Goal: Task Accomplishment & Management: Manage account settings

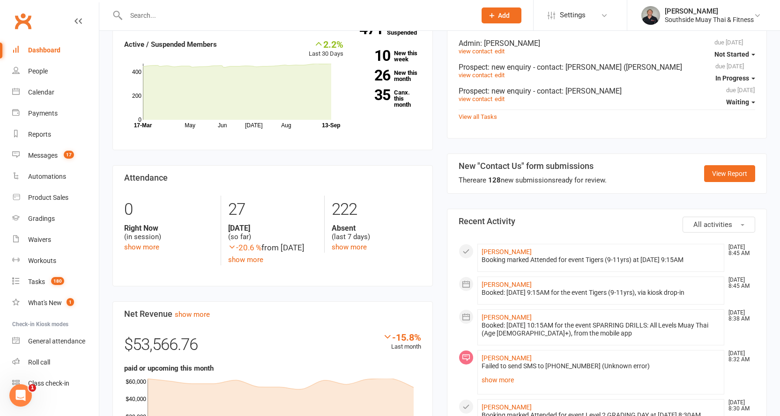
scroll to position [281, 0]
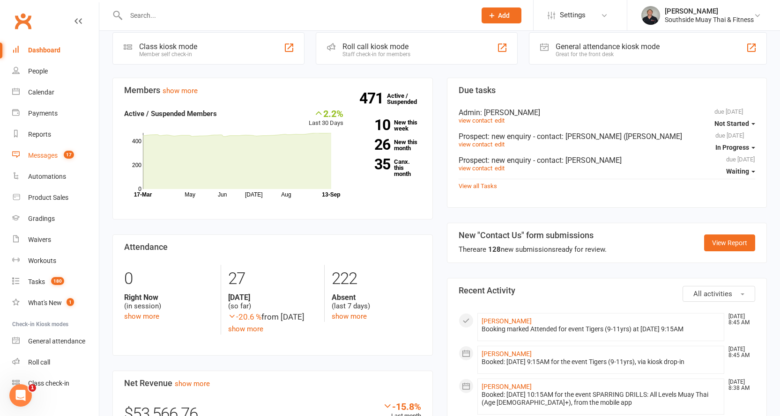
click at [39, 154] on div "Messages" at bounding box center [43, 155] width 30 height 7
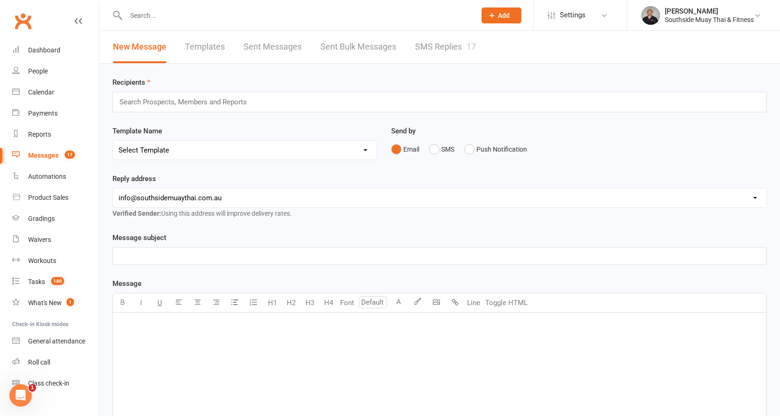
click at [436, 40] on link "SMS Replies 17" at bounding box center [445, 47] width 61 height 32
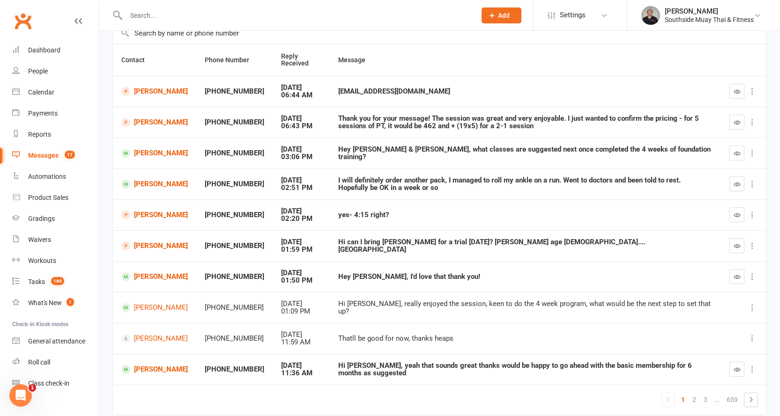
scroll to position [116, 0]
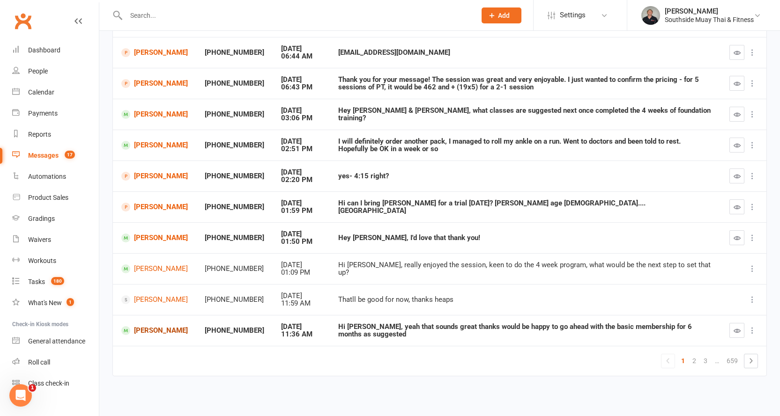
click at [141, 332] on link "Joseph Mildren" at bounding box center [154, 330] width 66 height 9
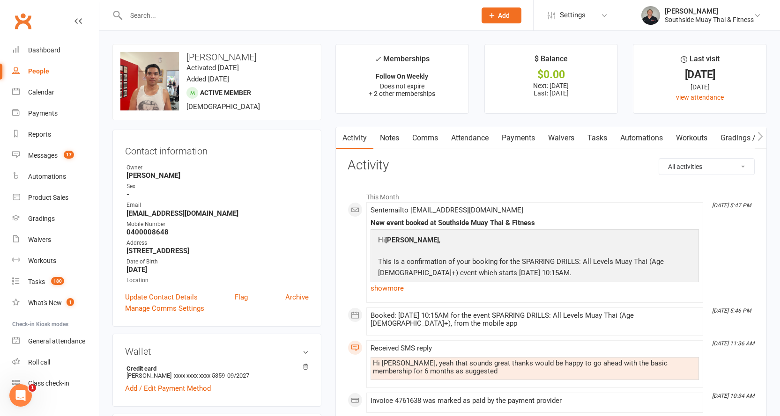
click at [388, 129] on link "Notes" at bounding box center [389, 138] width 32 height 22
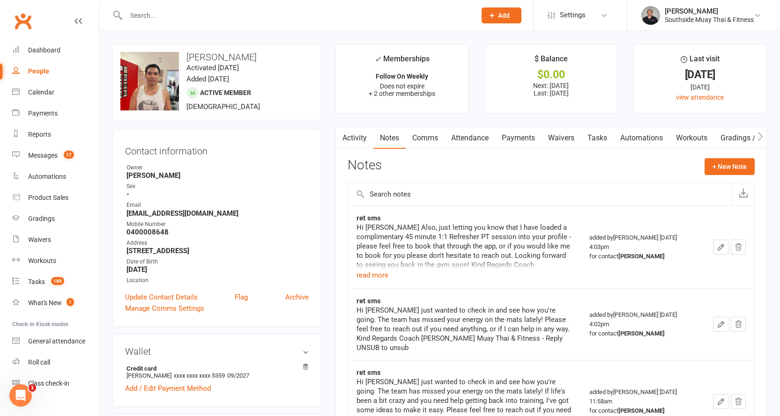
click at [356, 128] on link "Activity" at bounding box center [354, 138] width 37 height 22
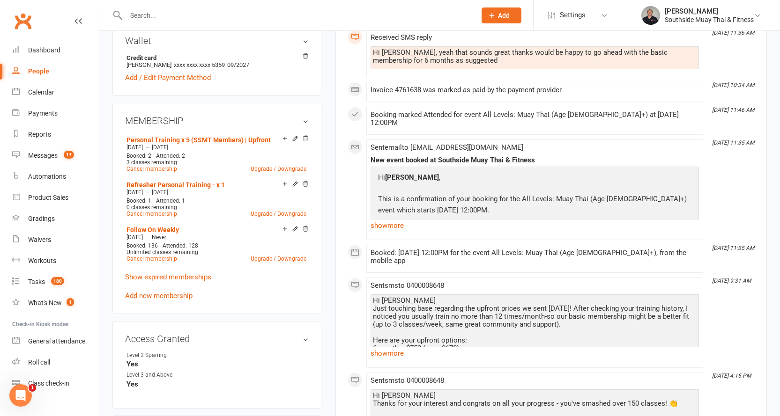
scroll to position [375, 0]
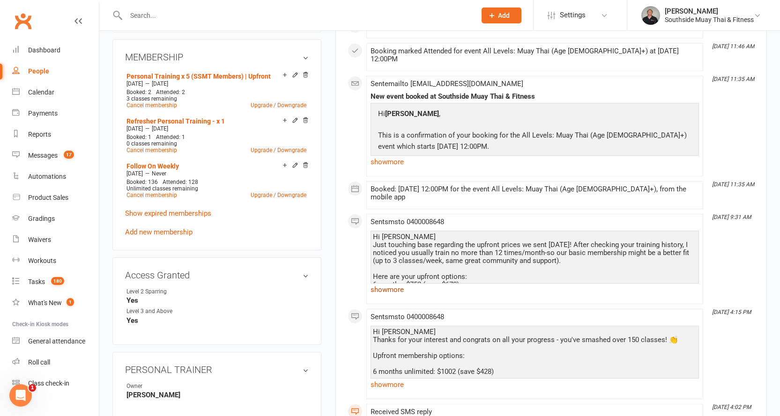
click at [380, 283] on link "show more" at bounding box center [534, 289] width 328 height 13
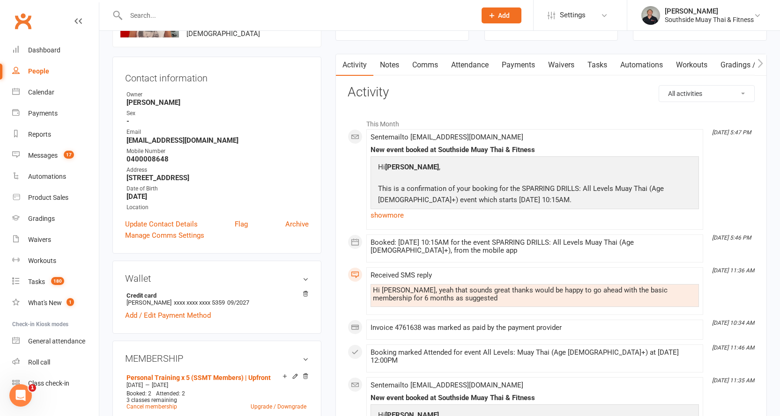
scroll to position [0, 0]
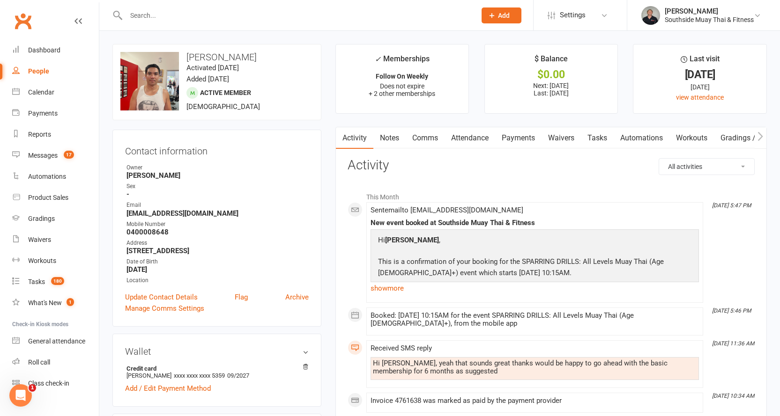
click at [384, 140] on link "Notes" at bounding box center [389, 138] width 32 height 22
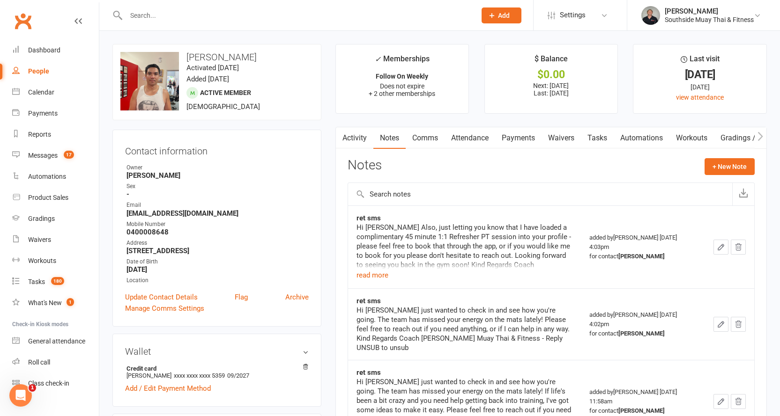
click at [355, 140] on link "Activity" at bounding box center [354, 138] width 37 height 22
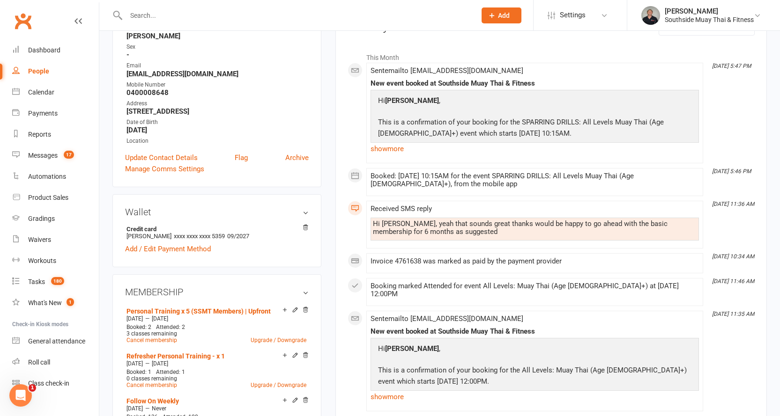
scroll to position [140, 0]
click at [373, 222] on div "Hi Barry, yeah that sounds great thanks would be happy to go ahead with the bas…" at bounding box center [535, 227] width 324 height 16
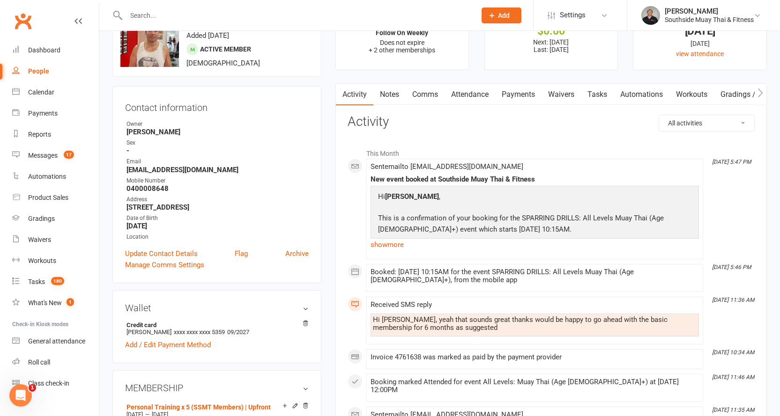
scroll to position [0, 0]
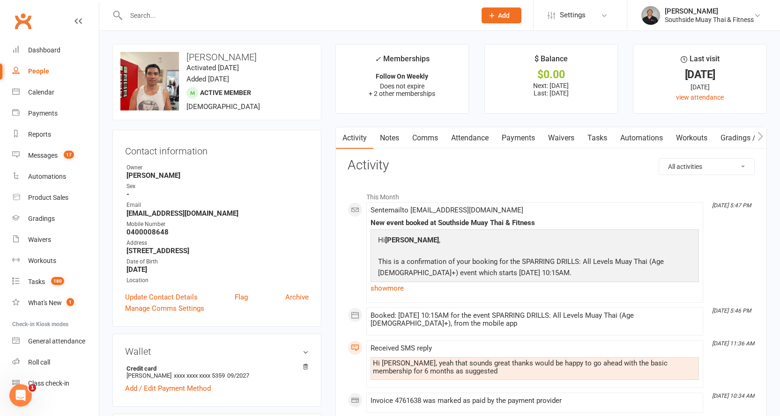
click at [186, 14] on input "text" at bounding box center [296, 15] width 346 height 13
click at [428, 139] on link "Comms" at bounding box center [425, 138] width 39 height 22
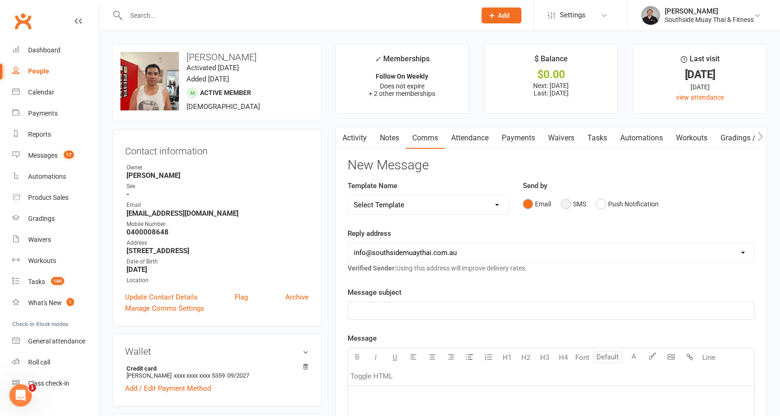
click at [561, 205] on button "SMS" at bounding box center [573, 204] width 25 height 18
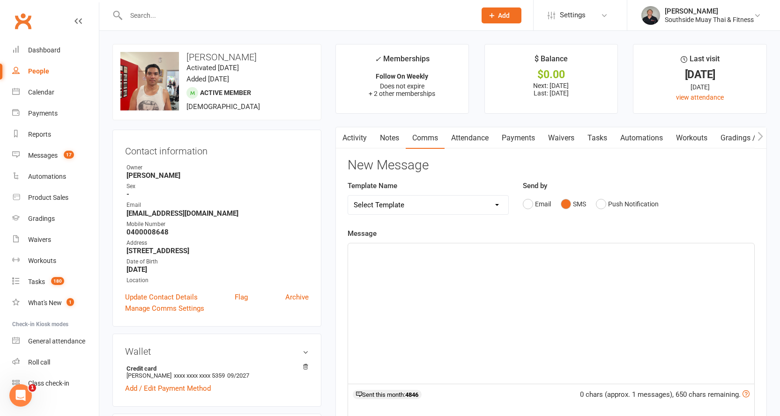
click at [428, 255] on p "﻿" at bounding box center [551, 251] width 395 height 11
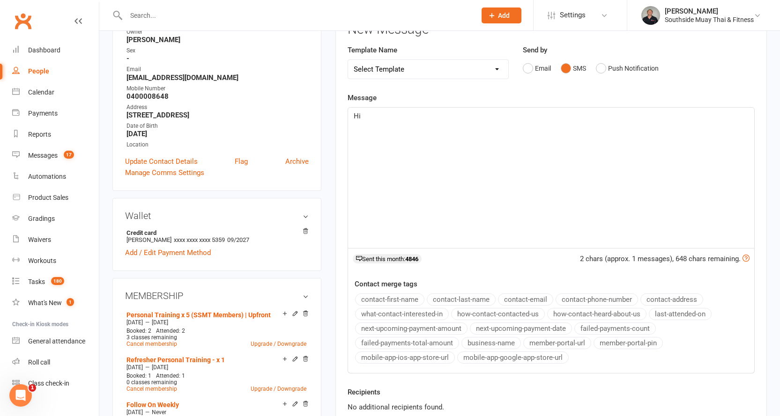
scroll to position [140, 0]
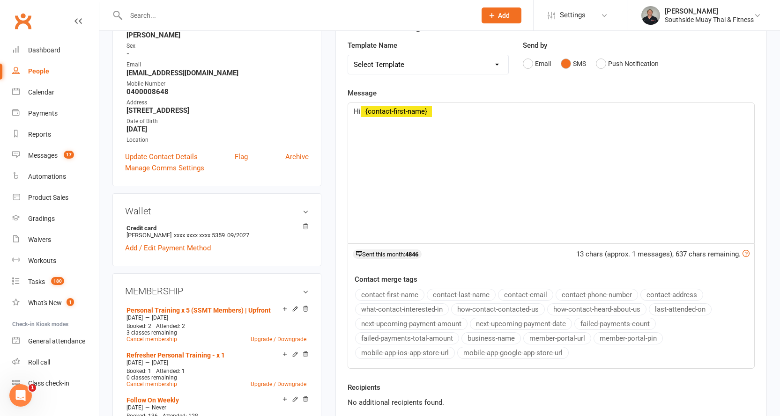
click at [385, 290] on button "contact-first-name" at bounding box center [389, 295] width 69 height 12
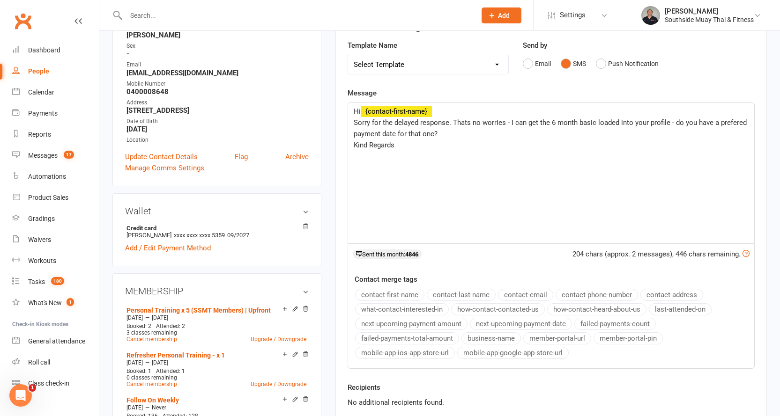
click at [749, 120] on div "Hi ﻿ {contact-first-name} Sorry for the delayed response. Thats no worries - I …" at bounding box center [551, 173] width 406 height 140
click at [400, 144] on p "Kind Regards" at bounding box center [551, 145] width 395 height 11
click at [380, 155] on p "﻿" at bounding box center [551, 156] width 395 height 11
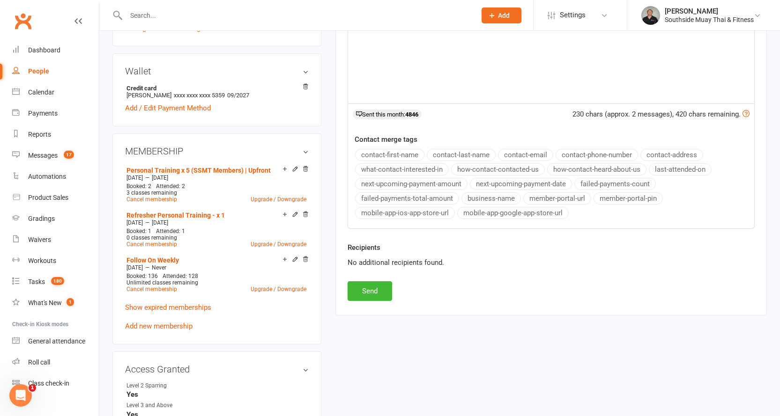
scroll to position [281, 0]
click at [368, 285] on button "Send" at bounding box center [369, 291] width 44 height 20
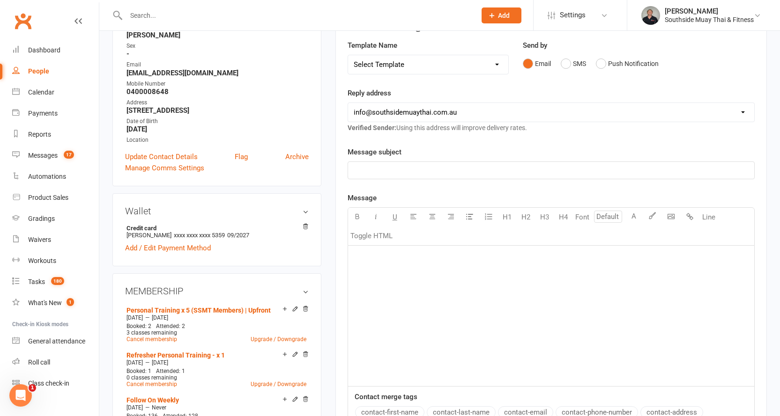
scroll to position [0, 0]
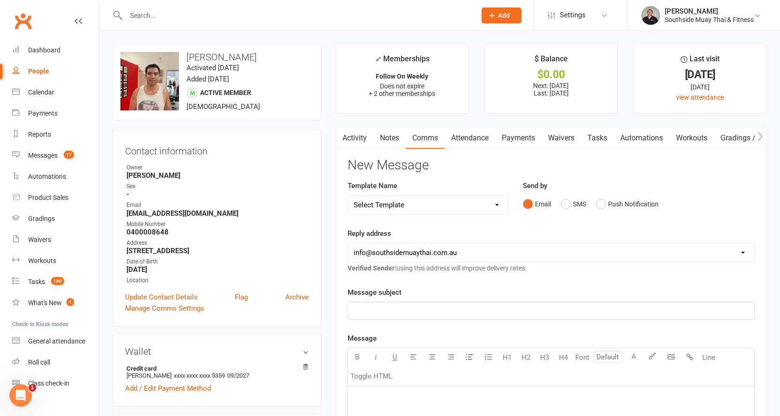
click at [513, 134] on link "Payments" at bounding box center [518, 138] width 46 height 22
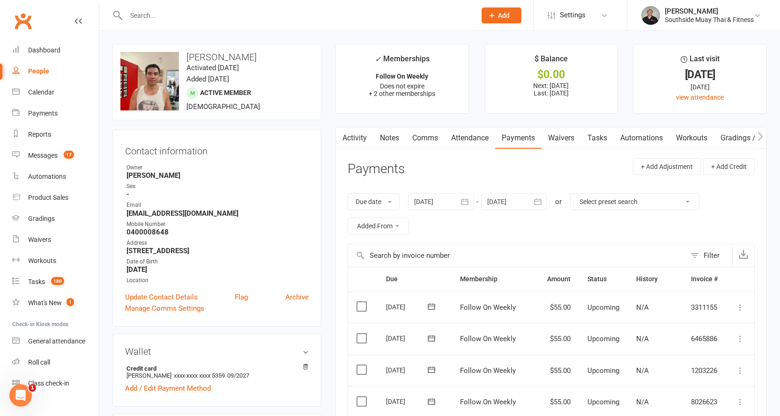
click at [358, 135] on link "Activity" at bounding box center [354, 138] width 37 height 22
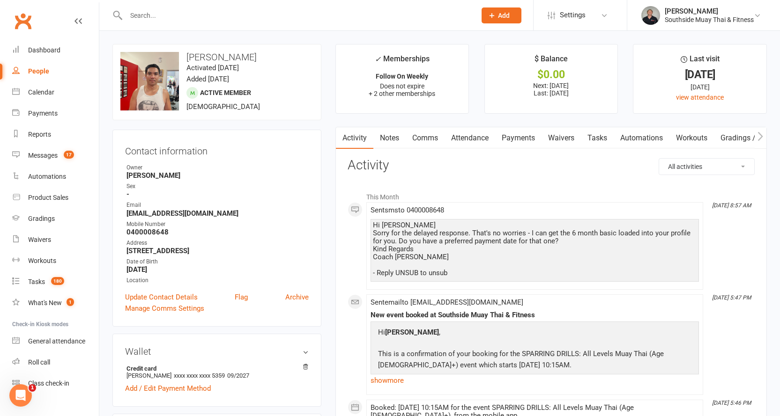
click at [512, 139] on link "Payments" at bounding box center [518, 138] width 46 height 22
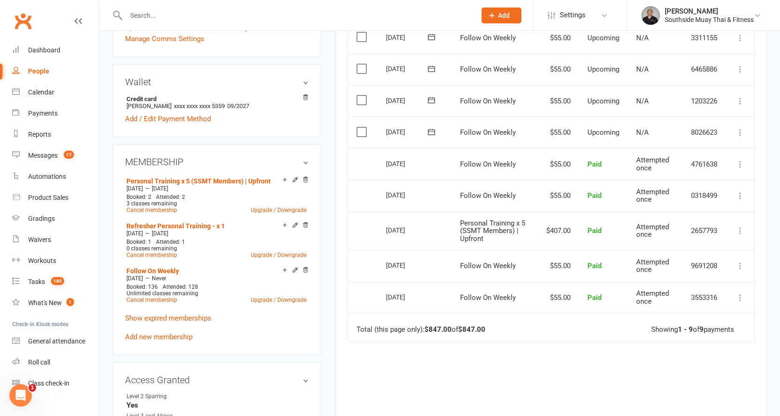
scroll to position [281, 0]
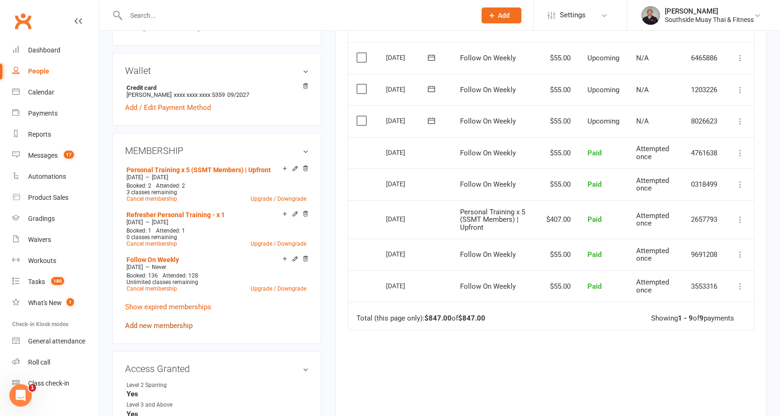
click at [144, 323] on link "Add new membership" at bounding box center [158, 326] width 67 height 8
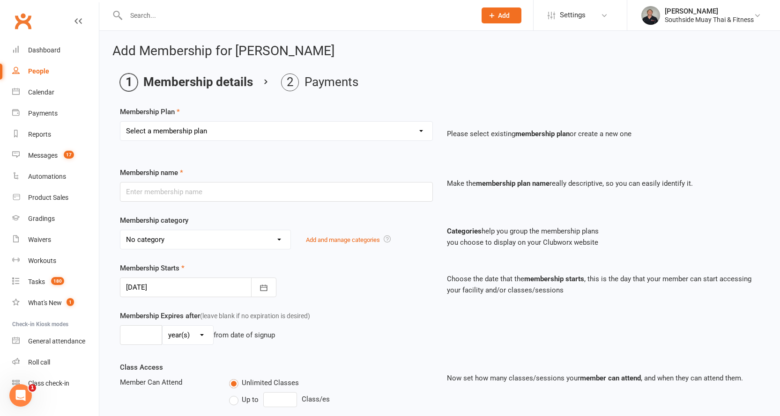
click at [170, 125] on select "Select a membership plan Create new Membership Plan 1 Class/Week | 6 Mth Memb -…" at bounding box center [276, 131] width 312 height 19
click at [603, 87] on ol "Membership details Payments" at bounding box center [439, 83] width 639 height 18
click at [40, 46] on link "Dashboard" at bounding box center [55, 50] width 87 height 21
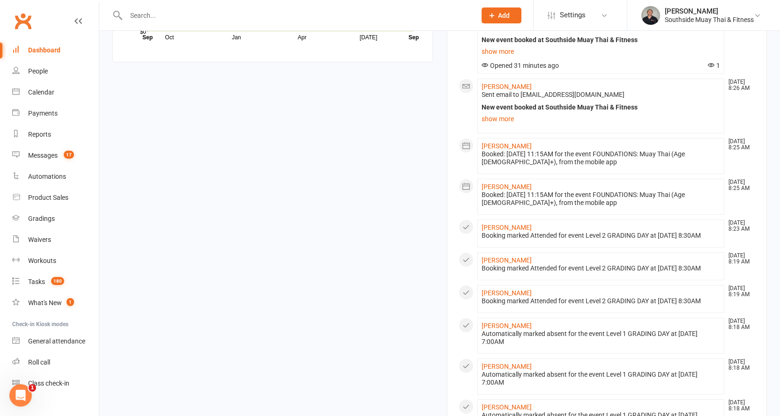
scroll to position [937, 0]
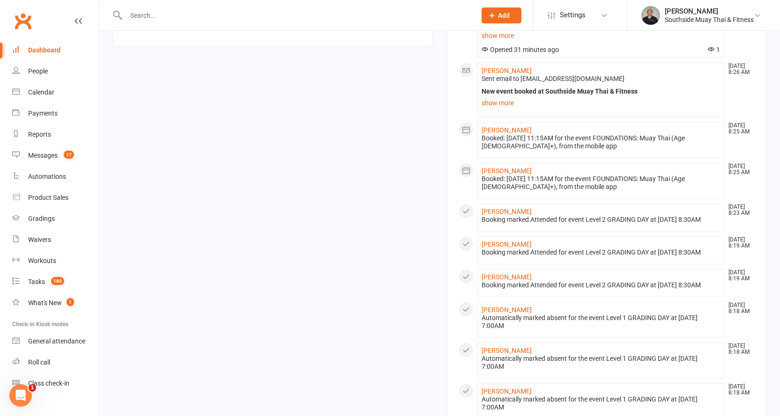
click at [236, 15] on input "text" at bounding box center [296, 15] width 346 height 13
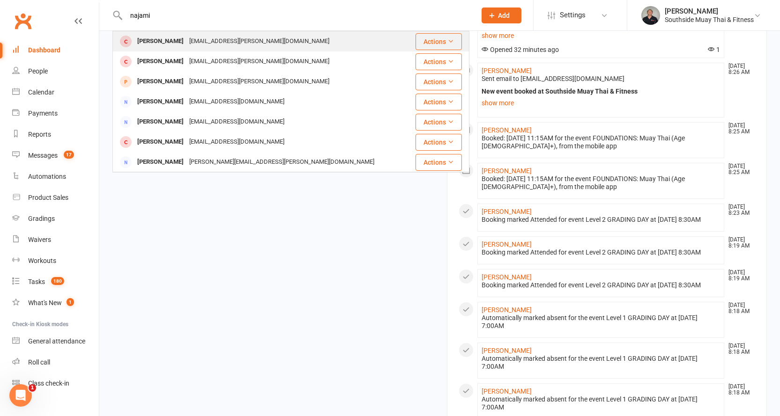
type input "najami"
click at [221, 40] on div "Max.najmi@hotmail.com" at bounding box center [259, 42] width 146 height 14
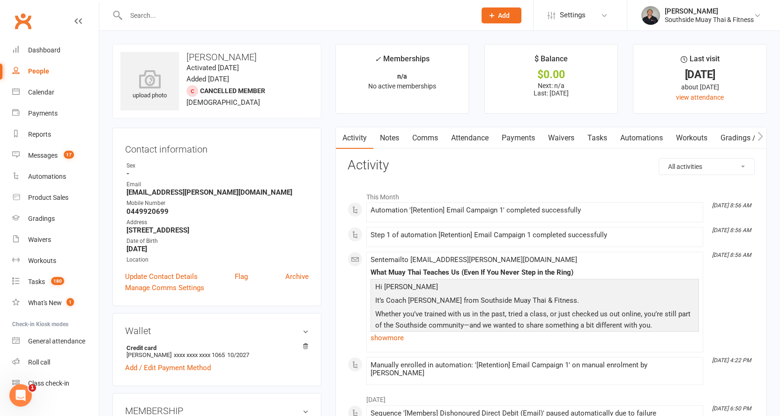
click at [386, 136] on link "Notes" at bounding box center [389, 138] width 32 height 22
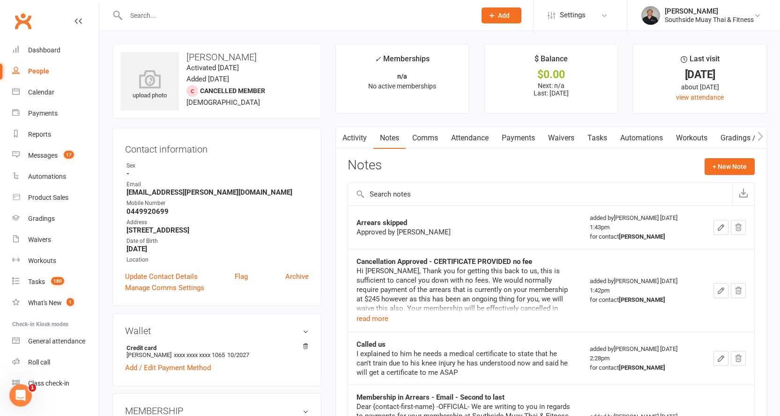
click at [467, 139] on link "Attendance" at bounding box center [469, 138] width 51 height 22
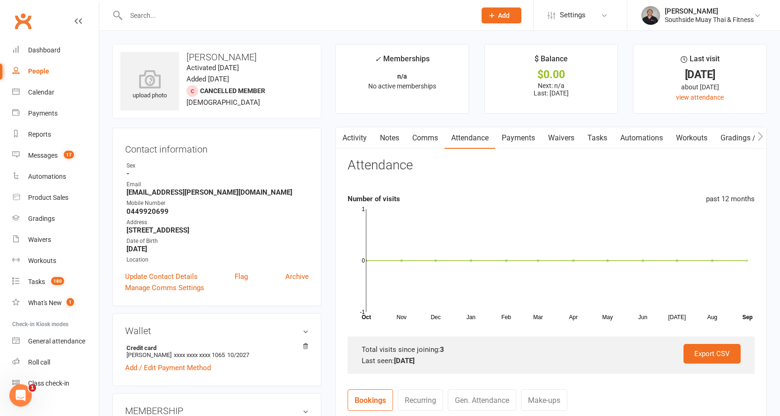
click at [207, 14] on input "text" at bounding box center [296, 15] width 346 height 13
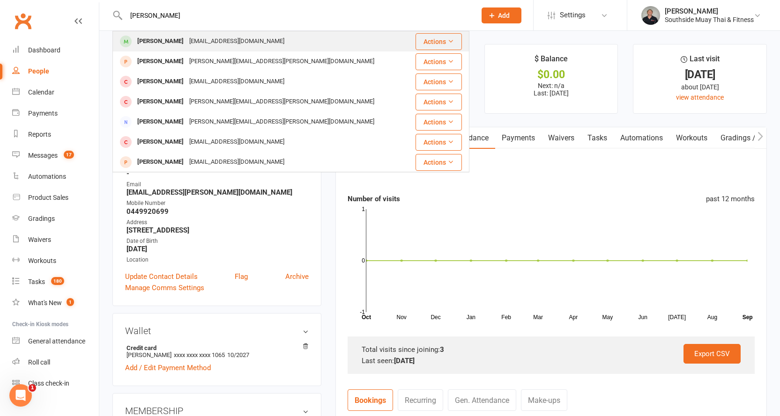
type input "mildren"
click at [230, 35] on div "Josephmildren@hotmail.com" at bounding box center [236, 42] width 101 height 14
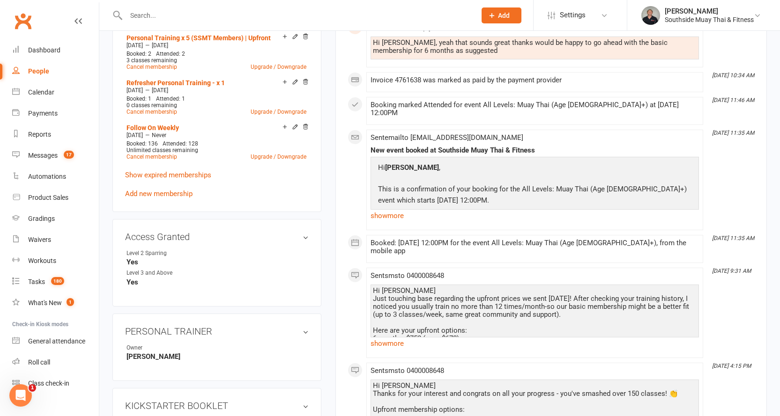
scroll to position [421, 0]
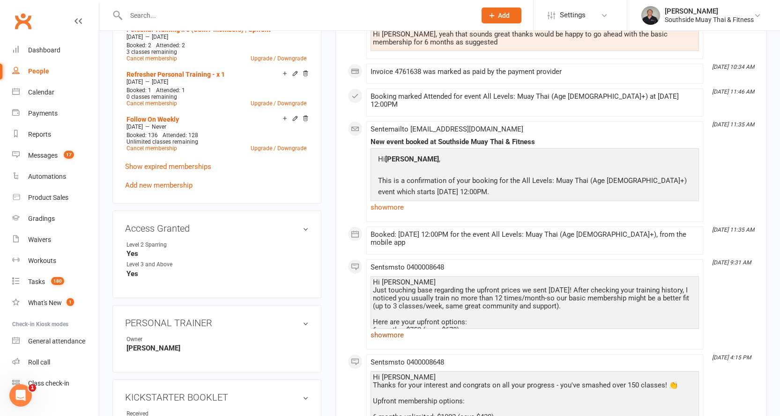
click at [379, 329] on link "show more" at bounding box center [534, 335] width 328 height 13
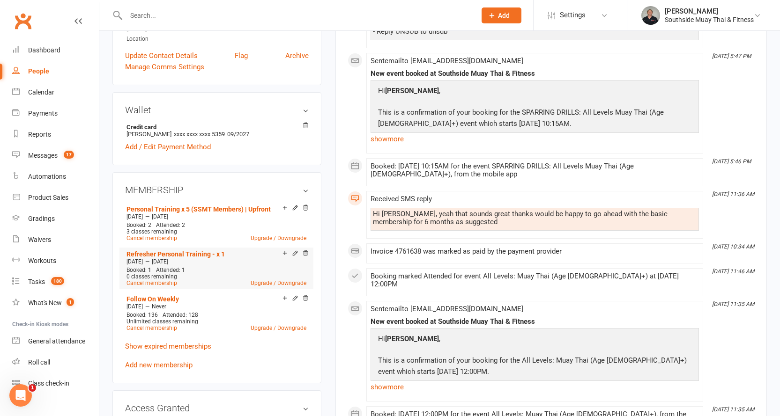
scroll to position [234, 0]
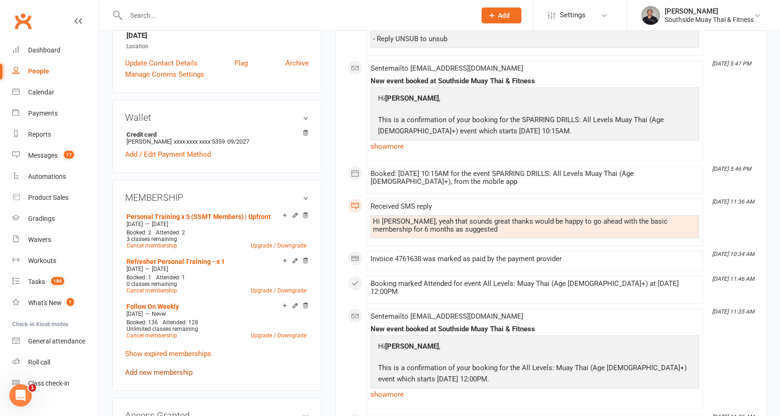
click at [135, 372] on link "Add new membership" at bounding box center [158, 373] width 67 height 8
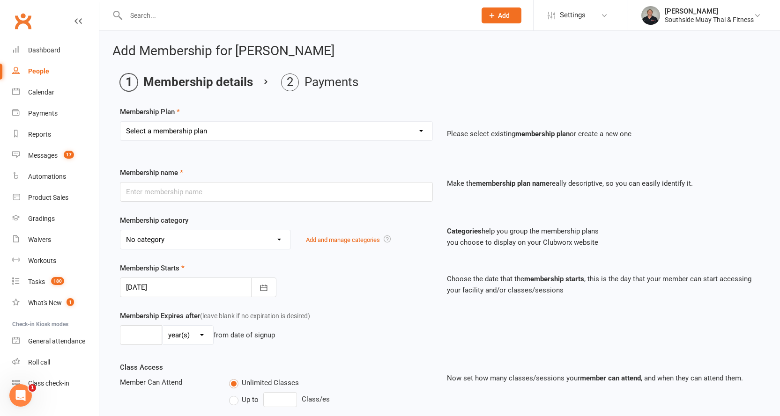
click at [193, 129] on select "Select a membership plan Create new Membership Plan 1 Class/Week | 6 Mth Memb -…" at bounding box center [276, 131] width 312 height 19
select select "14"
click at [120, 122] on select "Select a membership plan Create new Membership Plan 1 Class/Week | 6 Mth Memb -…" at bounding box center [276, 131] width 312 height 19
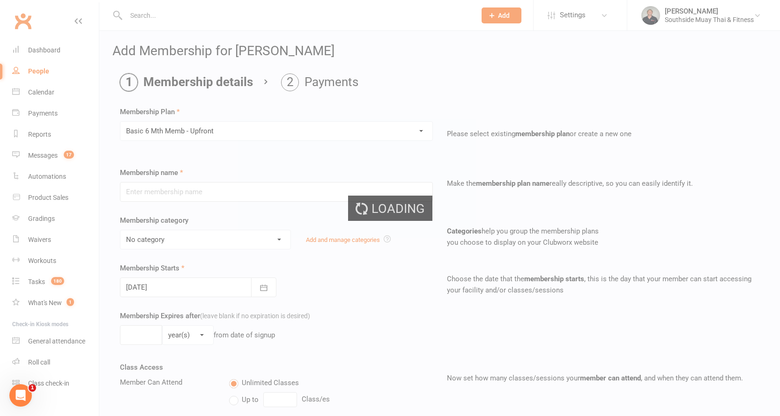
type input "Basic 6 Mth Memb - Upfront"
select select "1"
type input "6"
select select "2"
type input "3"
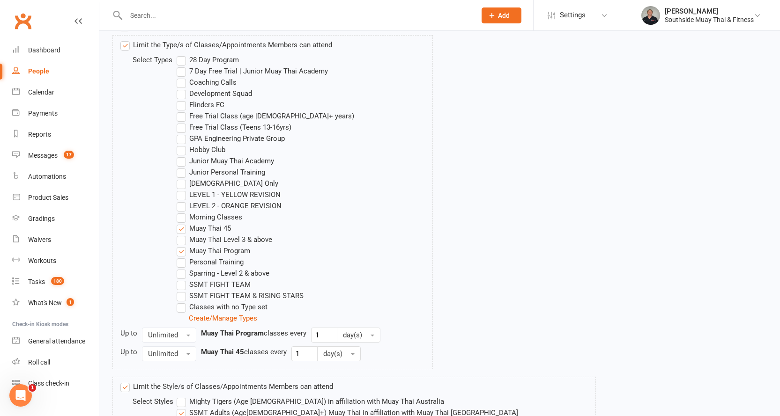
scroll to position [627, 0]
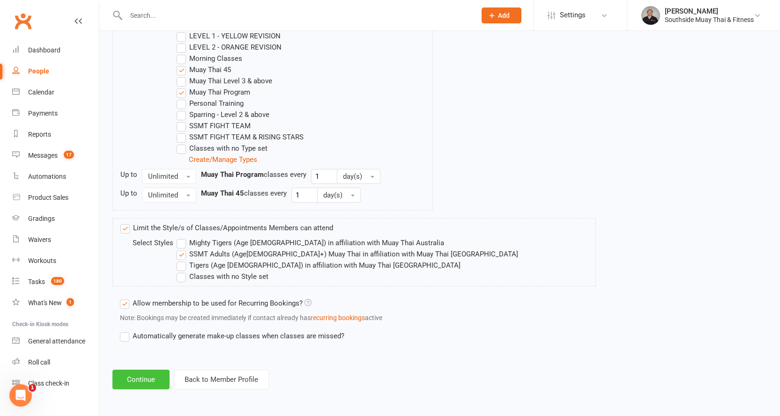
click at [127, 375] on button "Continue" at bounding box center [140, 380] width 57 height 20
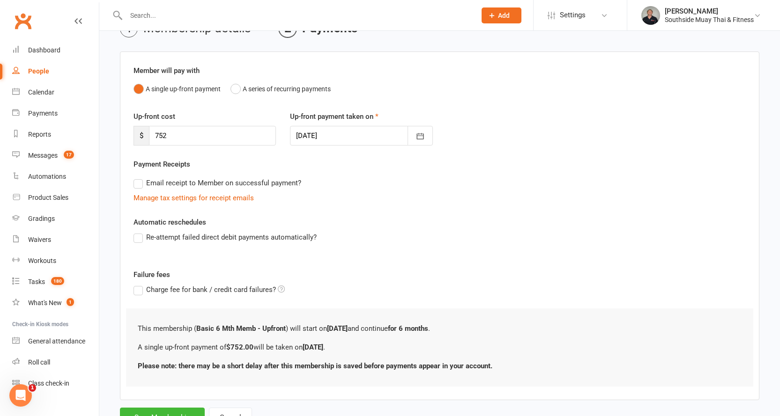
scroll to position [94, 0]
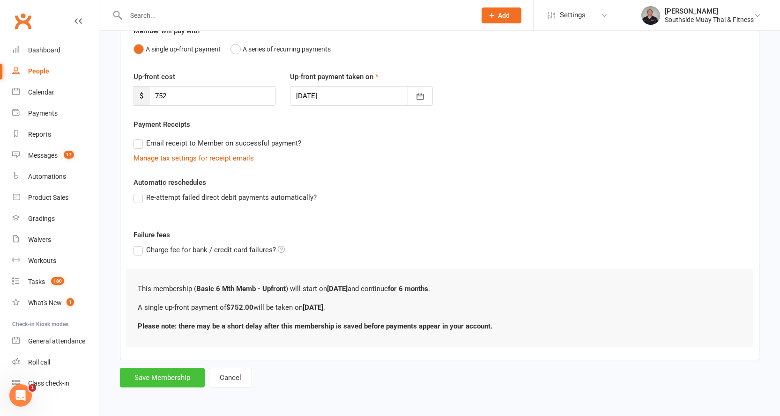
click at [153, 376] on button "Save Membership" at bounding box center [162, 378] width 85 height 20
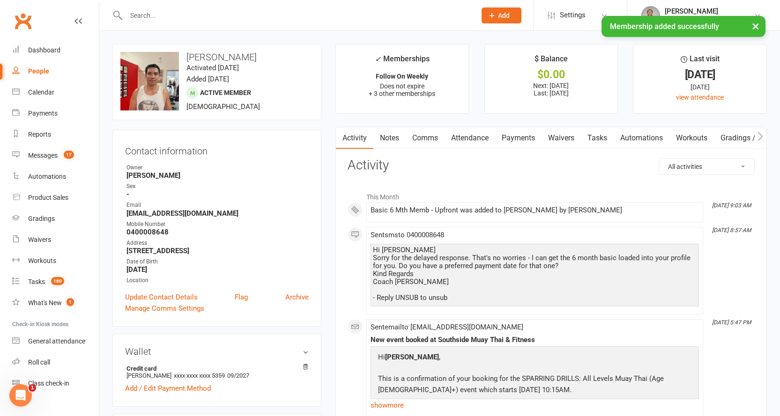
click at [512, 137] on link "Payments" at bounding box center [518, 138] width 46 height 22
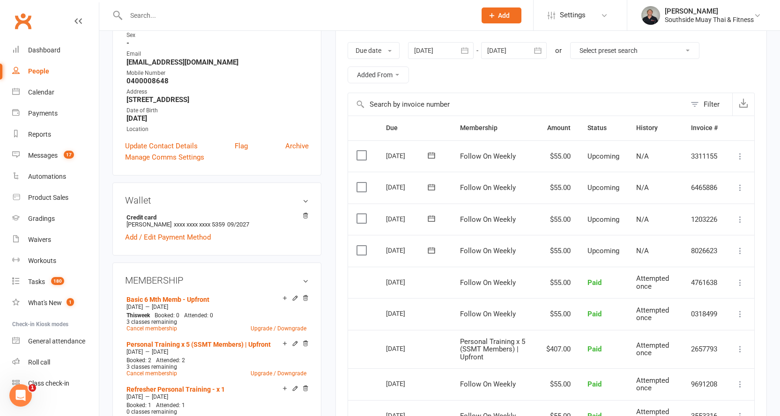
scroll to position [234, 0]
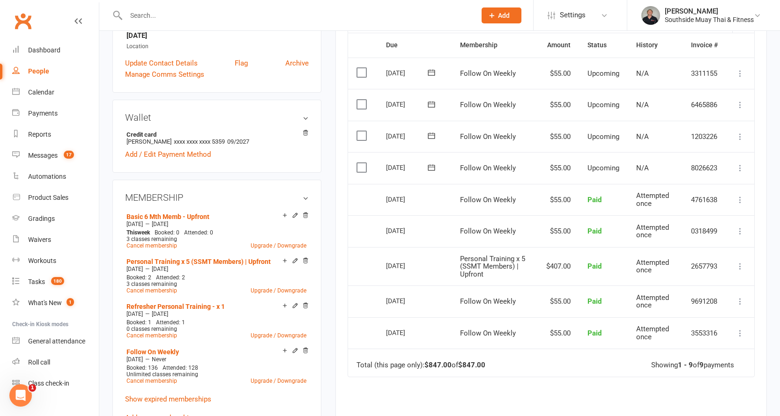
click at [305, 214] on icon at bounding box center [305, 215] width 7 height 7
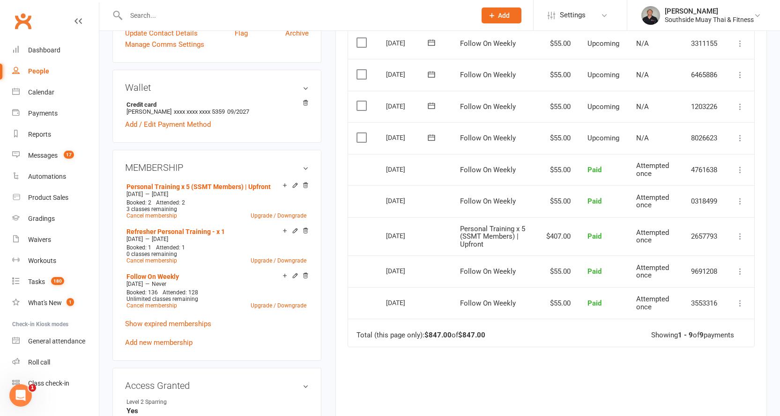
scroll to position [375, 0]
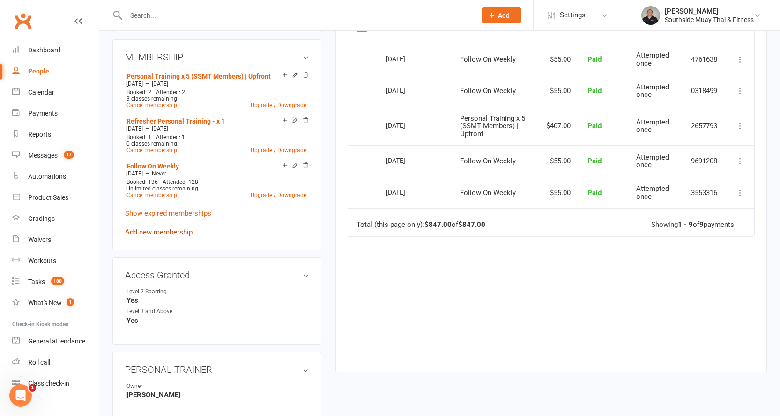
click at [153, 232] on link "Add new membership" at bounding box center [158, 232] width 67 height 8
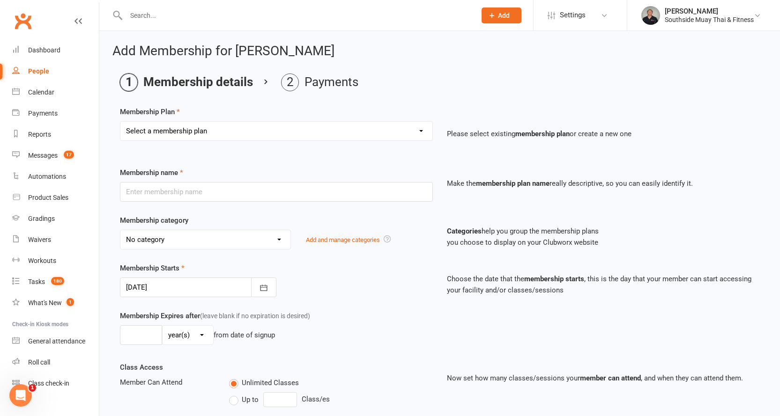
click at [169, 134] on select "Select a membership plan Create new Membership Plan 1 Class/Week | 6 Mth Memb -…" at bounding box center [276, 131] width 312 height 19
select select "14"
click at [120, 122] on select "Select a membership plan Create new Membership Plan 1 Class/Week | 6 Mth Memb -…" at bounding box center [276, 131] width 312 height 19
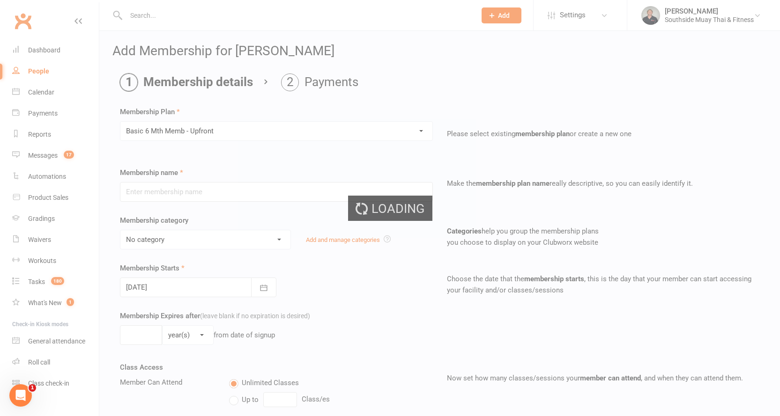
type input "Basic 6 Mth Memb - Upfront"
select select "1"
type input "6"
select select "2"
type input "3"
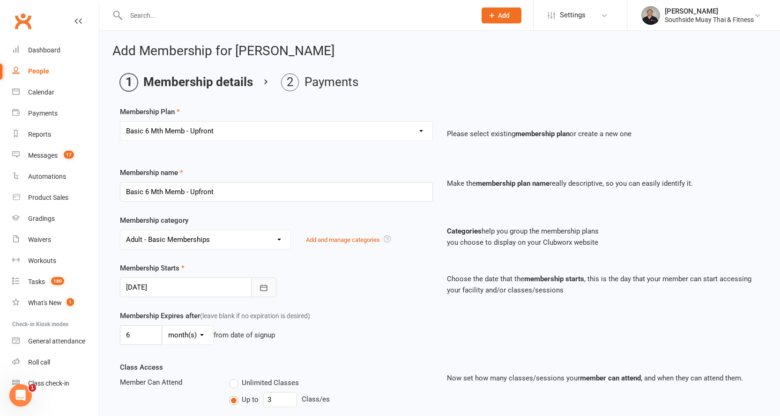
click at [268, 283] on icon "button" at bounding box center [263, 287] width 9 height 9
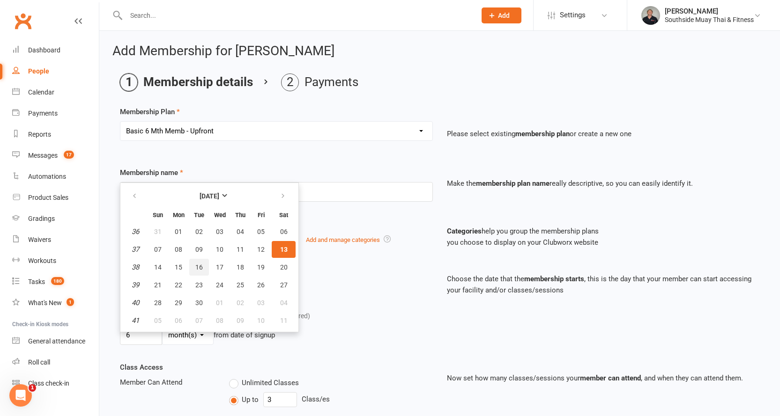
click at [196, 270] on span "16" at bounding box center [198, 267] width 7 height 7
type input "16 Sep 2025"
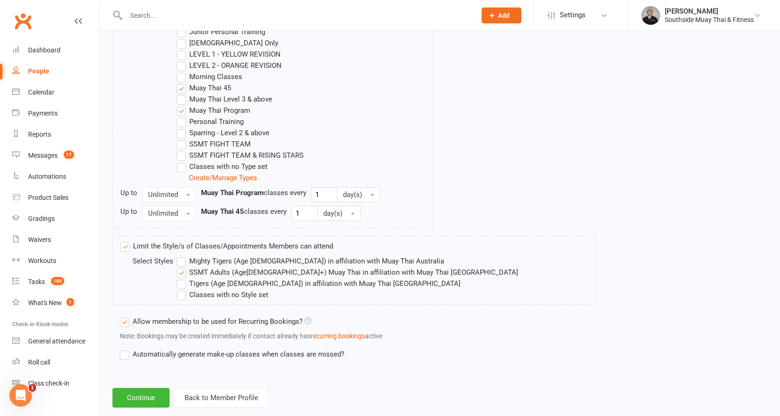
scroll to position [627, 0]
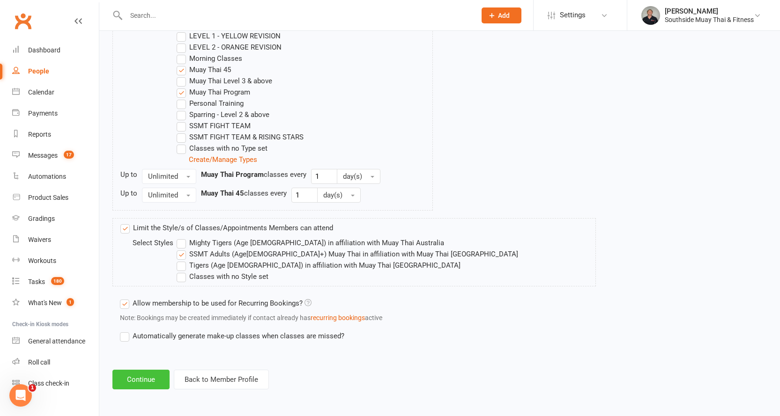
click at [141, 379] on button "Continue" at bounding box center [140, 380] width 57 height 20
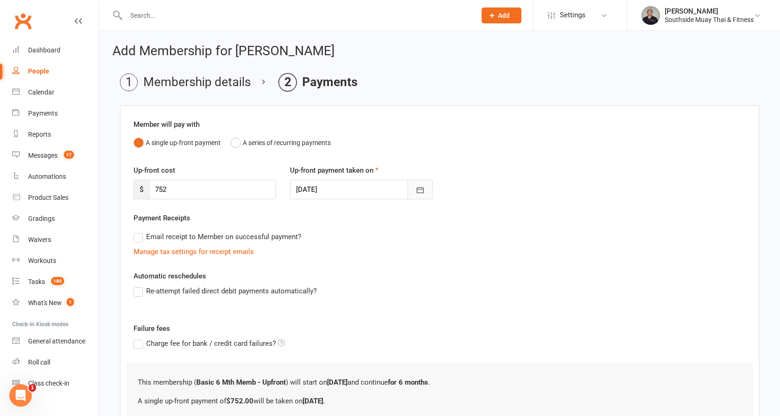
click at [423, 192] on icon "button" at bounding box center [419, 190] width 7 height 6
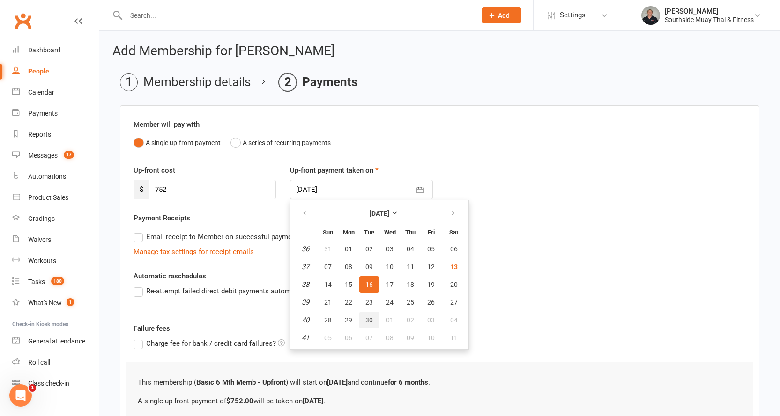
click at [367, 319] on span "30" at bounding box center [368, 320] width 7 height 7
type input "30 Sep 2025"
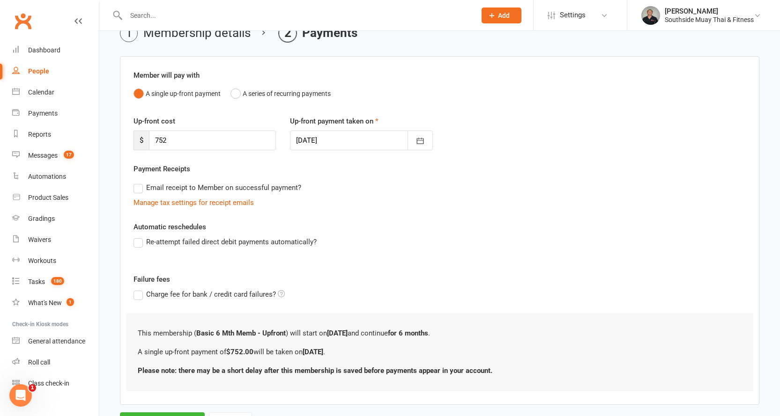
scroll to position [94, 0]
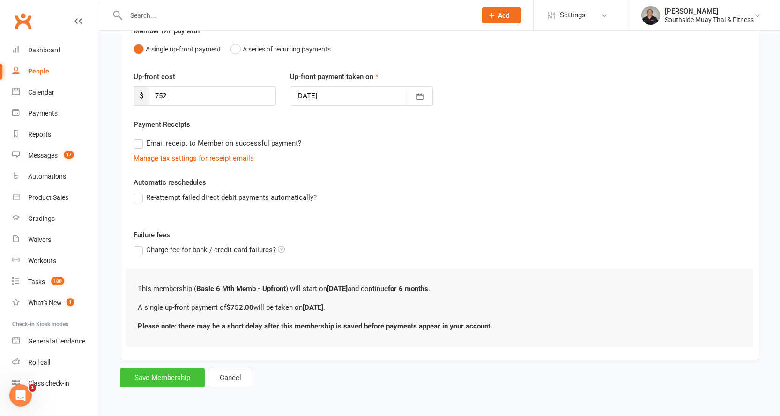
click at [162, 376] on button "Save Membership" at bounding box center [162, 378] width 85 height 20
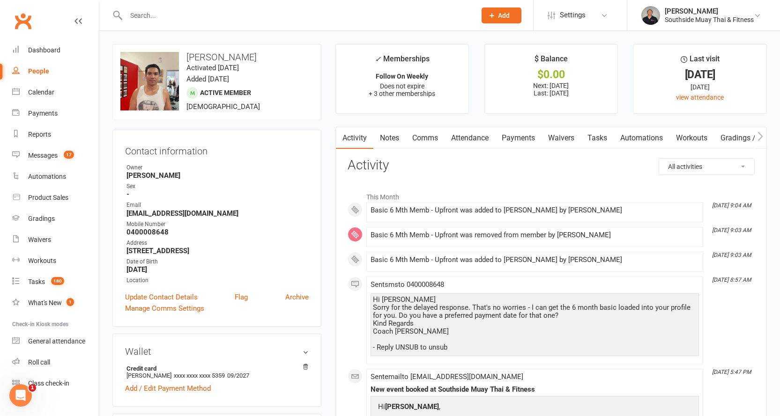
click at [516, 135] on link "Payments" at bounding box center [518, 138] width 46 height 22
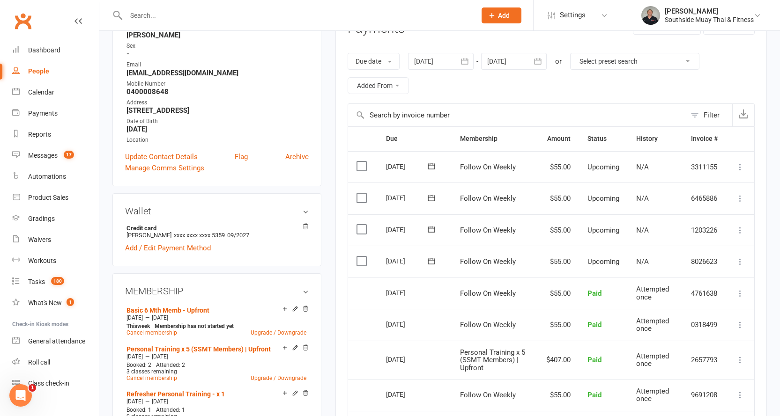
scroll to position [234, 0]
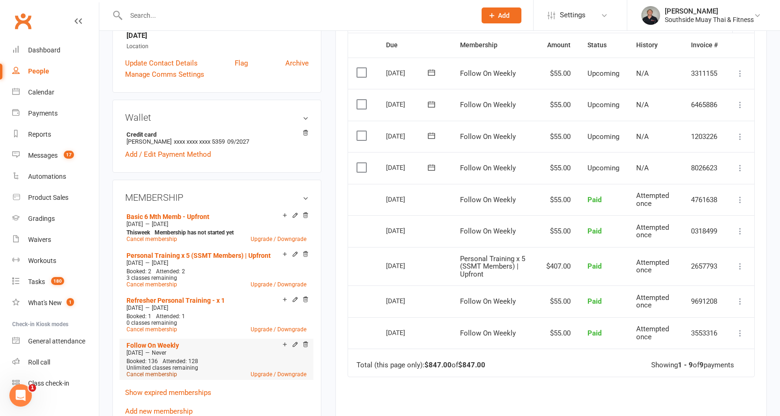
click at [144, 371] on link "Cancel membership" at bounding box center [151, 374] width 51 height 7
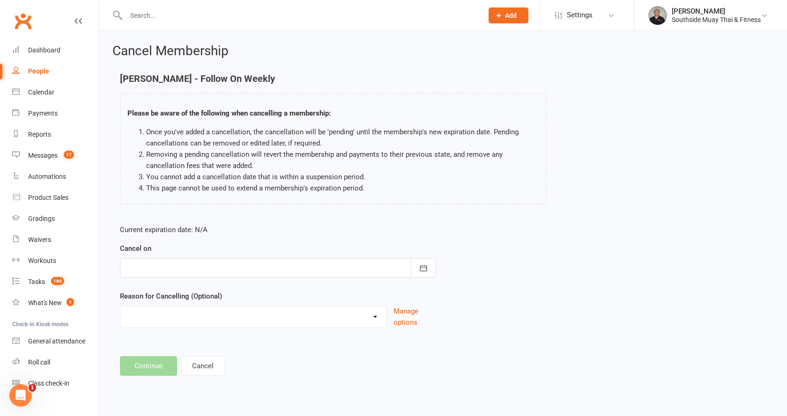
click at [153, 262] on div at bounding box center [278, 268] width 316 height 20
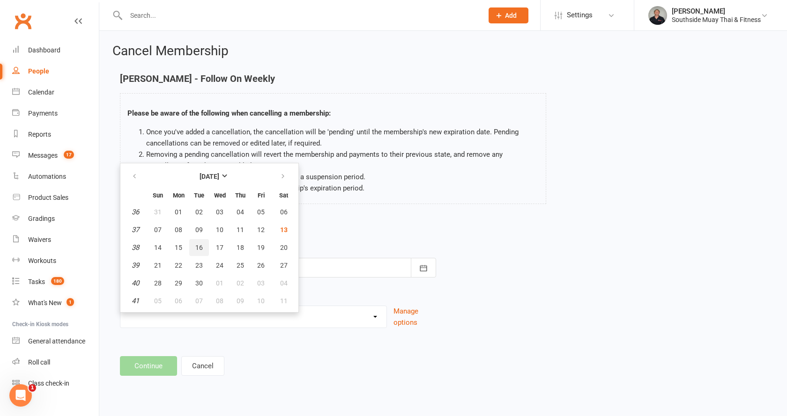
click at [197, 246] on span "16" at bounding box center [198, 247] width 7 height 7
type input "16 Sep 2025"
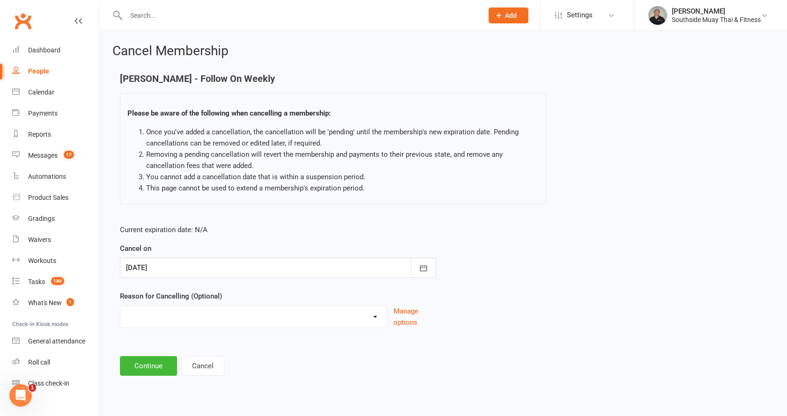
click at [165, 316] on select "Bad Debt Changed Gyms Financial Difficulty Health Holiday Injury Membership tra…" at bounding box center [253, 315] width 266 height 19
select select "6"
click at [120, 306] on select "Bad Debt Changed Gyms Financial Difficulty Health Holiday Injury Membership tra…" at bounding box center [253, 315] width 266 height 19
click at [148, 365] on button "Continue" at bounding box center [148, 366] width 57 height 20
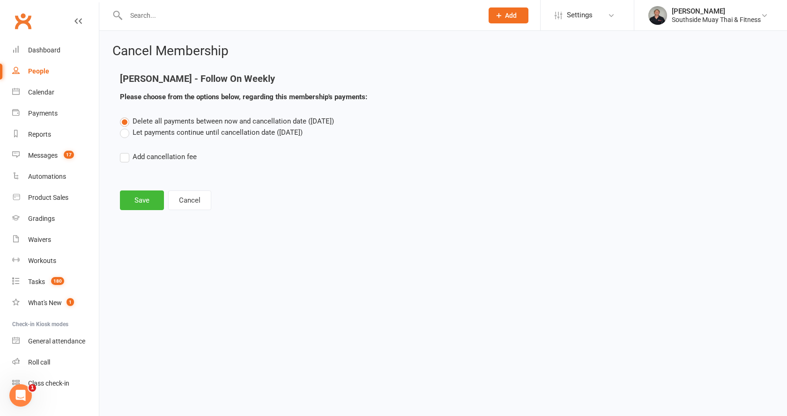
click at [126, 133] on label "Let payments continue until cancellation date (Sep 16, 2025)" at bounding box center [211, 132] width 183 height 11
click at [126, 127] on input "Let payments continue until cancellation date (Sep 16, 2025)" at bounding box center [123, 127] width 6 height 0
click at [146, 199] on button "Save" at bounding box center [142, 201] width 44 height 20
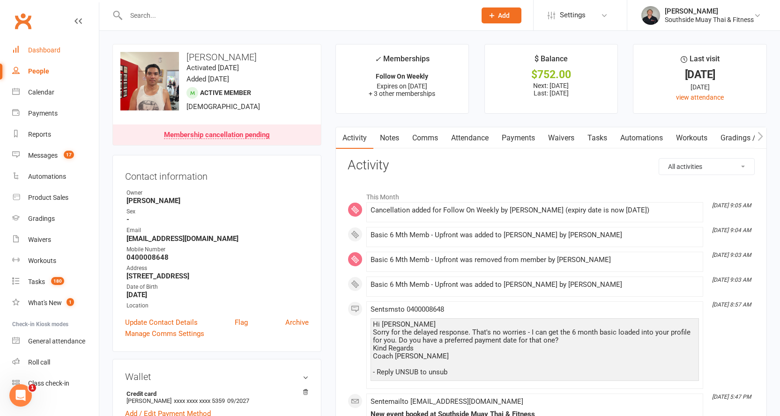
click at [39, 52] on div "Dashboard" at bounding box center [44, 49] width 32 height 7
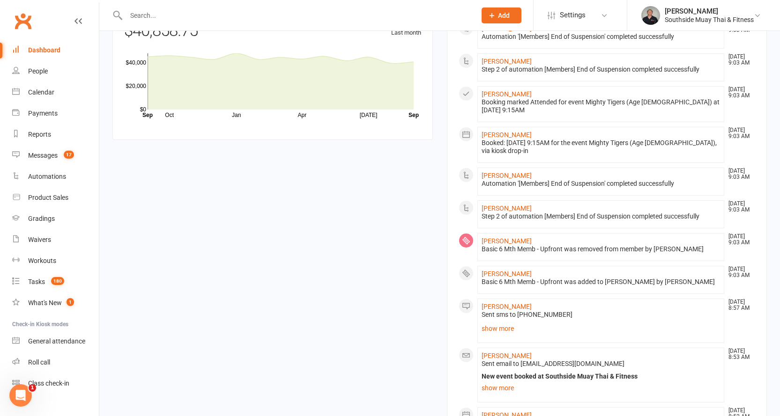
scroll to position [999, 0]
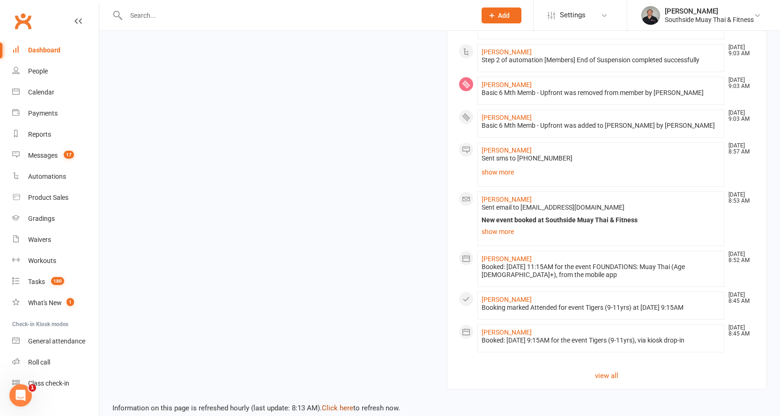
click at [336, 404] on link "Click here" at bounding box center [337, 408] width 31 height 8
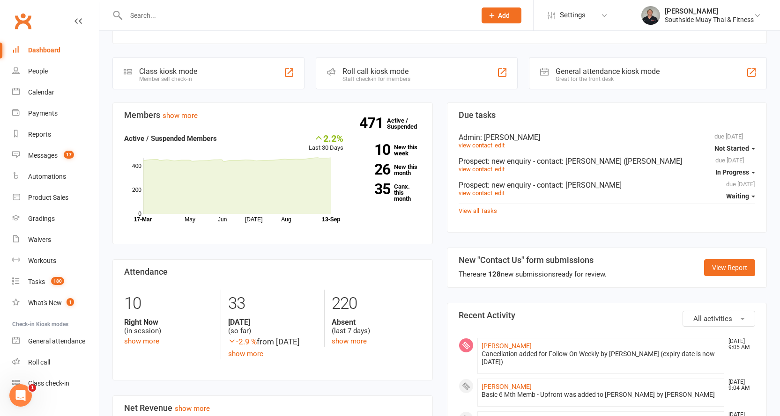
scroll to position [328, 0]
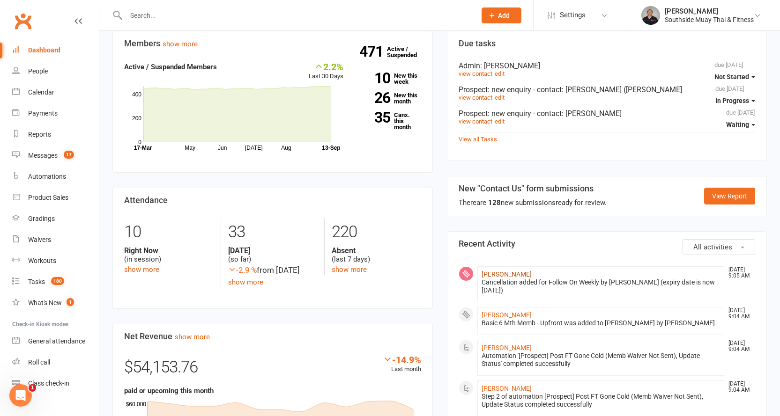
click at [517, 271] on link "[PERSON_NAME]" at bounding box center [506, 274] width 50 height 7
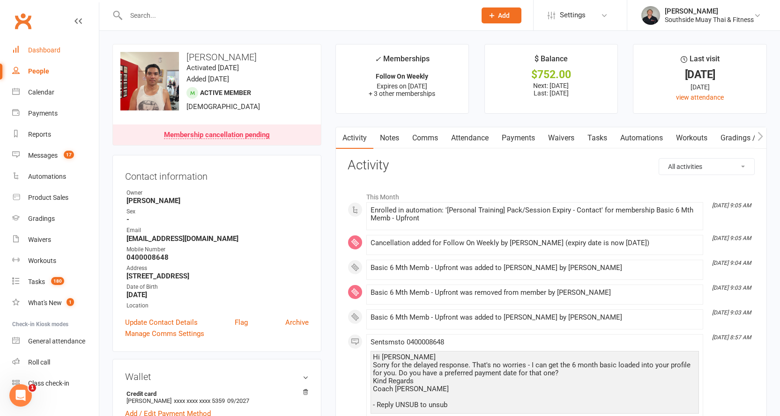
click at [44, 48] on div "Dashboard" at bounding box center [44, 49] width 32 height 7
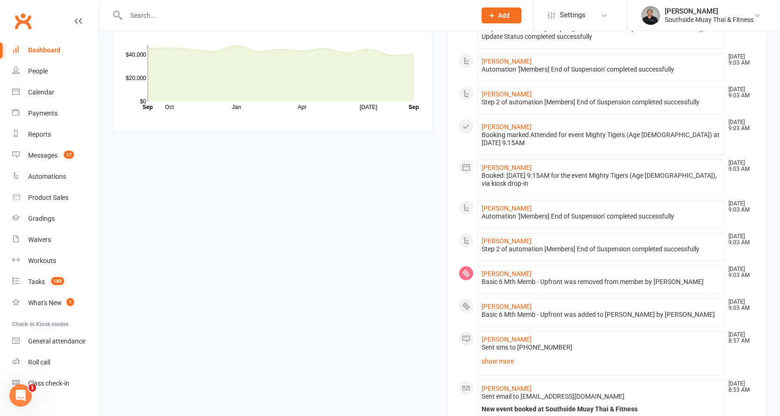
scroll to position [1007, 0]
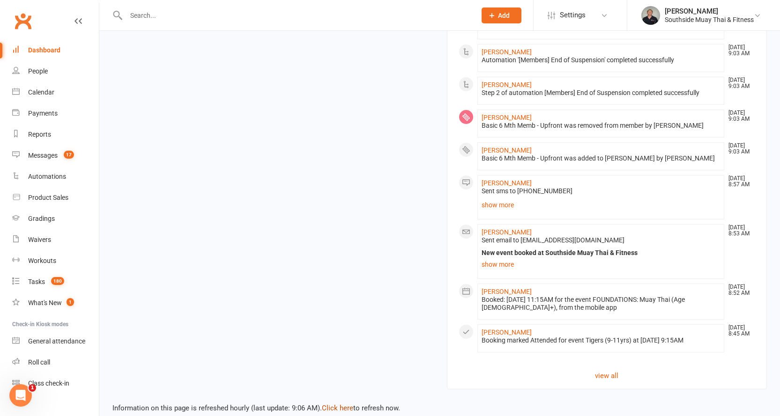
click at [344, 404] on link "Click here" at bounding box center [337, 408] width 31 height 8
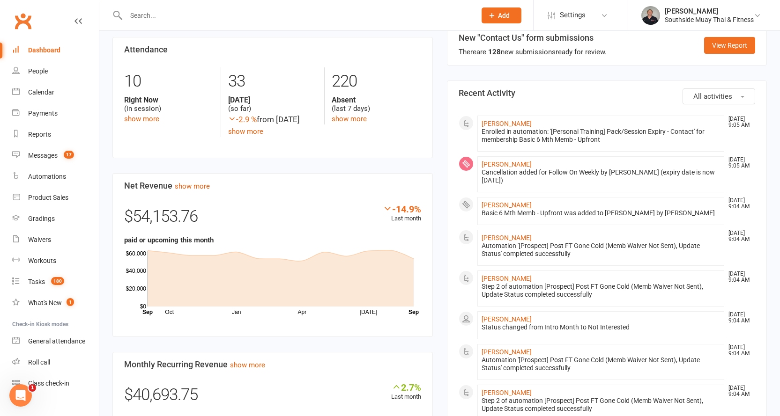
scroll to position [398, 0]
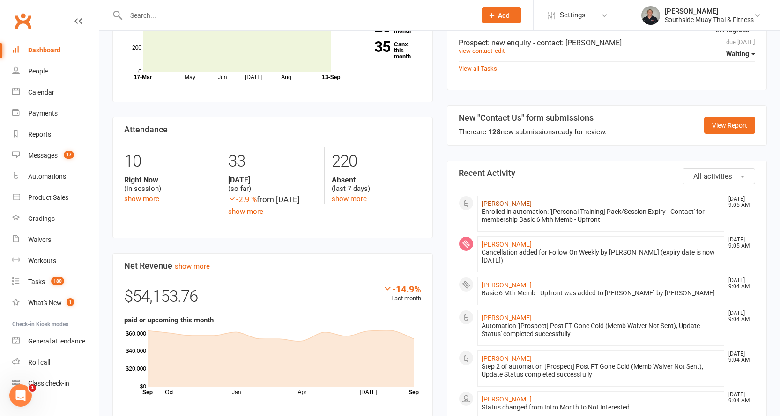
click at [489, 200] on link "Joseph Mildren" at bounding box center [506, 203] width 50 height 7
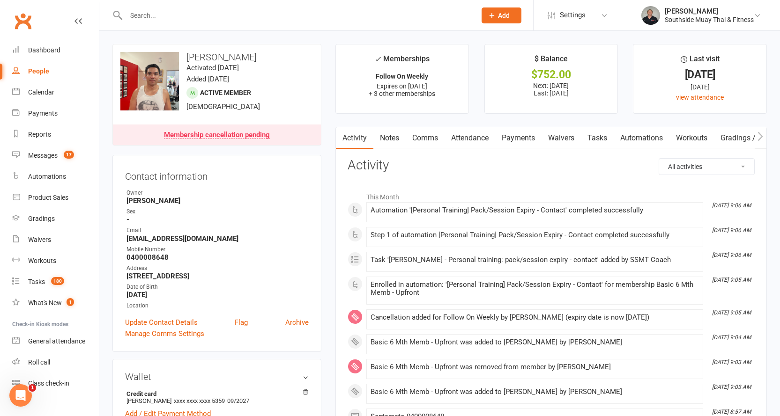
click at [651, 138] on link "Automations" at bounding box center [641, 138] width 56 height 22
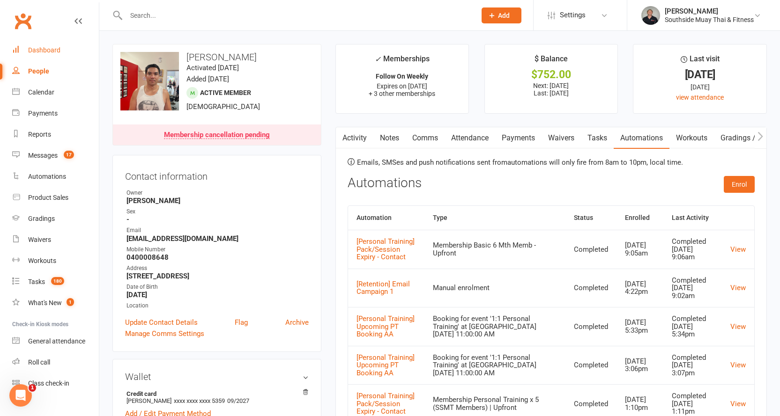
click at [42, 54] on div "Dashboard" at bounding box center [44, 49] width 32 height 7
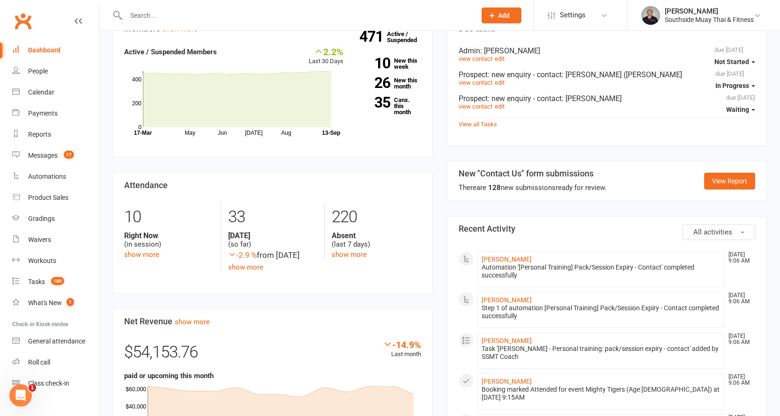
scroll to position [421, 0]
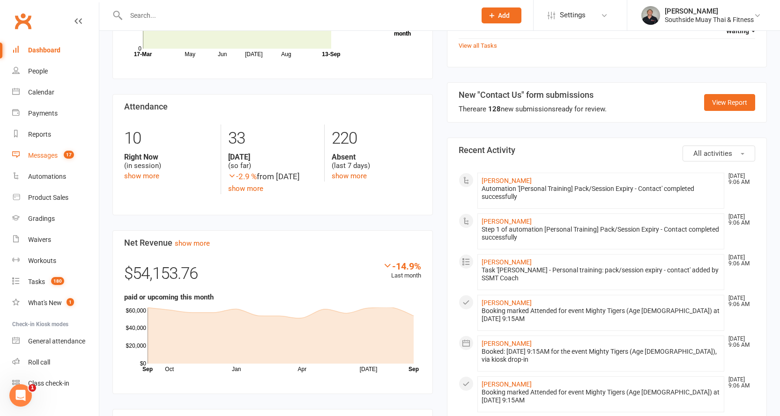
click at [51, 153] on div "Messages" at bounding box center [43, 155] width 30 height 7
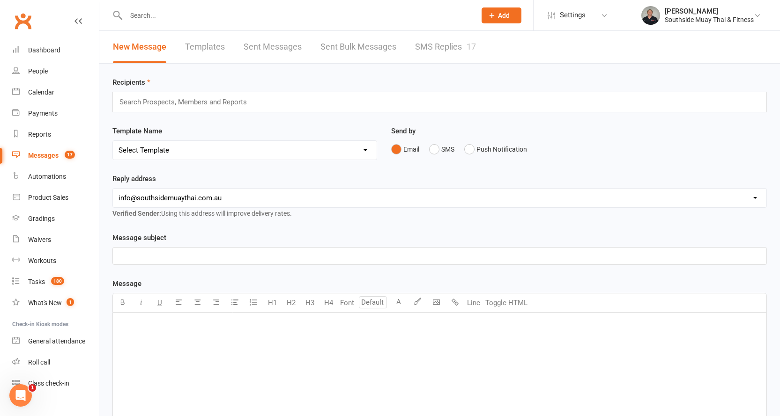
click at [435, 44] on link "SMS Replies 17" at bounding box center [445, 47] width 61 height 32
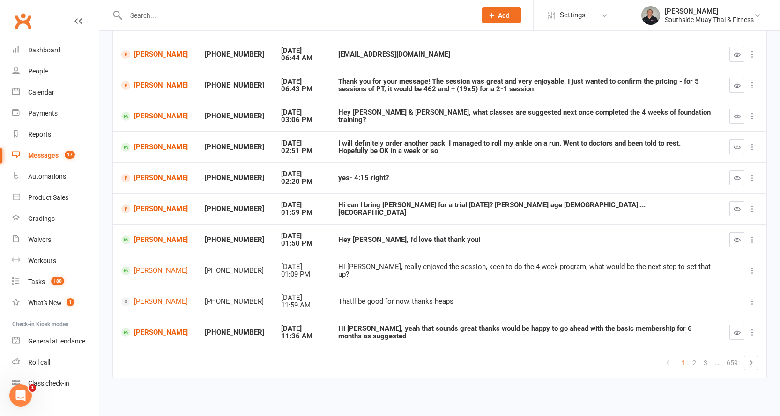
scroll to position [116, 0]
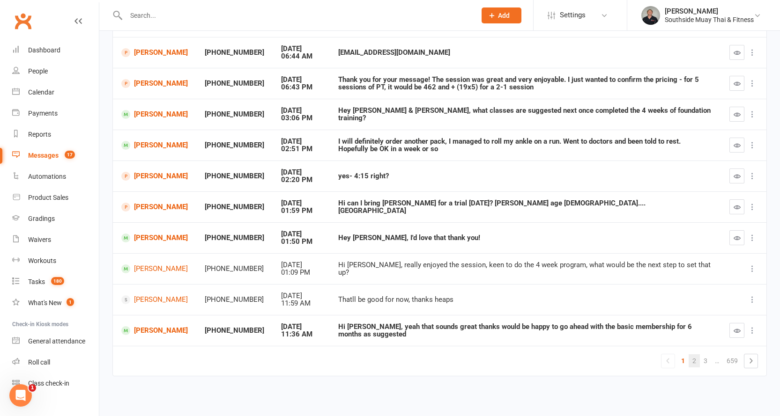
click at [697, 360] on link "2" at bounding box center [693, 360] width 11 height 13
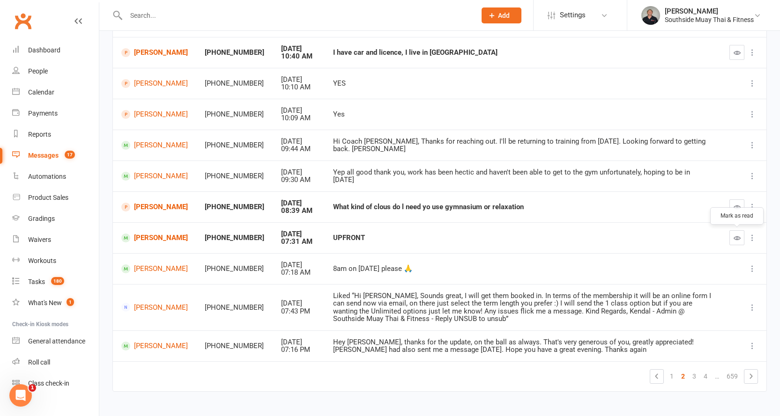
click at [740, 235] on icon "button" at bounding box center [736, 238] width 7 height 7
click at [736, 206] on icon "button" at bounding box center [736, 207] width 7 height 7
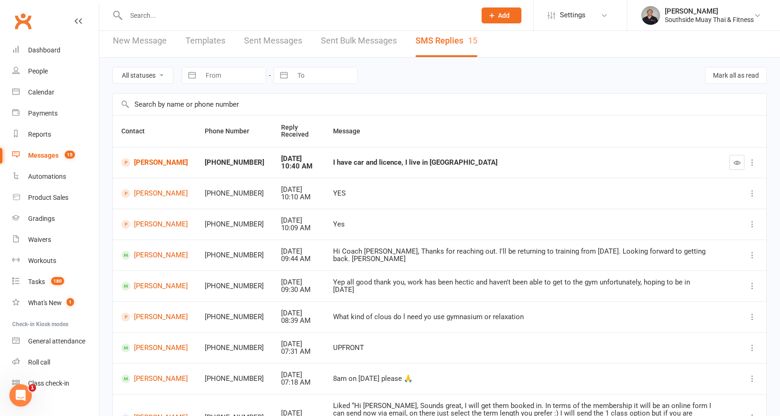
scroll to position [0, 0]
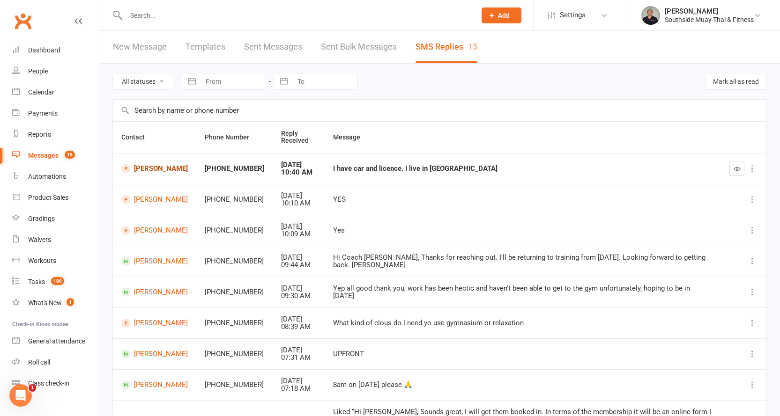
click at [140, 168] on link "Elwyn Warren" at bounding box center [154, 168] width 66 height 9
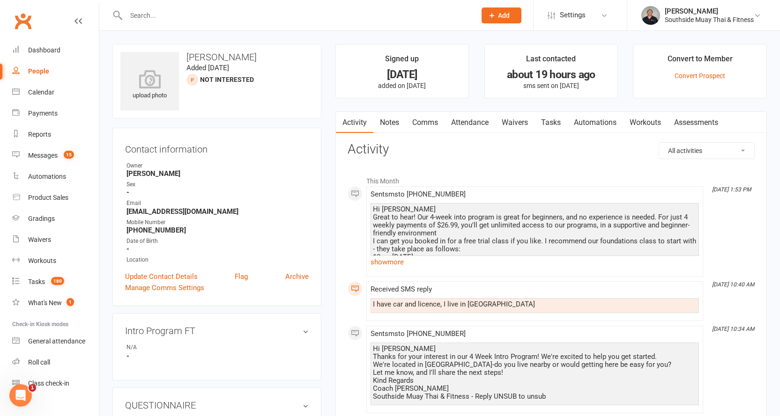
click at [138, 19] on input "text" at bounding box center [296, 15] width 346 height 13
click at [40, 92] on div "Calendar" at bounding box center [41, 92] width 26 height 7
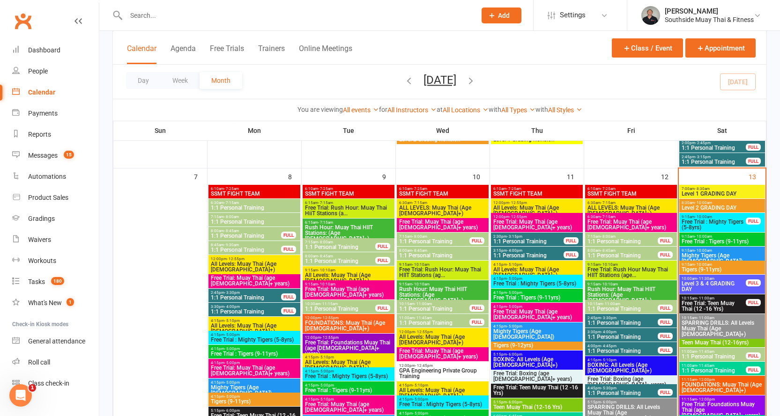
scroll to position [515, 0]
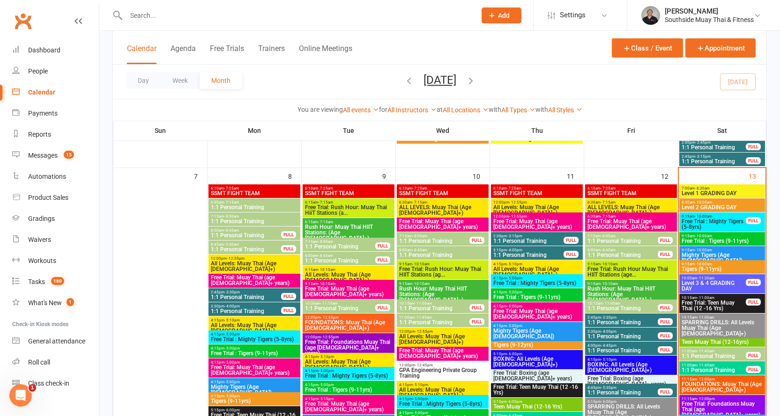
click at [379, 110] on strong "for" at bounding box center [383, 109] width 8 height 7
click at [372, 110] on icon at bounding box center [375, 109] width 7 height 7
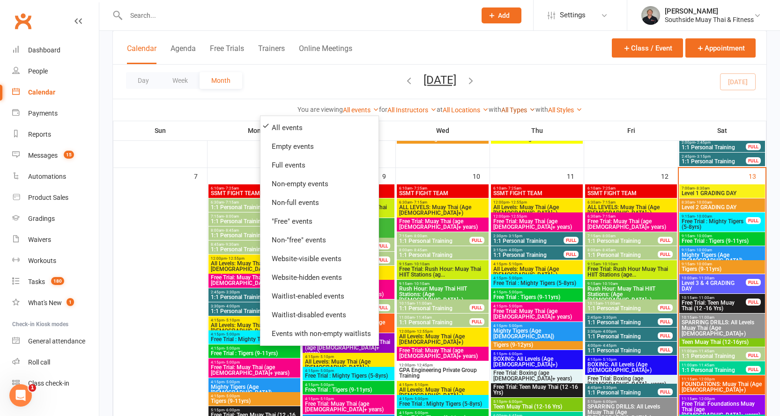
click at [530, 108] on link "All Types" at bounding box center [518, 109] width 34 height 7
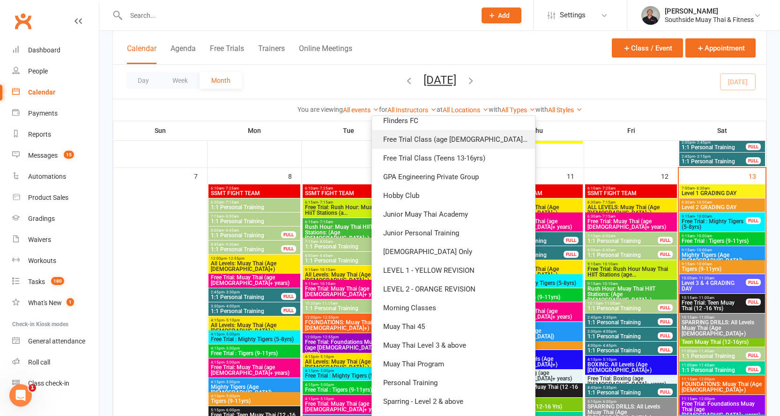
scroll to position [133, 0]
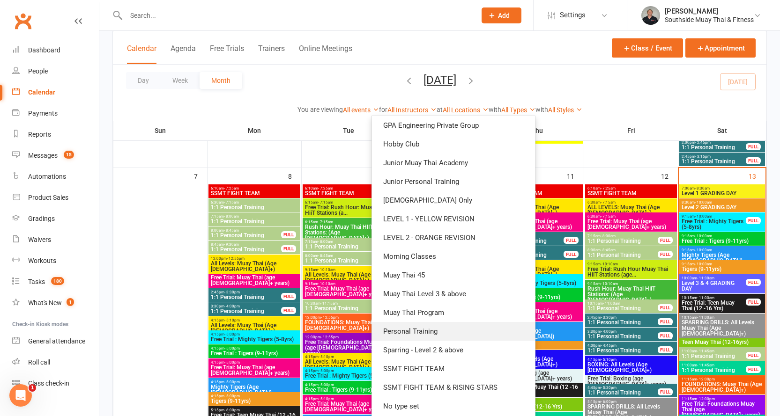
click at [421, 328] on link "Personal Training" at bounding box center [453, 331] width 163 height 19
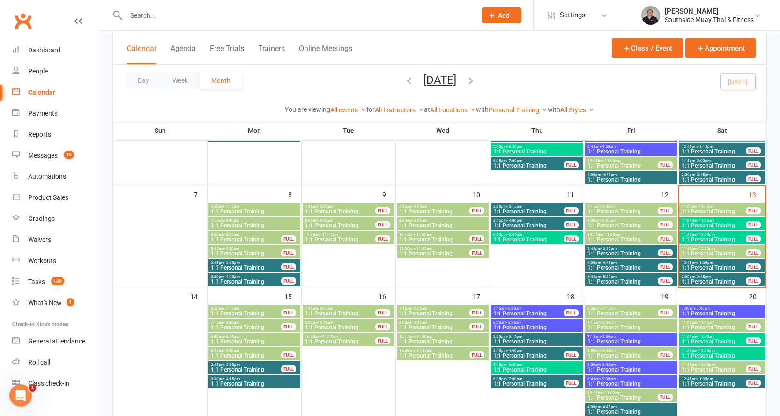
scroll to position [140, 0]
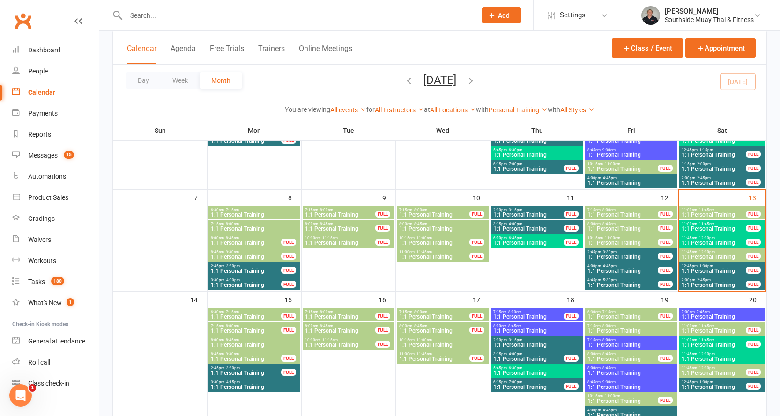
click at [517, 367] on span "- 6:30pm" at bounding box center [514, 368] width 15 height 4
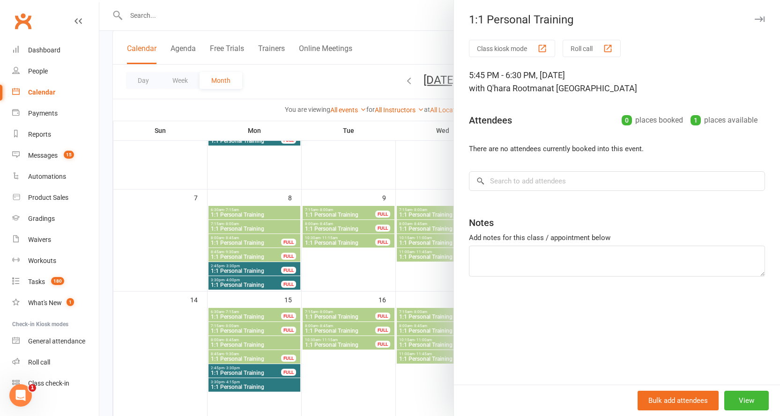
click at [754, 17] on icon "button" at bounding box center [759, 19] width 10 height 6
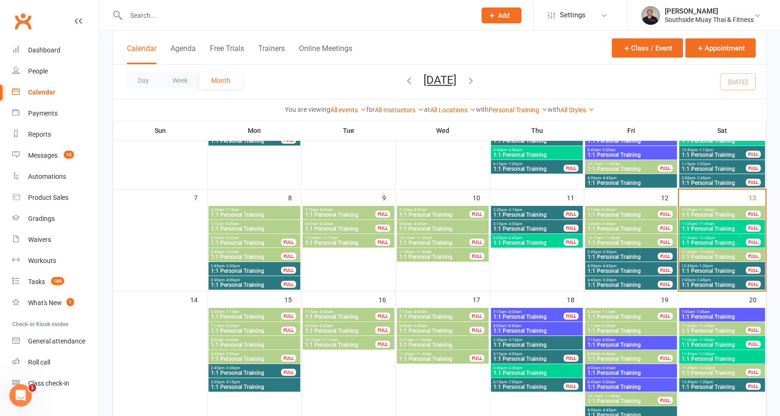
click at [181, 22] on input "text" at bounding box center [296, 15] width 346 height 13
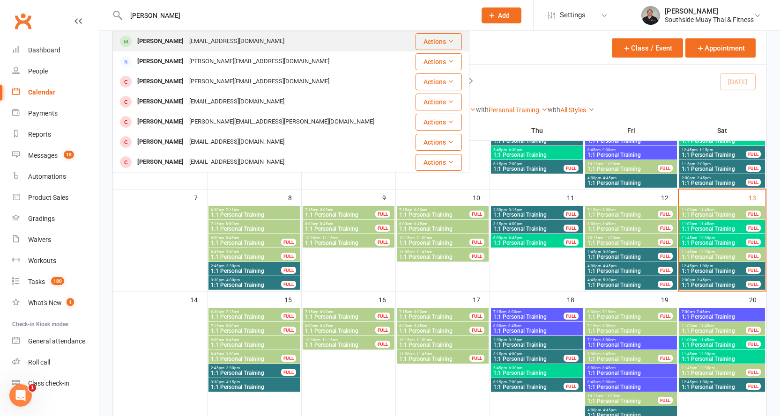
type input "nathan weber"
click at [186, 35] on div "nbweber90@gmail.com" at bounding box center [236, 42] width 101 height 14
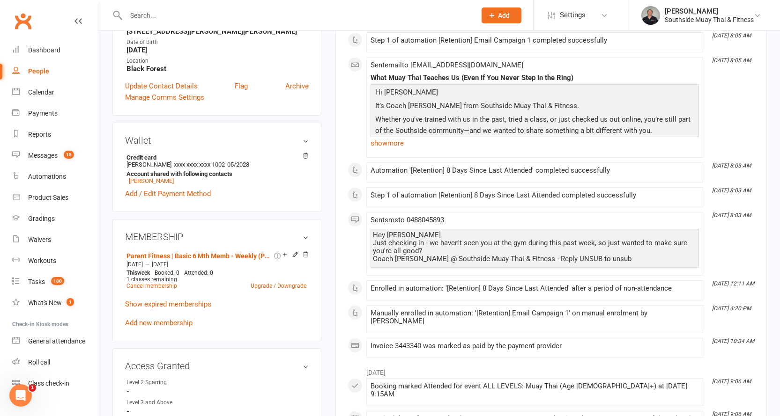
scroll to position [234, 0]
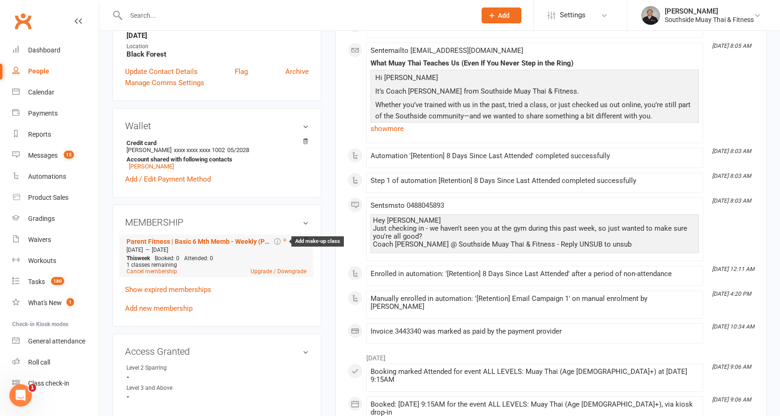
click at [283, 240] on icon at bounding box center [285, 240] width 4 height 4
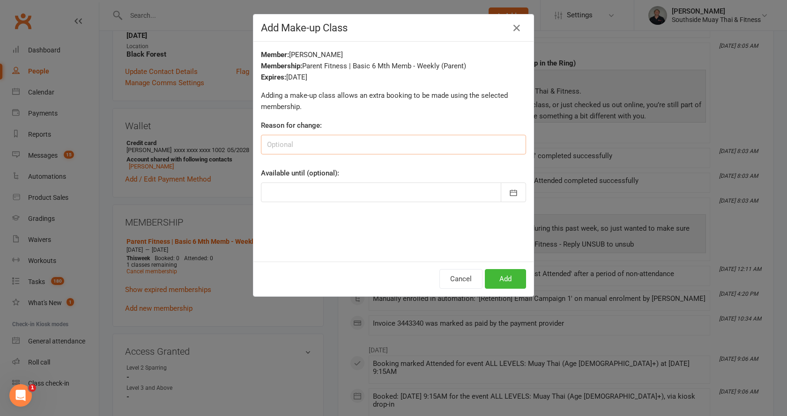
click at [280, 143] on input at bounding box center [393, 145] width 265 height 20
click at [503, 280] on button "Add" at bounding box center [505, 279] width 41 height 20
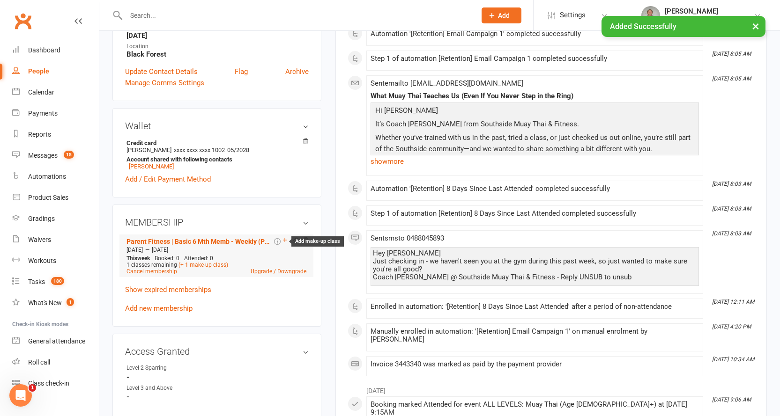
click at [284, 239] on icon at bounding box center [284, 240] width 7 height 7
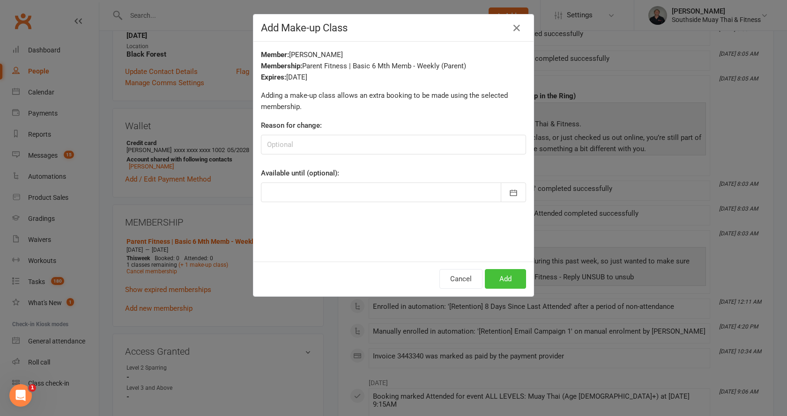
click at [494, 275] on button "Add" at bounding box center [505, 279] width 41 height 20
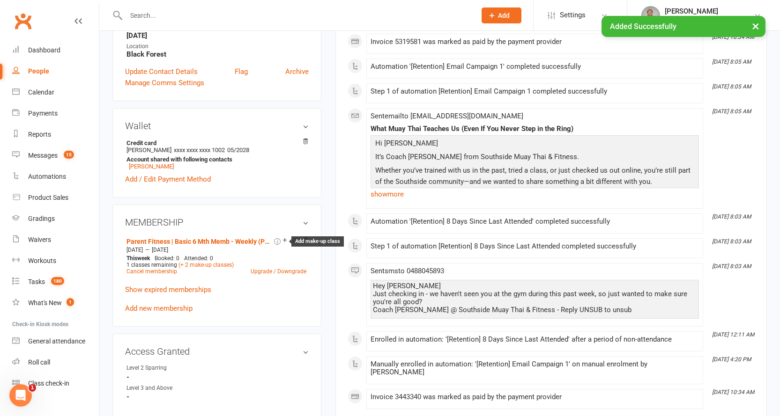
click at [285, 239] on icon at bounding box center [284, 240] width 7 height 7
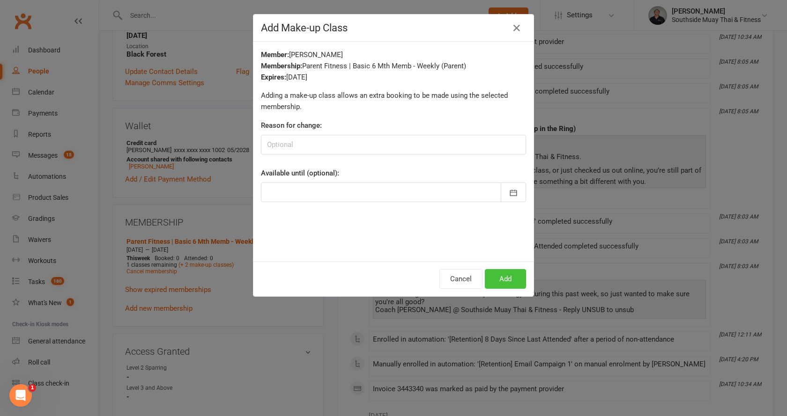
click at [494, 273] on button "Add" at bounding box center [505, 279] width 41 height 20
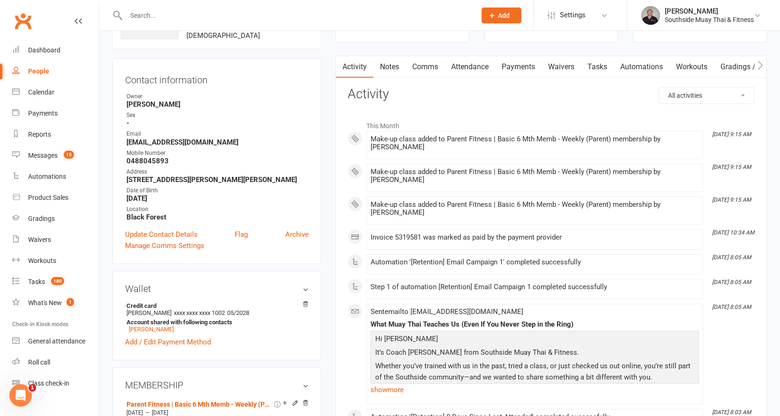
scroll to position [0, 0]
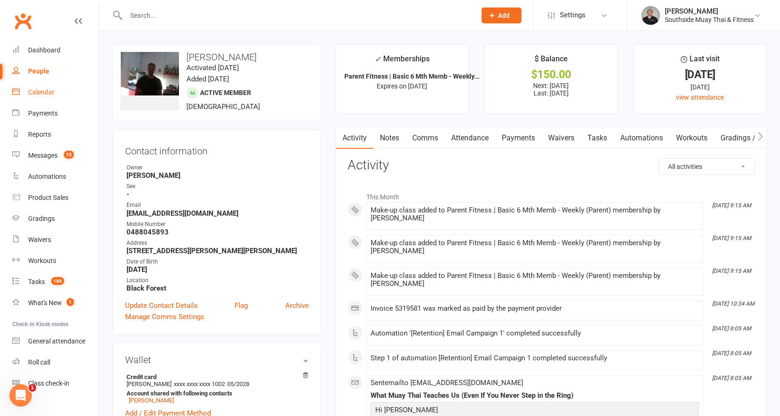
click at [46, 94] on div "Calendar" at bounding box center [41, 92] width 26 height 7
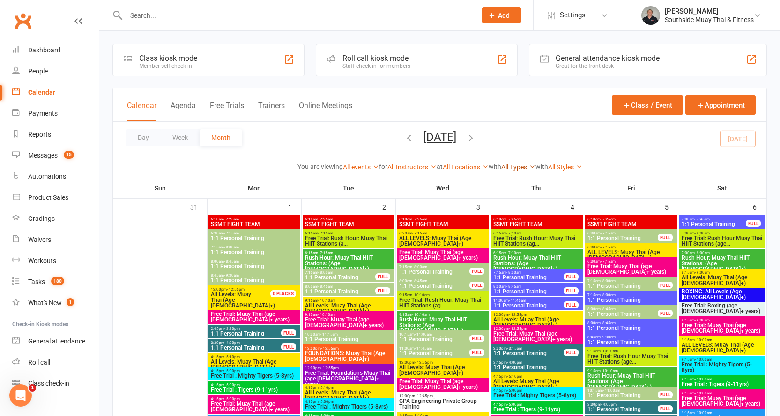
click at [535, 166] on icon at bounding box center [532, 166] width 7 height 7
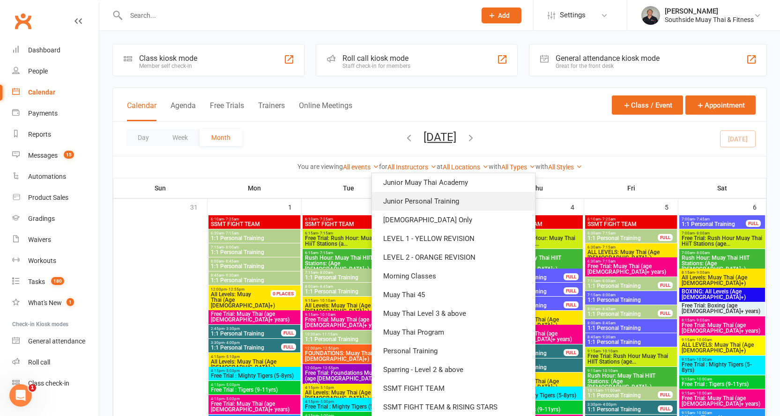
scroll to position [187, 0]
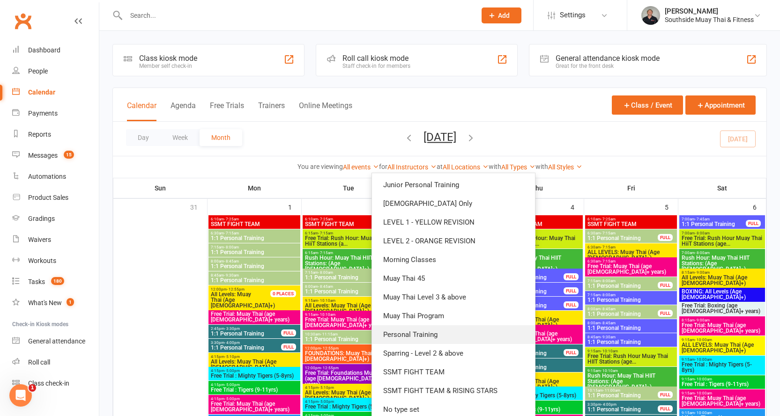
click at [429, 336] on link "Personal Training" at bounding box center [453, 334] width 163 height 19
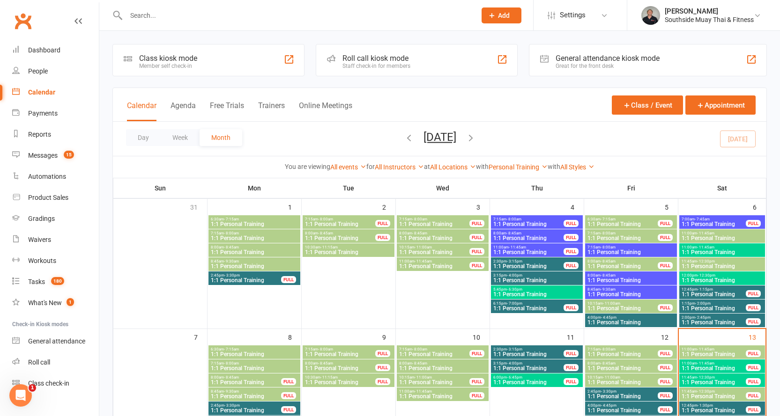
scroll to position [140, 0]
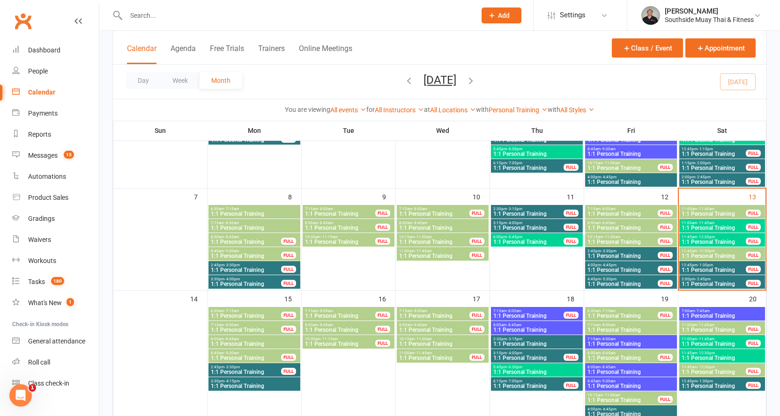
click at [698, 314] on span "1:1 Personal Training" at bounding box center [722, 316] width 82 height 6
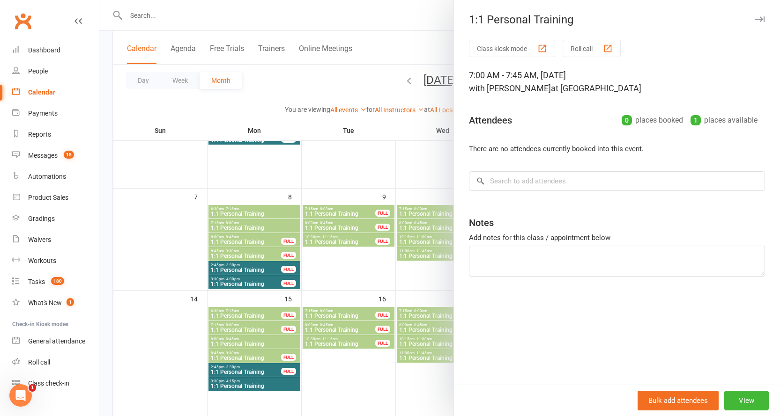
click at [754, 22] on icon "button" at bounding box center [759, 19] width 10 height 6
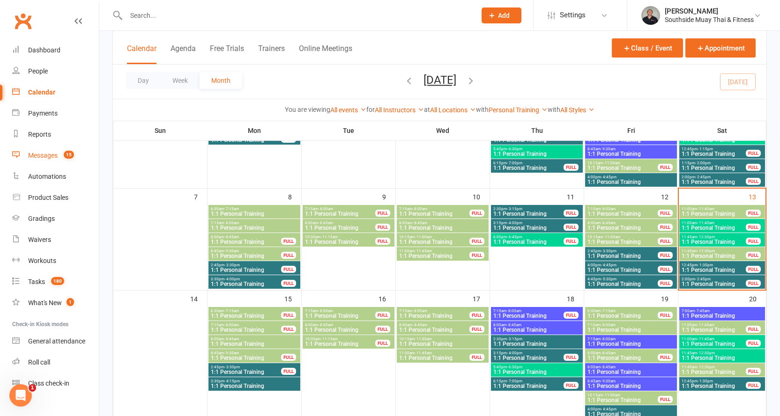
click at [42, 157] on div "Messages" at bounding box center [43, 155] width 30 height 7
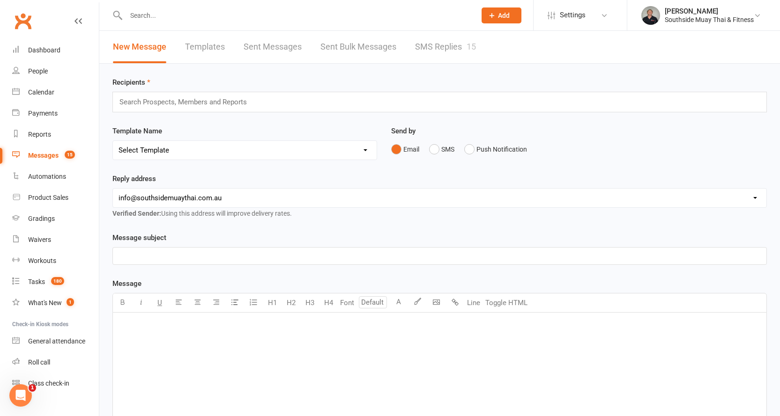
click at [429, 50] on link "SMS Replies 15" at bounding box center [445, 47] width 61 height 32
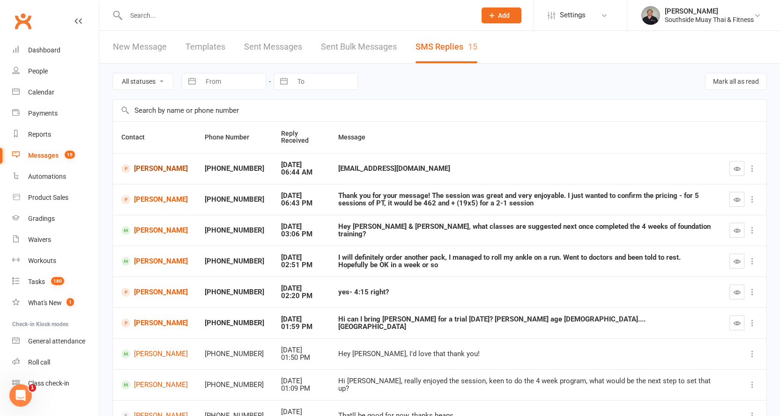
click at [142, 169] on link "Kirsty Reynolds" at bounding box center [154, 168] width 66 height 9
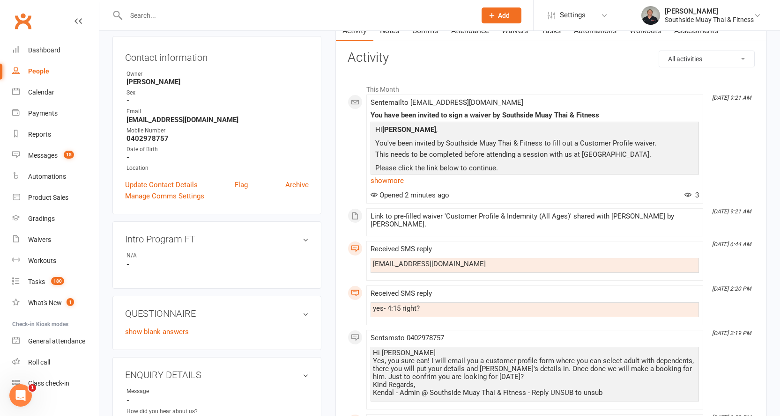
scroll to position [94, 0]
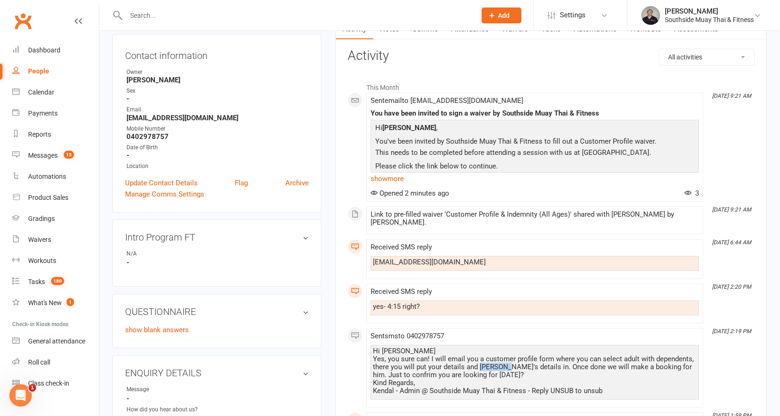
drag, startPoint x: 478, startPoint y: 368, endPoint x: 507, endPoint y: 364, distance: 29.2
click at [507, 364] on div "Hi Kirsty Yes, you sure can! I will email you a customer profile form where you…" at bounding box center [535, 371] width 324 height 48
copy div "Theodore"
click at [46, 153] on div "Messages" at bounding box center [43, 155] width 30 height 7
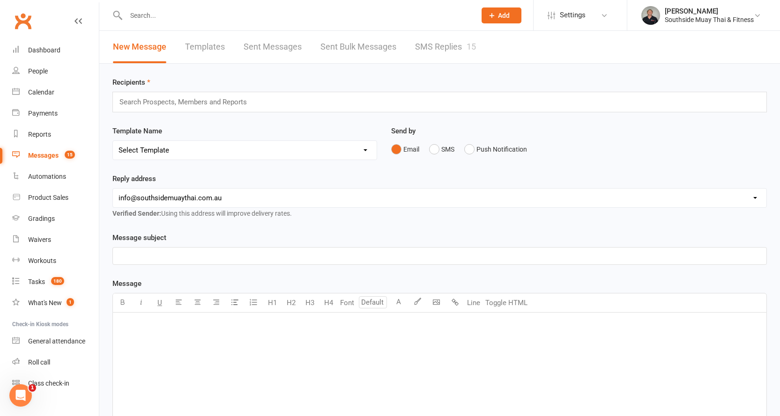
click at [426, 50] on link "SMS Replies 15" at bounding box center [445, 47] width 61 height 32
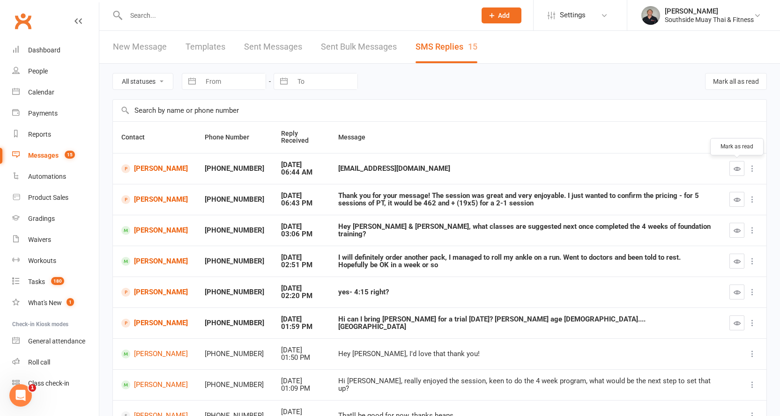
click at [733, 166] on icon "button" at bounding box center [736, 168] width 7 height 7
click at [732, 319] on button "button" at bounding box center [736, 323] width 15 height 15
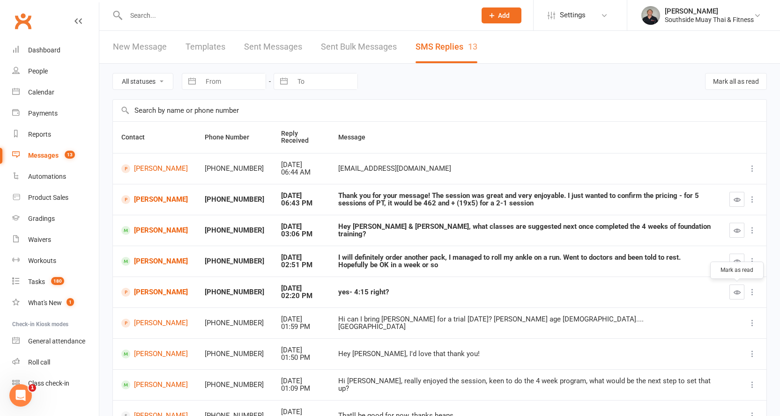
click at [733, 291] on icon "button" at bounding box center [736, 292] width 7 height 7
click at [159, 261] on link "Alex Hicks" at bounding box center [154, 261] width 66 height 9
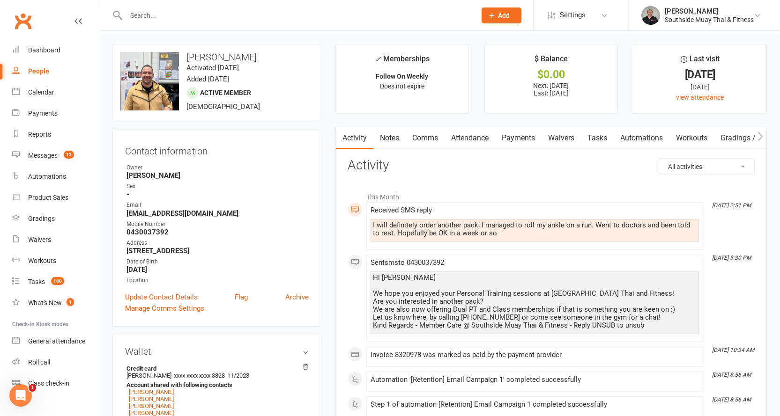
click at [421, 140] on link "Comms" at bounding box center [425, 138] width 39 height 22
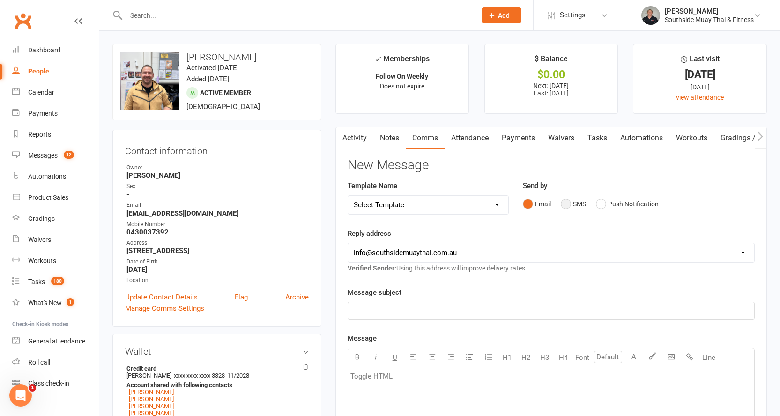
click at [571, 204] on button "SMS" at bounding box center [573, 204] width 25 height 18
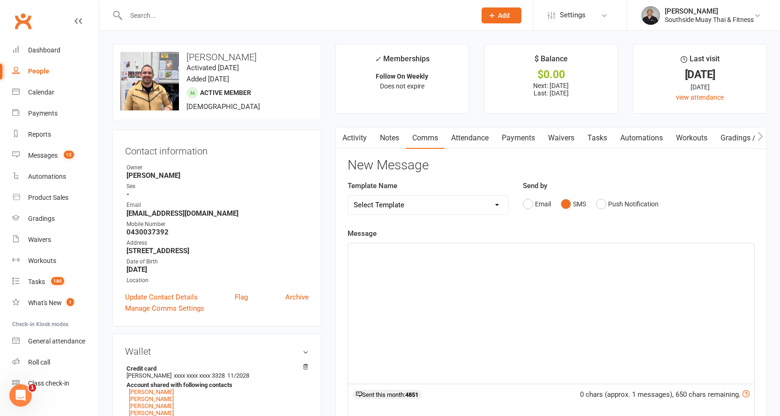
click at [455, 273] on div "﻿" at bounding box center [551, 313] width 406 height 140
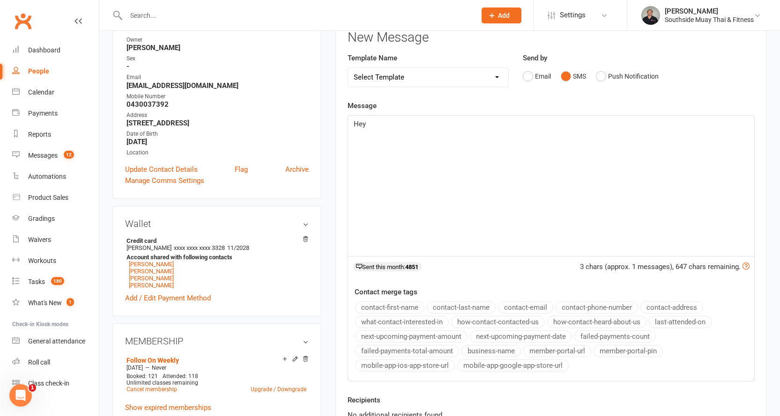
scroll to position [140, 0]
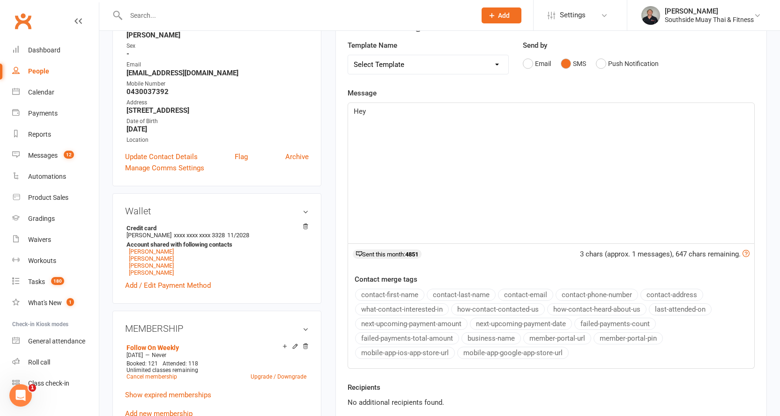
click at [381, 293] on button "contact-first-name" at bounding box center [389, 295] width 69 height 12
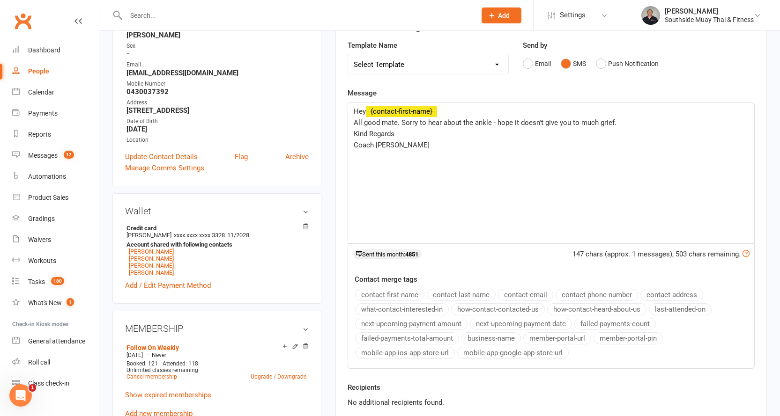
click at [500, 338] on button "business-name" at bounding box center [490, 338] width 59 height 12
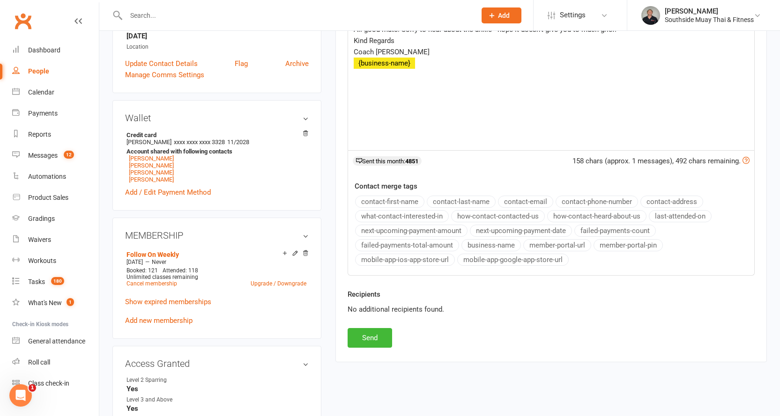
scroll to position [234, 0]
click at [360, 337] on button "Send" at bounding box center [369, 338] width 44 height 20
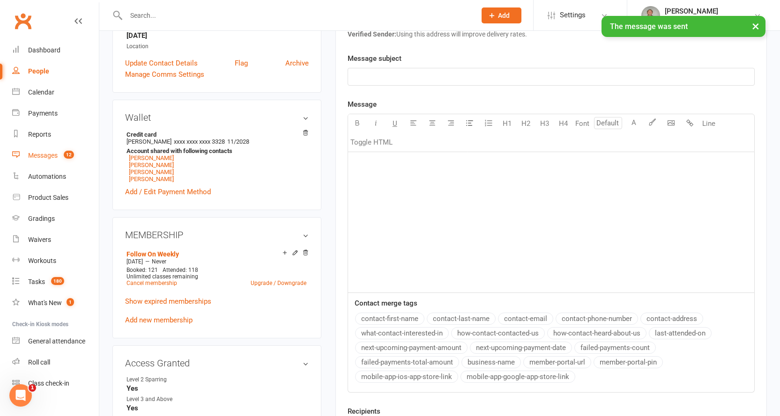
click at [44, 150] on link "Messages 12" at bounding box center [55, 155] width 87 height 21
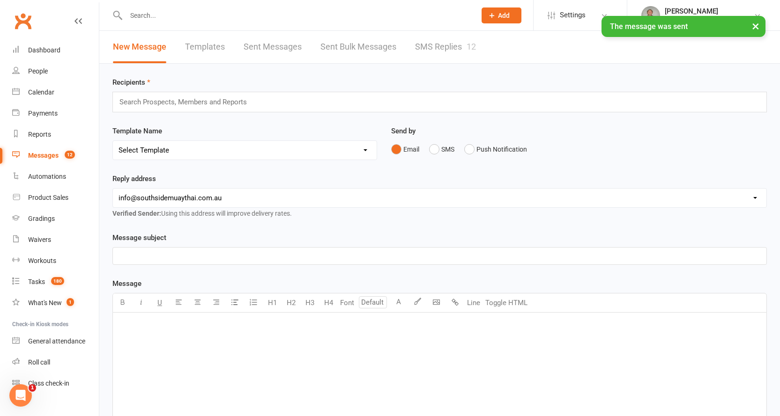
click at [458, 45] on link "SMS Replies 12" at bounding box center [445, 47] width 61 height 32
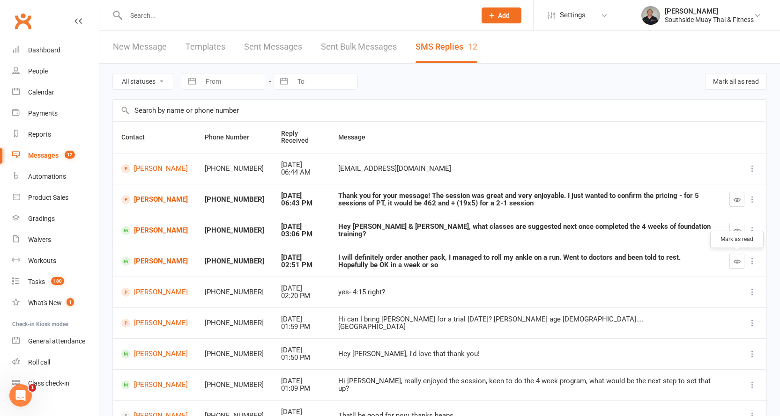
click at [735, 260] on icon "button" at bounding box center [736, 261] width 7 height 7
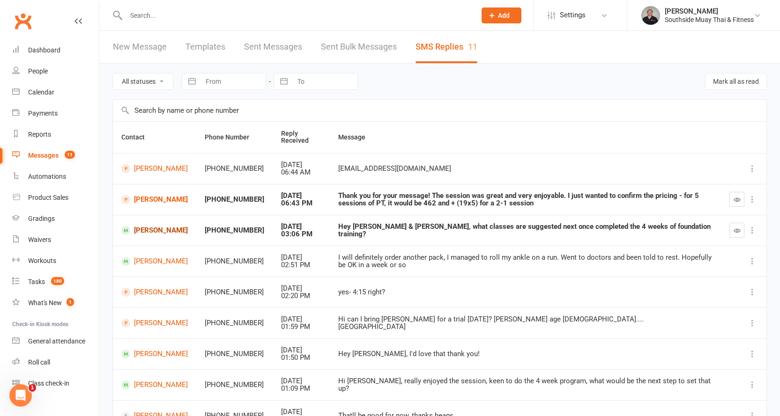
click at [163, 228] on link "Korey Brown" at bounding box center [154, 230] width 66 height 9
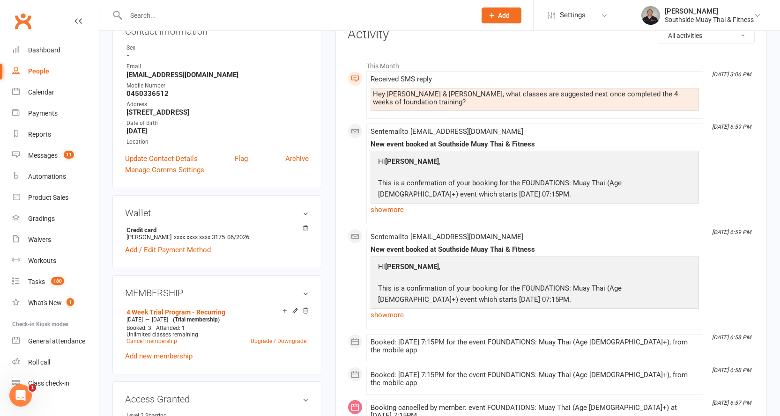
scroll to position [47, 0]
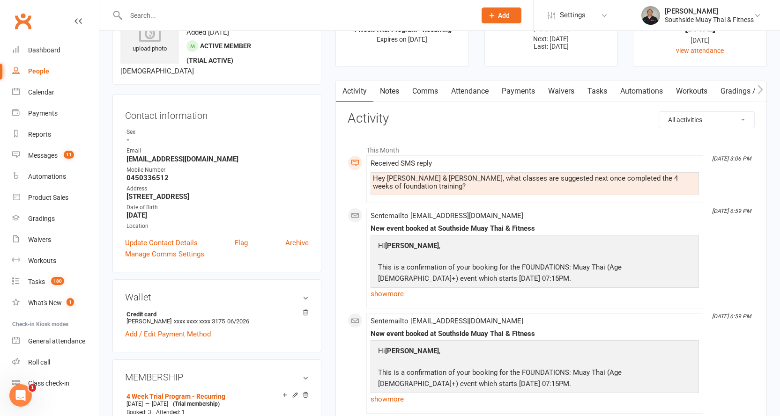
click at [430, 93] on link "Comms" at bounding box center [425, 92] width 39 height 22
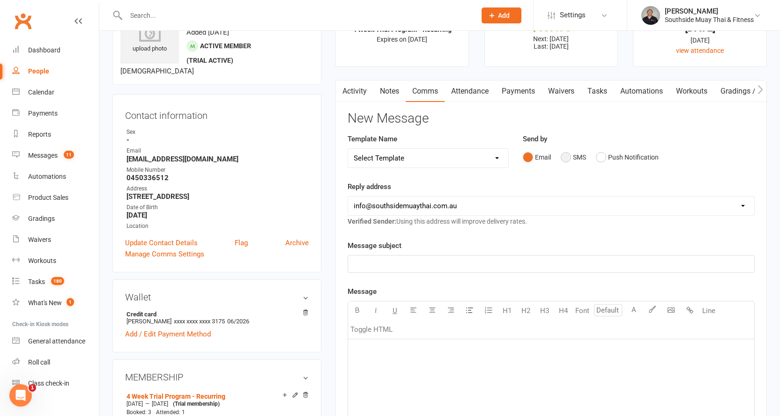
click at [569, 156] on button "SMS" at bounding box center [573, 157] width 25 height 18
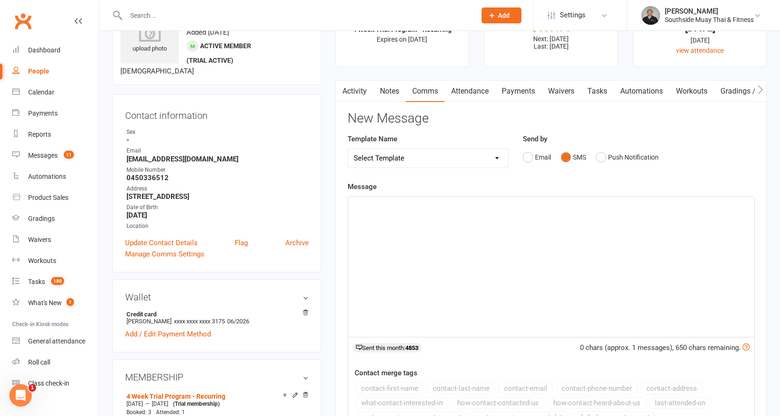
click at [427, 155] on select "Select Template [SMS] Outreach Message: High Risk – Personal From Trainer + Ree…" at bounding box center [428, 158] width 161 height 19
select select "40"
click at [348, 149] on select "Select Template [SMS] Outreach Message: High Risk – Personal From Trainer + Ree…" at bounding box center [428, 158] width 161 height 19
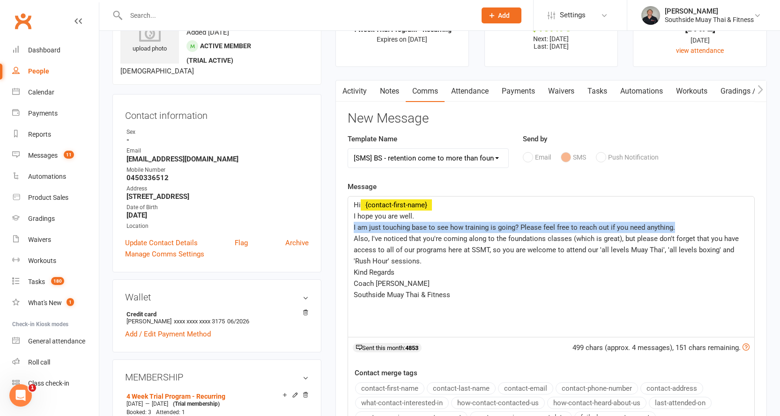
drag, startPoint x: 352, startPoint y: 225, endPoint x: 671, endPoint y: 225, distance: 319.4
click at [671, 225] on div "Hi ﻿ {contact-first-name} I hope you are well. I am just touching base to see h…" at bounding box center [551, 267] width 406 height 140
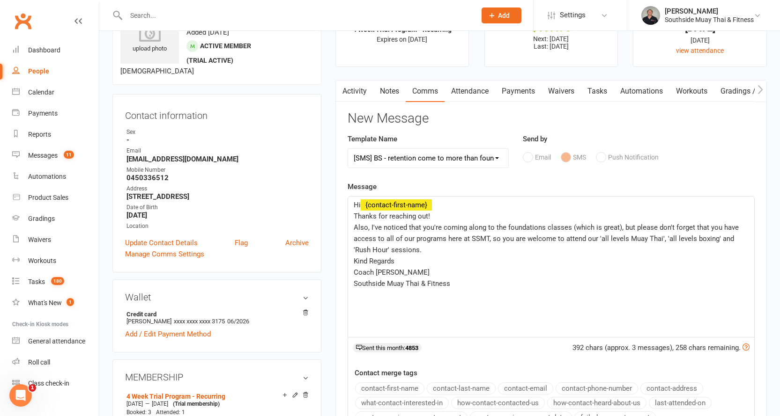
click at [353, 226] on div "Hi ﻿ {contact-first-name} Thanks for reaching out! Also, I've noticed that you'…" at bounding box center [551, 267] width 406 height 140
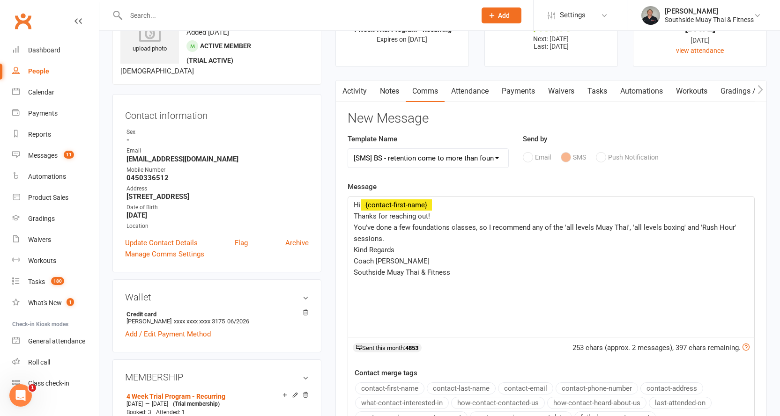
click at [388, 236] on p "You've done a few foundations classes, so I recommend any of the 'all levels Mu…" at bounding box center [551, 233] width 395 height 22
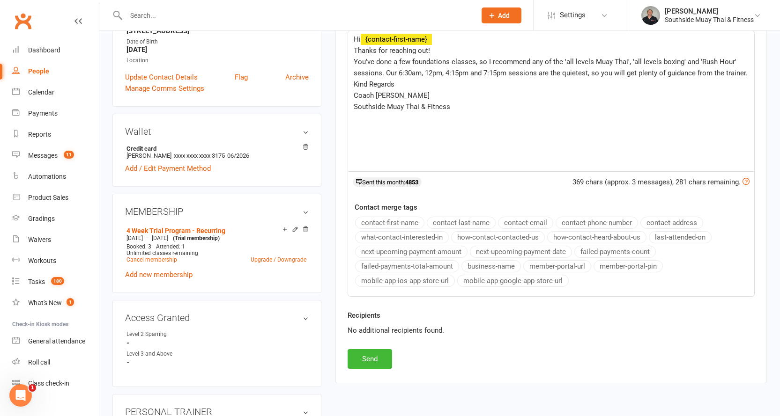
scroll to position [234, 0]
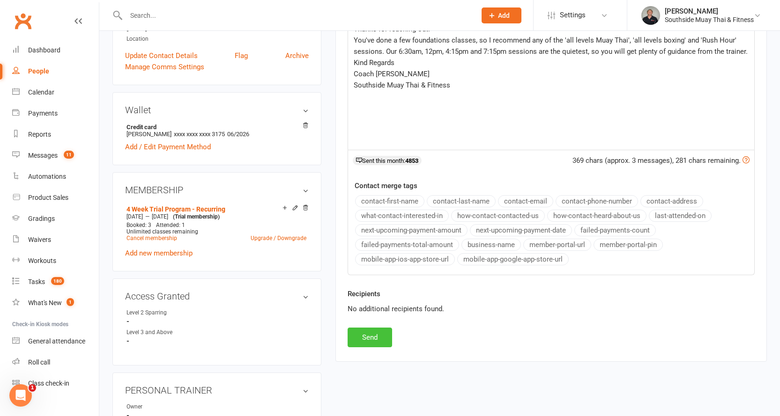
click at [359, 335] on button "Send" at bounding box center [369, 338] width 44 height 20
select select
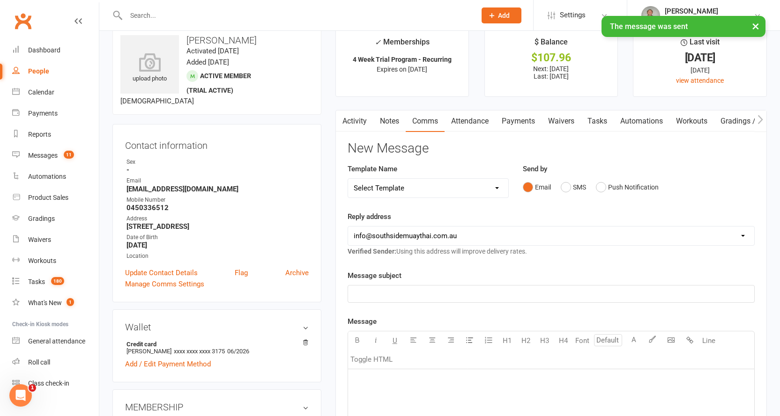
scroll to position [0, 0]
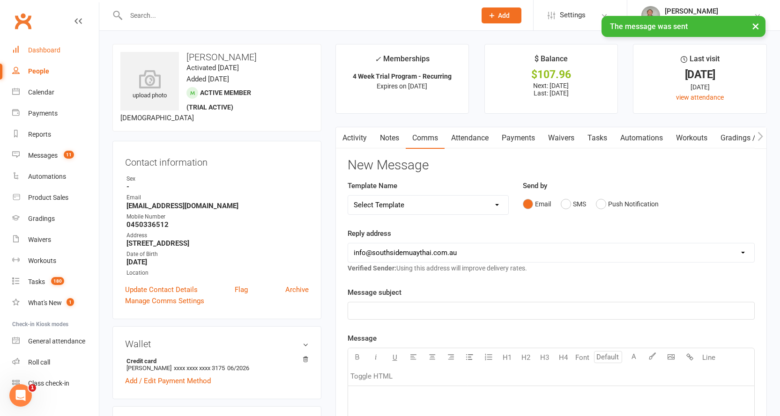
click at [46, 48] on div "Dashboard" at bounding box center [44, 49] width 32 height 7
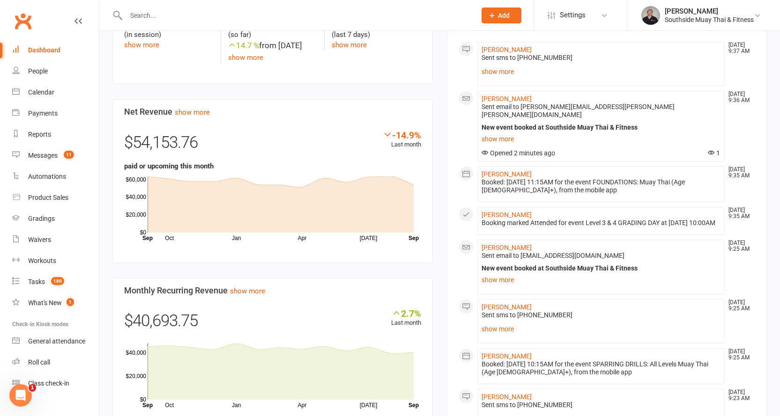
scroll to position [562, 0]
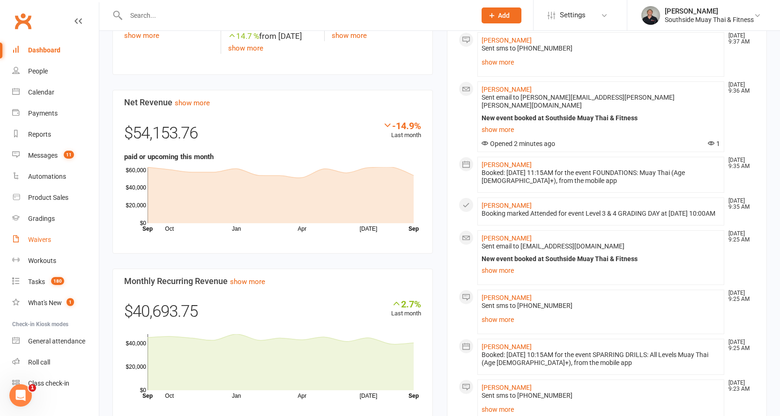
click at [35, 241] on div "Waivers" at bounding box center [39, 239] width 23 height 7
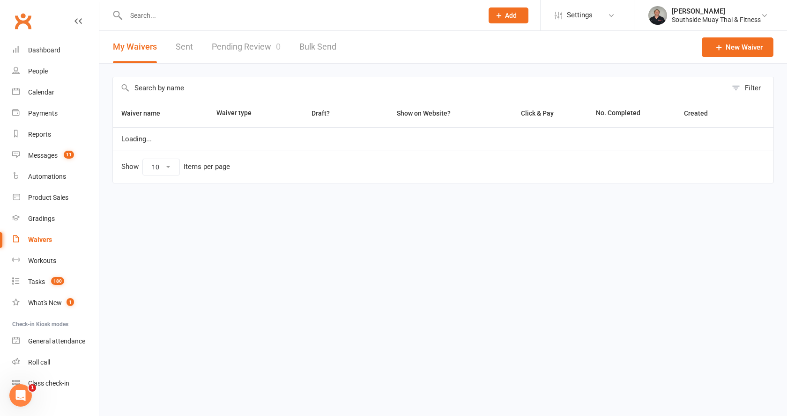
select select "100"
click at [237, 49] on link "Pending Review 0" at bounding box center [246, 47] width 69 height 32
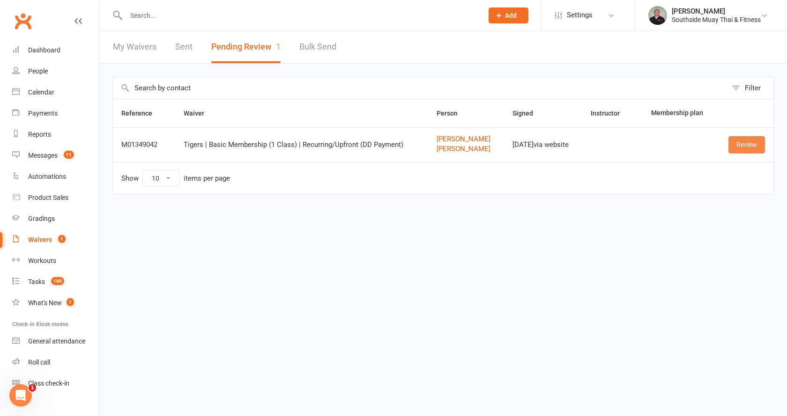
click at [740, 144] on link "Review" at bounding box center [746, 144] width 37 height 17
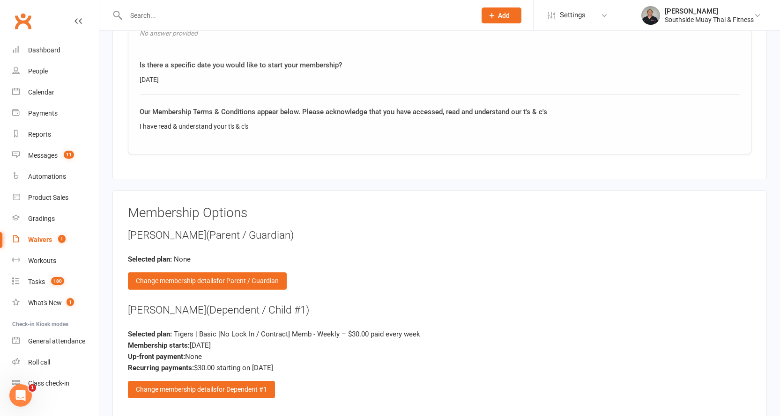
scroll to position [1171, 0]
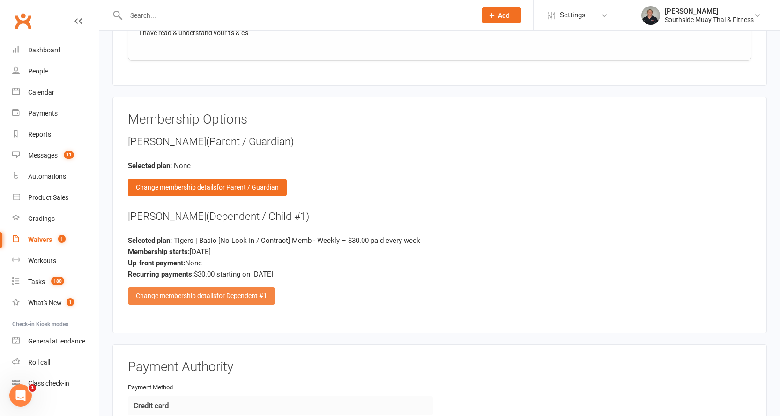
click at [139, 291] on div "Change membership details for Dependent #1" at bounding box center [201, 296] width 147 height 17
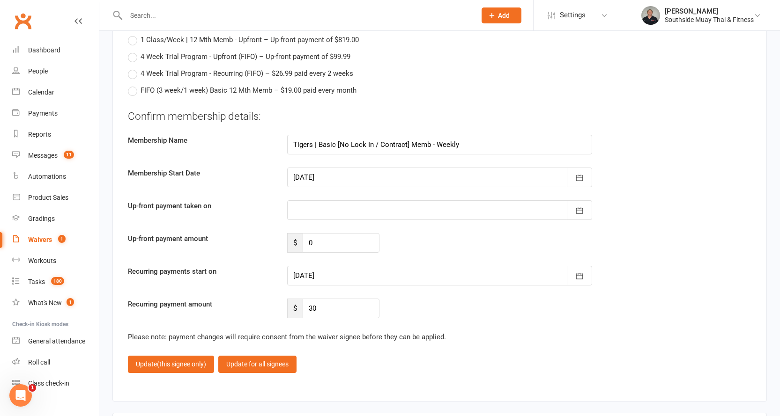
scroll to position [5853, 0]
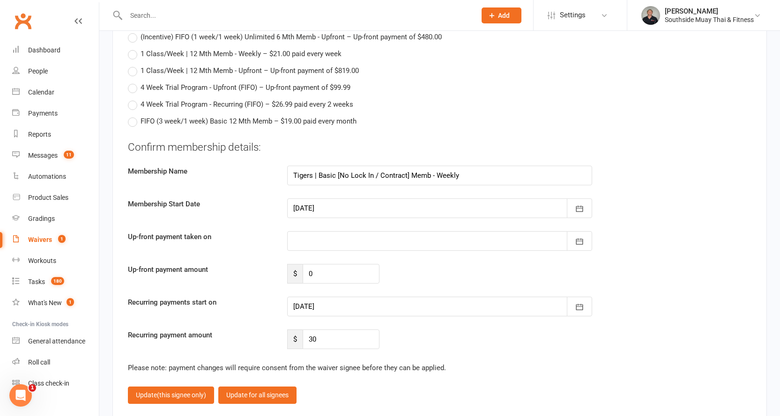
click at [322, 207] on div at bounding box center [439, 209] width 305 height 20
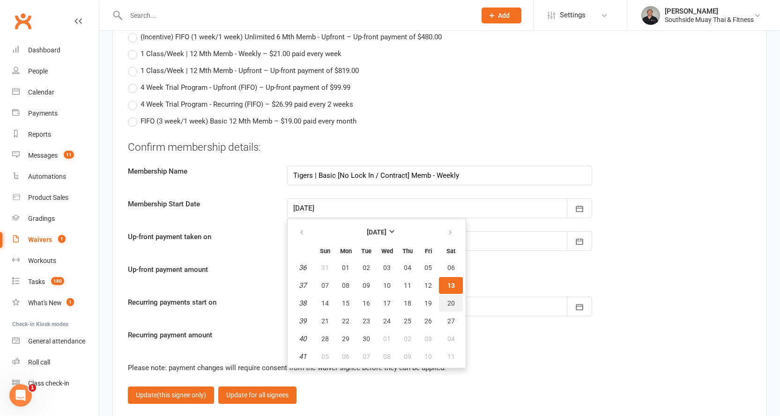
click at [448, 302] on span "20" at bounding box center [450, 303] width 7 height 7
type input "20 Sep 2025"
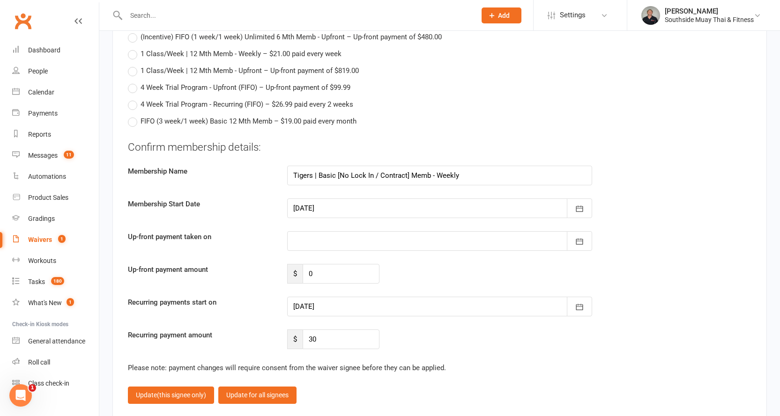
type input "20 Sep 2025"
click at [184, 392] on span "(this signee only)" at bounding box center [181, 394] width 49 height 7
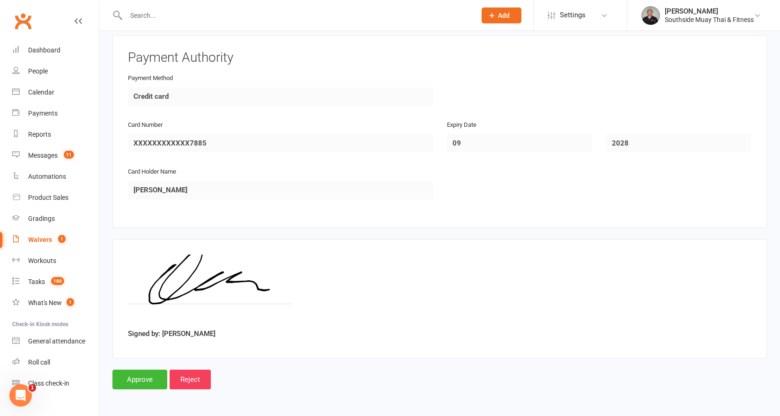
scroll to position [1480, 0]
click at [134, 379] on input "Approve" at bounding box center [139, 380] width 55 height 20
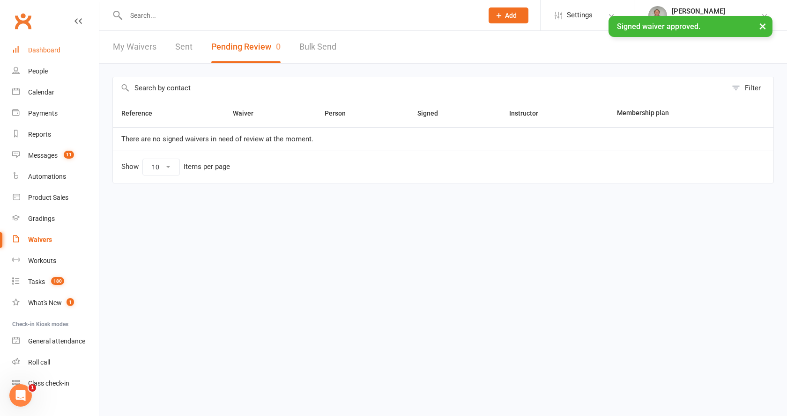
click at [38, 43] on link "Dashboard" at bounding box center [55, 50] width 87 height 21
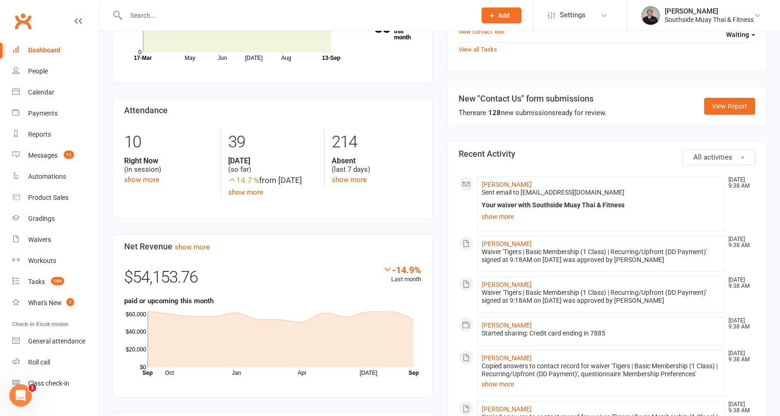
scroll to position [421, 0]
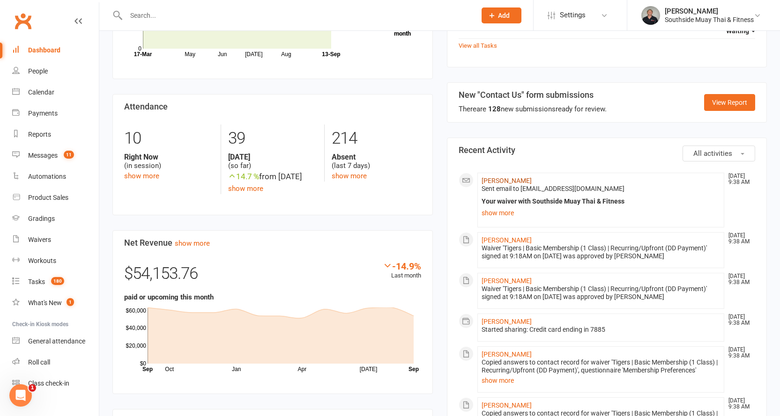
click at [502, 177] on link "Alex Hall" at bounding box center [506, 180] width 50 height 7
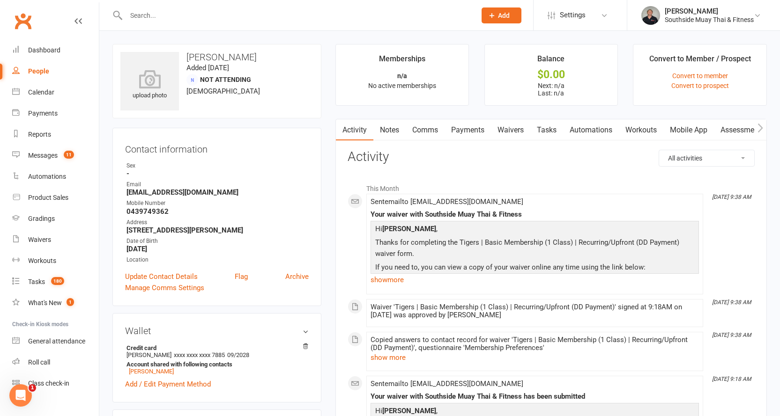
click at [701, 126] on link "Mobile App" at bounding box center [688, 130] width 51 height 22
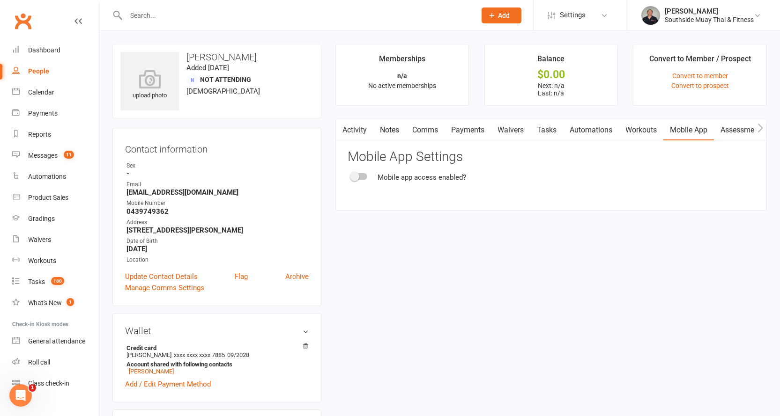
click at [362, 175] on div at bounding box center [359, 176] width 16 height 7
click at [351, 175] on input "checkbox" at bounding box center [351, 175] width 0 height 0
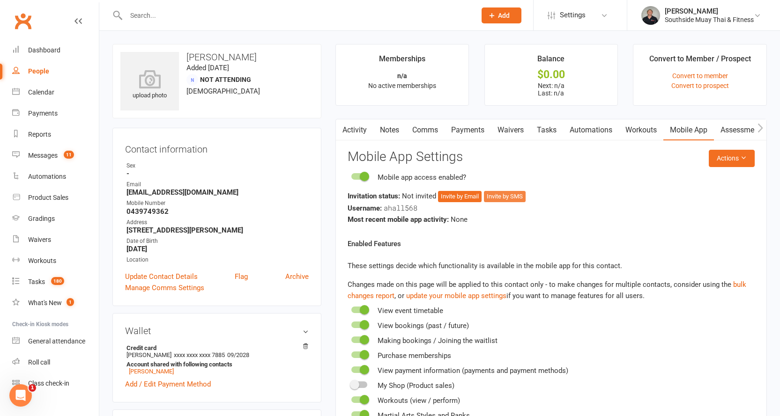
click at [507, 193] on button "Invite by SMS" at bounding box center [505, 196] width 42 height 11
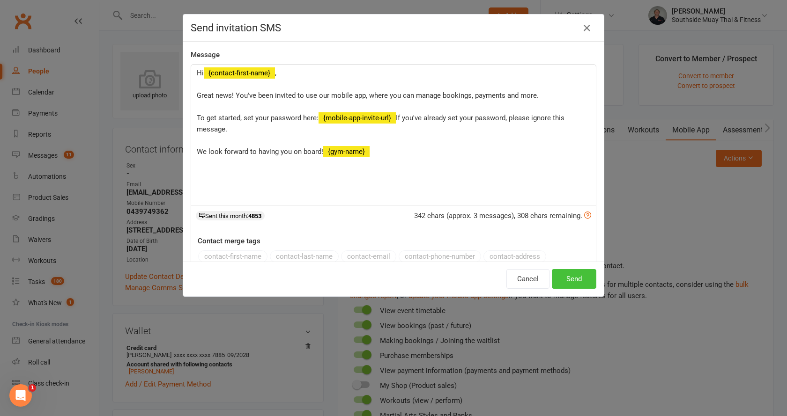
click at [566, 278] on button "Send" at bounding box center [574, 279] width 44 height 20
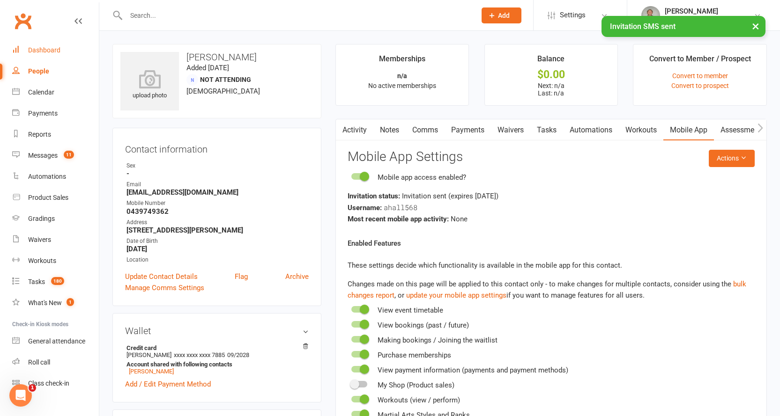
click at [48, 47] on div "Dashboard" at bounding box center [44, 49] width 32 height 7
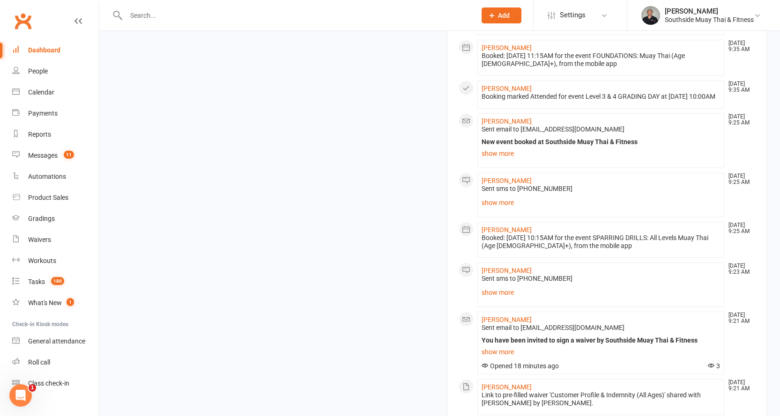
scroll to position [1157, 0]
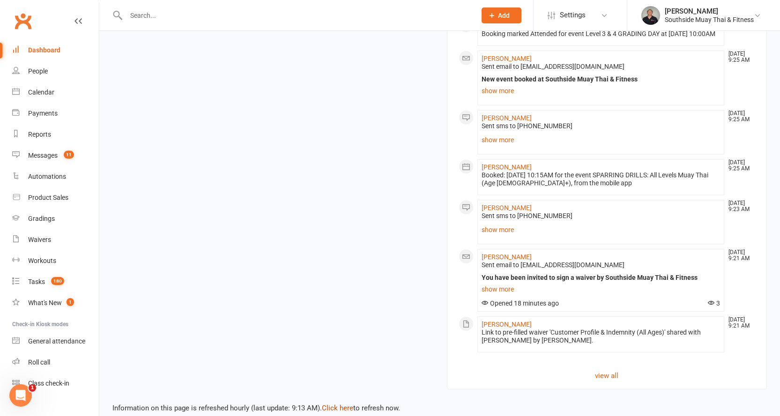
click at [332, 404] on link "Click here" at bounding box center [337, 408] width 31 height 8
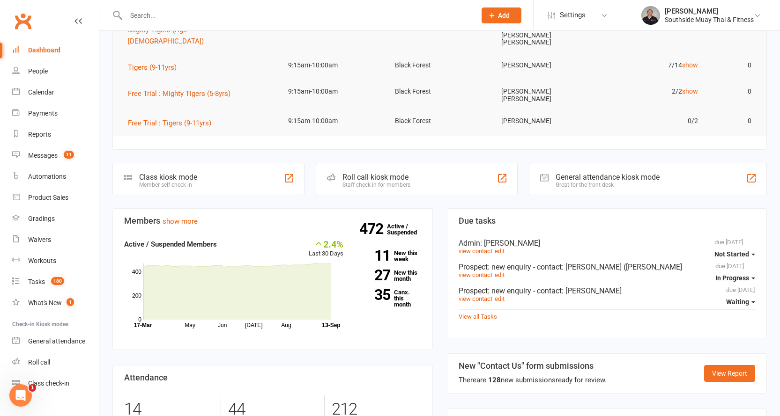
scroll to position [0, 0]
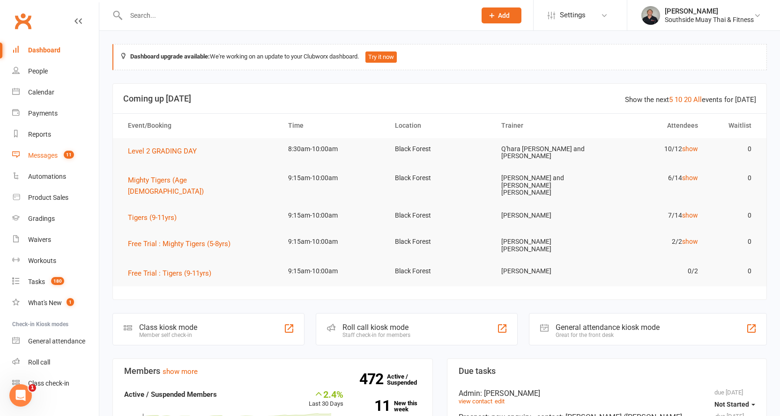
click at [46, 152] on div "Messages" at bounding box center [43, 155] width 30 height 7
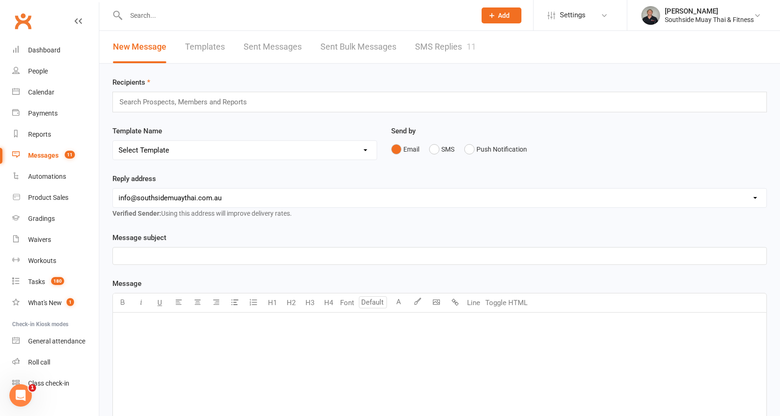
click at [432, 41] on link "SMS Replies 11" at bounding box center [445, 47] width 61 height 32
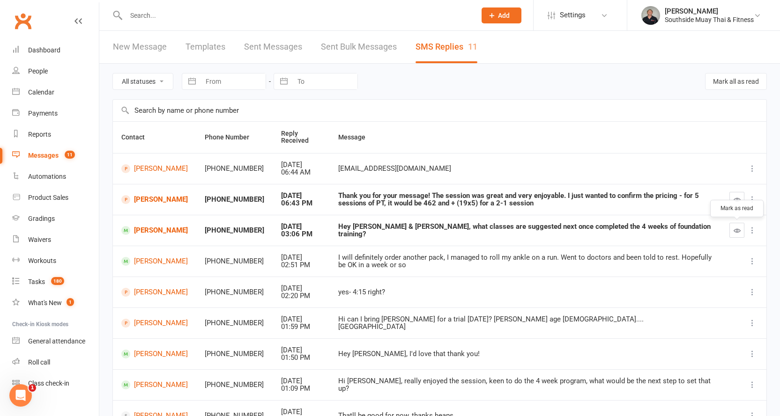
click at [736, 228] on icon "button" at bounding box center [736, 230] width 7 height 7
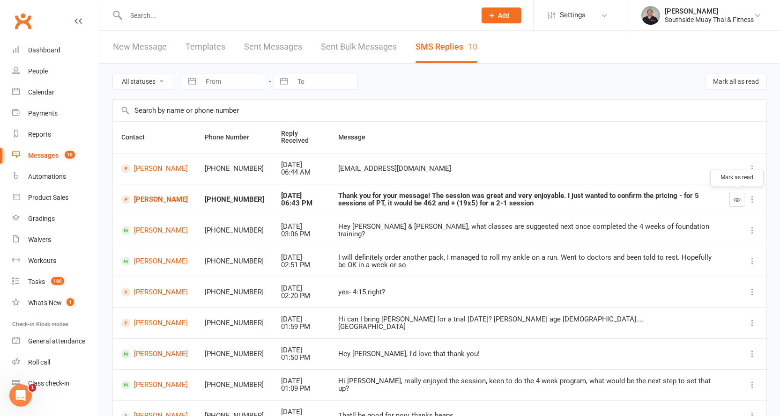
click at [734, 198] on icon "button" at bounding box center [736, 199] width 7 height 7
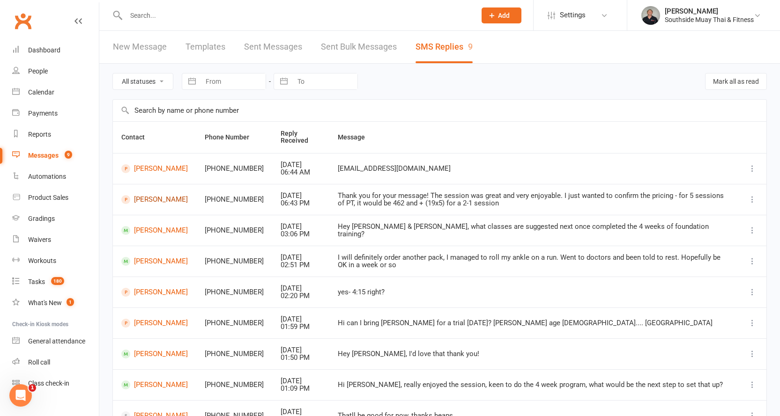
click at [160, 196] on link "Adam Chan" at bounding box center [154, 199] width 66 height 9
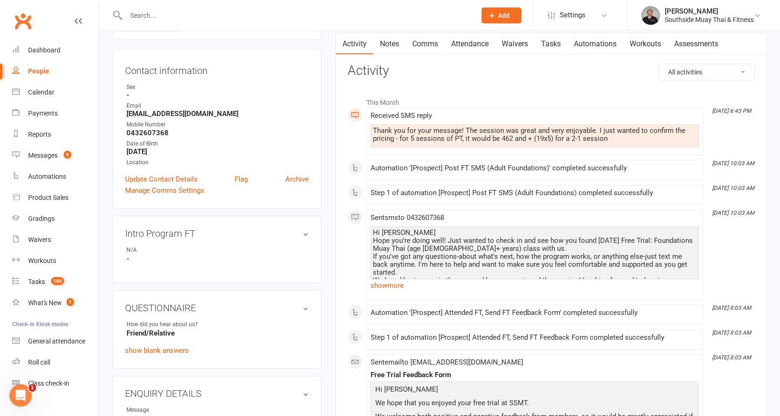
scroll to position [94, 0]
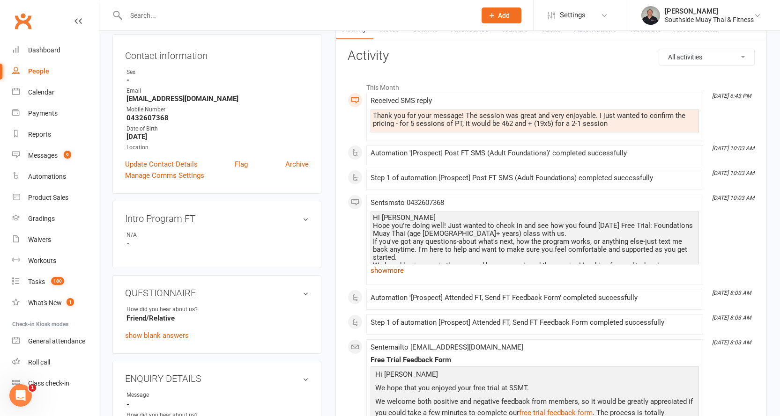
click at [390, 267] on link "show more" at bounding box center [534, 270] width 328 height 13
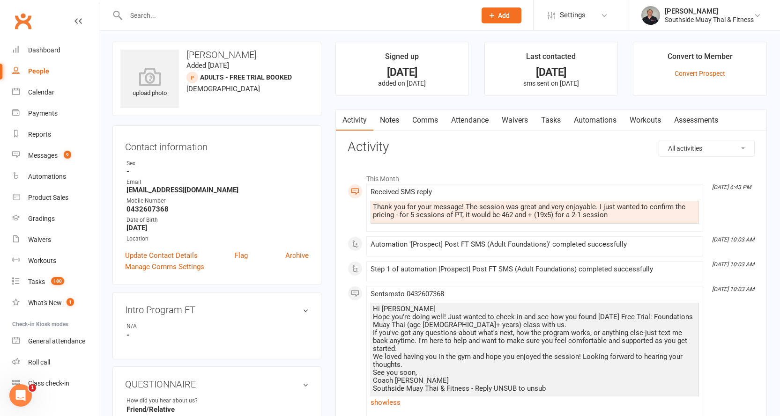
scroll to position [0, 0]
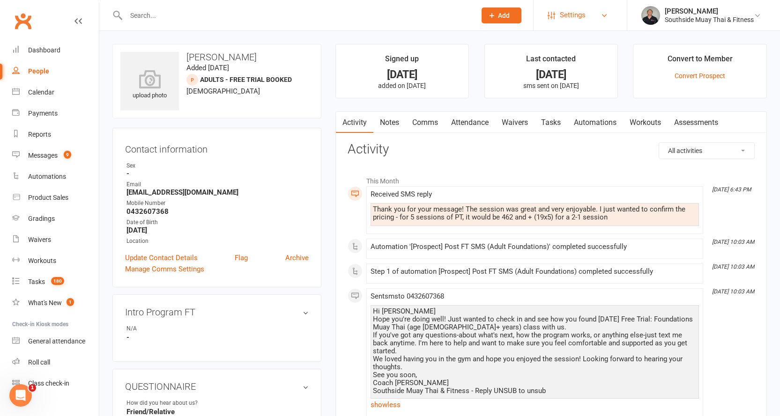
click at [605, 11] on link "Settings" at bounding box center [579, 15] width 65 height 21
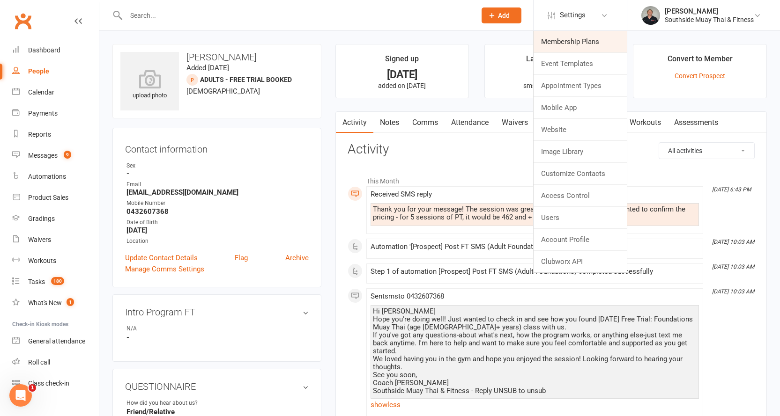
click at [572, 40] on link "Membership Plans" at bounding box center [579, 42] width 93 height 22
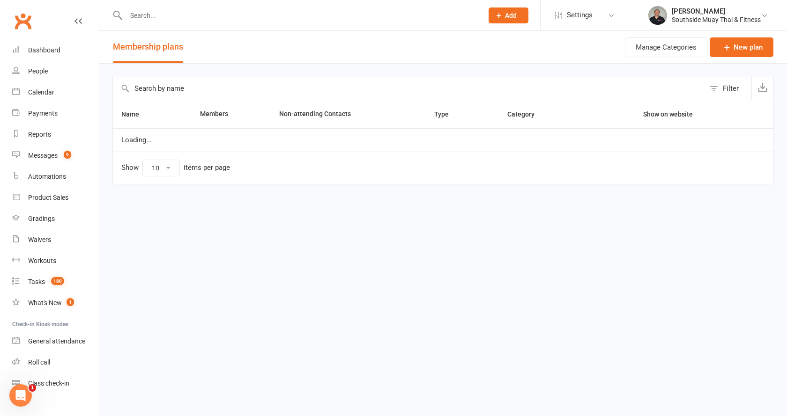
select select "100"
click at [229, 88] on input "text" at bounding box center [409, 88] width 592 height 22
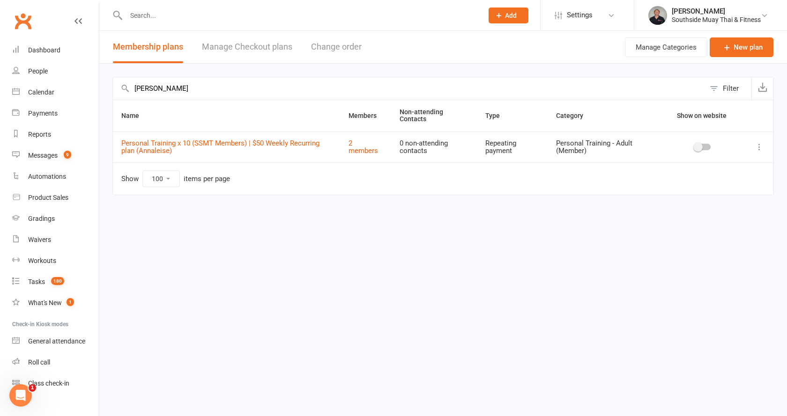
type input "anna"
click at [759, 148] on icon at bounding box center [758, 146] width 9 height 9
click at [227, 139] on link "Personal Training x 10 (SSMT Members) | $50 Weekly Recurring plan (Annaleise)" at bounding box center [220, 147] width 198 height 16
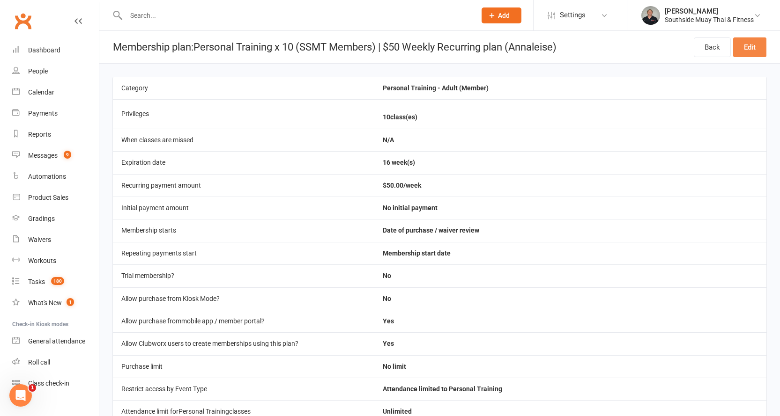
click at [751, 44] on link "Edit" at bounding box center [749, 47] width 33 height 20
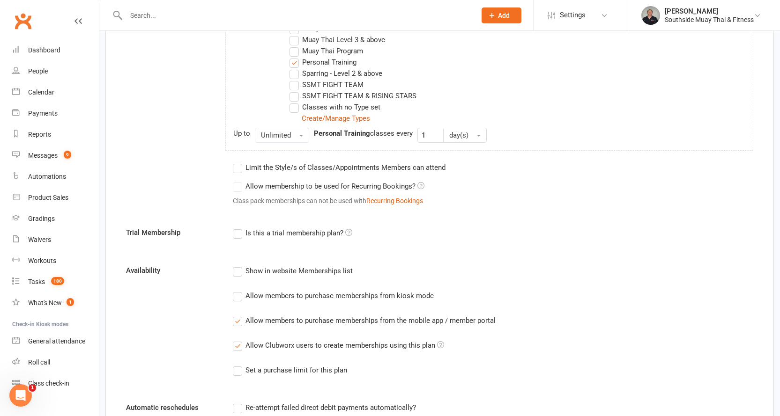
scroll to position [609, 0]
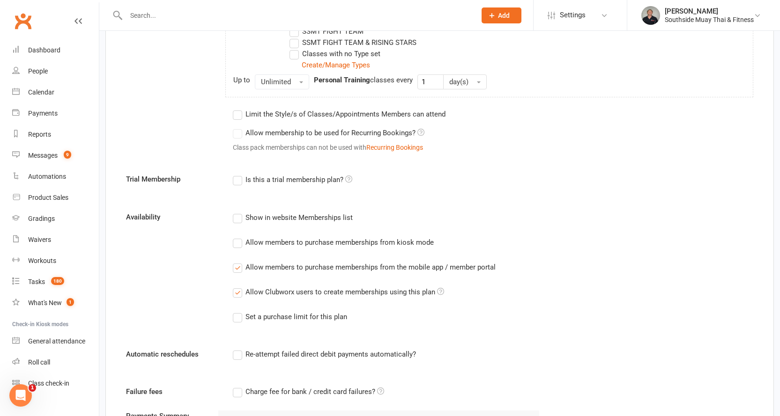
click at [346, 268] on div "Allow members to purchase memberships from the mobile app / member portal" at bounding box center [370, 267] width 250 height 10
click at [239, 262] on input "Allow members to purchase memberships from the mobile app / member portal" at bounding box center [236, 262] width 6 height 0
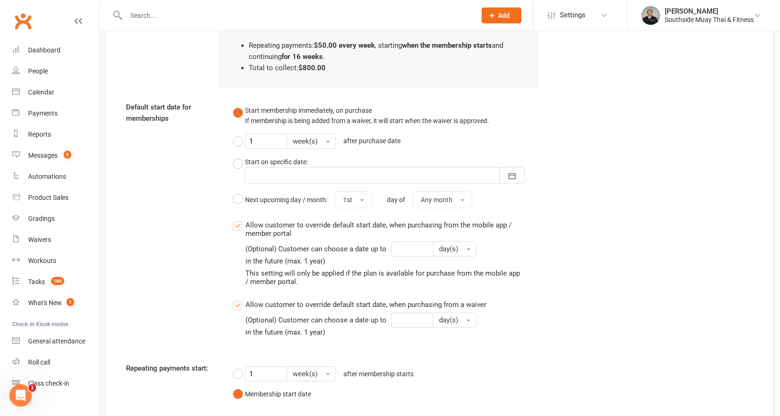
scroll to position [1088, 0]
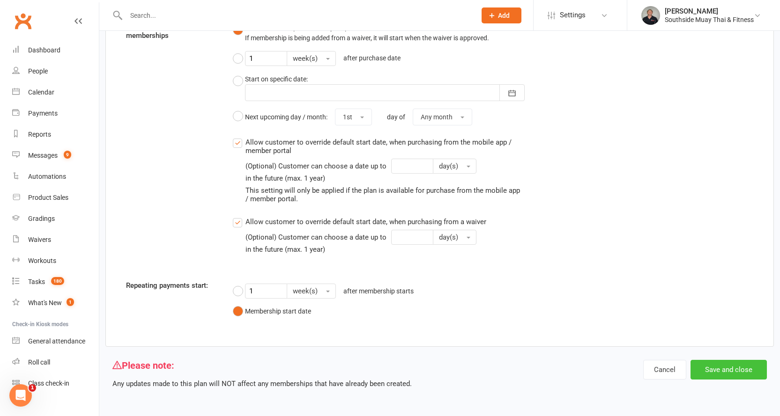
click at [724, 373] on button "Save and close" at bounding box center [728, 370] width 76 height 20
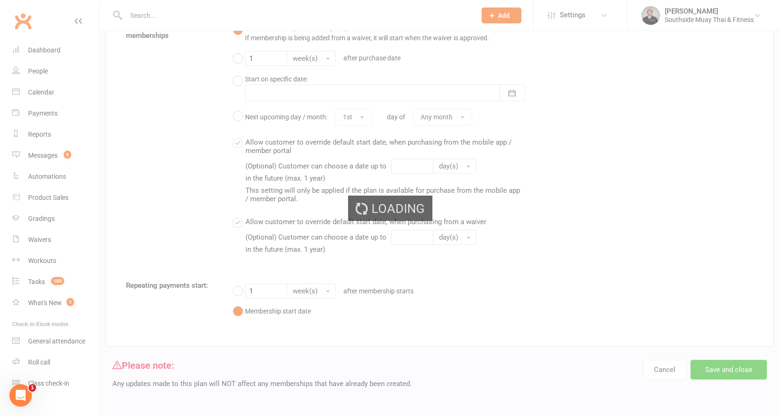
select select "100"
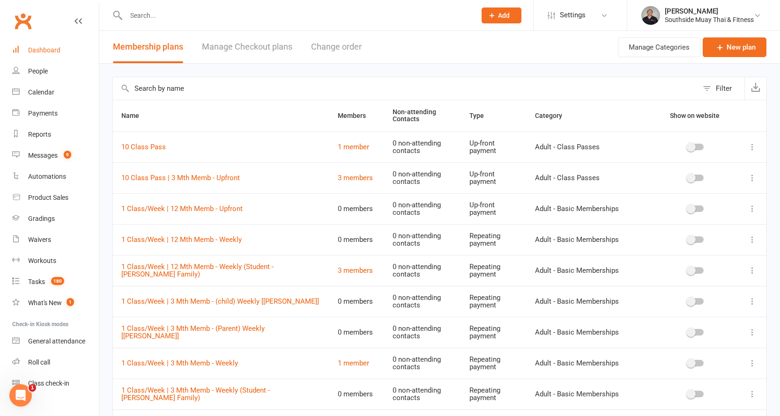
click at [41, 48] on div "Dashboard" at bounding box center [44, 49] width 32 height 7
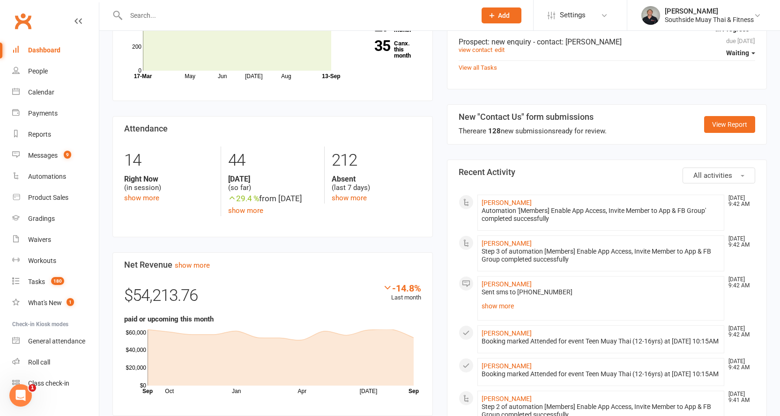
scroll to position [421, 0]
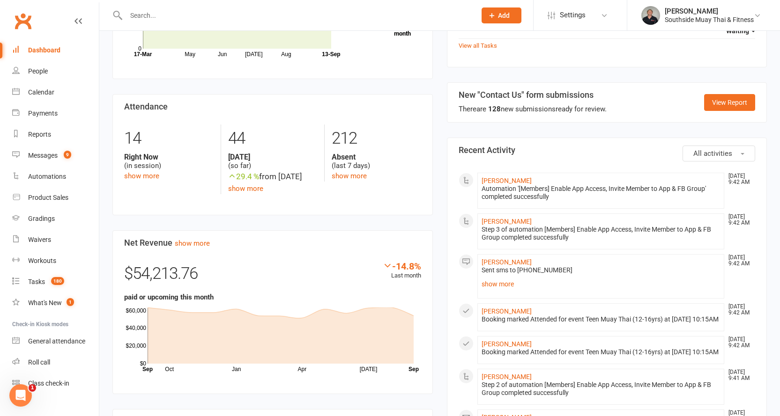
click at [726, 149] on span "All activities" at bounding box center [712, 153] width 39 height 8
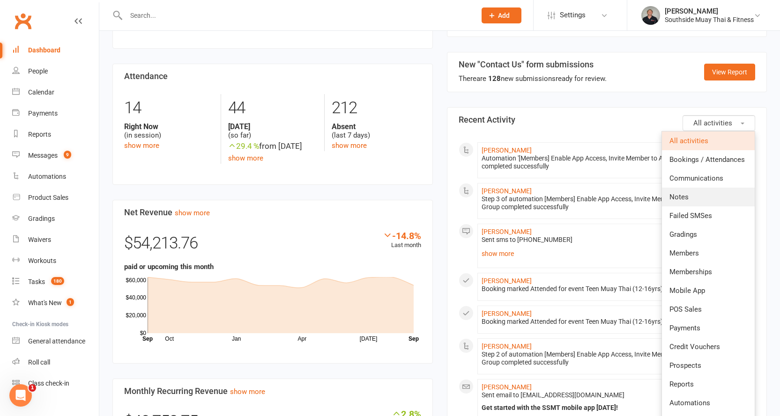
scroll to position [468, 0]
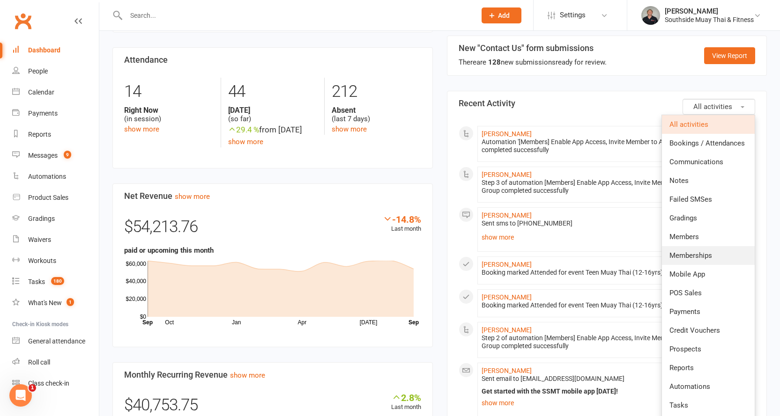
click at [693, 246] on link "Memberships" at bounding box center [708, 255] width 93 height 19
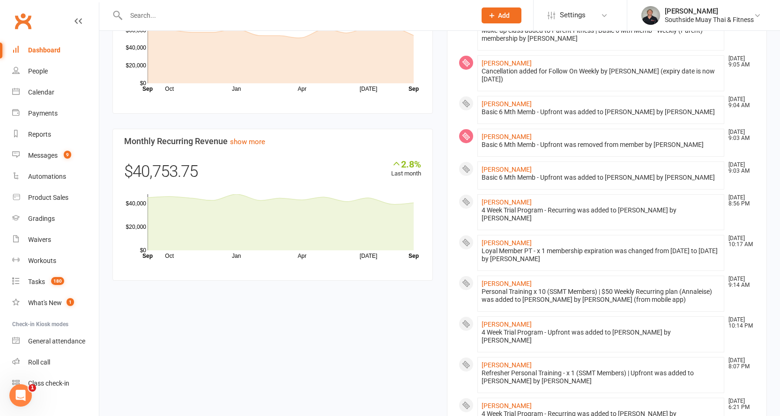
scroll to position [702, 0]
click at [497, 280] on link "Angelie Espiritu" at bounding box center [506, 283] width 50 height 7
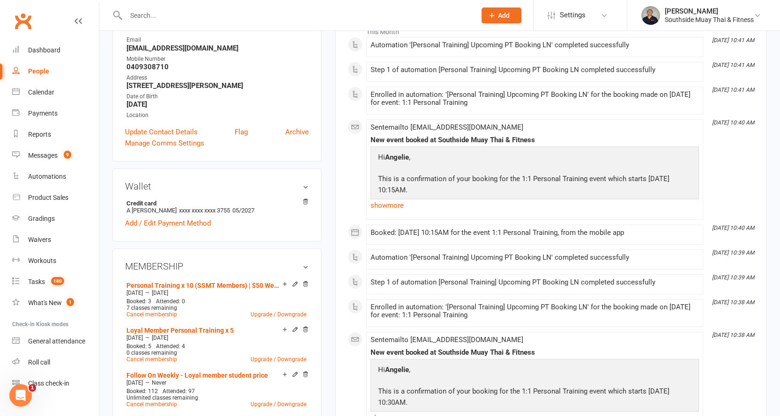
scroll to position [187, 0]
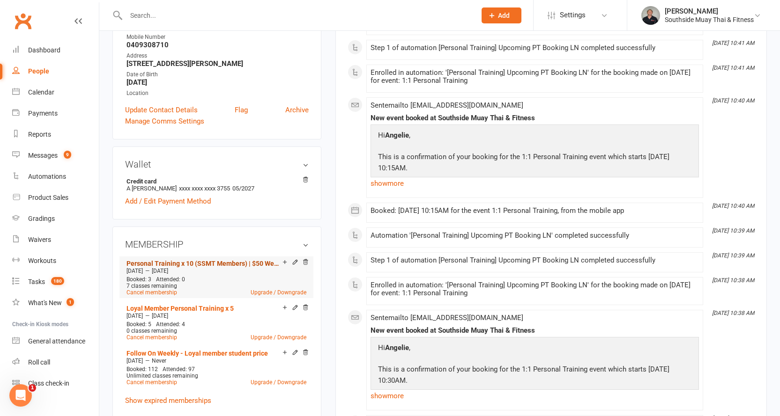
click at [213, 260] on link "Personal Training x 10 (SSMT Members) | $50 Weekly Recurring plan (Annaleise)" at bounding box center [204, 263] width 156 height 7
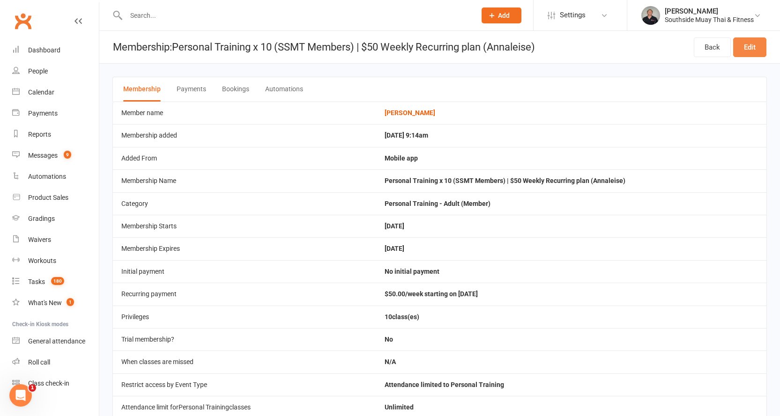
click at [754, 46] on link "Edit" at bounding box center [749, 47] width 33 height 20
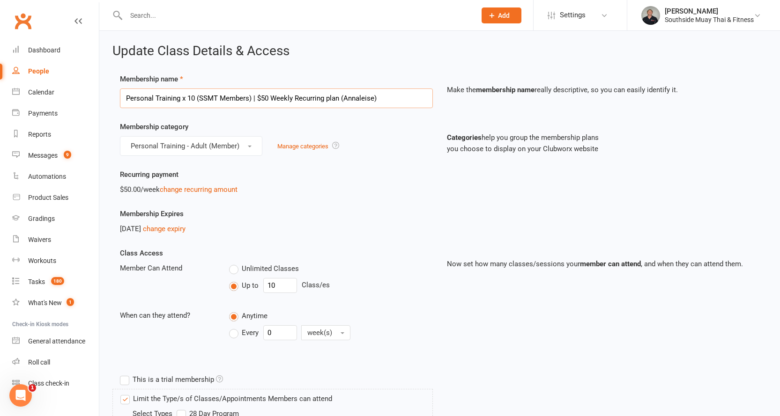
click at [351, 98] on input "Personal Training x 10 (SSMT Members) | $50 Weekly Recurring plan (Annaleise)" at bounding box center [276, 99] width 313 height 20
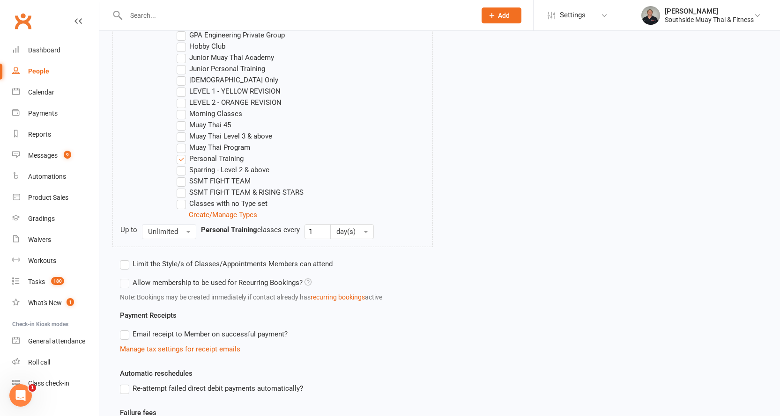
scroll to position [568, 0]
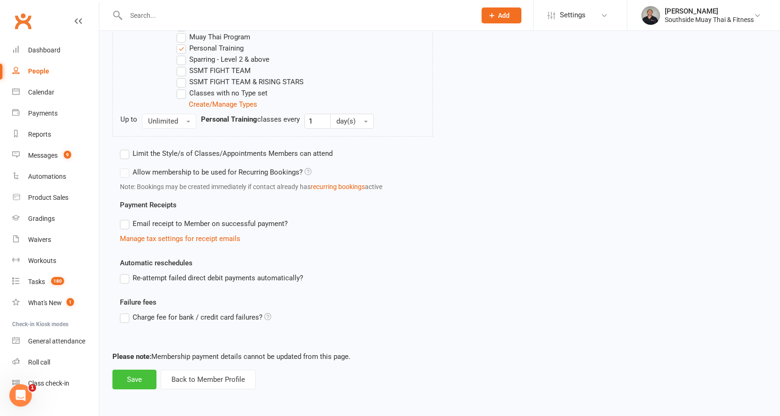
type input "Personal Training x 10 (SSMT Members) | $50 Weekly Recurring plan (Angele)"
click at [122, 377] on button "Save" at bounding box center [134, 380] width 44 height 20
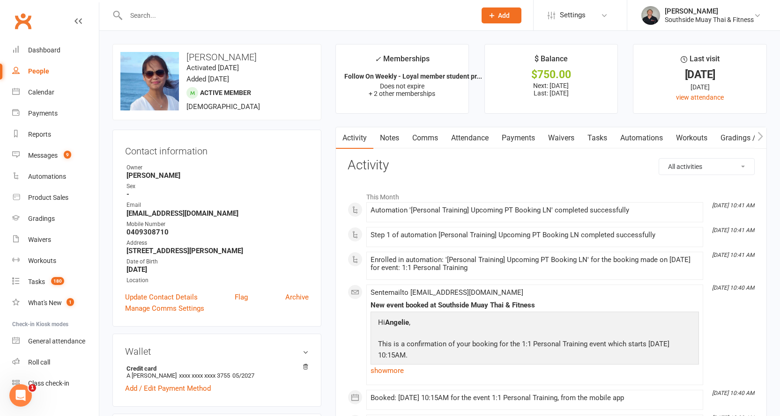
click at [519, 133] on link "Payments" at bounding box center [518, 138] width 46 height 22
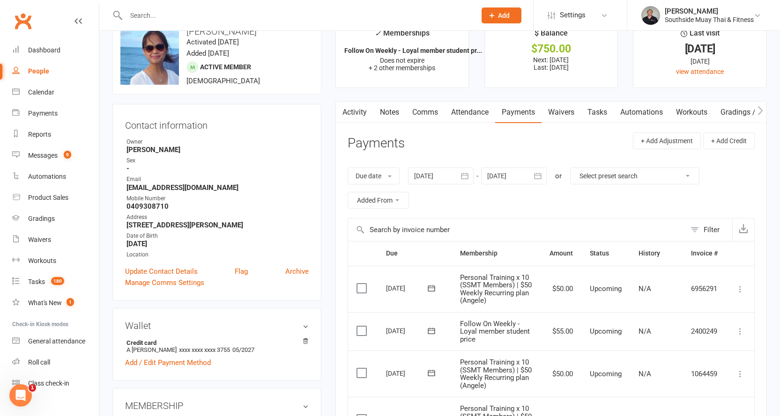
scroll to position [94, 0]
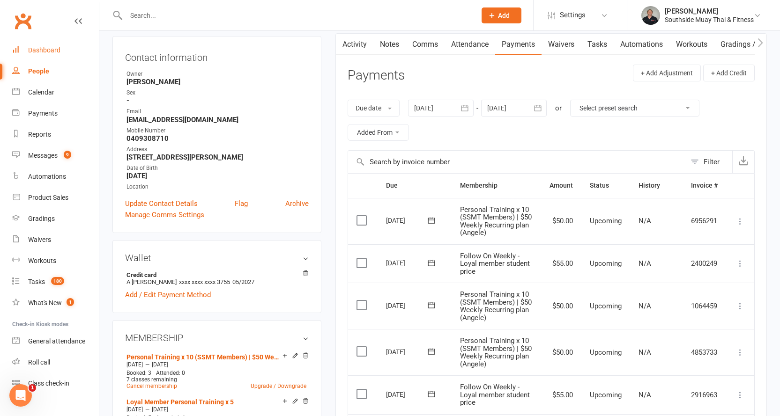
click at [34, 47] on div "Dashboard" at bounding box center [44, 49] width 32 height 7
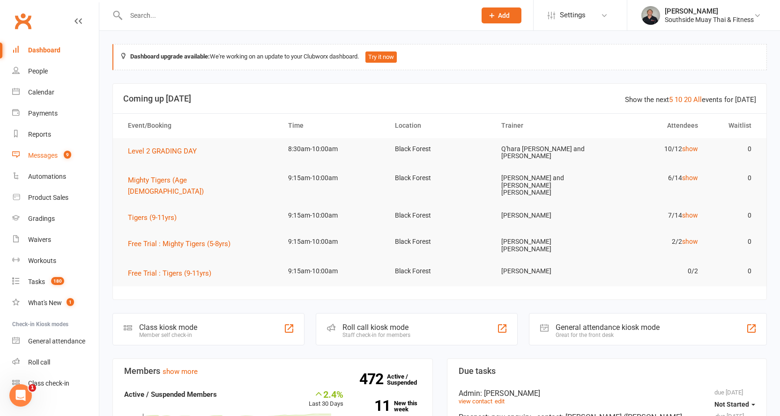
click at [57, 151] on link "Messages 9" at bounding box center [55, 155] width 87 height 21
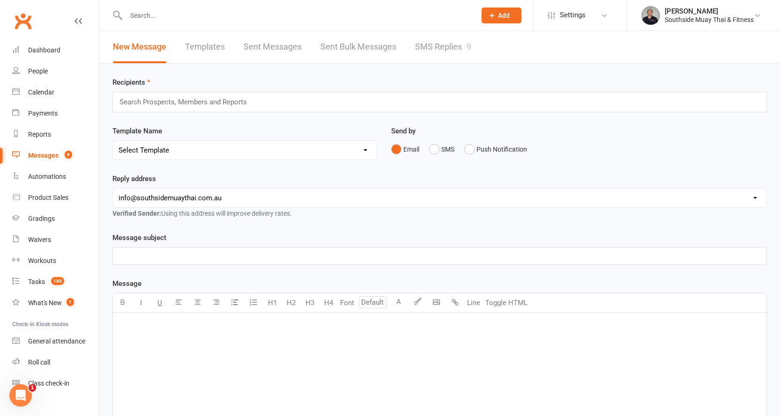
click at [437, 47] on link "SMS Replies 9" at bounding box center [443, 47] width 56 height 32
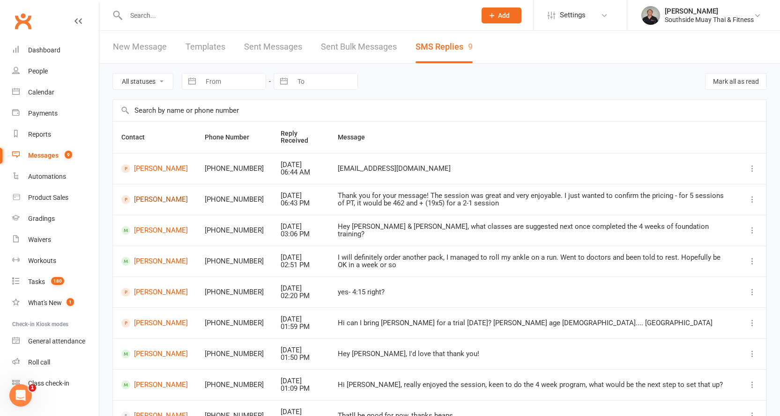
click at [151, 201] on link "Adam Chan" at bounding box center [154, 199] width 66 height 9
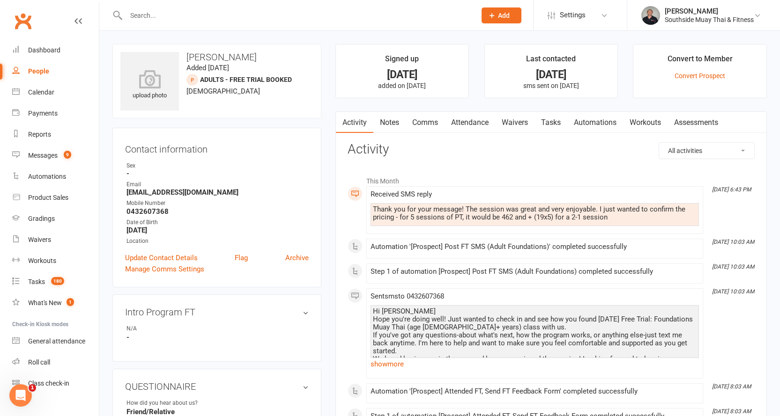
click at [430, 121] on link "Comms" at bounding box center [425, 123] width 39 height 22
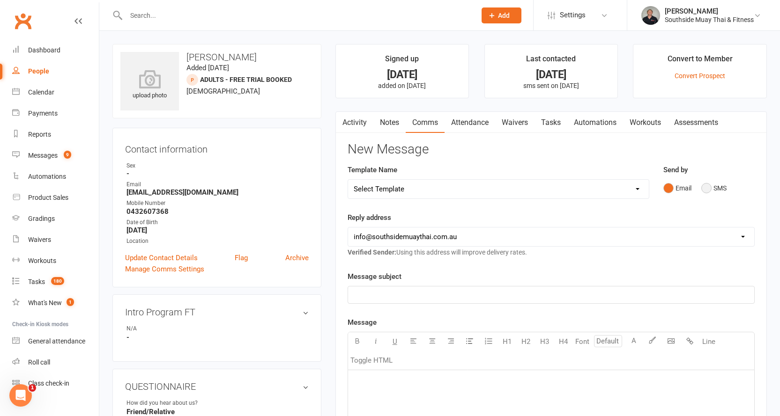
click at [705, 188] on button "SMS" at bounding box center [713, 188] width 25 height 18
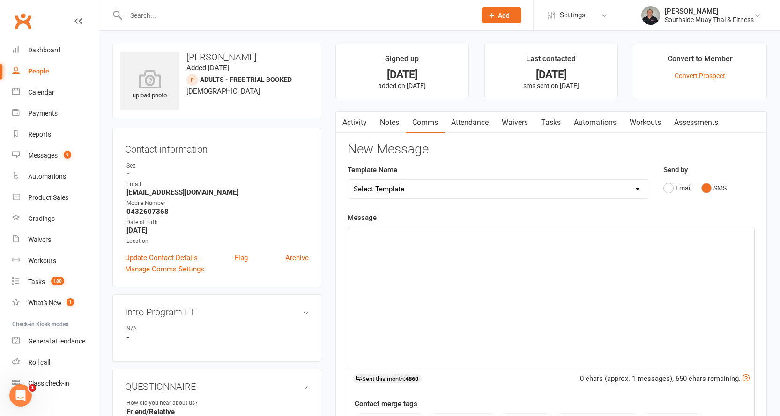
click at [363, 122] on link "Activity" at bounding box center [354, 123] width 37 height 22
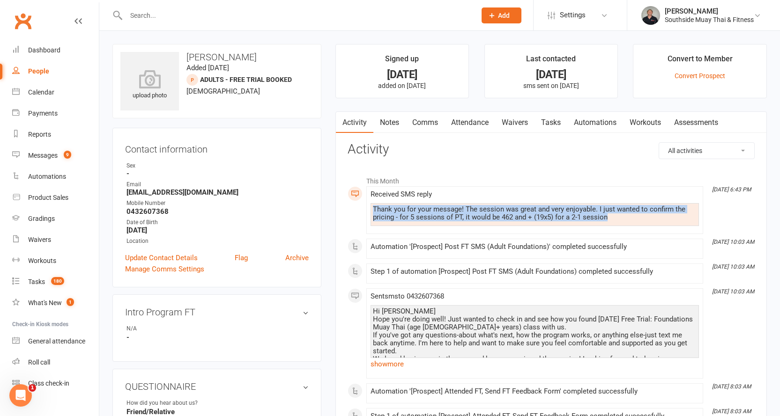
drag, startPoint x: 373, startPoint y: 206, endPoint x: 627, endPoint y: 216, distance: 254.5
click at [627, 216] on div "Thank you for your message! The session was great and very enjoyable. I just wa…" at bounding box center [535, 214] width 324 height 16
copy div "Thank you for your message! The session was great and very enjoyable. I just wa…"
click at [433, 126] on link "Comms" at bounding box center [425, 123] width 39 height 22
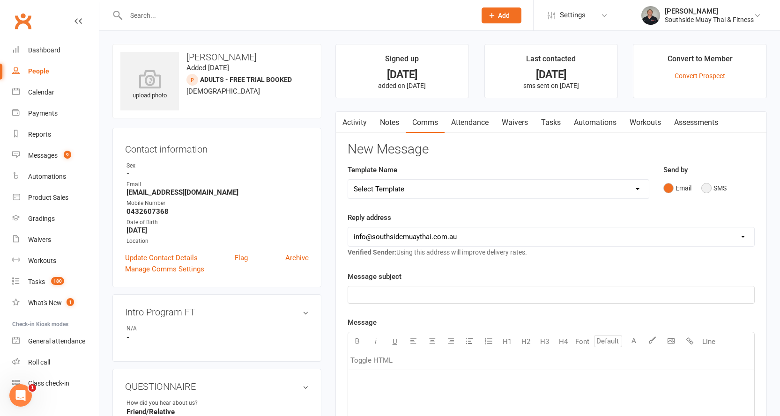
click at [710, 188] on button "SMS" at bounding box center [713, 188] width 25 height 18
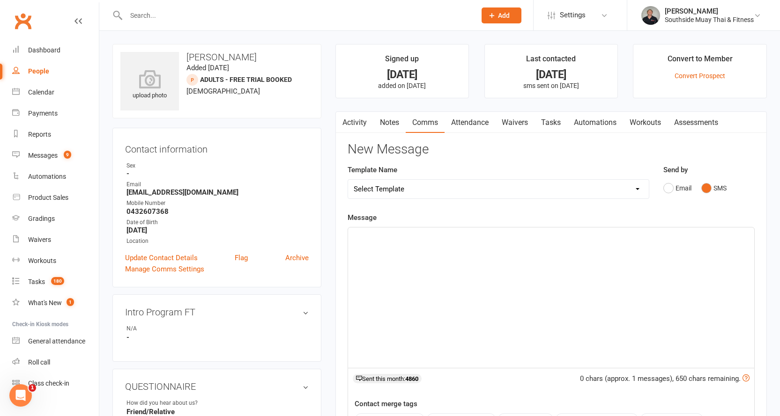
click at [428, 237] on p "﻿" at bounding box center [551, 235] width 395 height 11
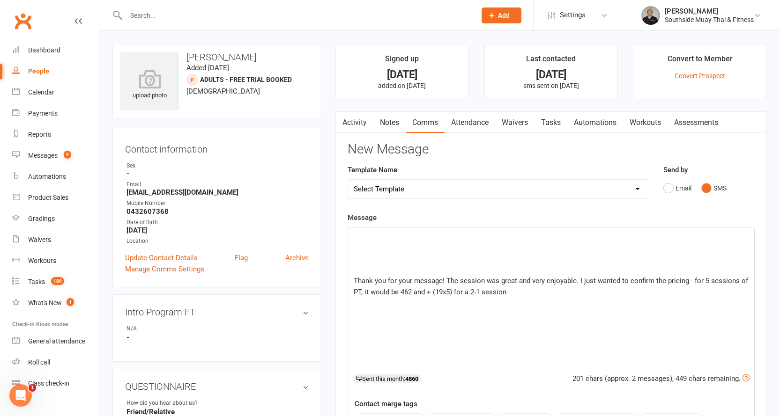
click at [428, 238] on p "﻿" at bounding box center [551, 235] width 395 height 11
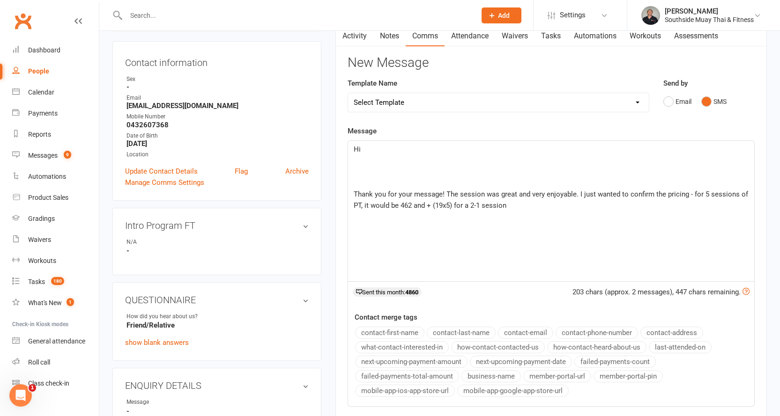
scroll to position [94, 0]
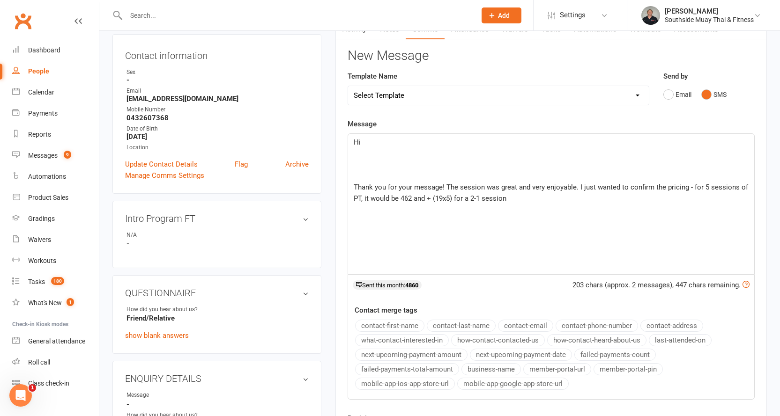
click at [387, 324] on button "contact-first-name" at bounding box center [389, 326] width 69 height 12
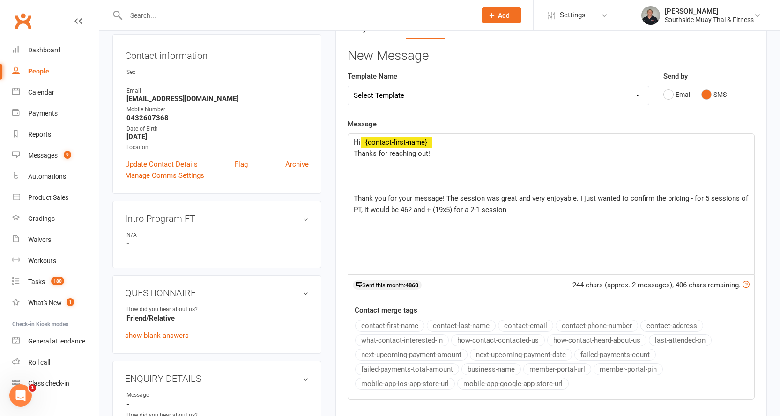
click at [392, 162] on p "﻿" at bounding box center [551, 164] width 395 height 11
click at [616, 162] on span "Yes, you are correct. 5 x PT sessions are $462, and for the additional person $…" at bounding box center [490, 165] width 272 height 8
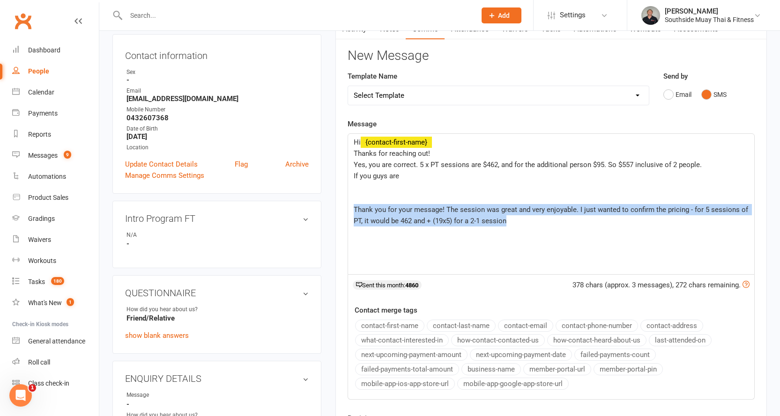
drag, startPoint x: 351, startPoint y: 207, endPoint x: 516, endPoint y: 227, distance: 166.9
click at [516, 227] on div "Hi ﻿ {contact-first-name} Thanks for reaching out! Yes, you are correct. 5 x PT…" at bounding box center [551, 204] width 406 height 140
copy span "Thank you for your message! The session was great and very enjoyable. I just wa…"
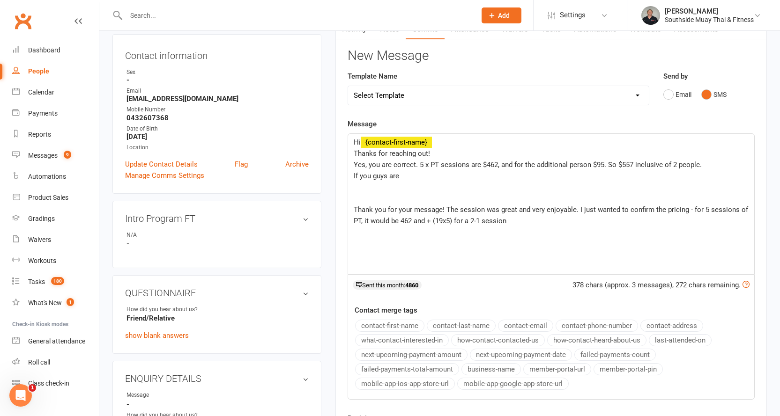
click at [399, 177] on span "If you guys are" at bounding box center [376, 176] width 45 height 8
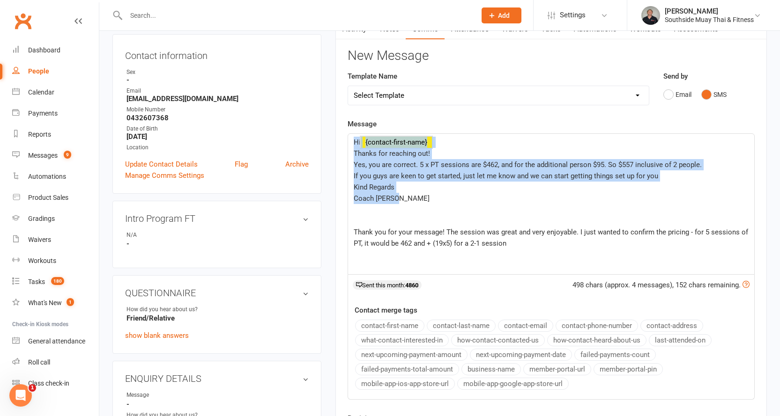
drag, startPoint x: 354, startPoint y: 140, endPoint x: 402, endPoint y: 199, distance: 75.6
click at [402, 199] on div "Hi ﻿ {contact-first-name} Thanks for reaching out! Yes, you are correct. 5 x PT…" at bounding box center [551, 204] width 406 height 140
copy div "Hi ﻿ {contact-first-name} Thanks for reaching out! Yes, you are correct. 5 x PT…"
click at [374, 156] on span "Thanks for reaching out!" at bounding box center [392, 153] width 76 height 8
click at [356, 154] on span "Thanks for reaching out!" at bounding box center [392, 153] width 76 height 8
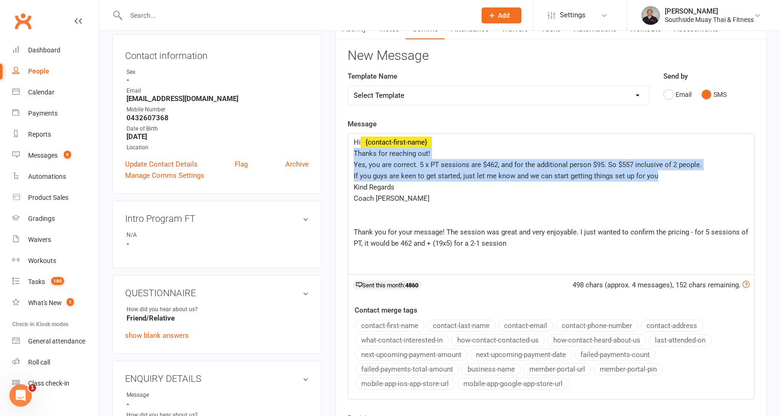
drag, startPoint x: 354, startPoint y: 152, endPoint x: 658, endPoint y: 178, distance: 305.5
click at [658, 178] on div "Hi ﻿ {contact-first-name} Thanks for reaching out! Yes, you are correct. 5 x PT…" at bounding box center [551, 204] width 406 height 140
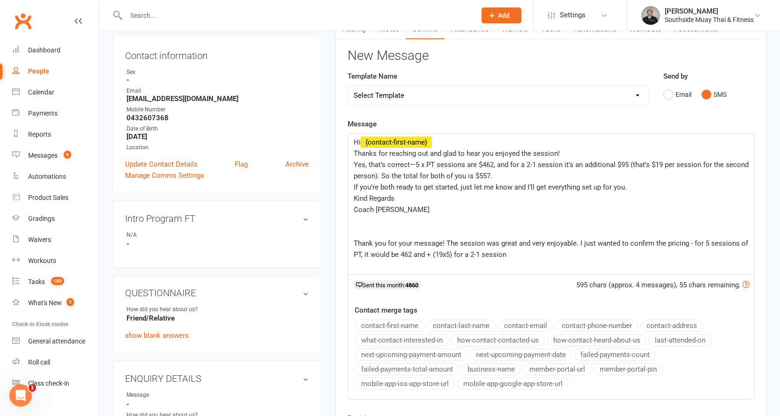
click at [366, 221] on p "﻿" at bounding box center [551, 220] width 395 height 11
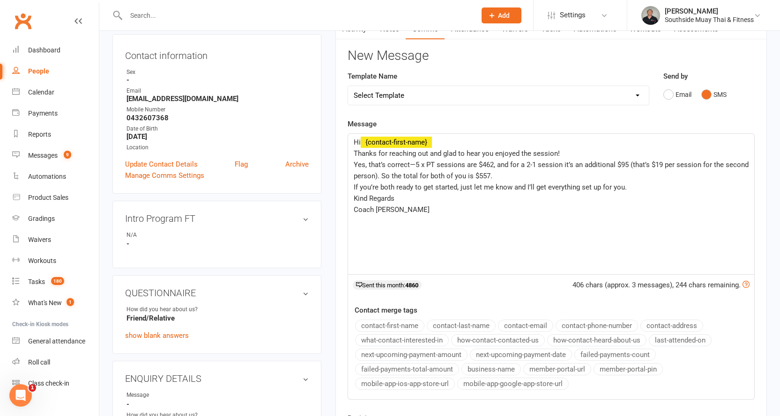
click at [480, 365] on button "business-name" at bounding box center [490, 369] width 59 height 12
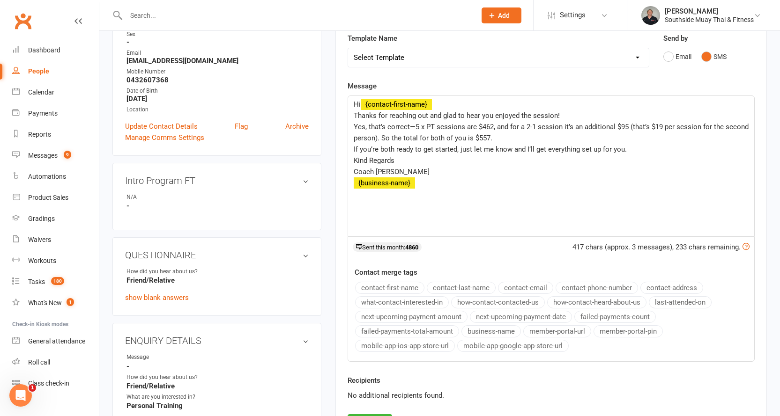
scroll to position [187, 0]
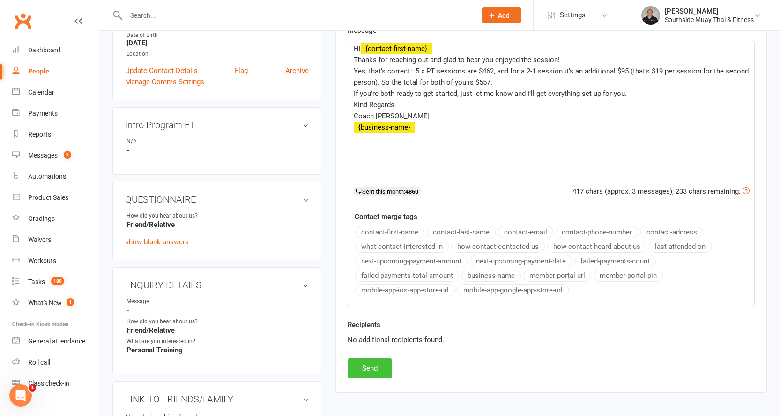
click at [354, 363] on button "Send" at bounding box center [369, 369] width 44 height 20
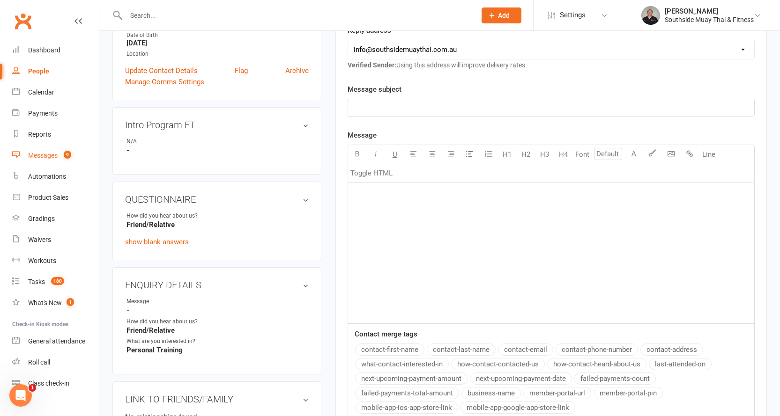
click at [31, 151] on link "Messages 9" at bounding box center [55, 155] width 87 height 21
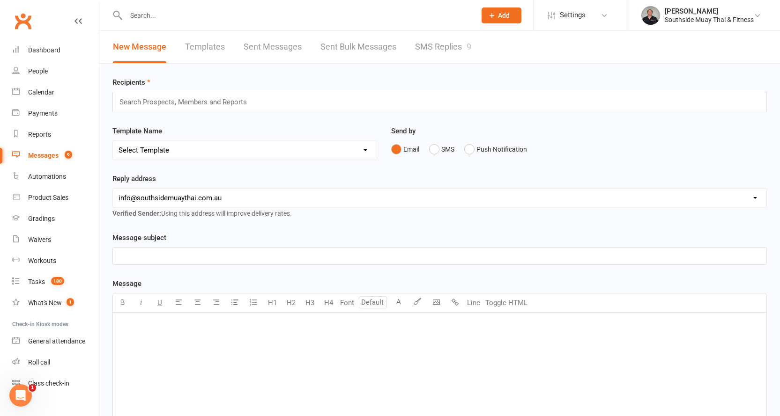
click at [431, 43] on link "SMS Replies 9" at bounding box center [443, 47] width 56 height 32
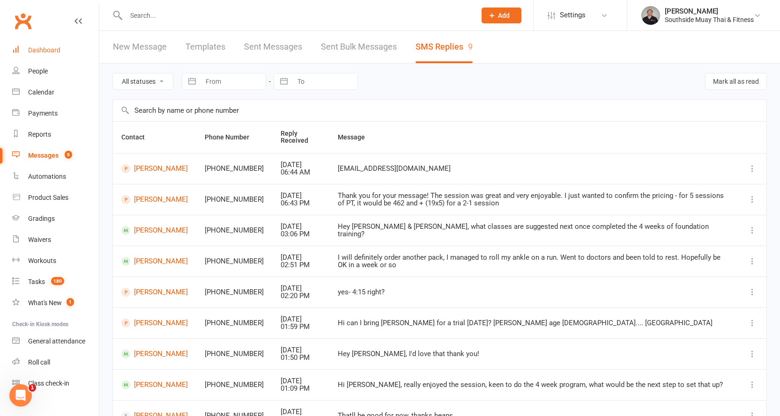
click at [30, 49] on div "Dashboard" at bounding box center [44, 49] width 32 height 7
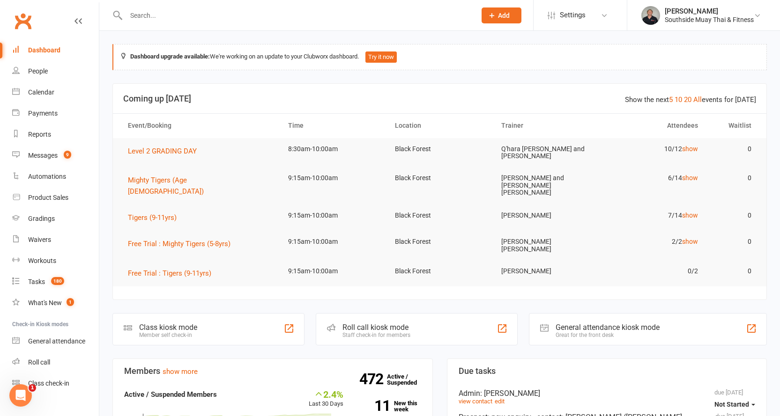
click at [248, 18] on input "text" at bounding box center [296, 15] width 346 height 13
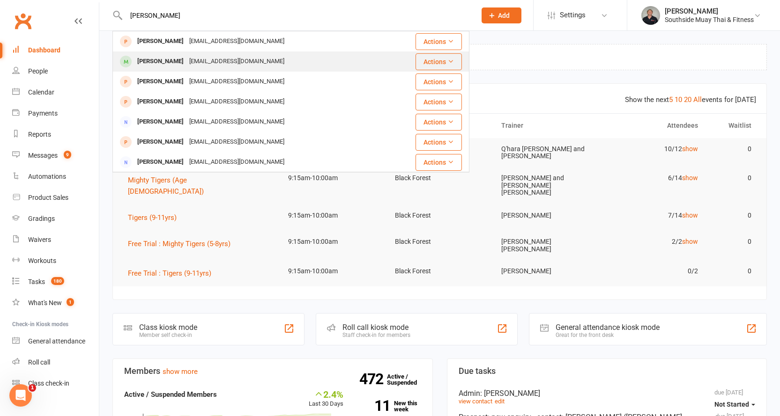
type input "joseph"
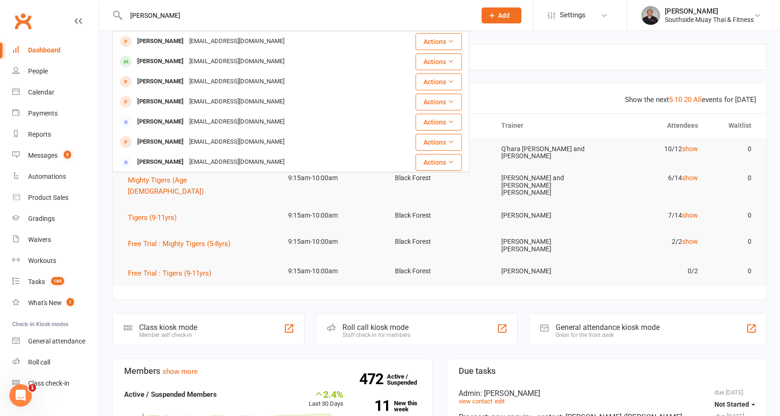
click at [207, 58] on div "Josephmildren@hotmail.com" at bounding box center [236, 62] width 101 height 14
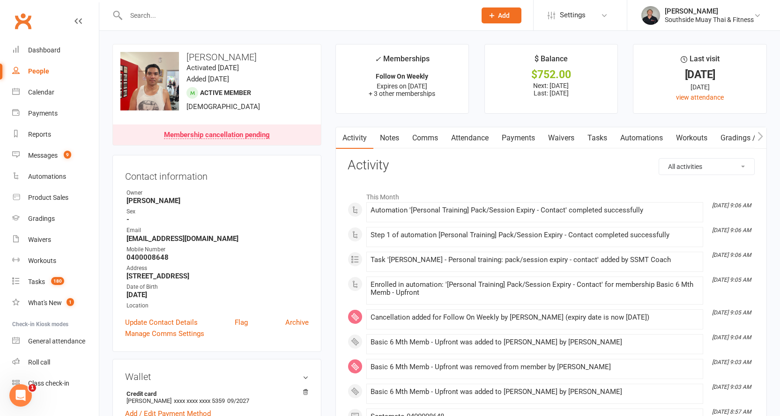
click at [531, 136] on link "Payments" at bounding box center [518, 138] width 46 height 22
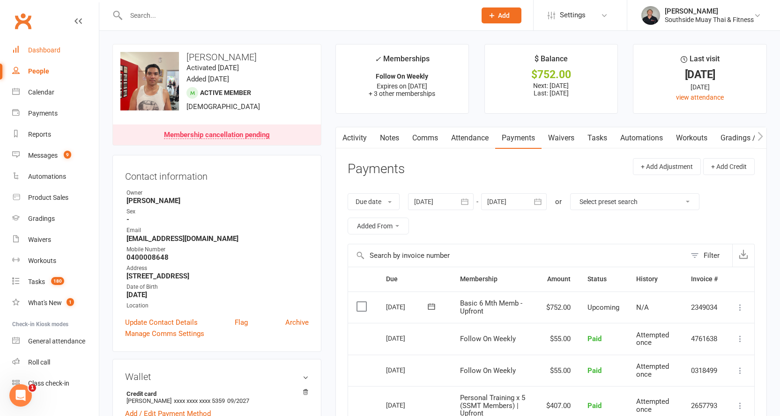
click at [48, 48] on div "Dashboard" at bounding box center [44, 49] width 32 height 7
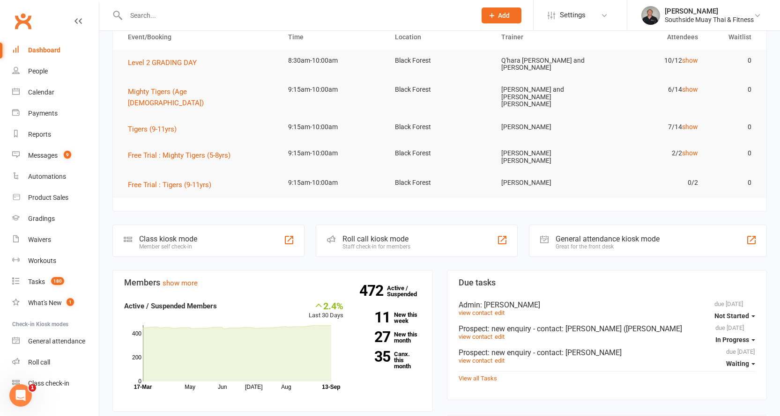
scroll to position [234, 0]
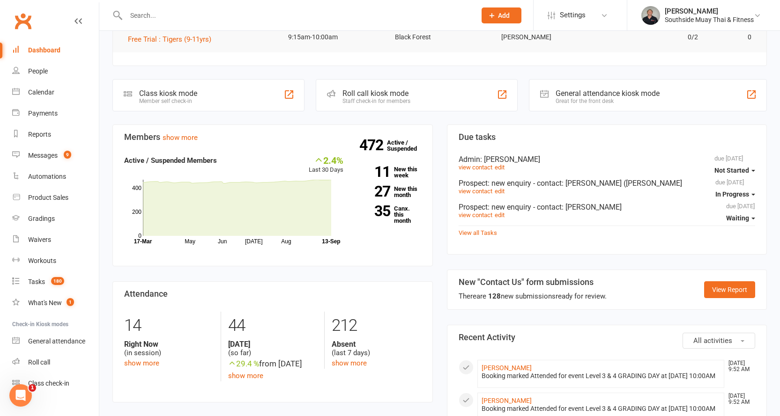
click at [181, 16] on input "text" at bounding box center [296, 15] width 346 height 13
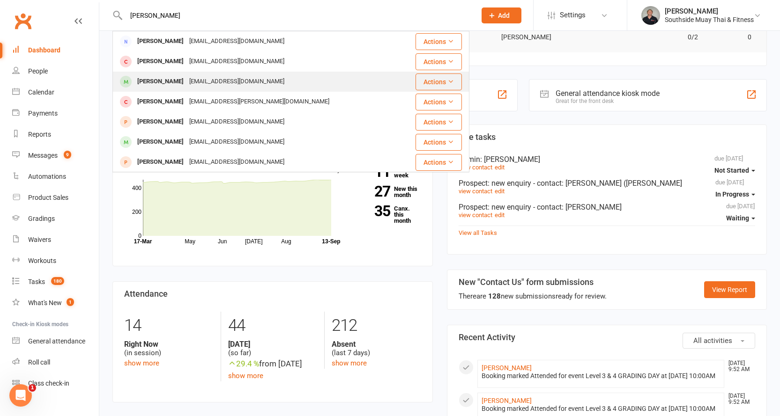
type input "abigail"
click at [161, 80] on div "Abigail Marlow" at bounding box center [160, 82] width 52 height 14
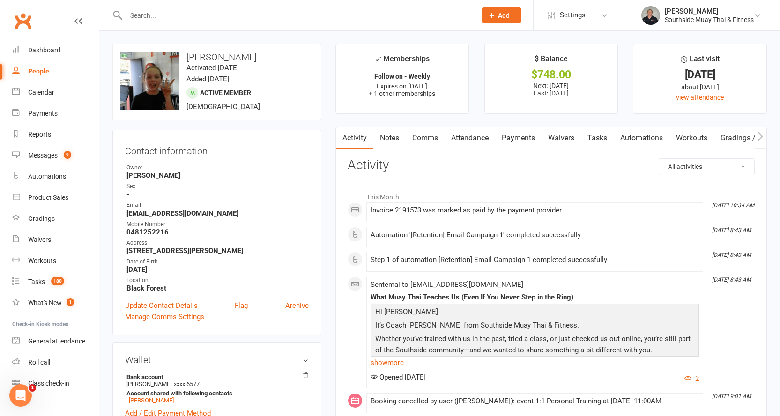
click at [476, 133] on link "Attendance" at bounding box center [469, 138] width 51 height 22
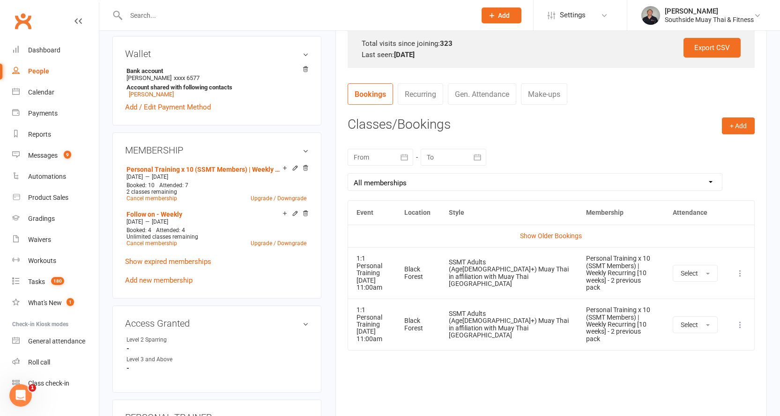
scroll to position [375, 0]
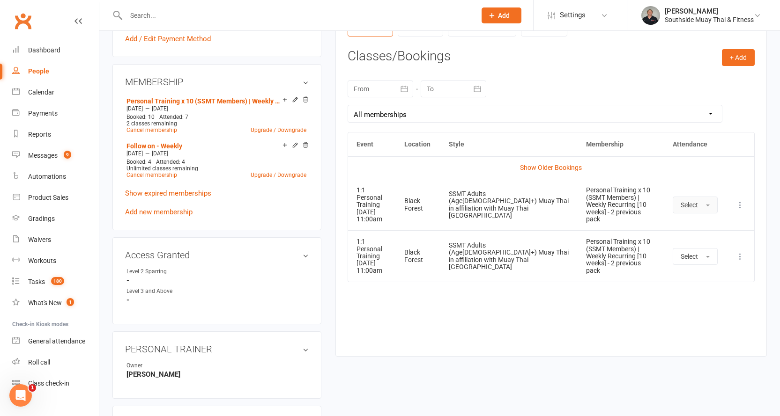
click at [681, 201] on span "Select" at bounding box center [688, 204] width 17 height 7
click at [657, 82] on div "[DATE] Sun Mon Tue Wed Thu Fri Sat 36 31 01 02 03 04 05 06 37 07 08 09 10 11 12…" at bounding box center [550, 101] width 407 height 61
click at [738, 201] on icon at bounding box center [739, 204] width 9 height 9
click at [689, 255] on link "Remove booking" at bounding box center [698, 260] width 93 height 19
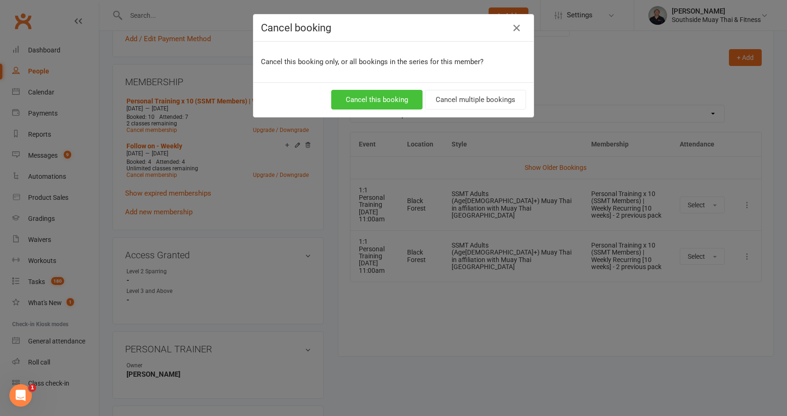
click at [379, 98] on button "Cancel this booking" at bounding box center [376, 100] width 91 height 20
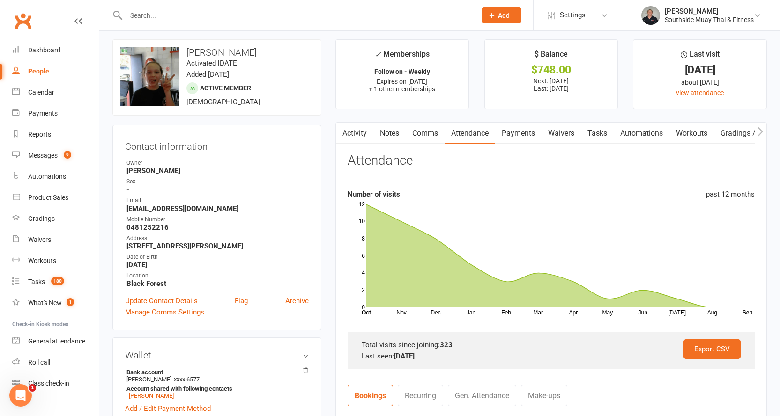
scroll to position [0, 0]
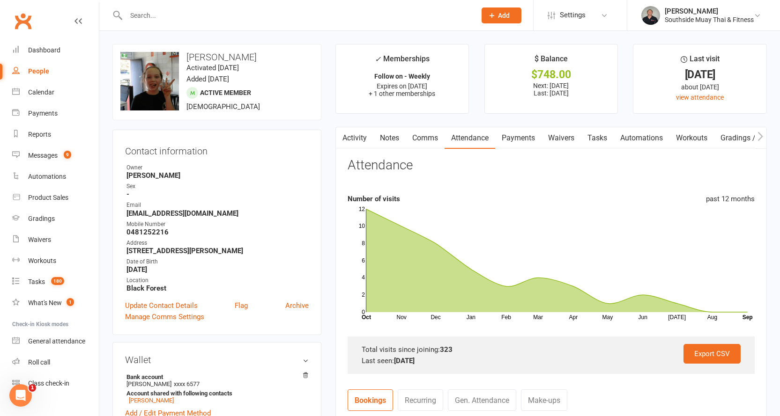
click at [353, 136] on link "Activity" at bounding box center [354, 138] width 37 height 22
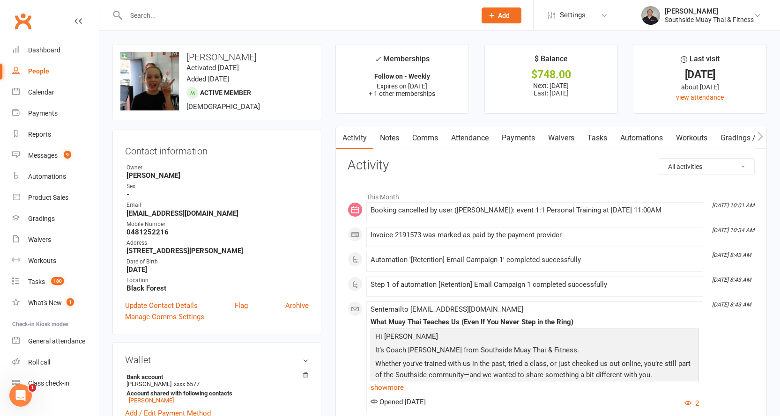
click at [392, 137] on link "Notes" at bounding box center [389, 138] width 32 height 22
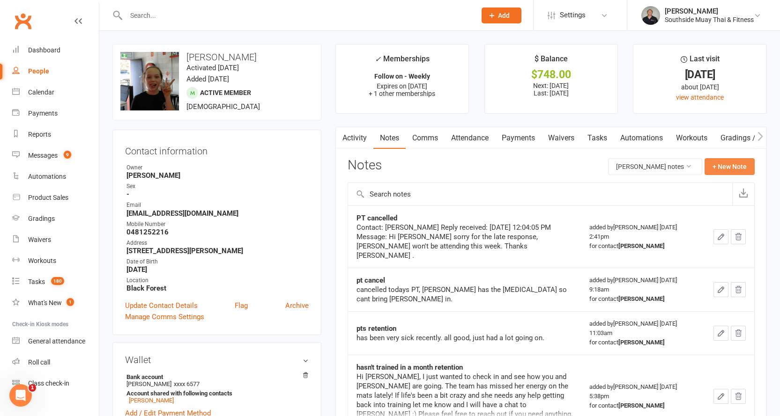
click at [718, 164] on button "+ New Note" at bounding box center [729, 166] width 50 height 17
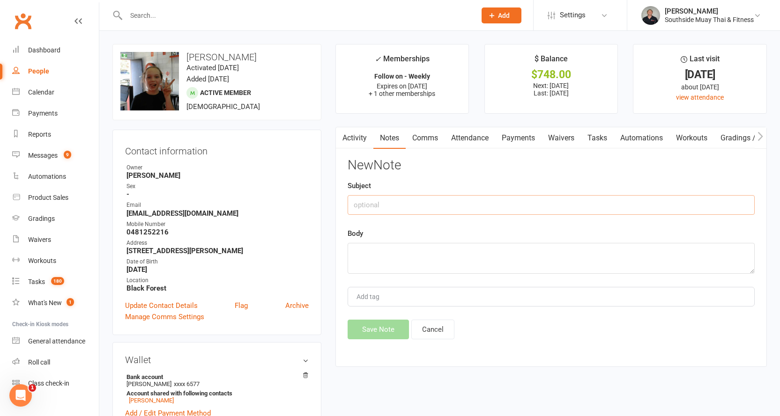
click at [395, 207] on input "text" at bounding box center [550, 205] width 407 height 20
click at [425, 333] on button "Cancel" at bounding box center [432, 330] width 43 height 20
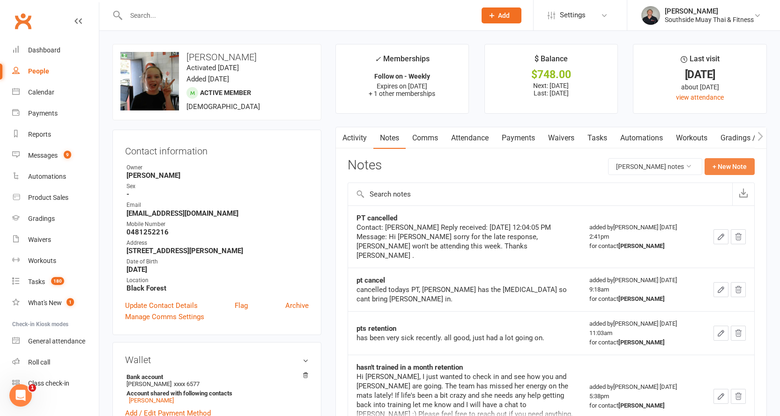
click at [721, 162] on button "+ New Note" at bounding box center [729, 166] width 50 height 17
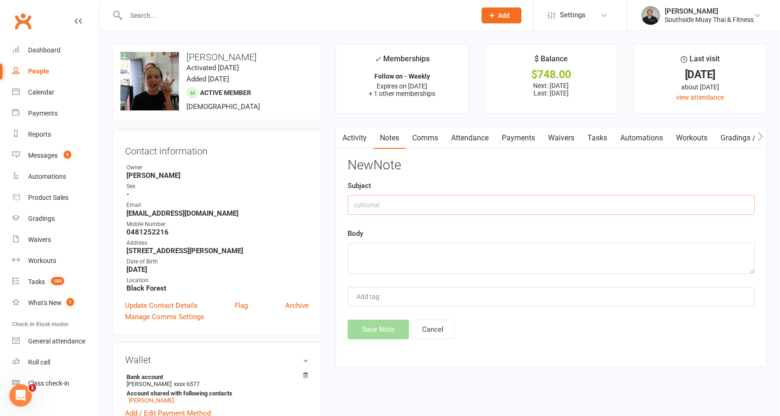
click at [418, 208] on input "text" at bounding box center [550, 205] width 407 height 20
type input "pt cancelled"
type textarea "message in to lucy cancelling"
click at [386, 320] on div "New Note Subject pt cancelled Body message in to lucy cancelling Add tag Save N…" at bounding box center [550, 248] width 407 height 181
click at [368, 331] on button "Save Note" at bounding box center [377, 330] width 61 height 20
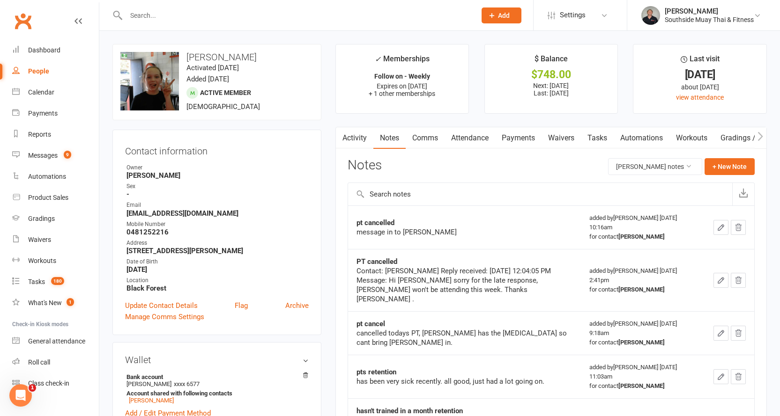
click at [172, 22] on div at bounding box center [290, 15] width 357 height 30
click at [172, 19] on input "text" at bounding box center [296, 15] width 346 height 13
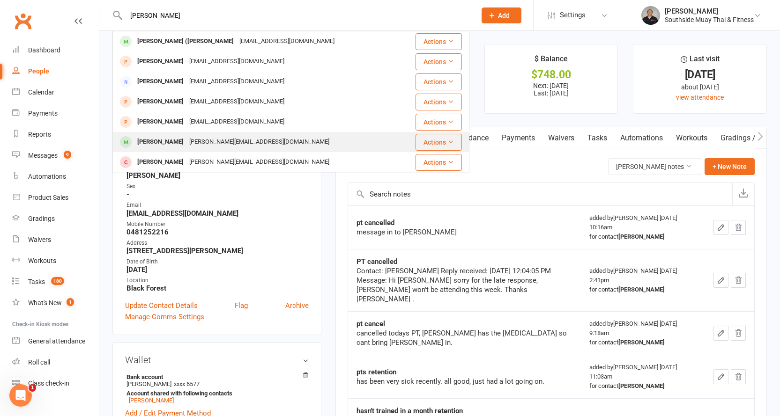
type input "sebastian"
click at [167, 137] on div "Sebastian Lawson" at bounding box center [160, 142] width 52 height 14
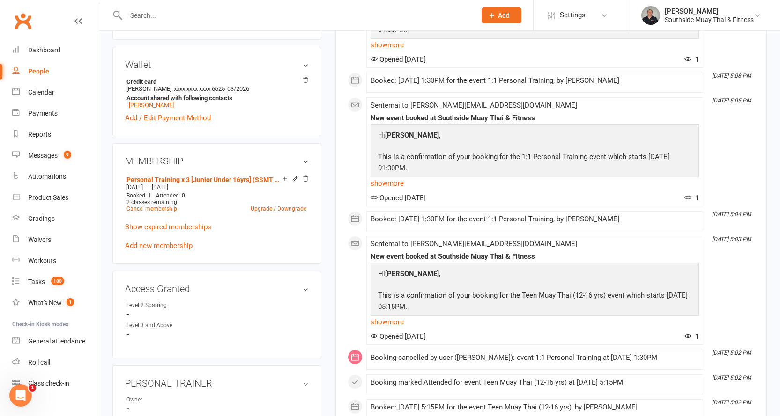
scroll to position [281, 0]
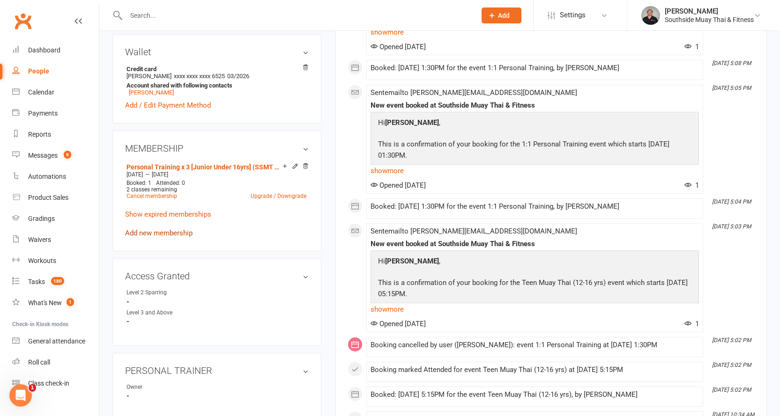
click at [147, 231] on link "Add new membership" at bounding box center [158, 233] width 67 height 8
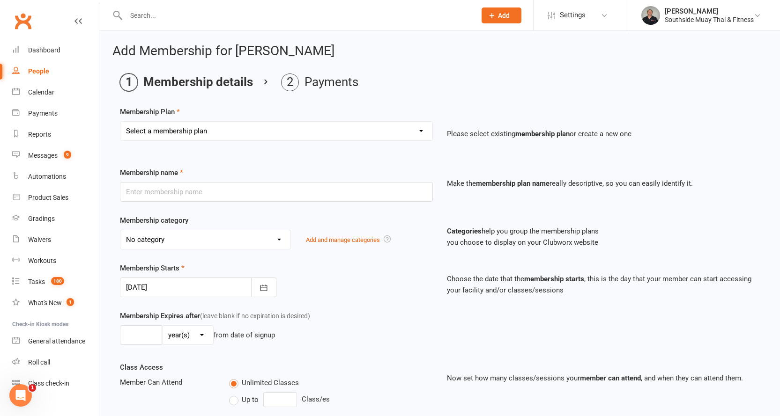
click at [190, 134] on select "Select a membership plan Create new Membership Plan 1 Class/Week | 6 Mth Memb -…" at bounding box center [276, 131] width 312 height 19
select select "87"
click at [120, 122] on select "Select a membership plan Create new Membership Plan 1 Class/Week | 6 Mth Memb -…" at bounding box center [276, 131] width 312 height 19
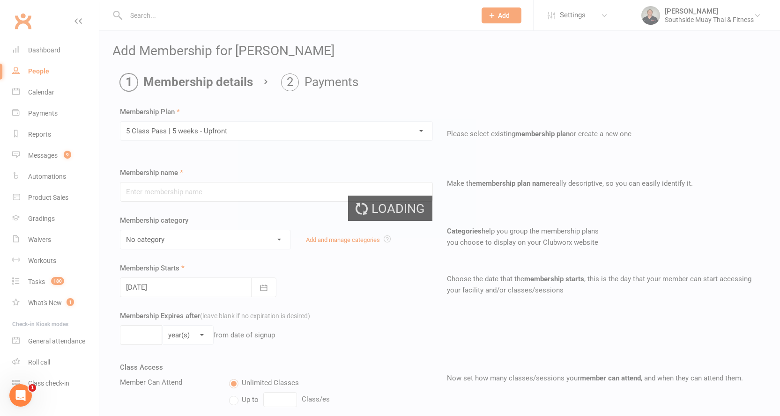
type input "5 Class Pass | 5 weeks - Upfront"
select select "3"
type input "5"
select select "1"
type input "5"
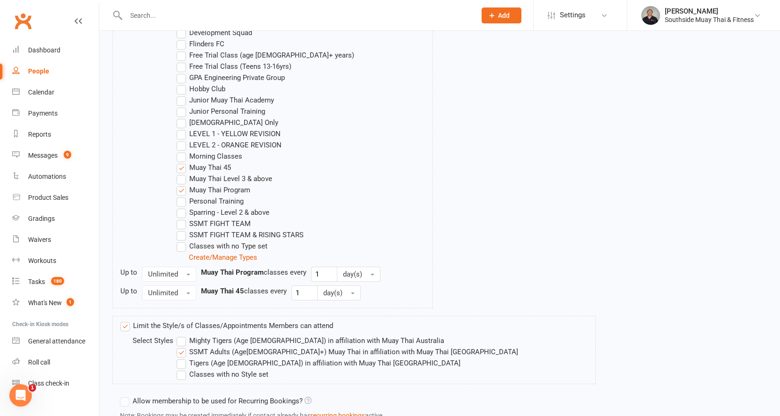
scroll to position [603, 0]
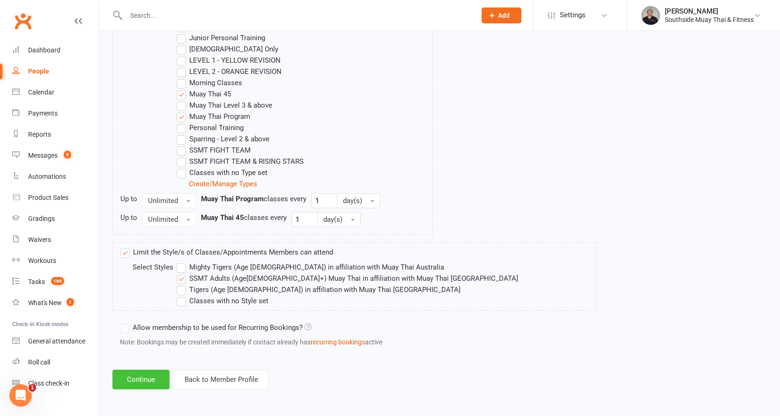
click at [144, 382] on button "Continue" at bounding box center [140, 380] width 57 height 20
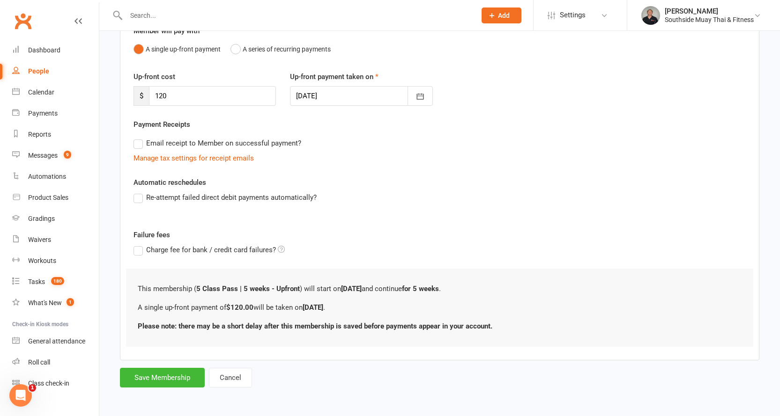
scroll to position [0, 0]
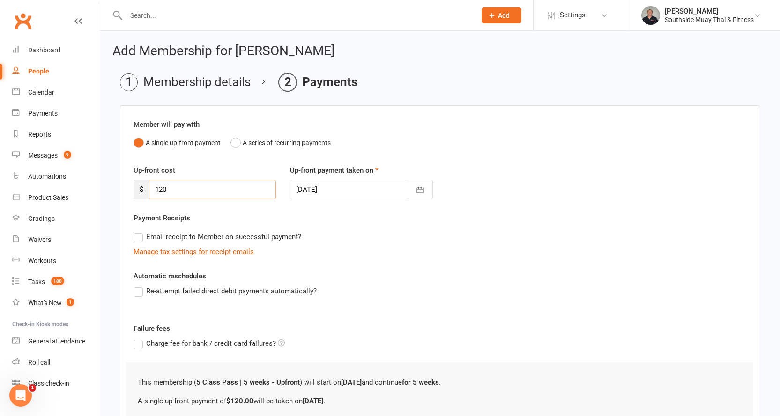
click at [165, 190] on input "120" at bounding box center [212, 190] width 127 height 20
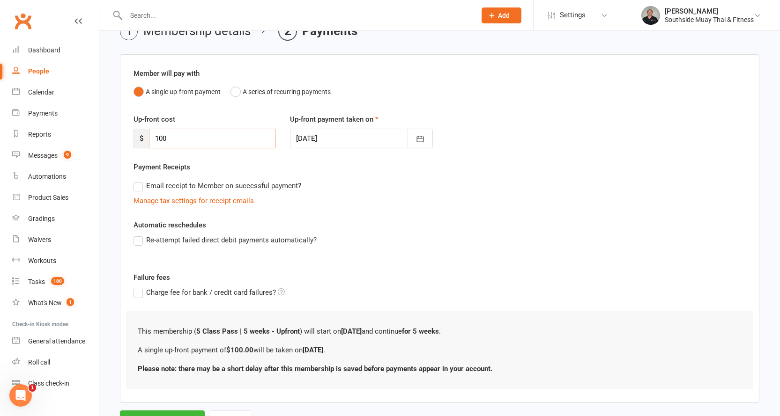
scroll to position [94, 0]
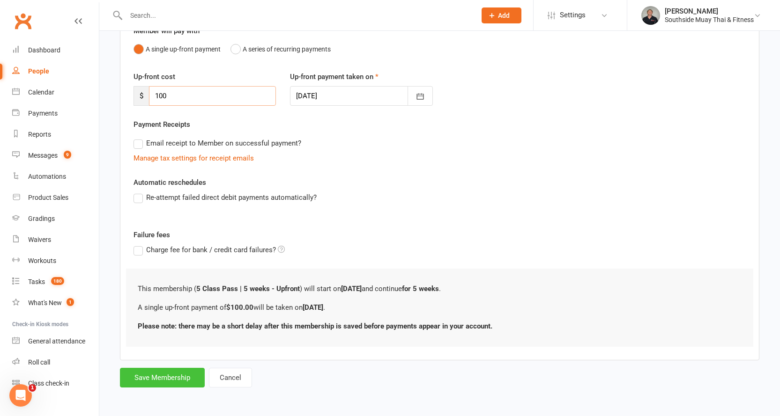
type input "100"
click at [141, 376] on button "Save Membership" at bounding box center [162, 378] width 85 height 20
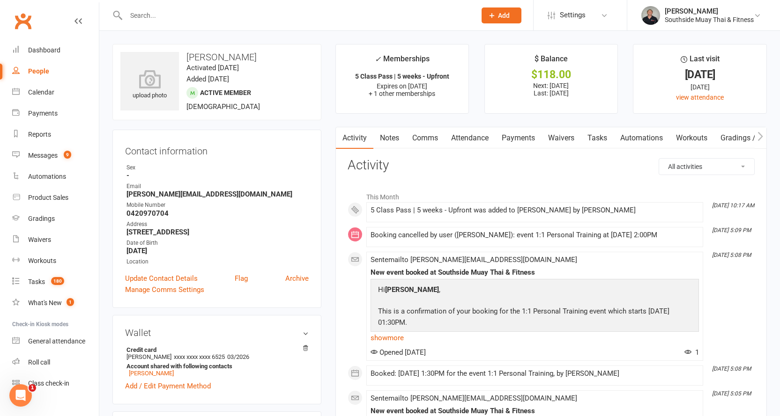
click at [520, 136] on link "Payments" at bounding box center [518, 138] width 46 height 22
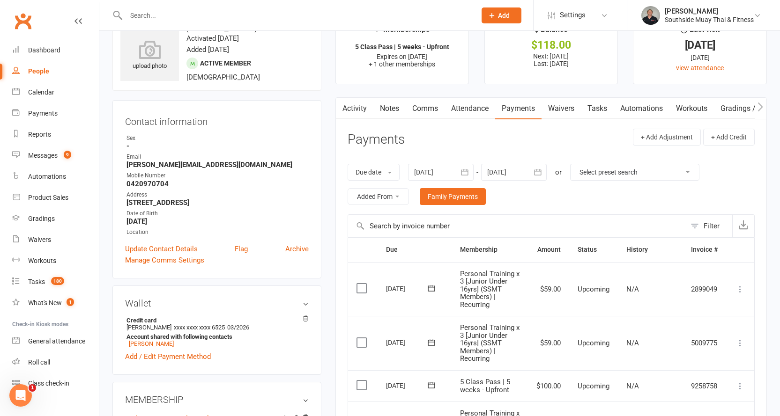
scroll to position [140, 0]
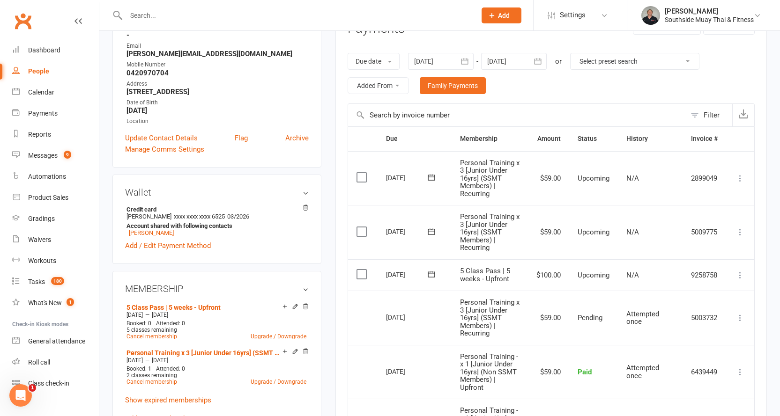
click at [737, 272] on icon at bounding box center [739, 275] width 9 height 9
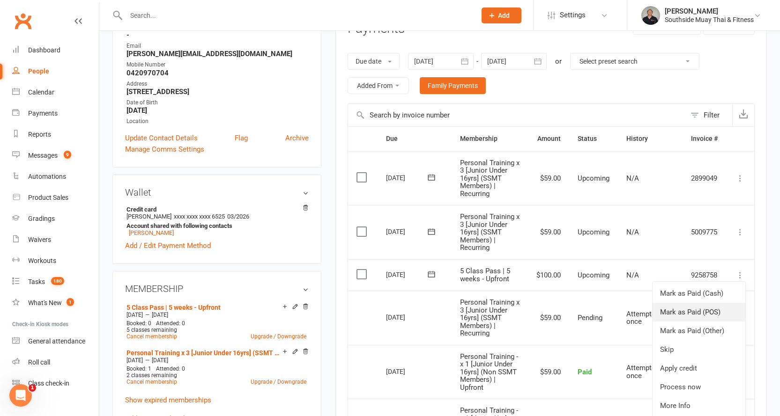
click at [684, 307] on link "Mark as Paid (POS)" at bounding box center [698, 312] width 93 height 19
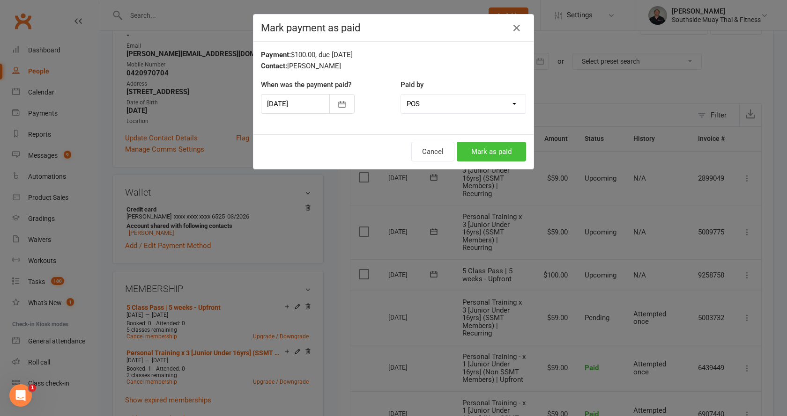
click at [493, 149] on button "Mark as paid" at bounding box center [491, 152] width 69 height 20
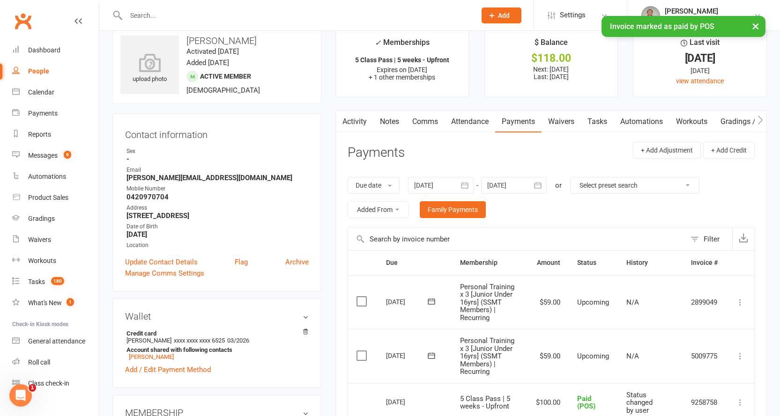
scroll to position [0, 0]
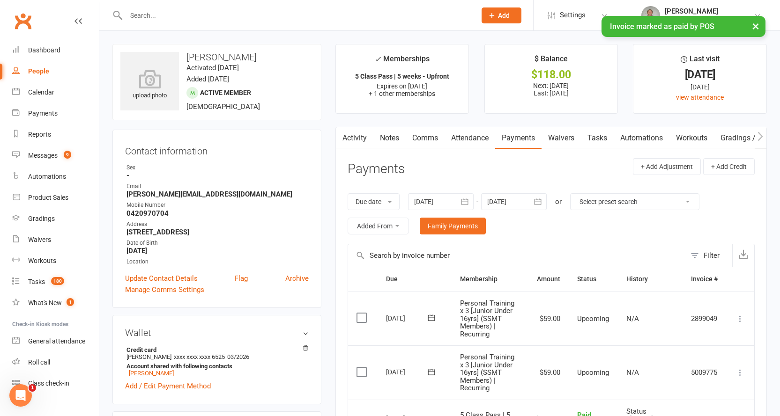
click at [215, 11] on input "text" at bounding box center [296, 15] width 346 height 13
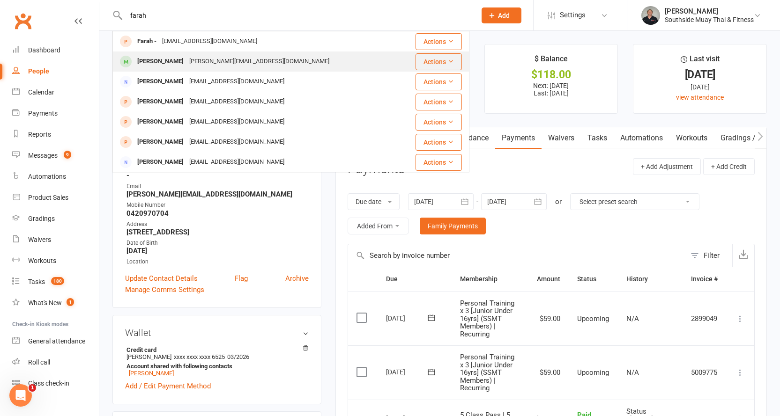
type input "farah"
click at [210, 66] on div "simpson.andrea29@gmail.com" at bounding box center [259, 62] width 146 height 14
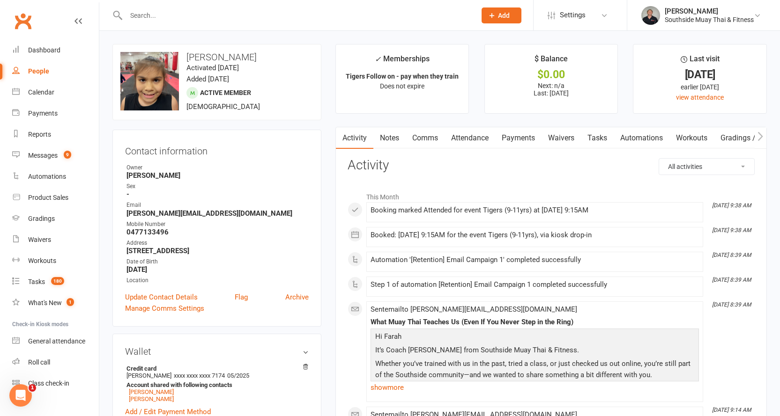
click at [513, 133] on link "Payments" at bounding box center [518, 138] width 46 height 22
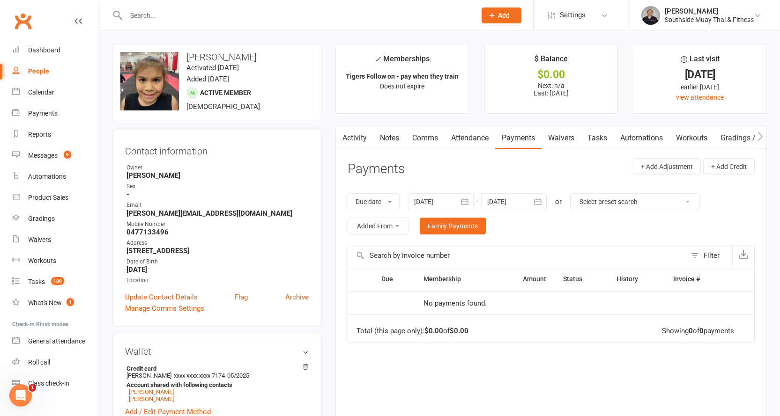
click at [201, 16] on input "text" at bounding box center [296, 15] width 346 height 13
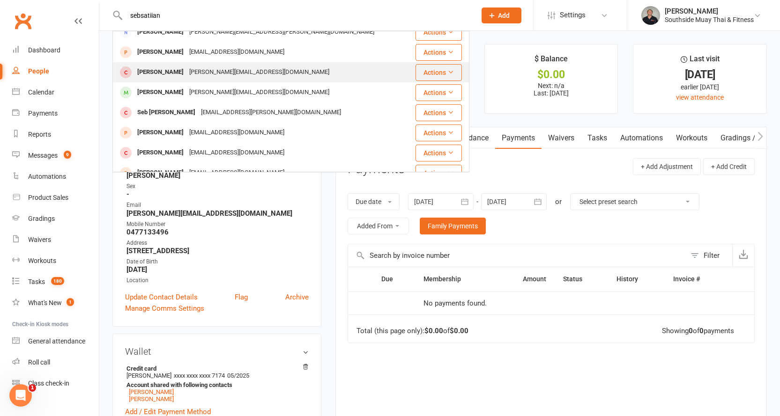
scroll to position [94, 0]
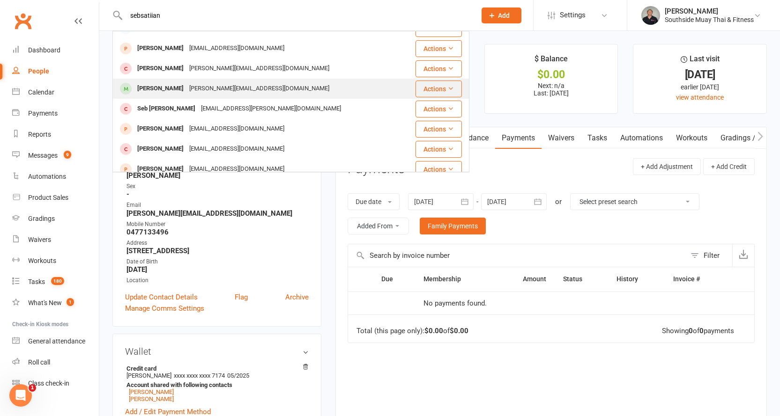
type input "sebsatiian"
click at [182, 88] on div "Sebastian Lawson" at bounding box center [160, 89] width 52 height 14
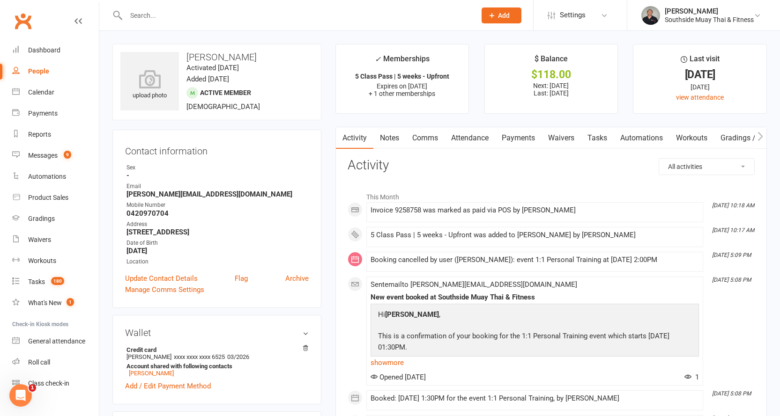
click at [511, 135] on link "Payments" at bounding box center [518, 138] width 46 height 22
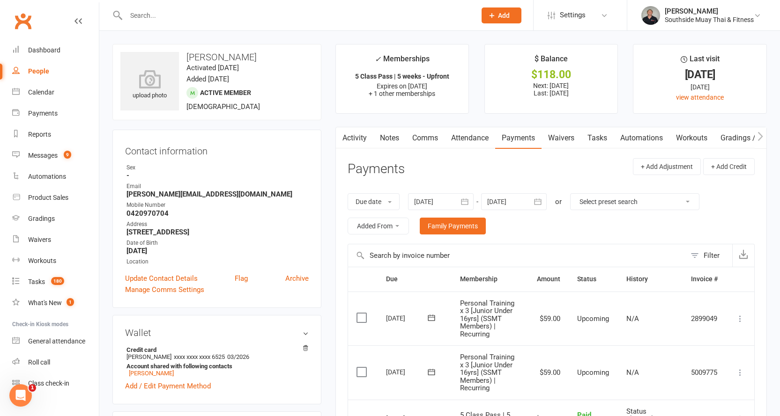
click at [469, 136] on link "Attendance" at bounding box center [469, 138] width 51 height 22
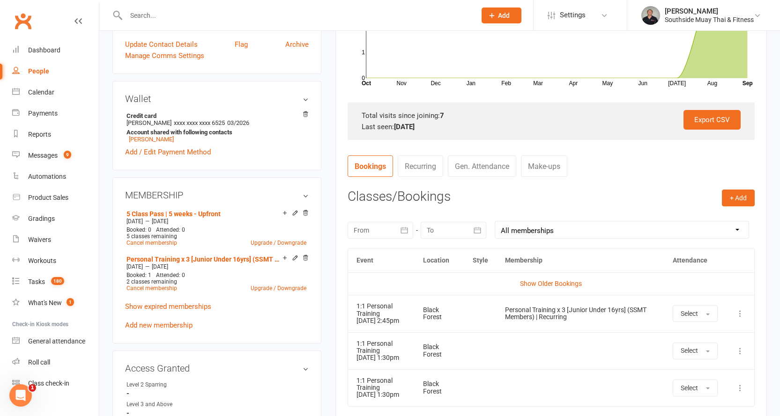
scroll to position [328, 0]
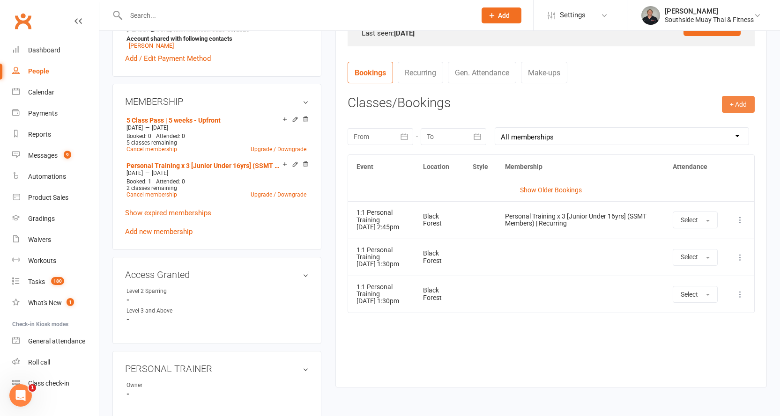
click at [727, 102] on button "+ Add" at bounding box center [738, 104] width 33 height 17
click at [686, 119] on link "Book Event" at bounding box center [707, 125] width 93 height 19
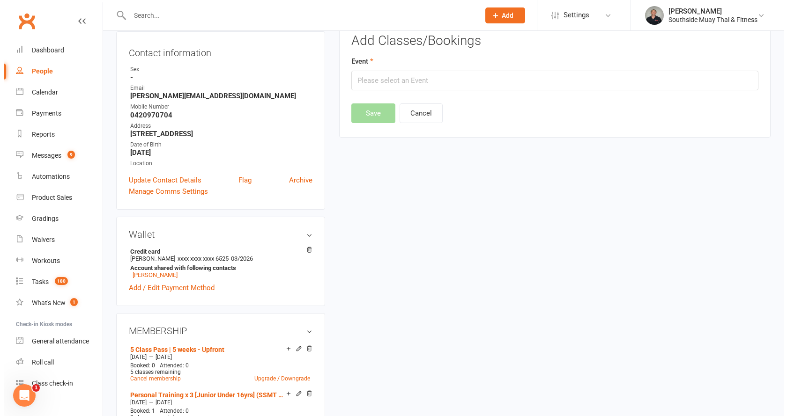
scroll to position [80, 0]
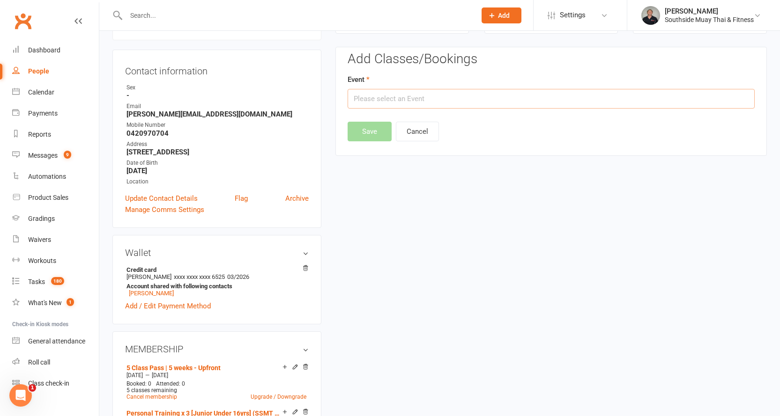
click at [462, 97] on input "text" at bounding box center [550, 99] width 407 height 20
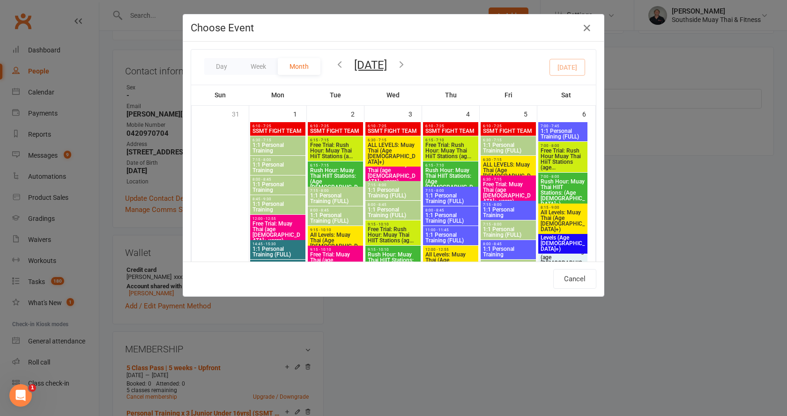
type input "Teen Muay Thai (12-16yrs) - Sep 13, 2025 10:15:00 AM"
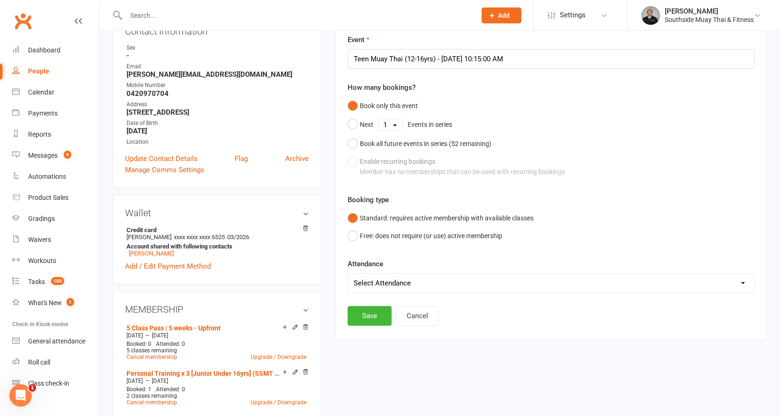
scroll to position [234, 0]
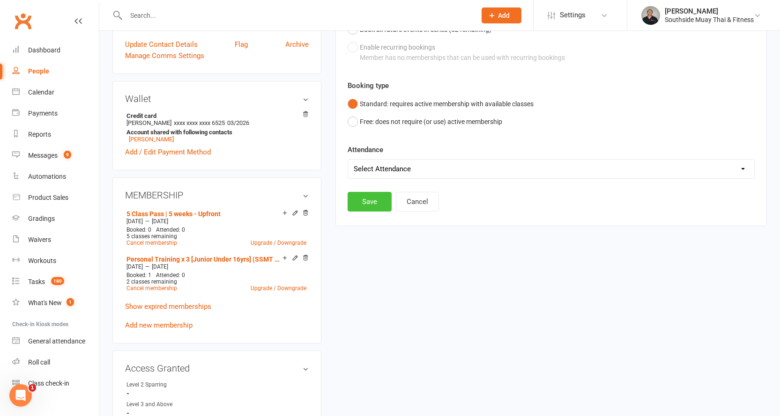
click at [360, 205] on button "Save" at bounding box center [369, 202] width 44 height 20
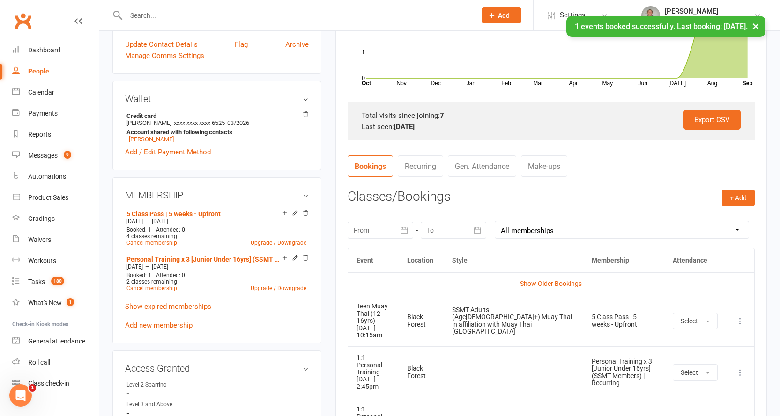
scroll to position [375, 0]
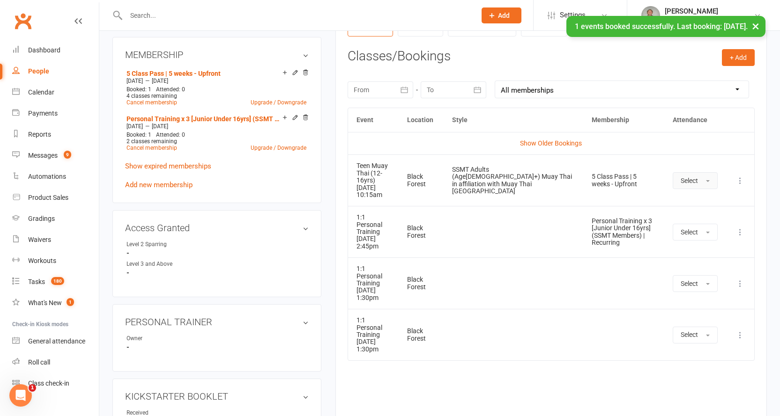
click at [695, 179] on span "Select" at bounding box center [688, 180] width 17 height 7
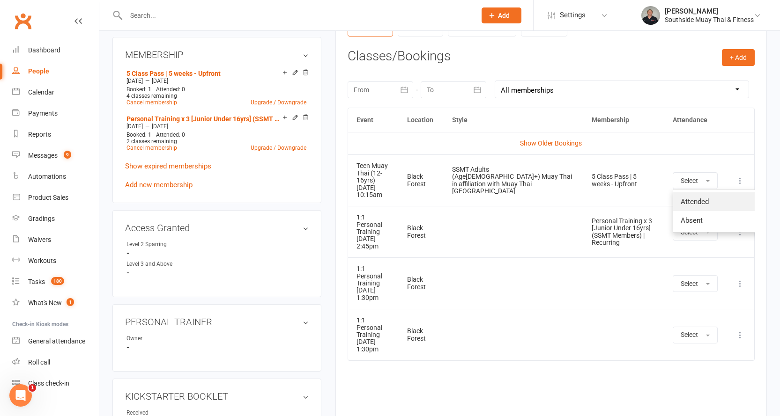
click at [692, 195] on link "Attended" at bounding box center [719, 201] width 93 height 19
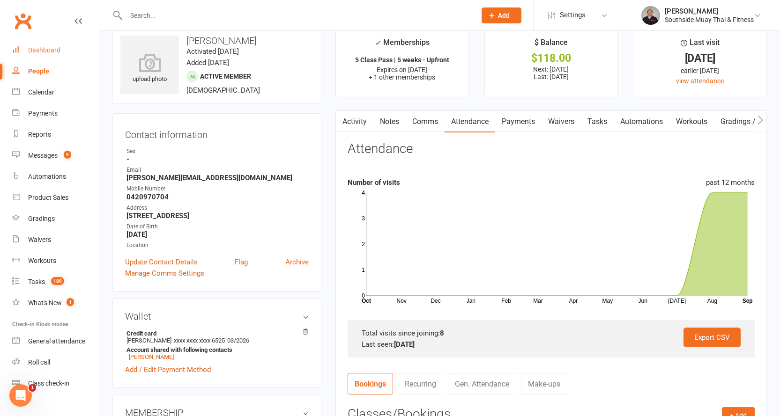
scroll to position [0, 0]
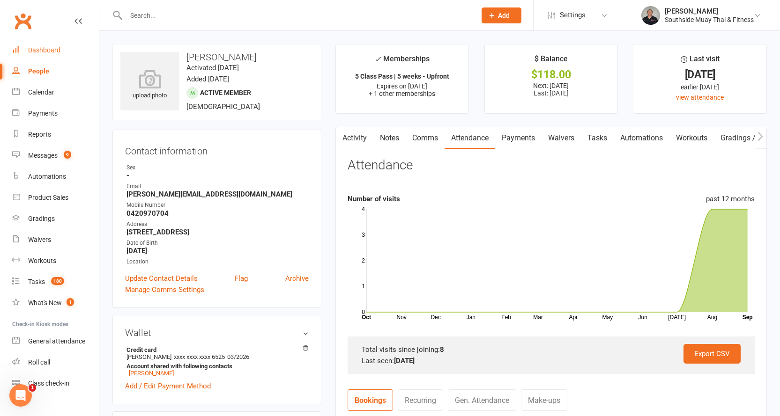
click at [37, 45] on link "Dashboard" at bounding box center [55, 50] width 87 height 21
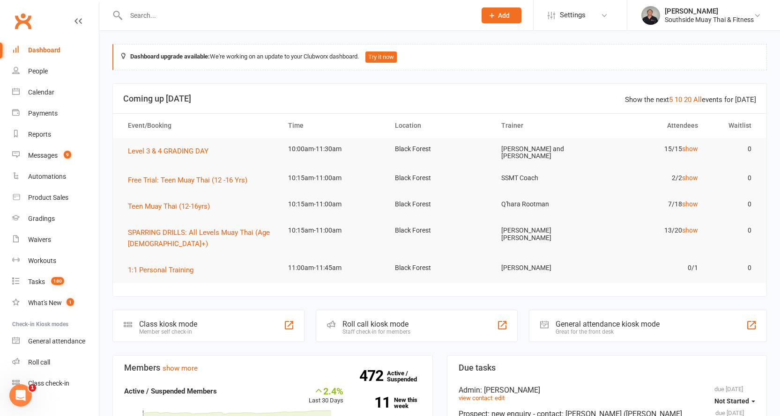
click at [243, 19] on input "text" at bounding box center [296, 15] width 346 height 13
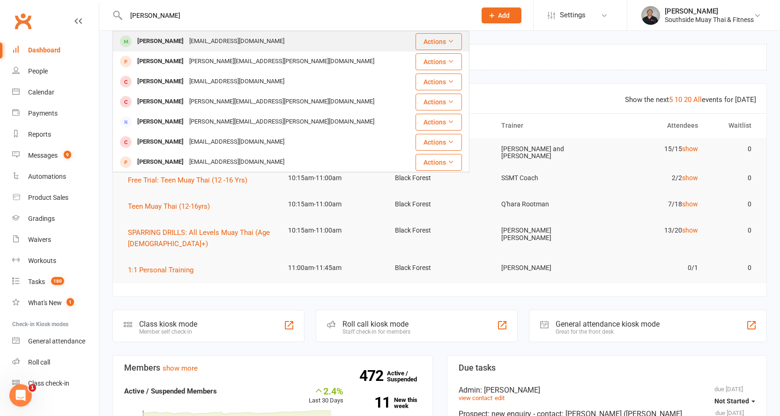
type input "mildren"
click at [217, 43] on div "Josephmildren@hotmail.com" at bounding box center [236, 42] width 101 height 14
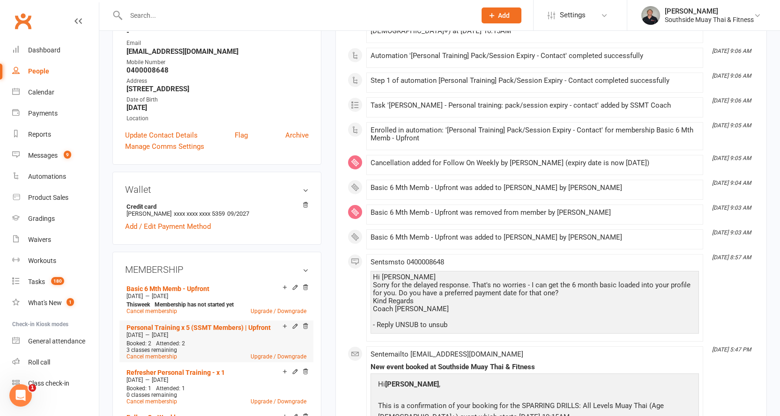
scroll to position [328, 0]
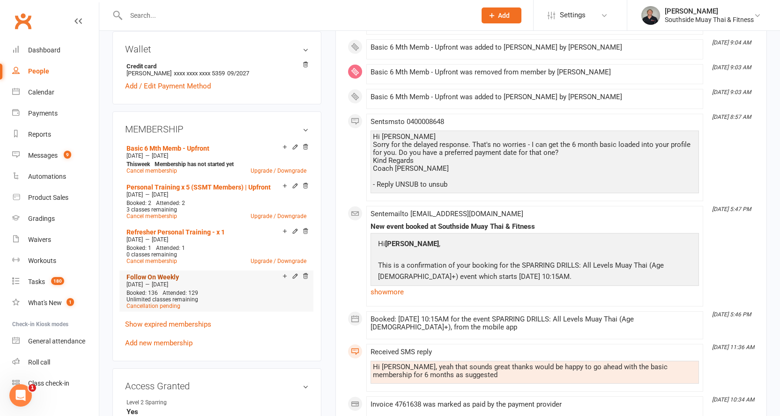
click at [160, 273] on link "Follow On Weekly" at bounding box center [152, 276] width 52 height 7
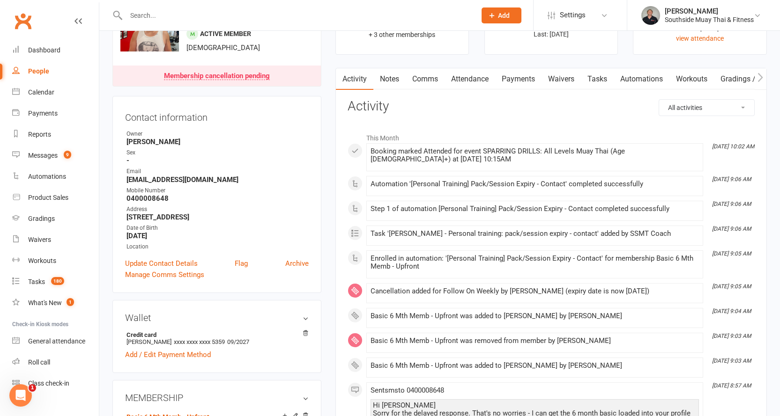
scroll to position [140, 0]
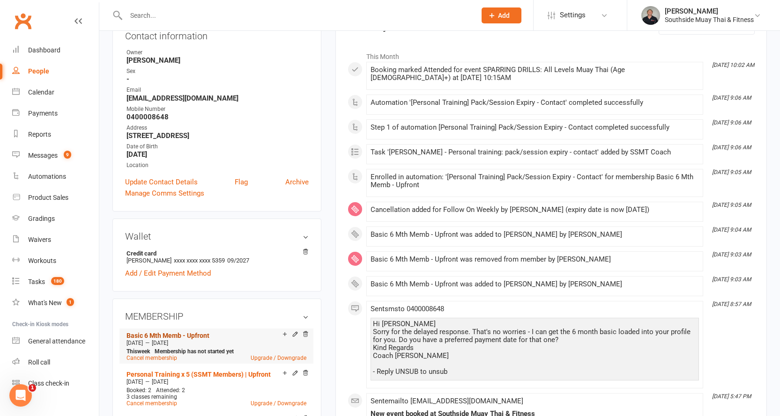
click at [155, 335] on link "Basic 6 Mth Memb - Upfront" at bounding box center [167, 335] width 83 height 7
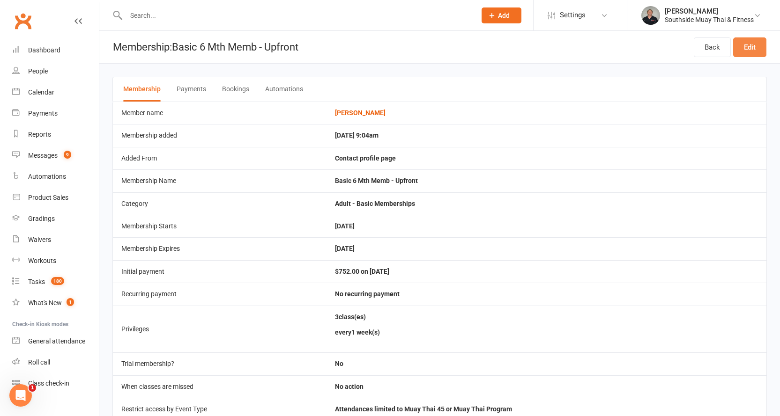
click at [749, 46] on link "Edit" at bounding box center [749, 47] width 33 height 20
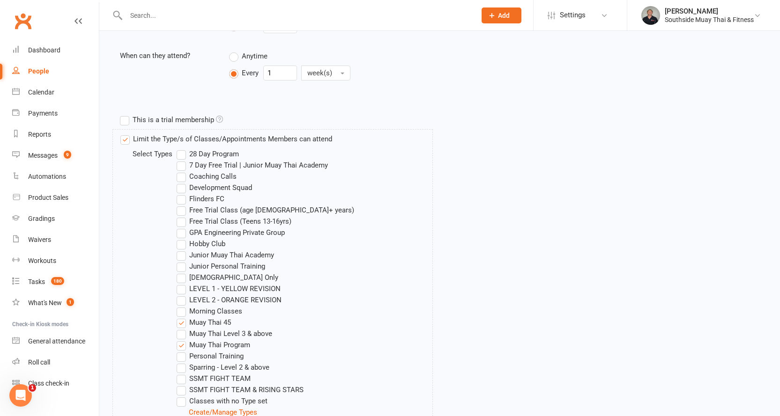
scroll to position [375, 0]
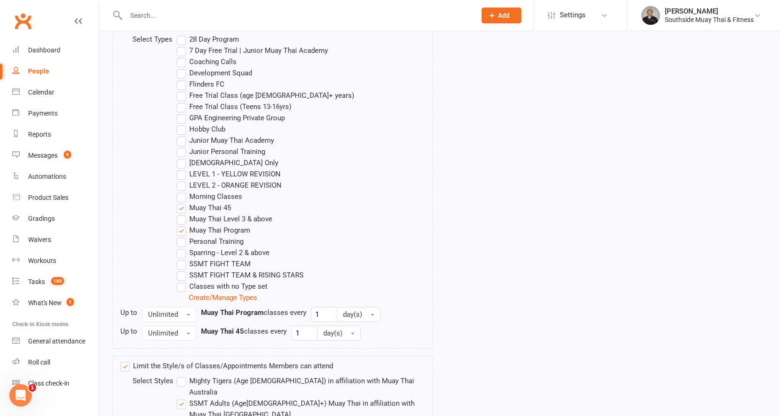
click at [198, 174] on label "LEVEL 1 - YELLOW REVISION" at bounding box center [229, 174] width 104 height 11
click at [183, 169] on input "LEVEL 1 - YELLOW REVISION" at bounding box center [180, 169] width 6 height 0
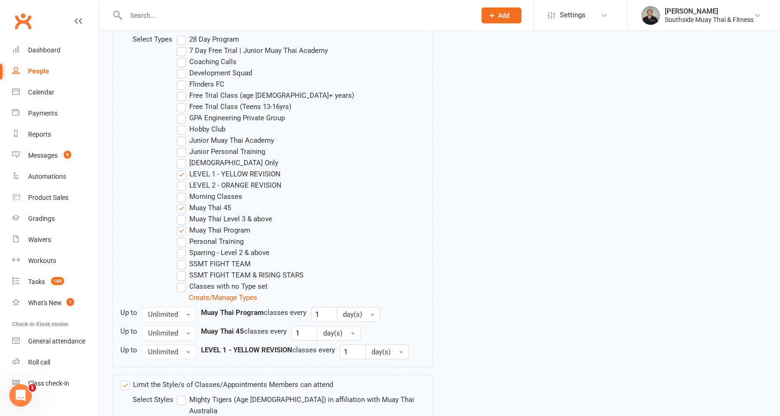
click at [193, 183] on label "LEVEL 2 - ORANGE REVISION" at bounding box center [229, 185] width 105 height 11
click at [183, 180] on input "LEVEL 2 - ORANGE REVISION" at bounding box center [180, 180] width 6 height 0
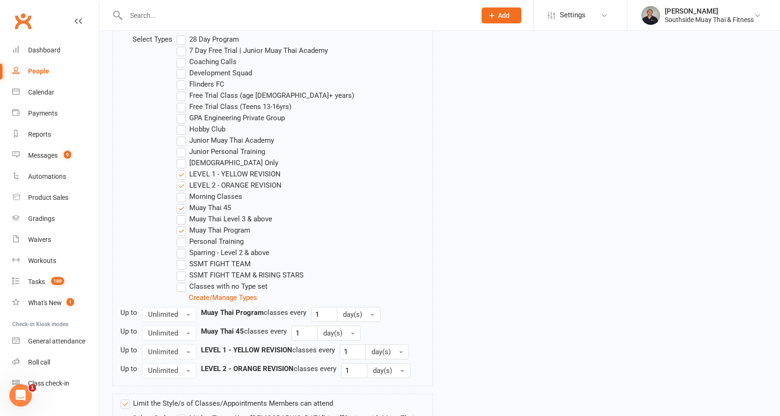
click at [189, 252] on label "Sparring - Level 2 & above" at bounding box center [223, 252] width 93 height 11
click at [183, 247] on input "Sparring - Level 2 & above" at bounding box center [180, 247] width 6 height 0
click at [221, 217] on label "Muay Thai Level 3 & above" at bounding box center [225, 219] width 96 height 11
click at [183, 214] on input "Muay Thai Level 3 & above" at bounding box center [180, 214] width 6 height 0
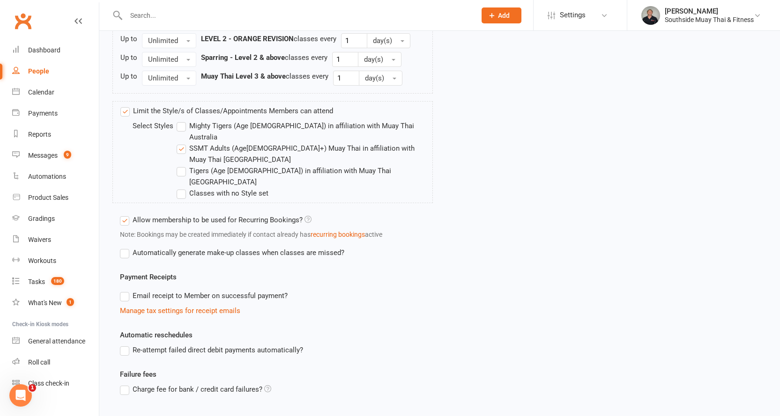
scroll to position [743, 0]
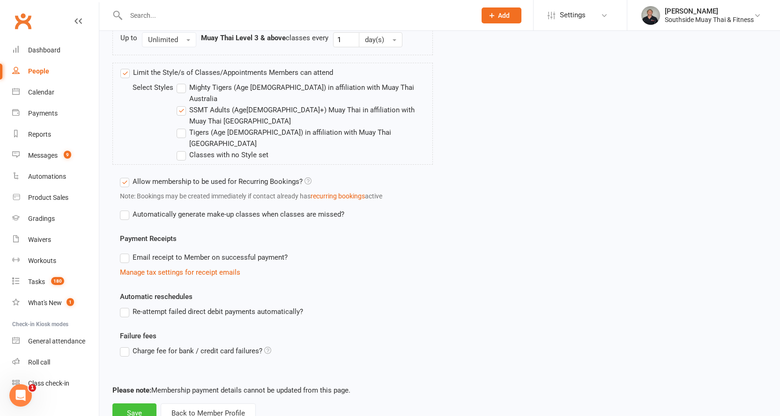
click at [144, 404] on button "Save" at bounding box center [134, 414] width 44 height 20
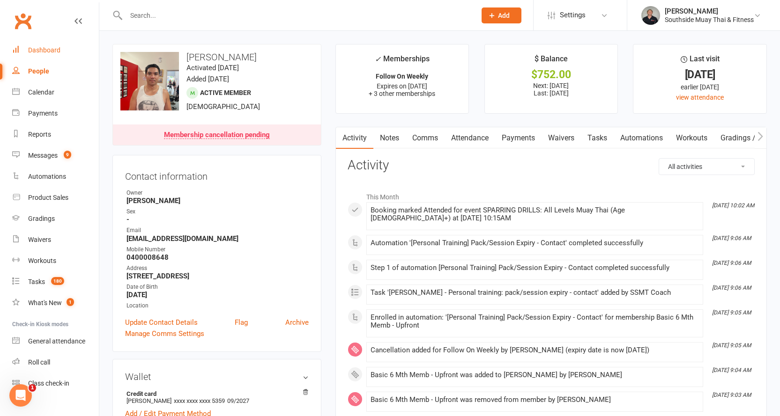
click at [45, 52] on div "Dashboard" at bounding box center [44, 49] width 32 height 7
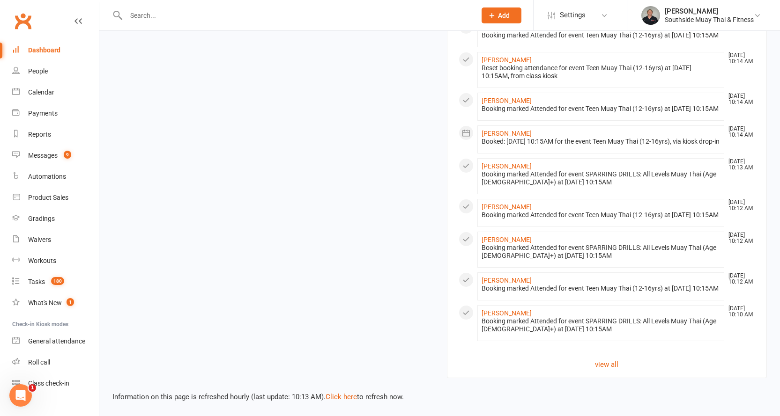
scroll to position [1086, 0]
drag, startPoint x: 351, startPoint y: 391, endPoint x: 346, endPoint y: 393, distance: 5.9
click at [349, 391] on div "Information on this page is refreshed hourly (last update: 10:13 AM). Click her…" at bounding box center [439, 390] width 680 height 24
click at [342, 396] on link "Click here" at bounding box center [340, 397] width 31 height 8
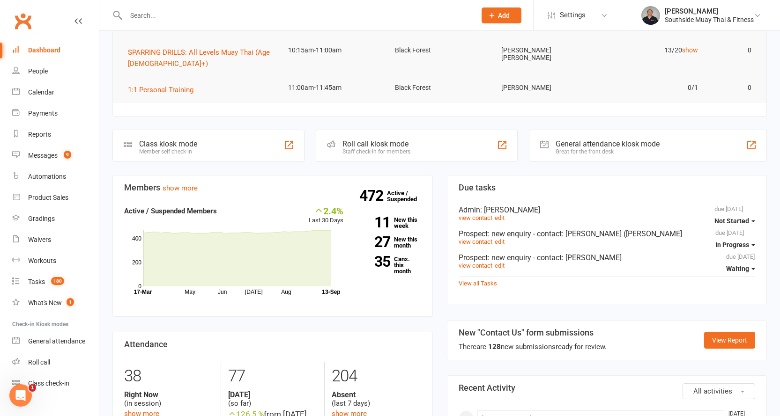
scroll to position [328, 0]
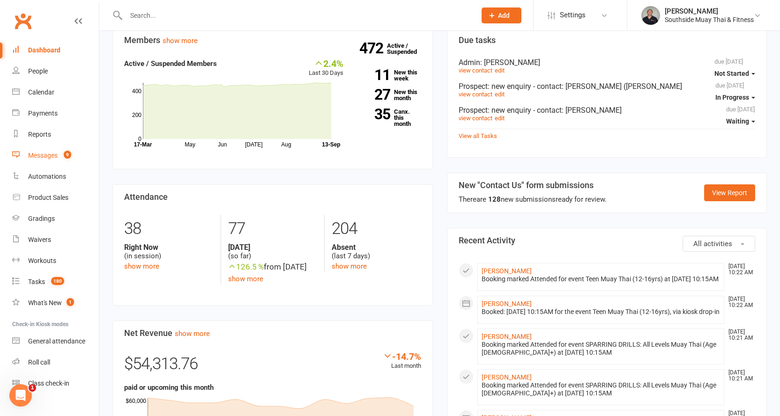
click at [34, 157] on div "Messages" at bounding box center [43, 155] width 30 height 7
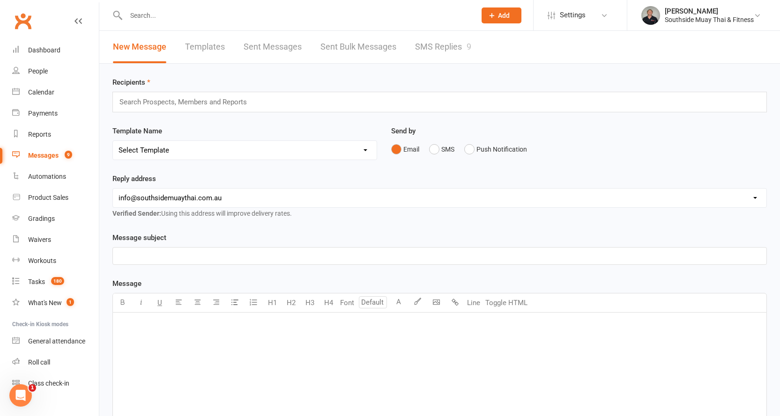
click at [455, 42] on link "SMS Replies 9" at bounding box center [443, 47] width 56 height 32
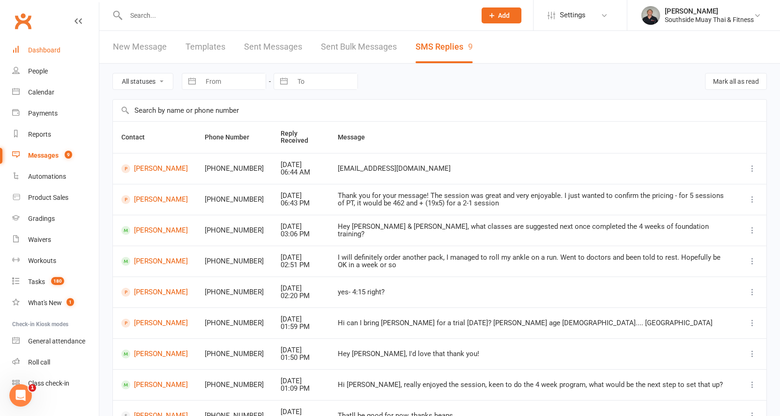
click at [46, 50] on div "Dashboard" at bounding box center [44, 49] width 32 height 7
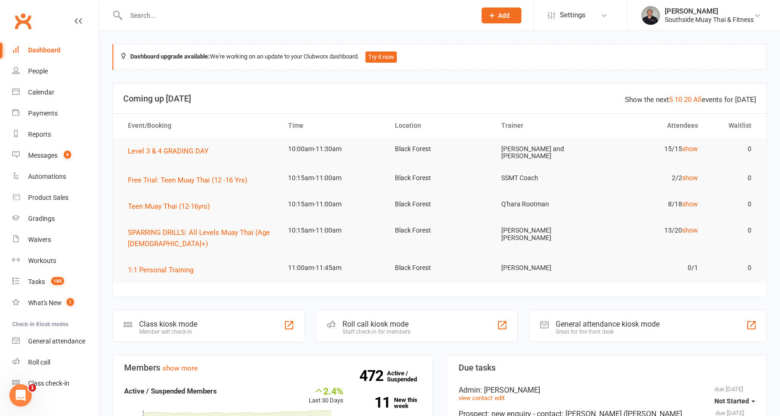
click at [338, 12] on input "text" at bounding box center [296, 15] width 346 height 13
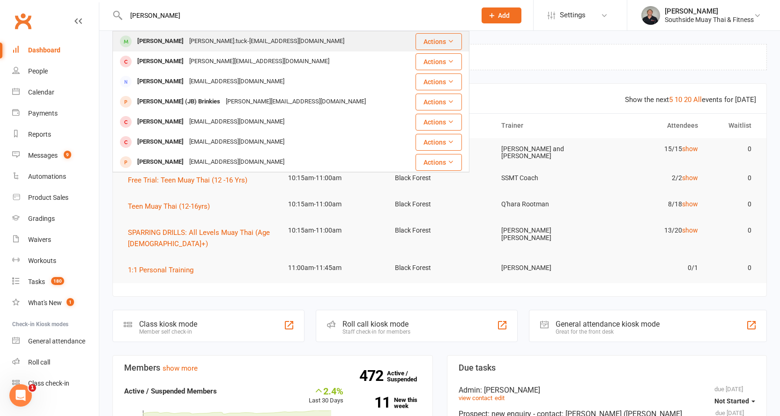
type input "justus"
click at [229, 37] on div "Justus.tuck-marsh@proton.me" at bounding box center [266, 42] width 161 height 14
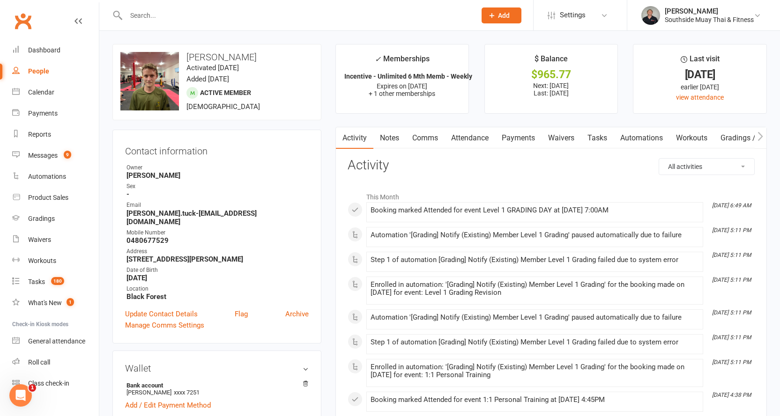
click at [511, 140] on link "Payments" at bounding box center [518, 138] width 46 height 22
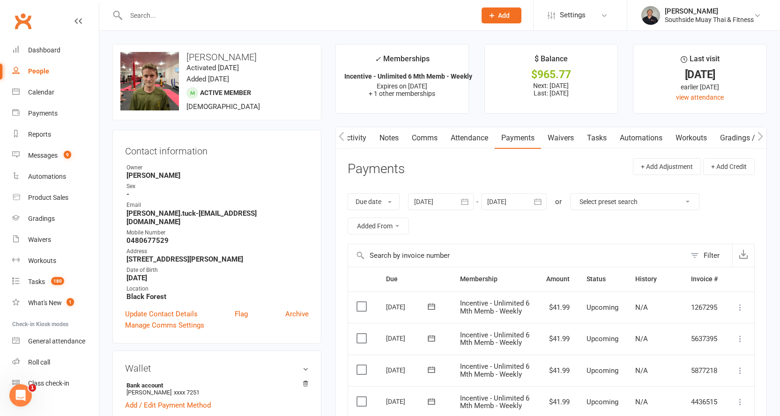
click at [153, 212] on strong "Justus.tuck-marsh@proton.me" at bounding box center [217, 217] width 182 height 17
copy render-form-field "Justus.tuck-marsh@proton.me"
click at [606, 16] on icon at bounding box center [603, 15] width 7 height 7
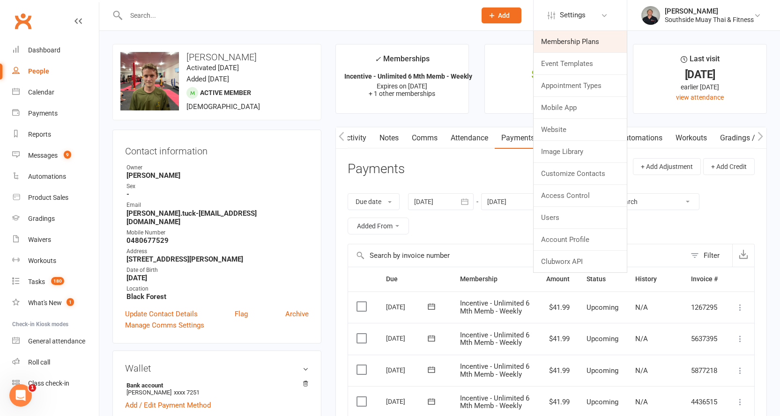
click at [572, 37] on link "Membership Plans" at bounding box center [579, 42] width 93 height 22
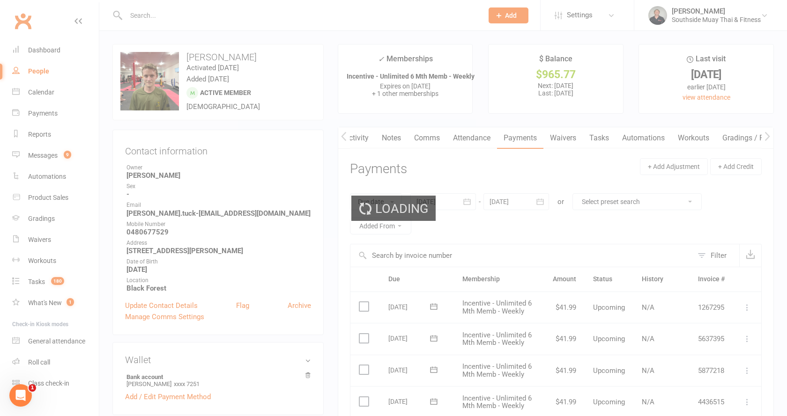
select select "100"
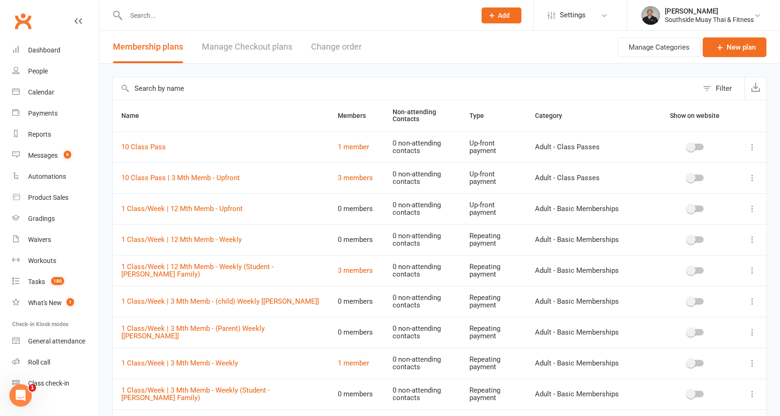
click at [193, 87] on input "text" at bounding box center [405, 88] width 585 height 22
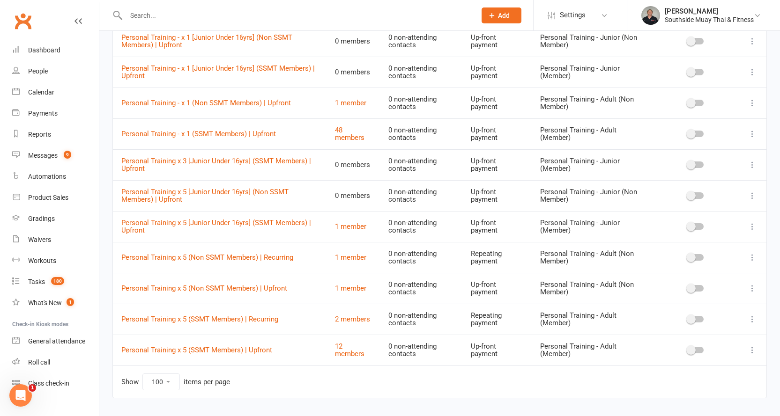
scroll to position [653, 0]
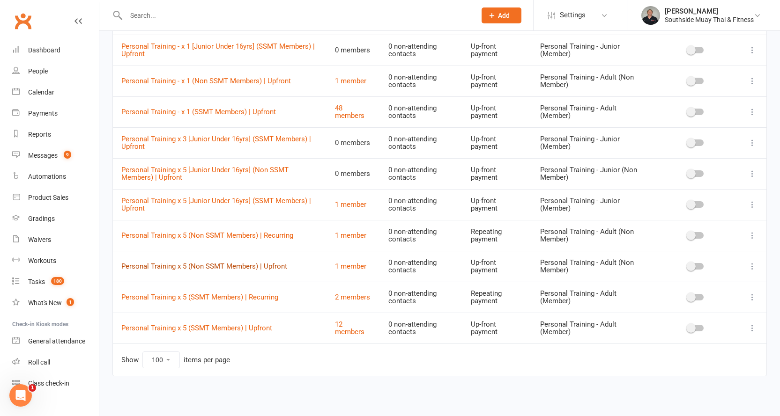
type input "personal"
click at [227, 266] on link "Personal Training x 5 (Non SSMT Members) | Upfront" at bounding box center [204, 266] width 166 height 8
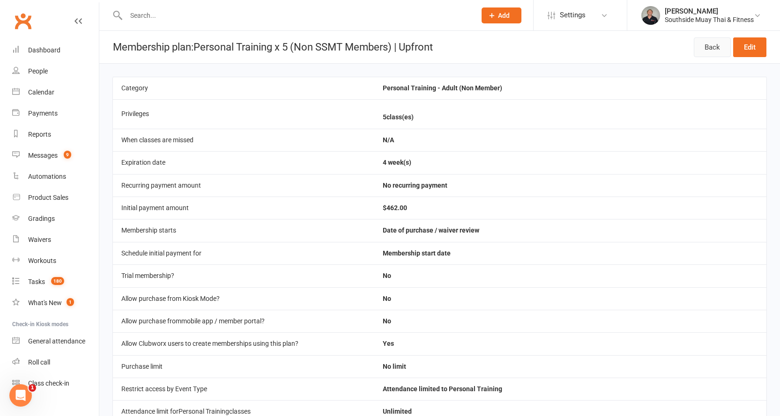
click at [703, 43] on link "Back" at bounding box center [711, 47] width 37 height 20
select select "100"
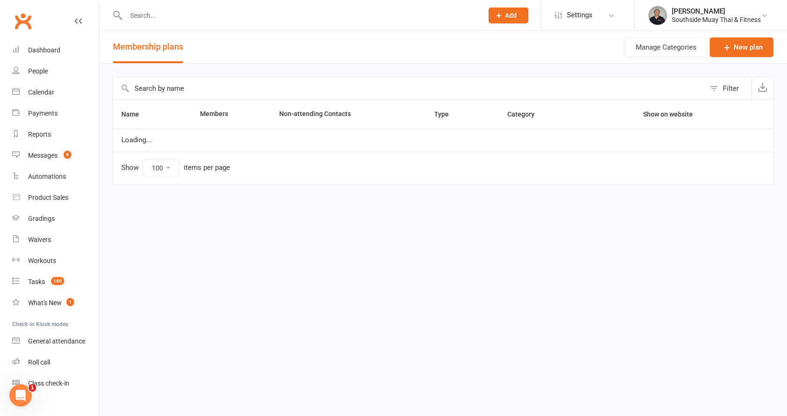
click at [211, 84] on input "text" at bounding box center [409, 88] width 592 height 22
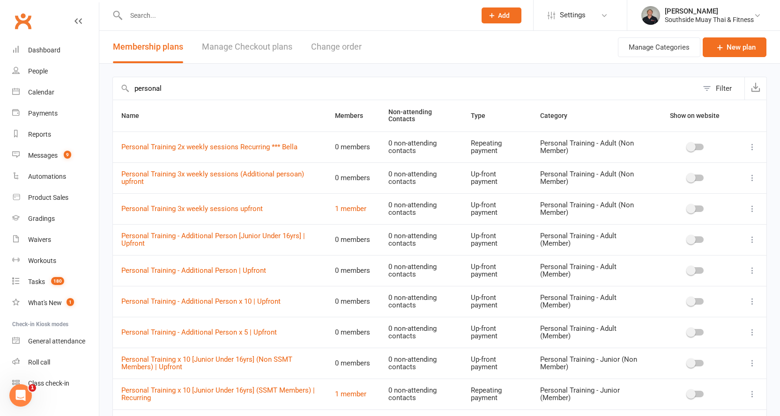
type input "personal"
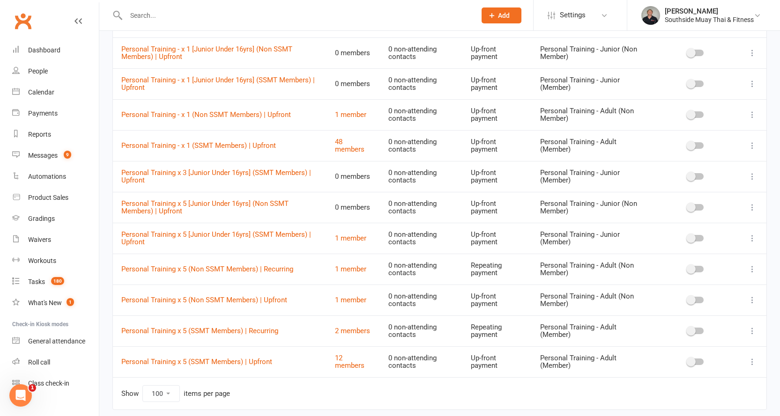
scroll to position [653, 0]
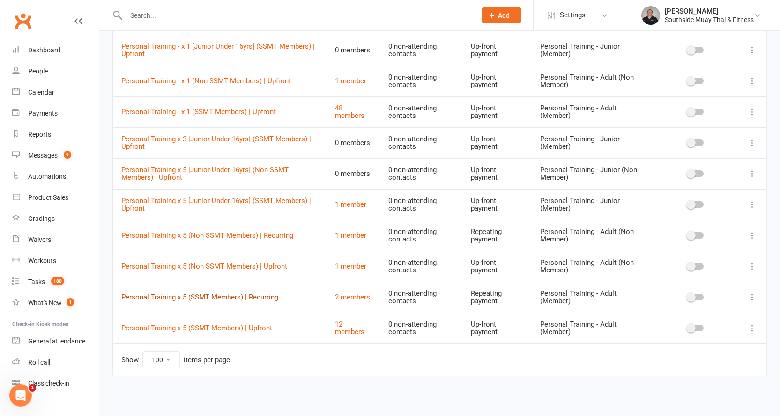
click at [200, 295] on link "Personal Training x 5 (SSMT Members) | Recurring" at bounding box center [199, 297] width 157 height 8
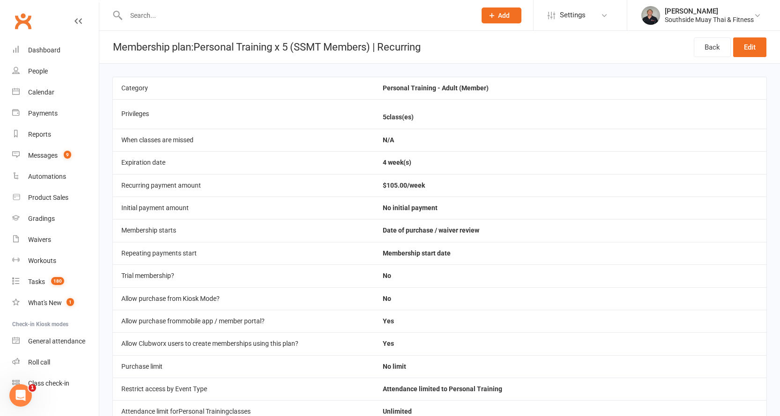
click at [189, 13] on input "text" at bounding box center [296, 15] width 346 height 13
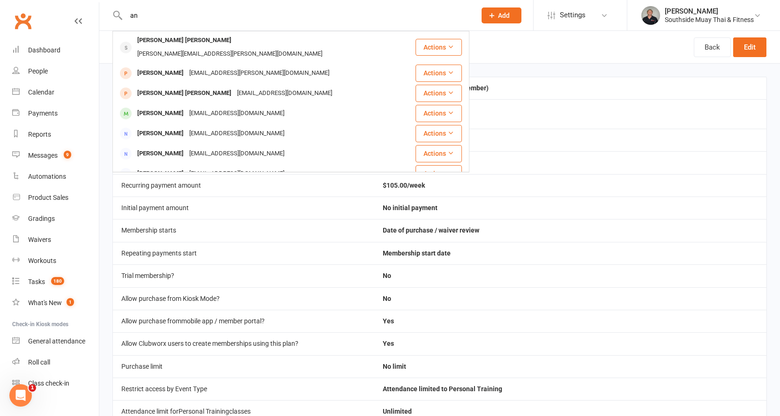
type input "a"
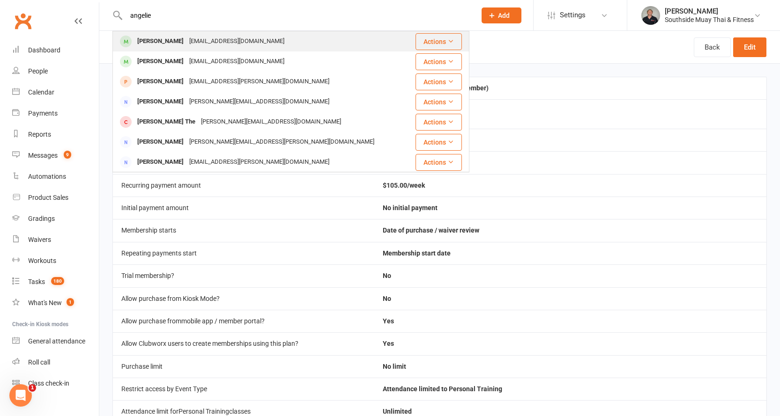
type input "angelie"
click at [186, 37] on div "ange.esp@live.com.au" at bounding box center [236, 42] width 101 height 14
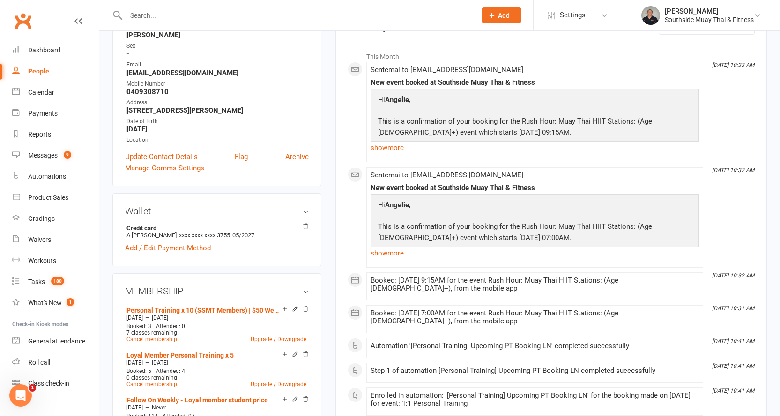
scroll to position [234, 0]
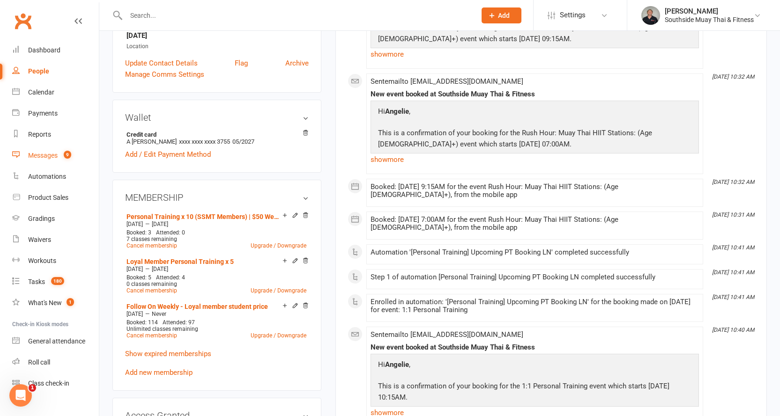
click at [41, 153] on div "Messages" at bounding box center [43, 155] width 30 height 7
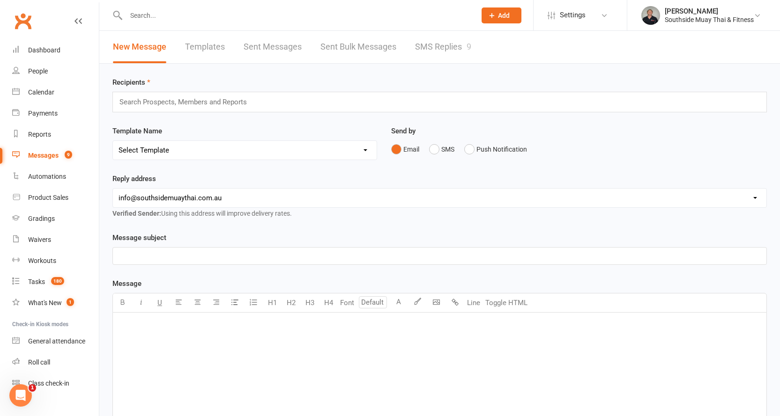
click at [456, 50] on link "SMS Replies 9" at bounding box center [443, 47] width 56 height 32
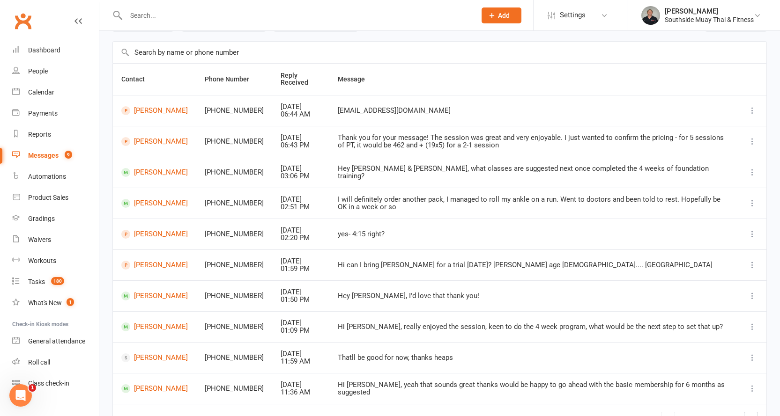
scroll to position [116, 0]
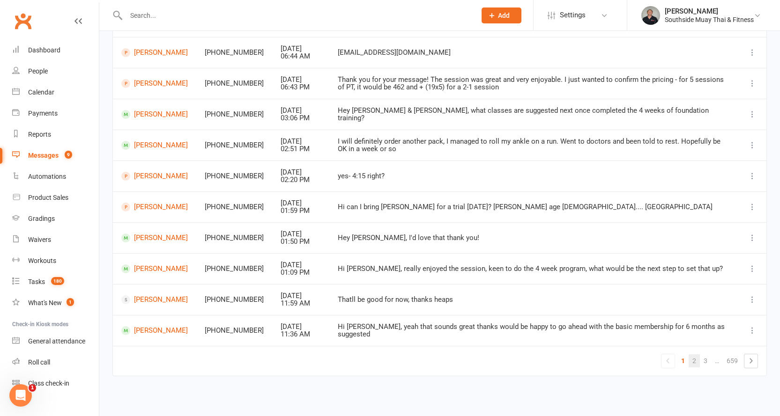
click at [694, 357] on link "2" at bounding box center [693, 360] width 11 height 13
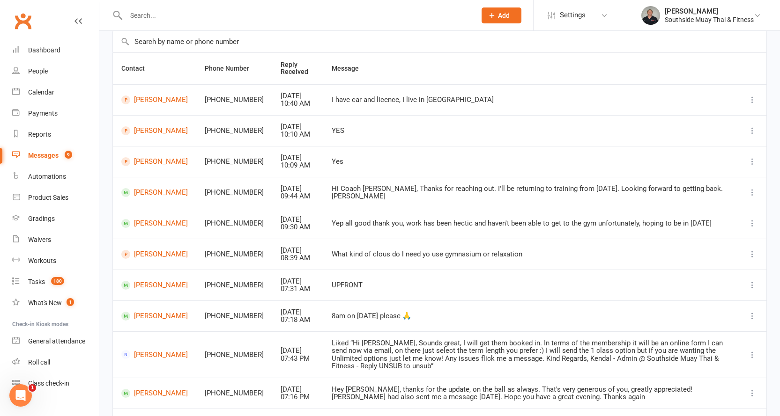
scroll to position [124, 0]
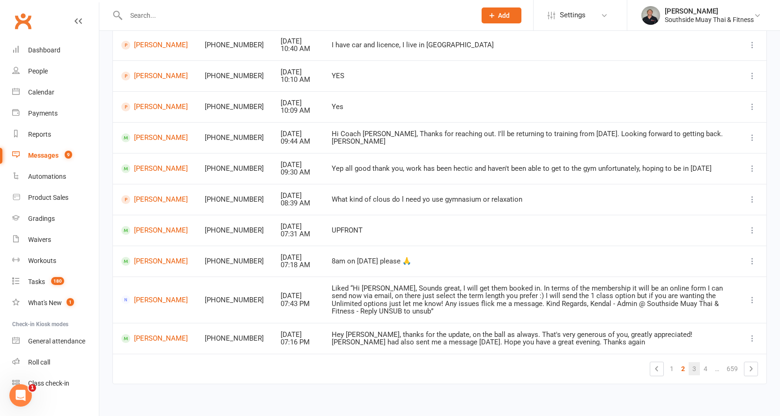
click at [693, 362] on link "3" at bounding box center [693, 368] width 11 height 13
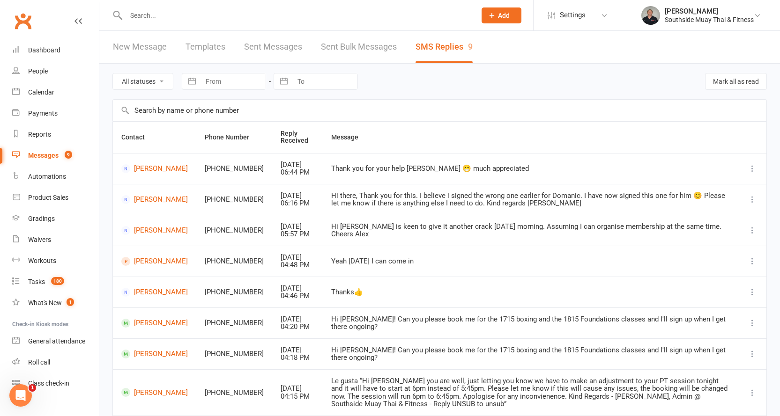
scroll to position [132, 0]
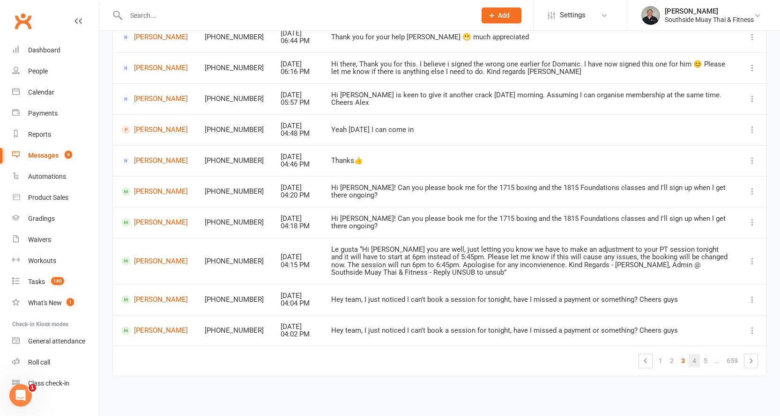
click at [692, 360] on link "4" at bounding box center [693, 360] width 11 height 13
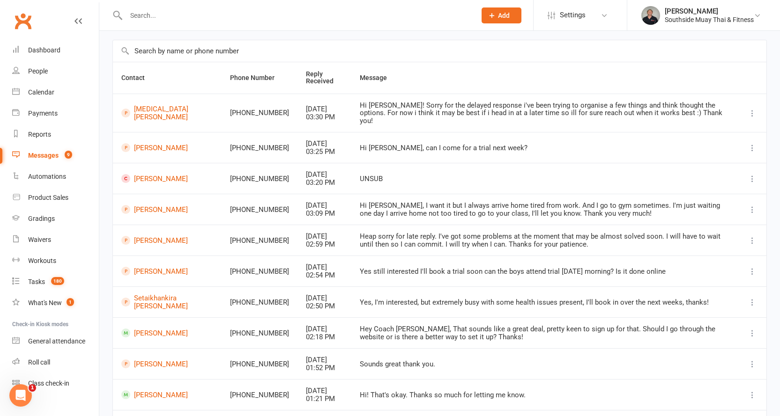
scroll to position [116, 0]
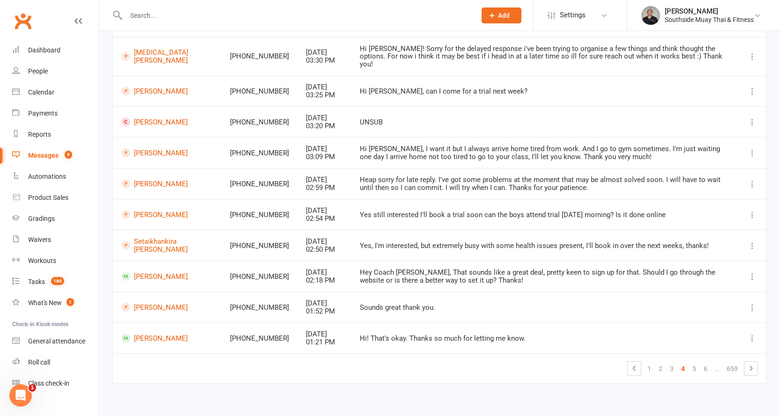
click at [695, 362] on link "5" at bounding box center [693, 368] width 11 height 13
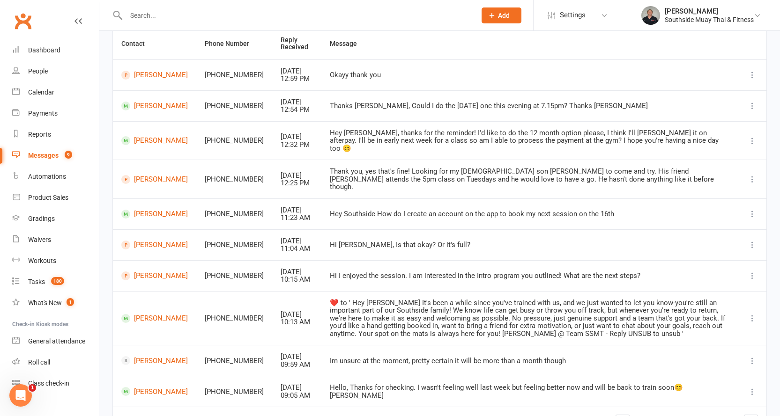
scroll to position [139, 0]
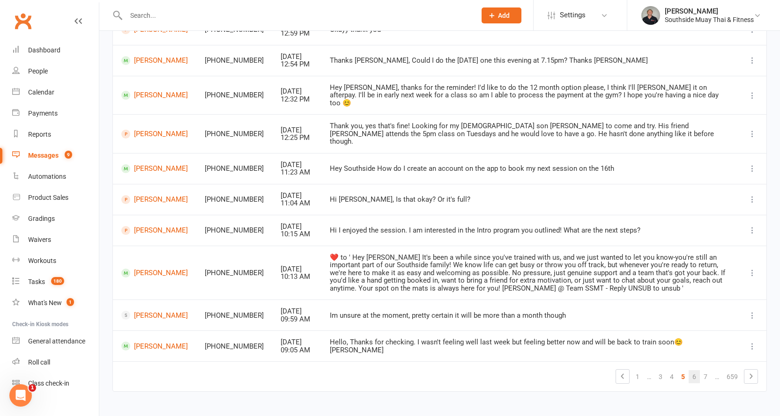
click at [694, 370] on link "6" at bounding box center [693, 376] width 11 height 13
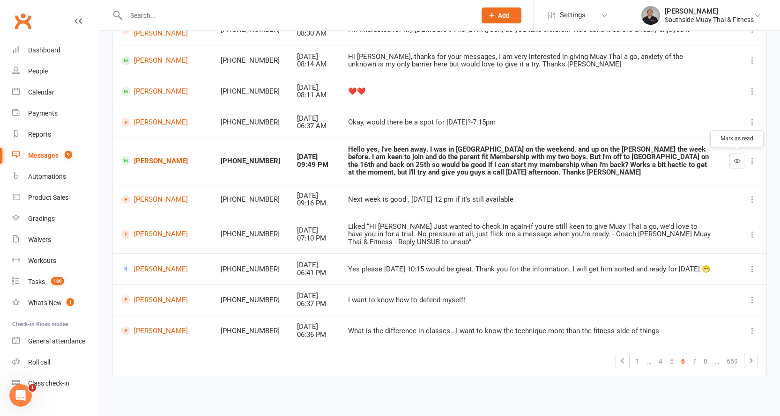
click at [736, 163] on icon "button" at bounding box center [736, 160] width 7 height 7
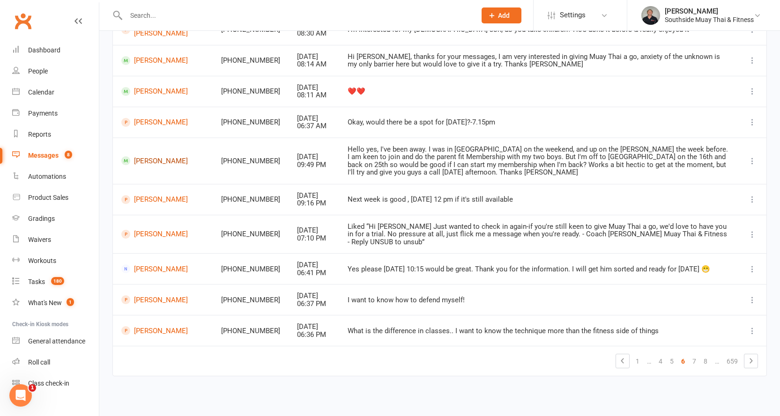
click at [153, 161] on link "Kate Hitchin" at bounding box center [162, 160] width 83 height 9
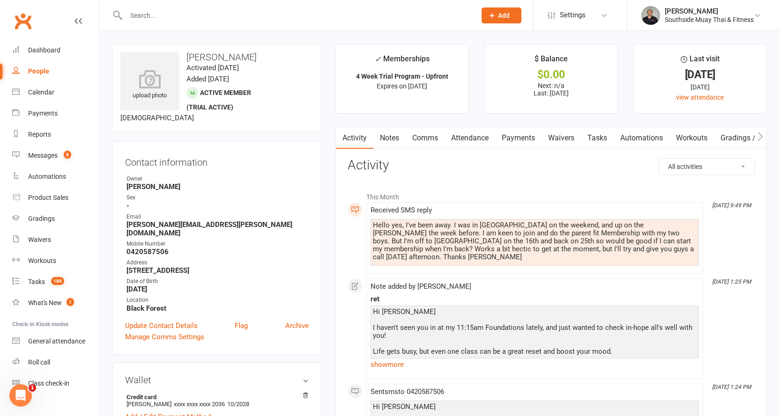
click at [425, 137] on link "Comms" at bounding box center [425, 138] width 39 height 22
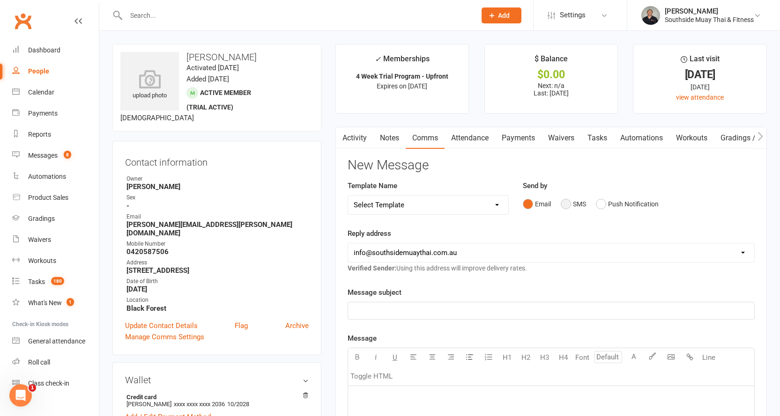
click at [568, 202] on button "SMS" at bounding box center [573, 204] width 25 height 18
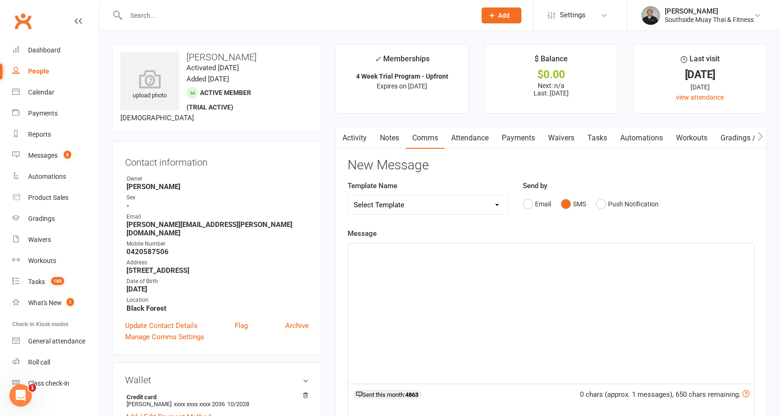
click at [387, 264] on div "﻿" at bounding box center [551, 313] width 406 height 140
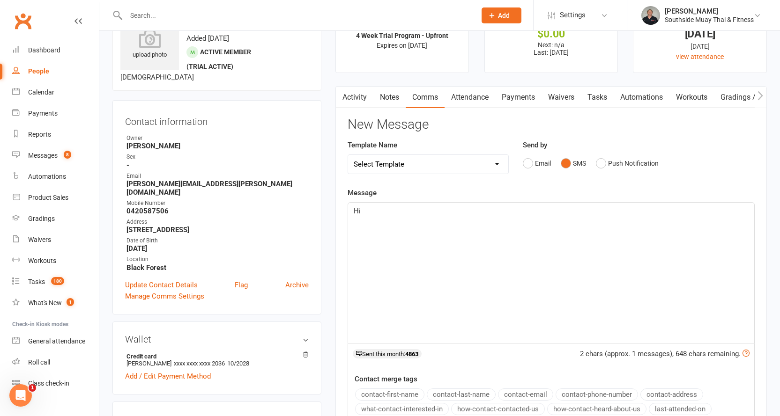
scroll to position [94, 0]
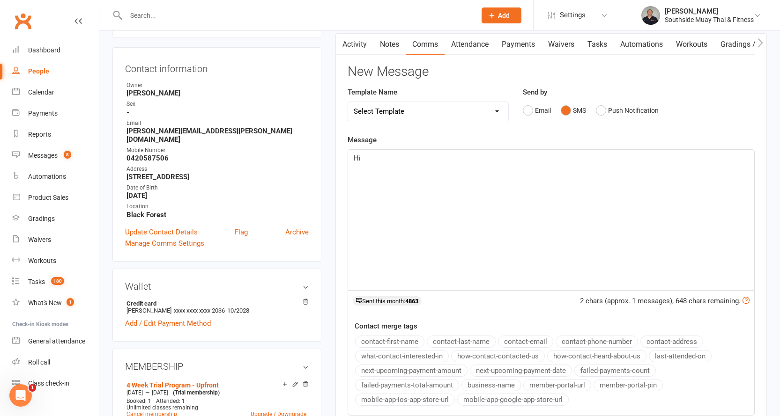
click at [395, 343] on button "contact-first-name" at bounding box center [389, 342] width 69 height 12
click at [367, 182] on span "Thats all good" at bounding box center [376, 181] width 45 height 8
click at [354, 44] on link "Activity" at bounding box center [354, 45] width 37 height 22
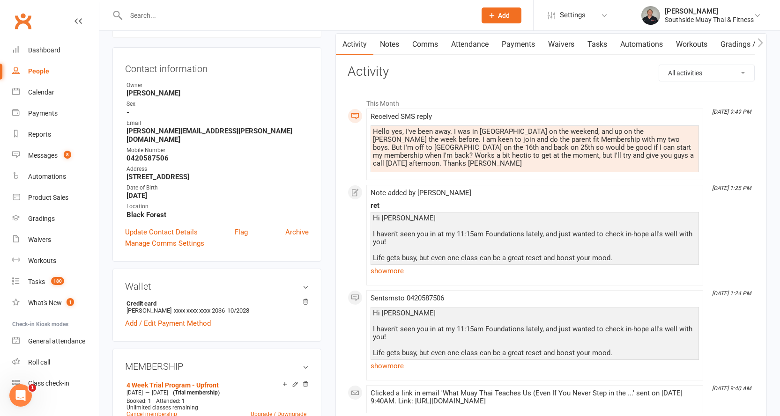
click at [373, 130] on div "Hello yes, I've been away. I was in Sydney on the weekend, and up on the Murray…" at bounding box center [535, 148] width 324 height 40
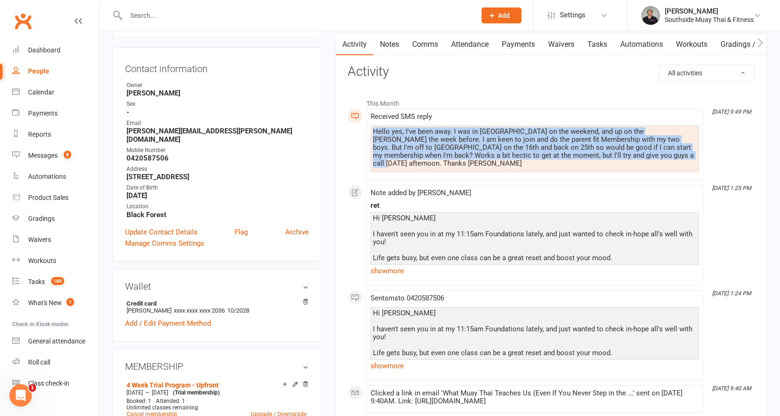
drag, startPoint x: 373, startPoint y: 131, endPoint x: 654, endPoint y: 156, distance: 282.1
click at [654, 156] on div "Hello yes, I've been away. I was in Sydney on the weekend, and up on the Murray…" at bounding box center [535, 148] width 324 height 40
copy div "Hello yes, I've been away. I was in Sydney on the weekend, and up on the Murray…"
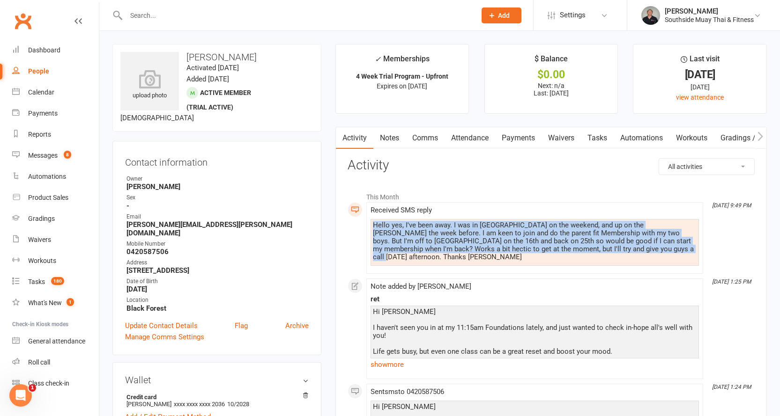
click at [424, 140] on link "Comms" at bounding box center [425, 138] width 39 height 22
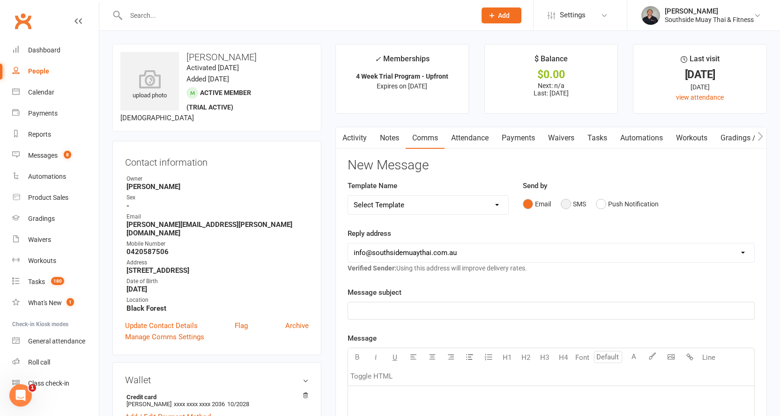
click at [578, 205] on button "SMS" at bounding box center [573, 204] width 25 height 18
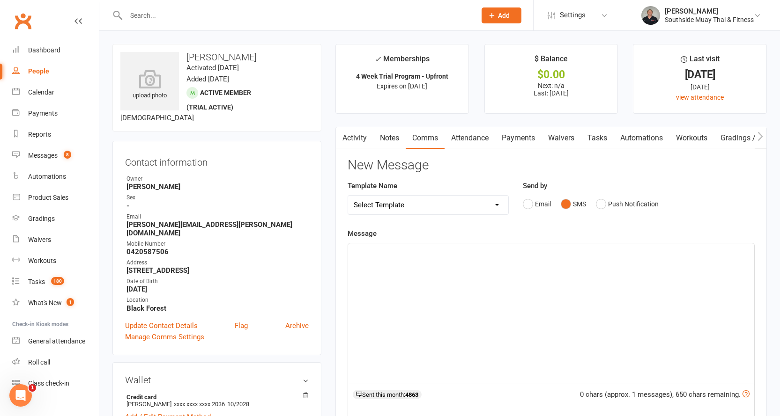
click at [400, 255] on p "﻿" at bounding box center [551, 251] width 395 height 11
click at [390, 255] on p "﻿" at bounding box center [551, 251] width 395 height 11
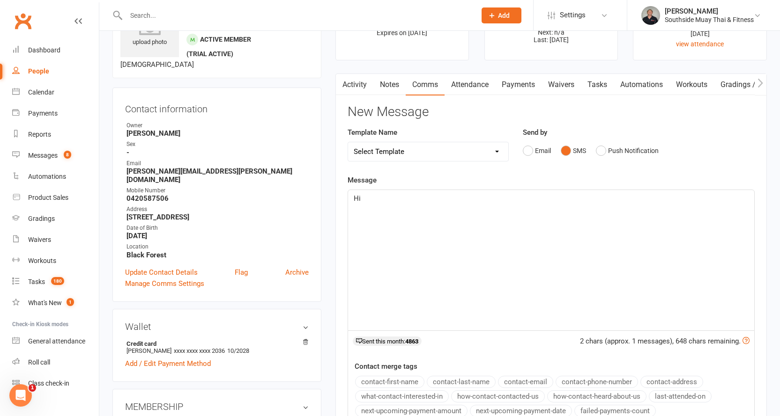
scroll to position [94, 0]
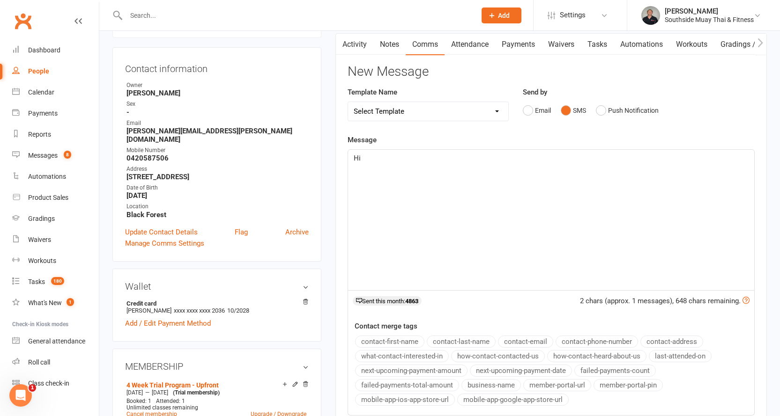
click at [379, 339] on button "contact-first-name" at bounding box center [389, 342] width 69 height 12
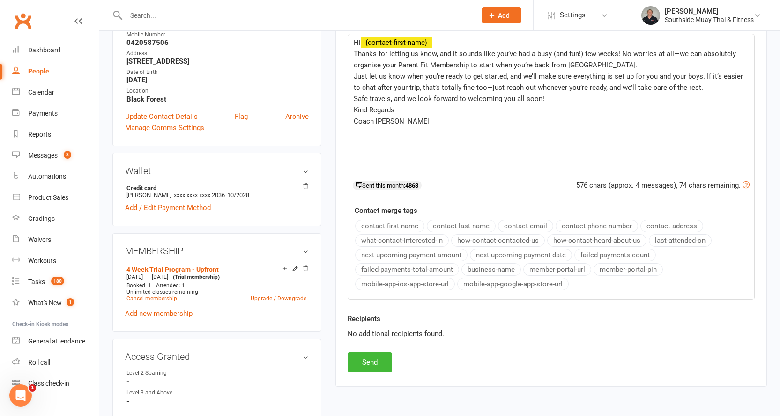
scroll to position [234, 0]
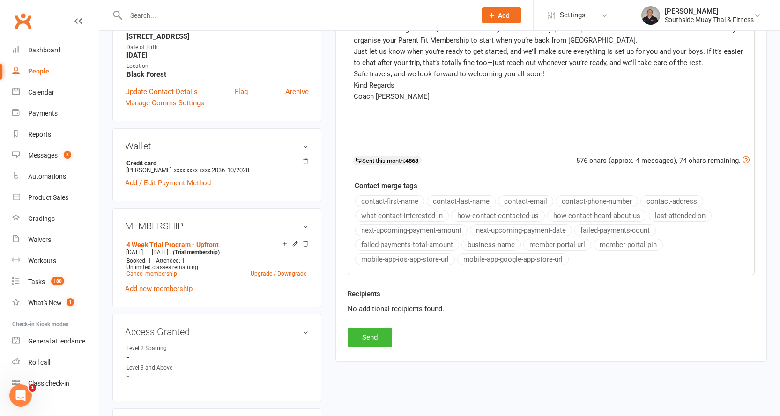
click at [497, 242] on button "business-name" at bounding box center [490, 245] width 59 height 12
click at [372, 335] on button "Send" at bounding box center [369, 338] width 44 height 20
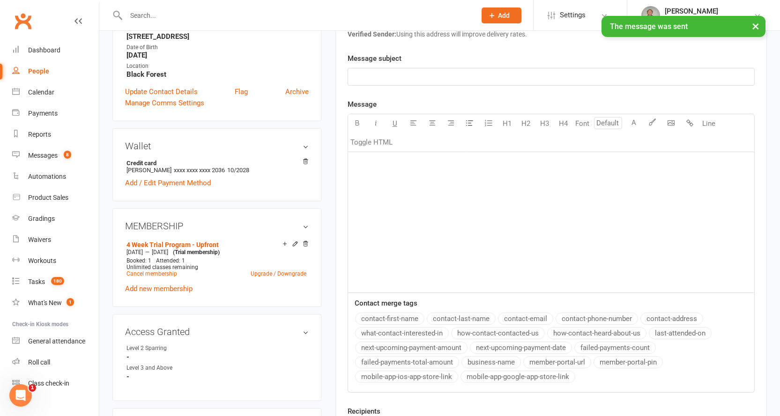
scroll to position [0, 0]
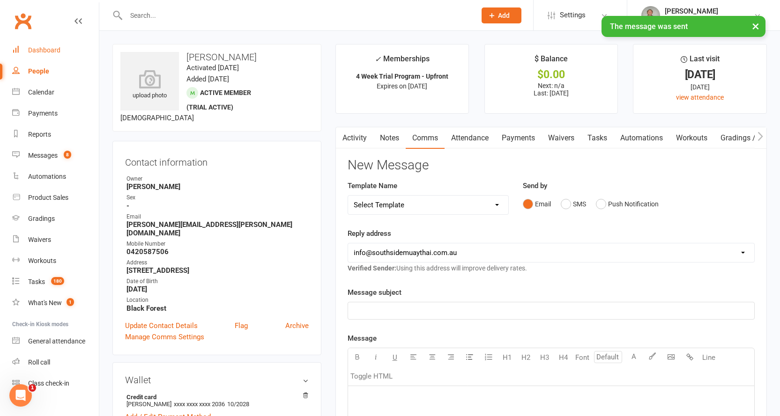
click at [38, 45] on link "Dashboard" at bounding box center [55, 50] width 87 height 21
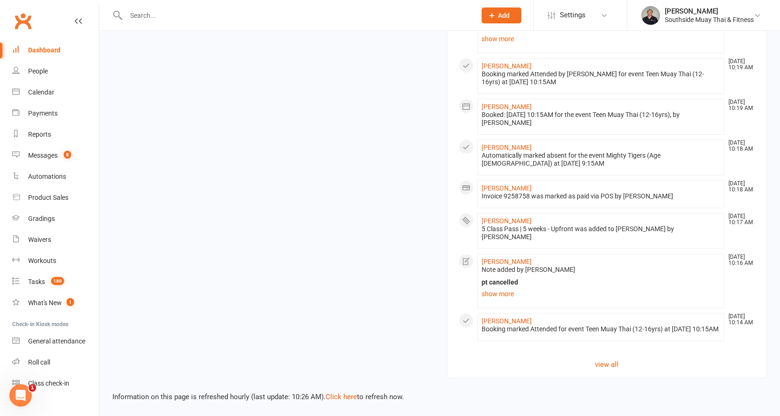
scroll to position [1108, 0]
click at [341, 395] on link "Click here" at bounding box center [340, 397] width 31 height 8
click at [333, 398] on link "Click here" at bounding box center [340, 397] width 31 height 8
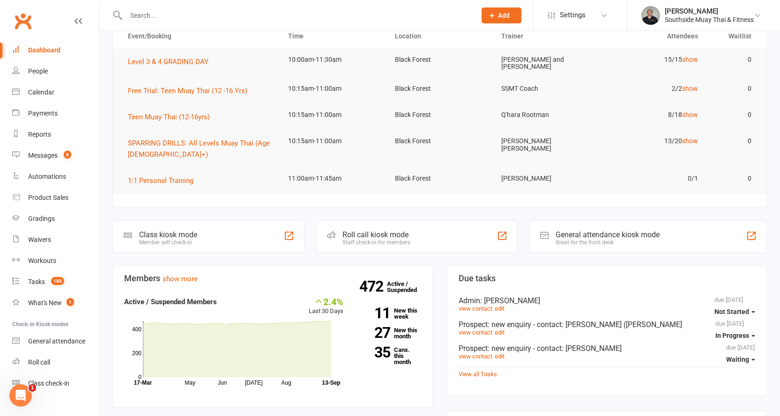
scroll to position [0, 0]
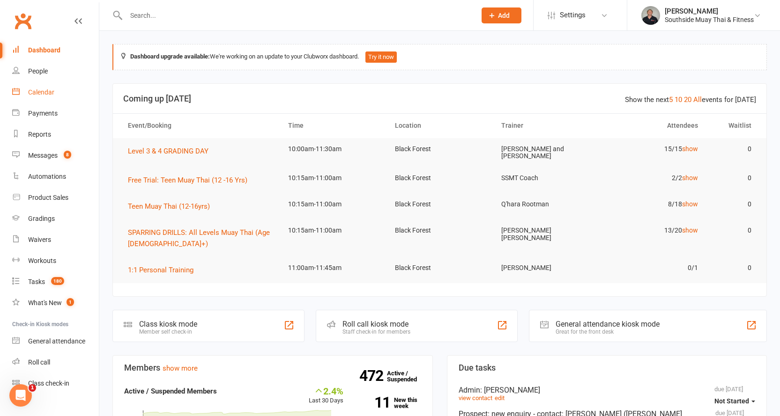
click at [40, 94] on div "Calendar" at bounding box center [41, 92] width 26 height 7
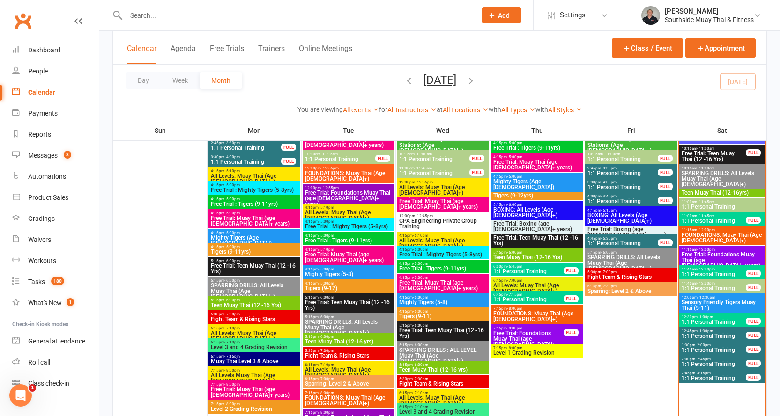
scroll to position [609, 0]
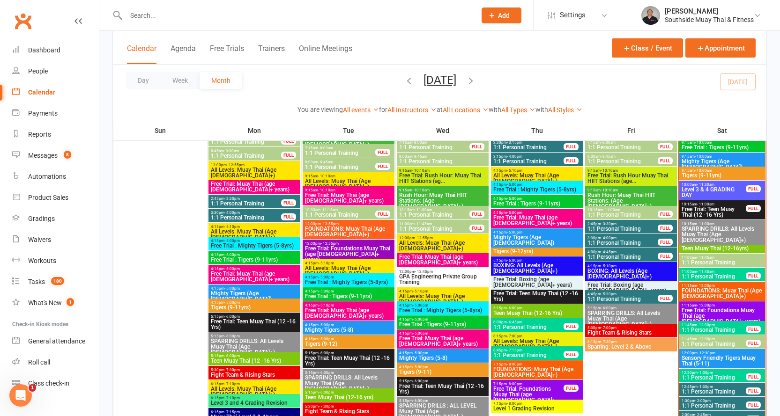
click at [700, 242] on span "- 11:00am" at bounding box center [705, 244] width 17 height 4
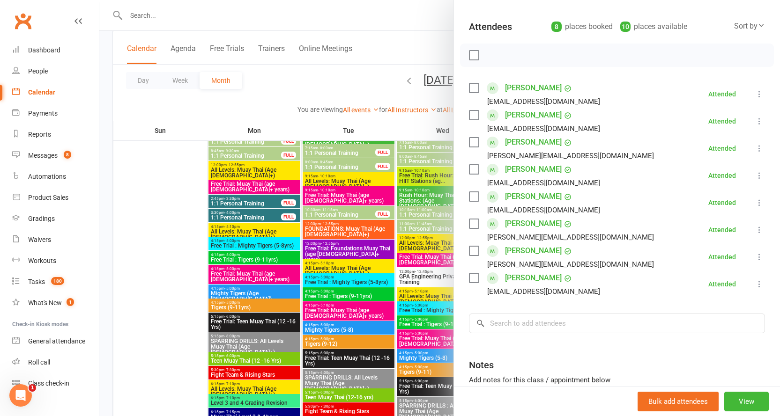
scroll to position [0, 0]
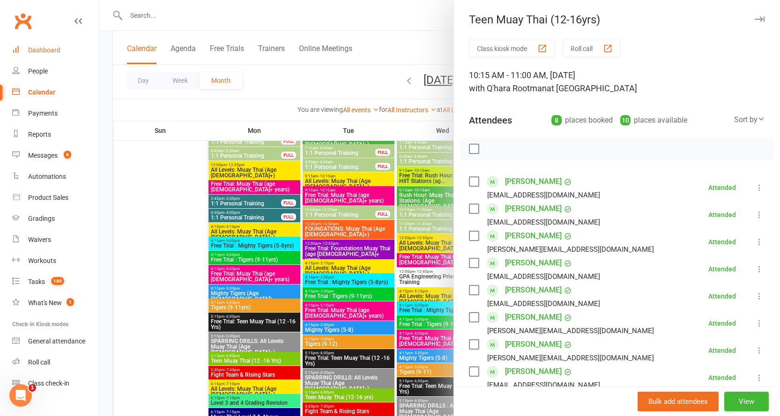
click at [37, 50] on div "Dashboard" at bounding box center [44, 49] width 32 height 7
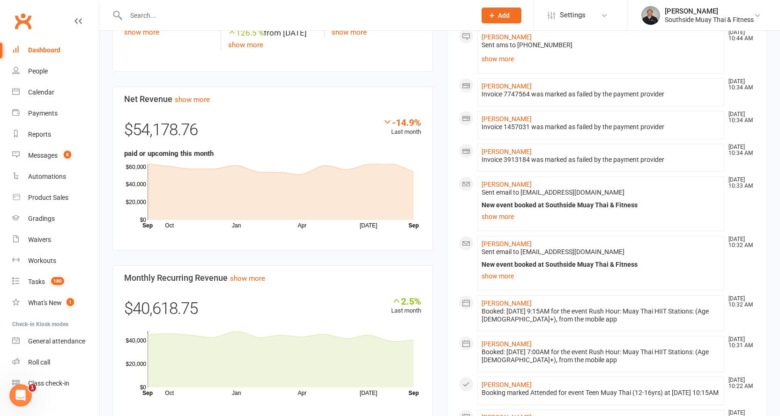
scroll to position [843, 0]
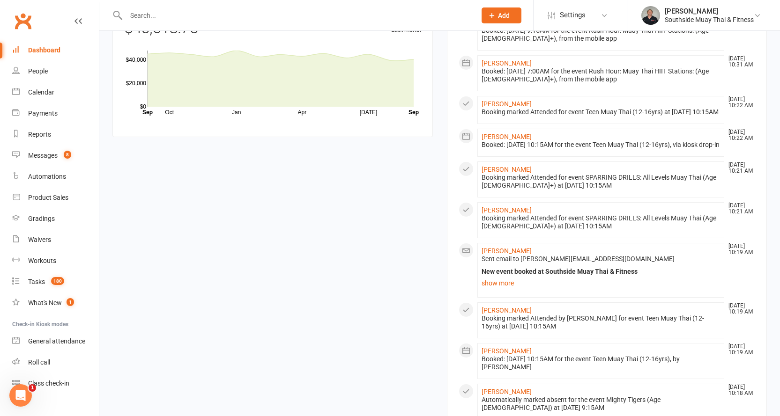
click at [202, 14] on input "text" at bounding box center [296, 15] width 346 height 13
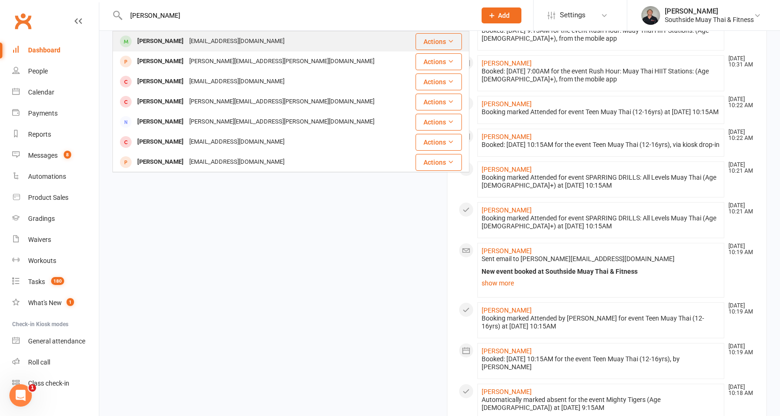
type input "mildren"
click at [198, 36] on div "Josephmildren@hotmail.com" at bounding box center [236, 42] width 101 height 14
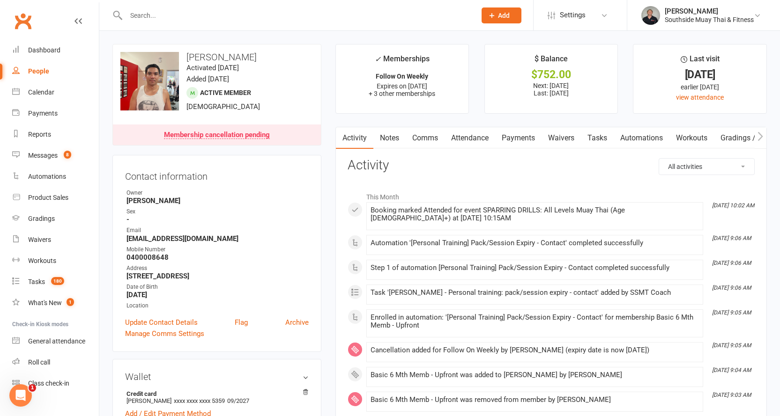
click at [512, 141] on link "Payments" at bounding box center [518, 138] width 46 height 22
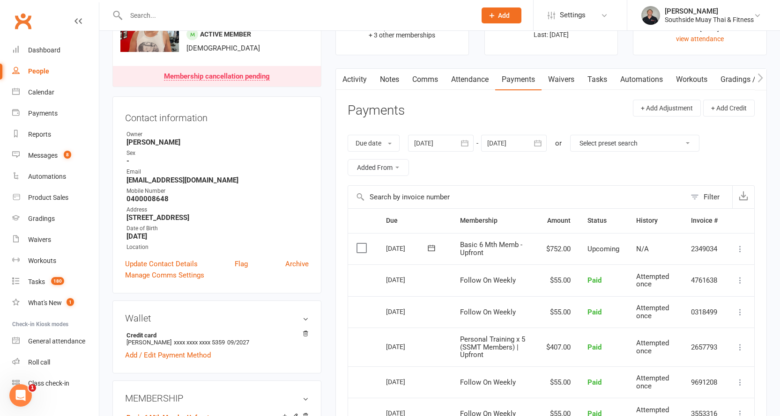
scroll to position [140, 0]
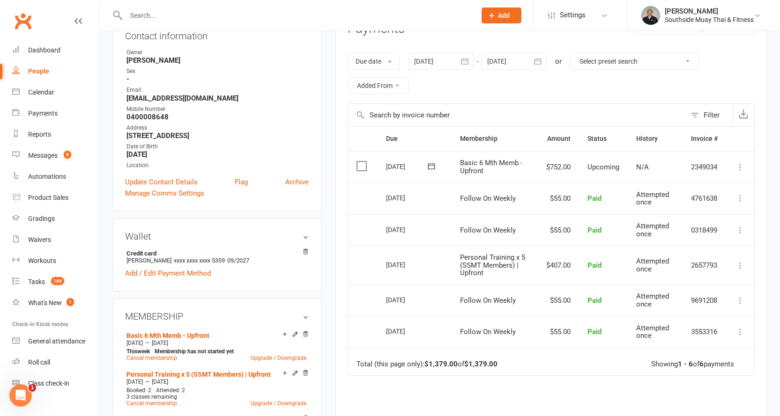
click at [741, 165] on icon at bounding box center [739, 166] width 9 height 9
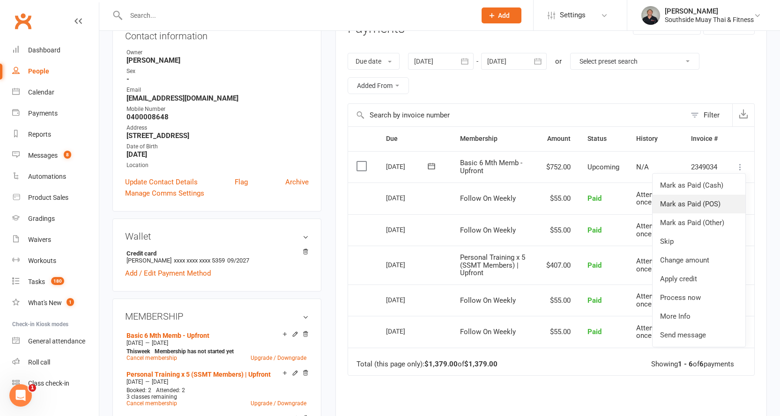
click at [694, 199] on link "Mark as Paid (POS)" at bounding box center [698, 204] width 93 height 19
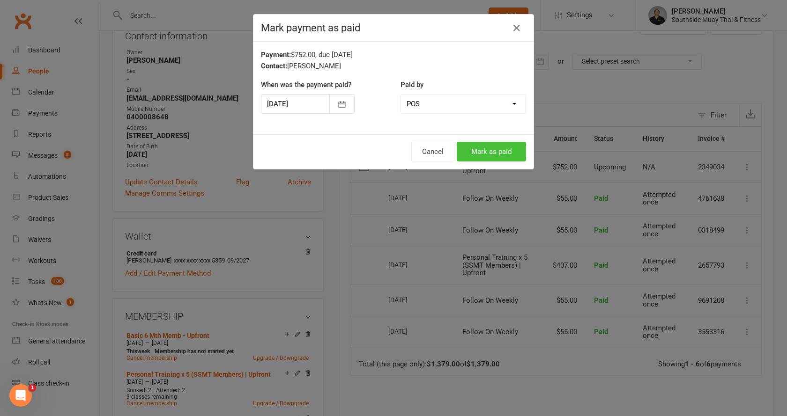
click at [480, 146] on button "Mark as paid" at bounding box center [491, 152] width 69 height 20
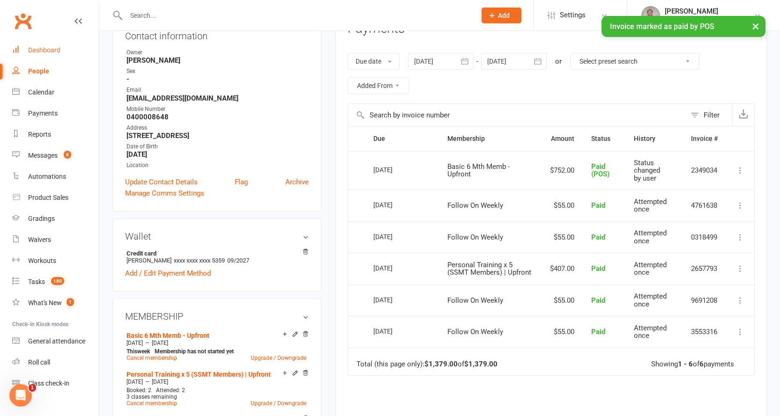
click at [37, 50] on div "Dashboard" at bounding box center [44, 49] width 32 height 7
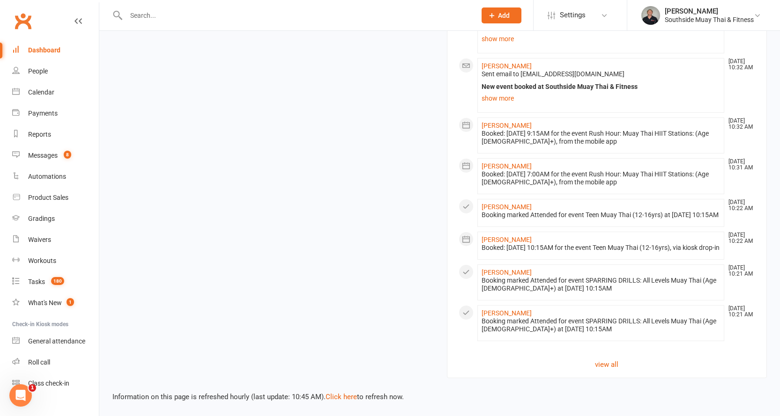
scroll to position [1089, 0]
click at [341, 396] on link "Click here" at bounding box center [340, 397] width 31 height 8
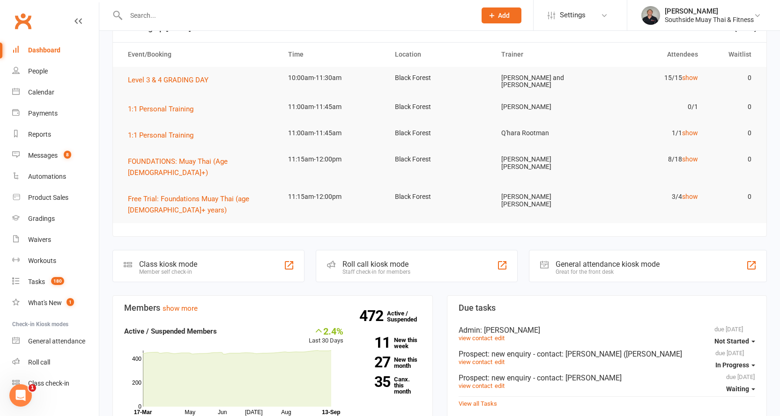
scroll to position [0, 0]
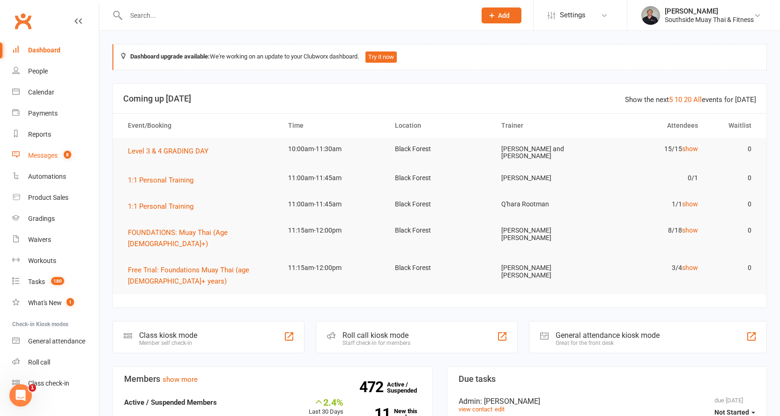
click at [38, 155] on div "Messages" at bounding box center [43, 155] width 30 height 7
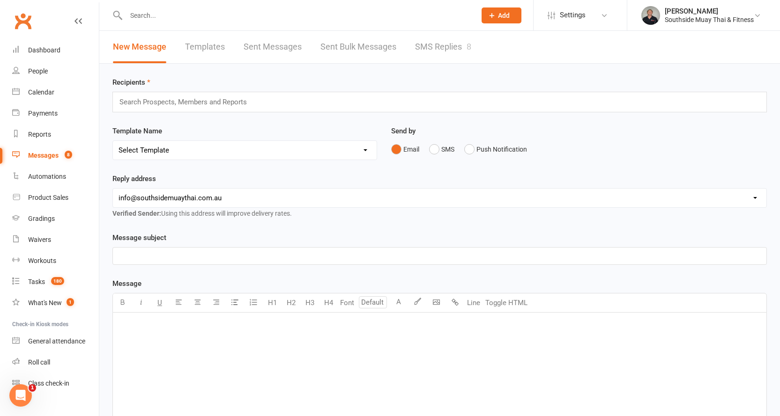
click at [438, 51] on link "SMS Replies 8" at bounding box center [443, 47] width 56 height 32
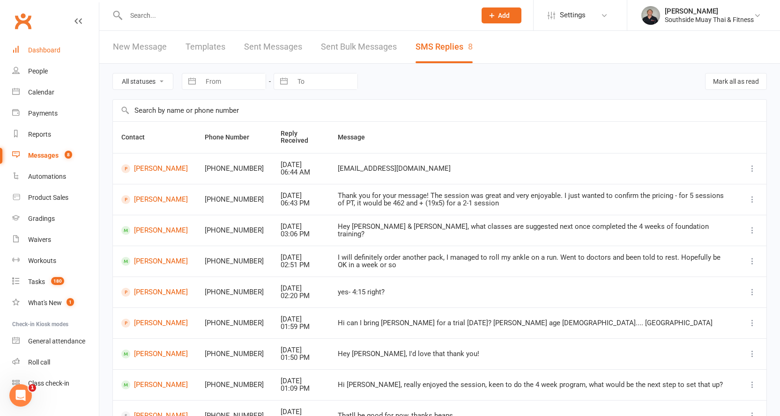
click at [45, 46] on div "Dashboard" at bounding box center [44, 49] width 32 height 7
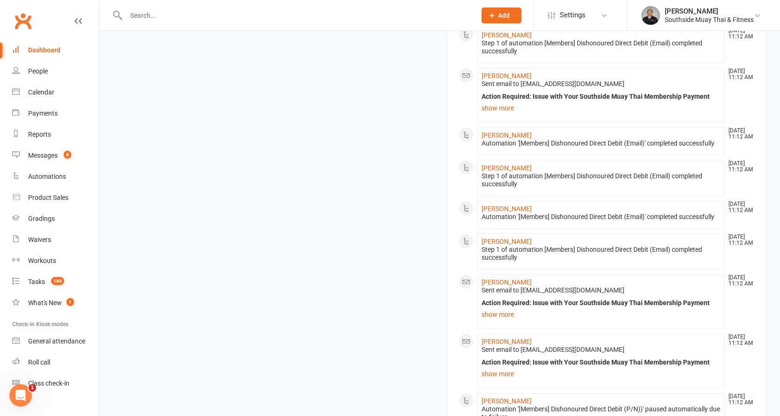
scroll to position [1113, 0]
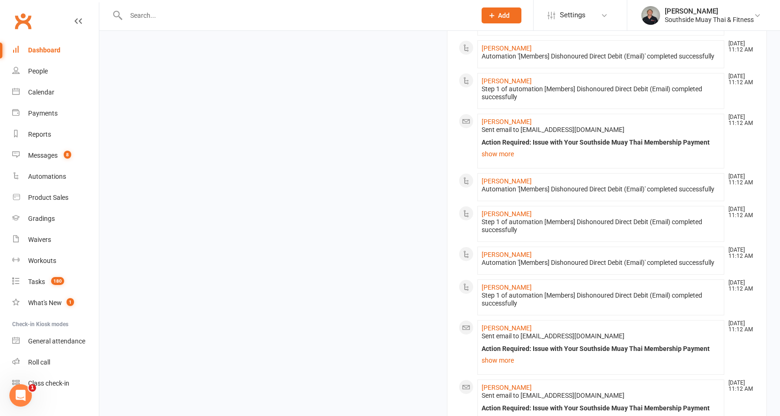
scroll to position [878, 0]
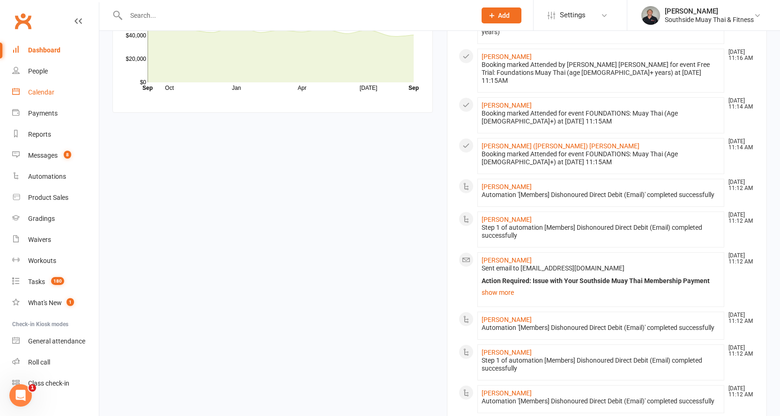
click at [38, 88] on link "Calendar" at bounding box center [55, 92] width 87 height 21
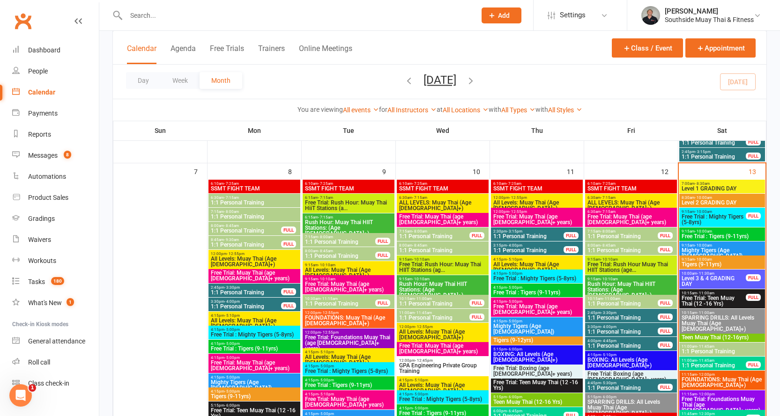
scroll to position [656, 0]
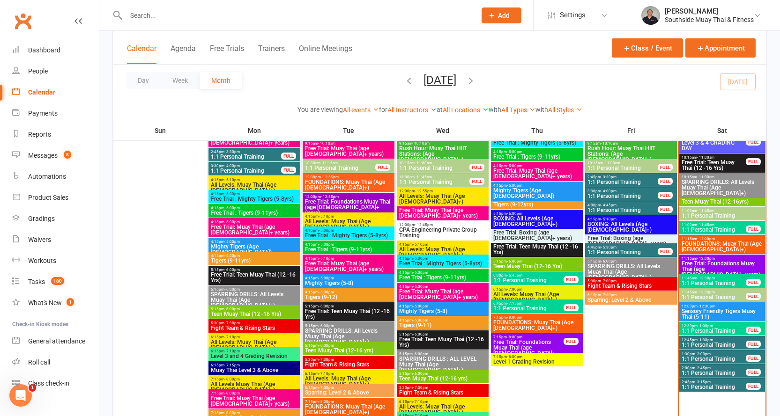
click at [702, 261] on span "Free Trial: Foundations Muay Thai (age [DEMOGRAPHIC_DATA]+ years)" at bounding box center [722, 269] width 82 height 17
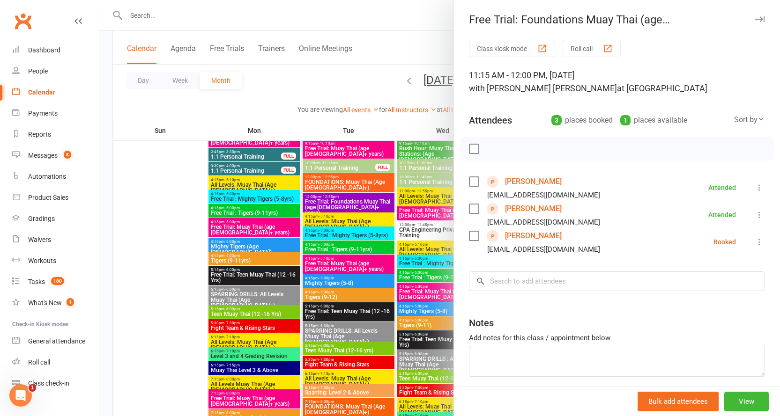
click at [518, 179] on link "[PERSON_NAME]" at bounding box center [533, 181] width 57 height 15
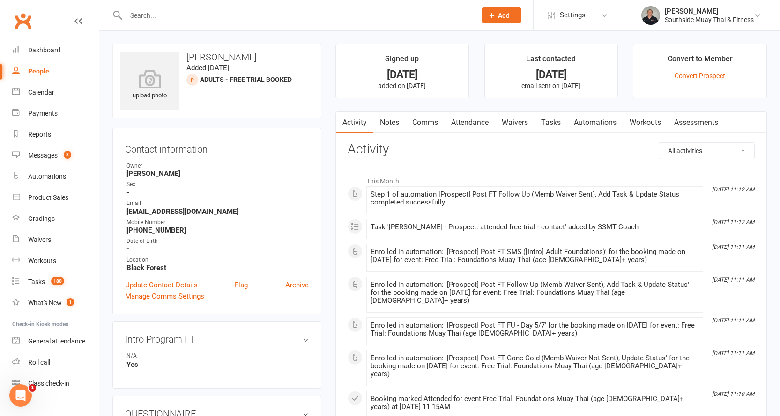
click at [524, 124] on link "Waivers" at bounding box center [514, 123] width 39 height 22
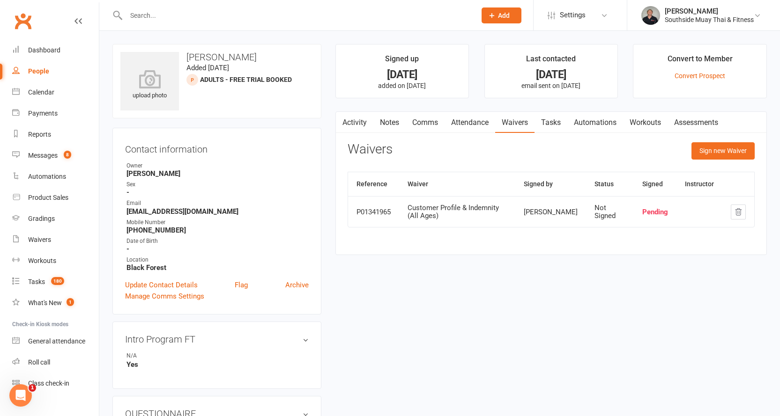
click at [350, 116] on link "Activity" at bounding box center [354, 123] width 37 height 22
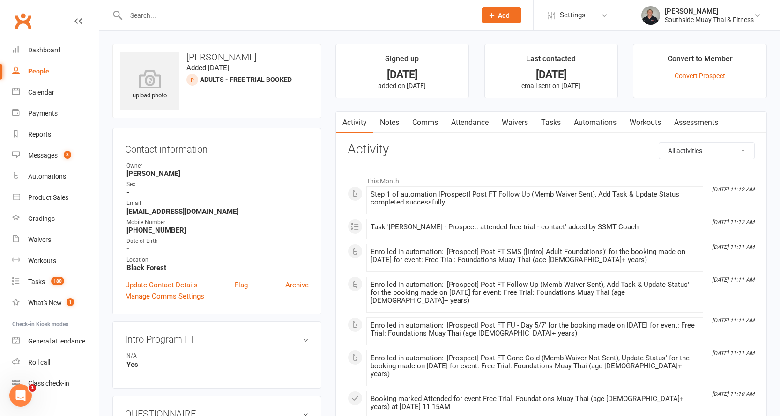
click at [35, 69] on div "People" at bounding box center [38, 70] width 21 height 7
select select "100"
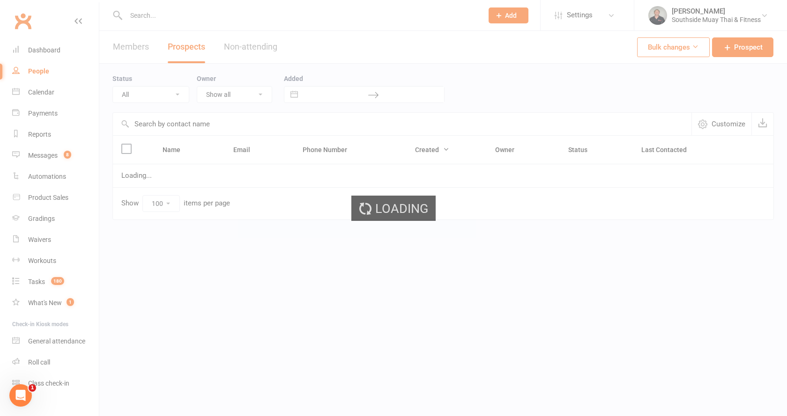
select select "SMS Blast YES"
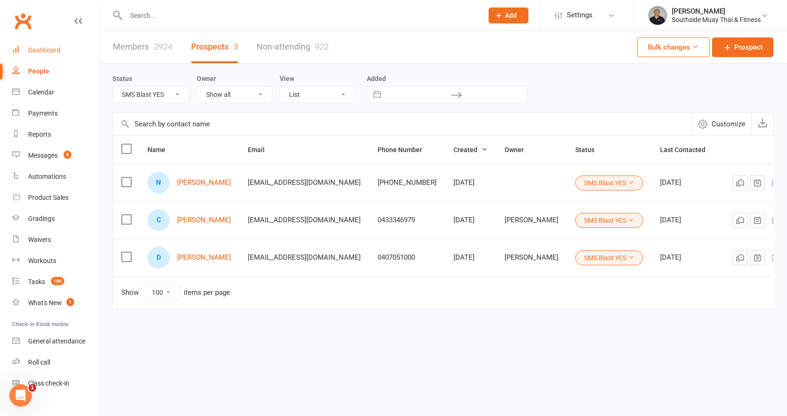
click at [38, 47] on div "Dashboard" at bounding box center [44, 49] width 32 height 7
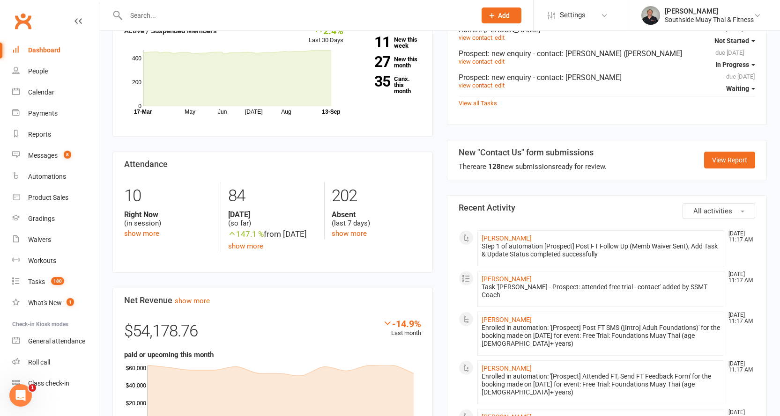
scroll to position [234, 0]
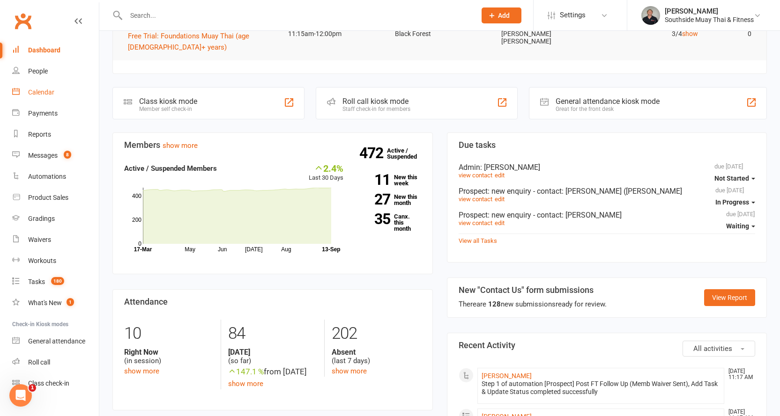
click at [37, 85] on link "Calendar" at bounding box center [55, 92] width 87 height 21
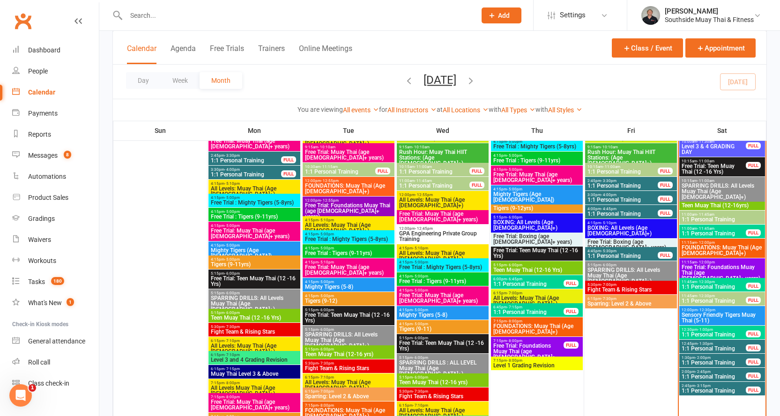
scroll to position [656, 0]
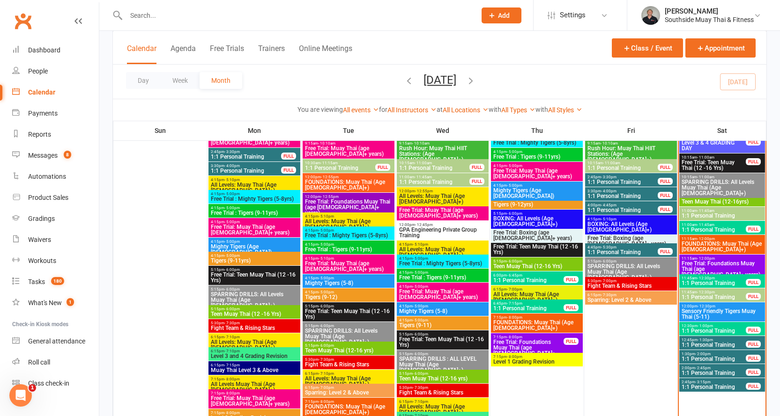
click at [699, 258] on span "- 12:00pm" at bounding box center [706, 259] width 18 height 4
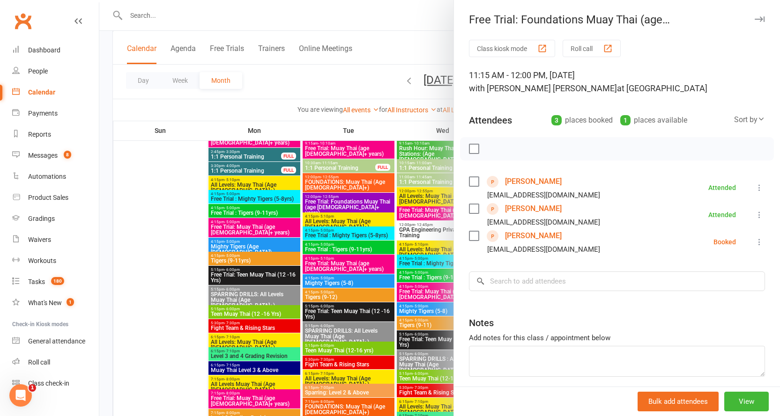
click at [516, 209] on link "[PERSON_NAME]" at bounding box center [533, 208] width 57 height 15
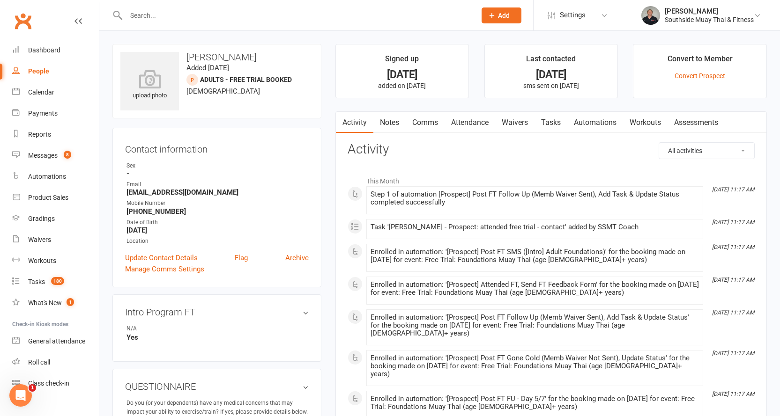
click at [517, 120] on link "Waivers" at bounding box center [514, 123] width 39 height 22
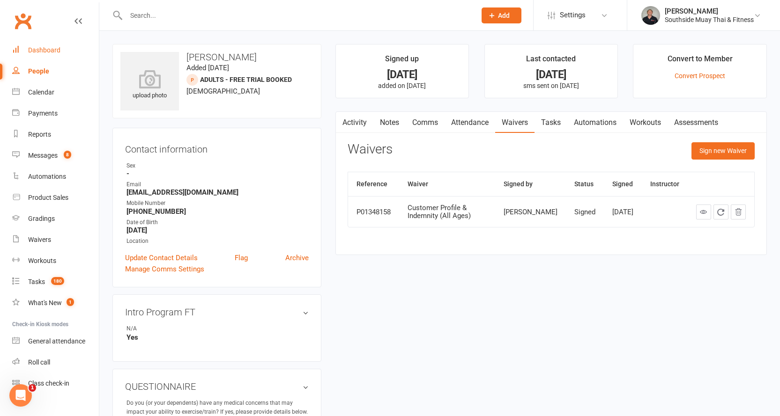
click at [43, 47] on div "Dashboard" at bounding box center [44, 49] width 32 height 7
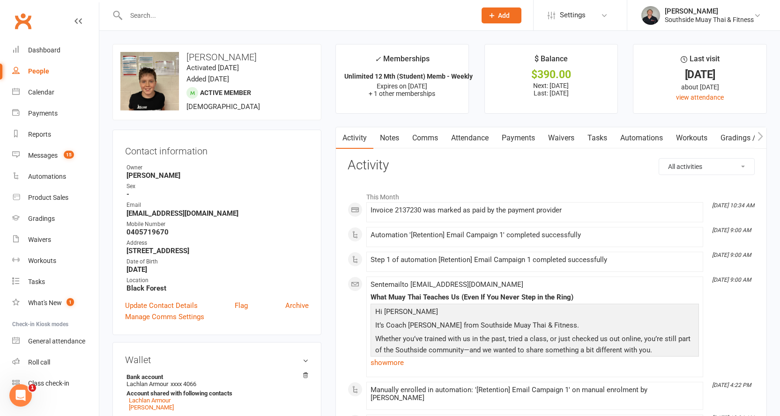
click at [148, 20] on input "text" at bounding box center [296, 15] width 346 height 13
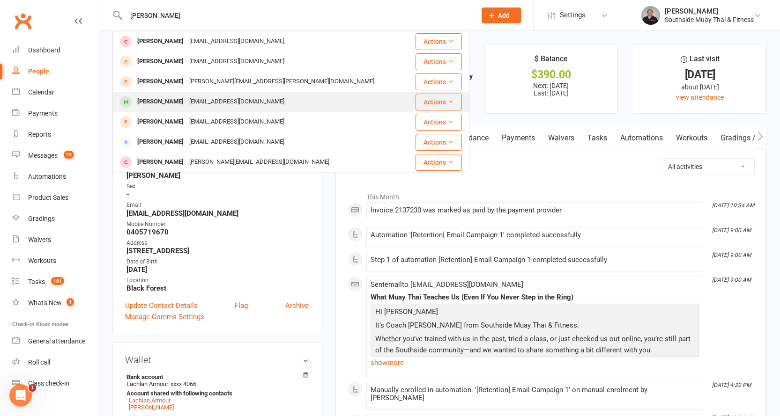
type input "neal"
click at [186, 103] on div "prabesh_skyline@yahoo.com" at bounding box center [236, 102] width 101 height 14
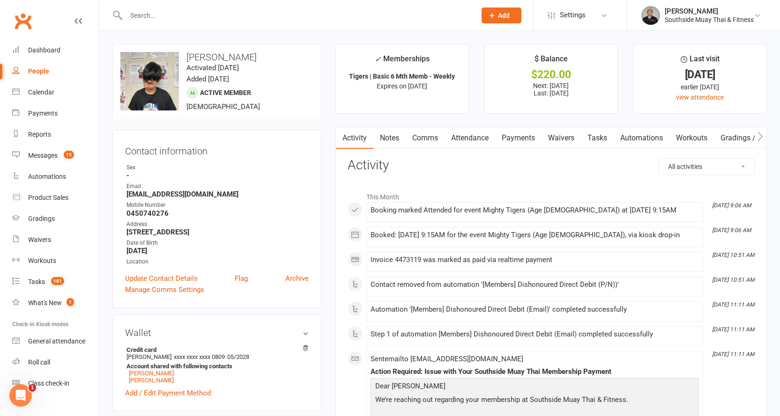
click at [474, 134] on link "Attendance" at bounding box center [469, 138] width 51 height 22
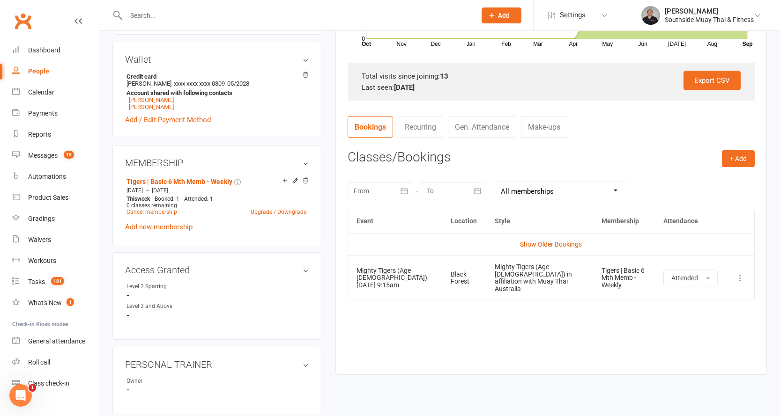
scroll to position [328, 0]
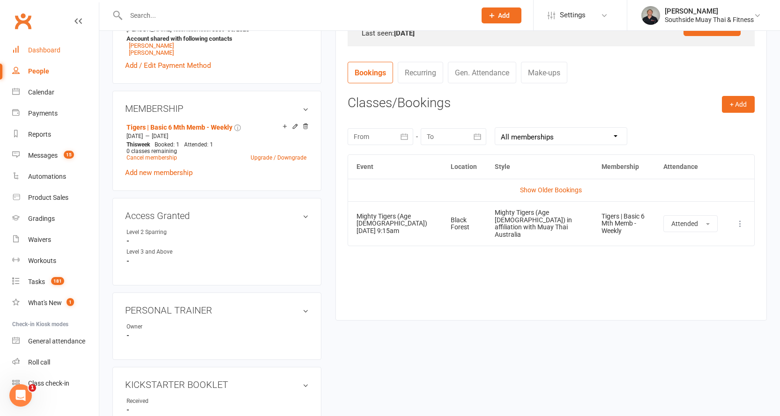
click at [47, 44] on link "Dashboard" at bounding box center [55, 50] width 87 height 21
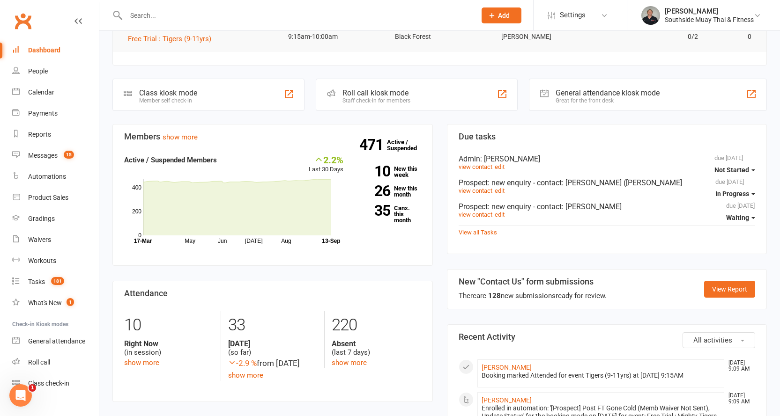
scroll to position [234, 0]
click at [45, 151] on link "Messages 15" at bounding box center [55, 155] width 87 height 21
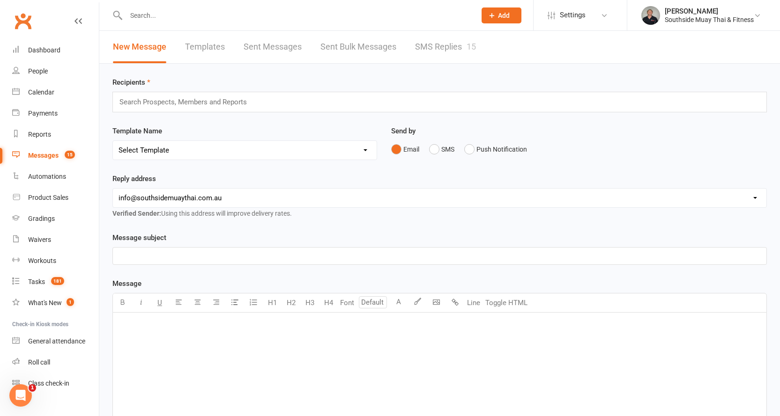
click at [454, 46] on link "SMS Replies 15" at bounding box center [445, 47] width 61 height 32
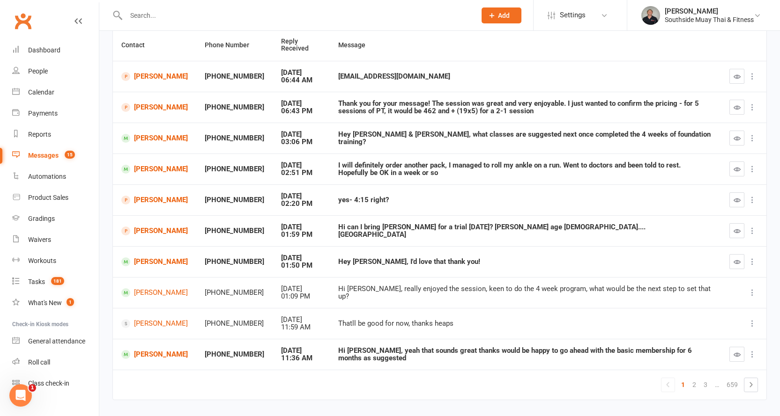
scroll to position [116, 0]
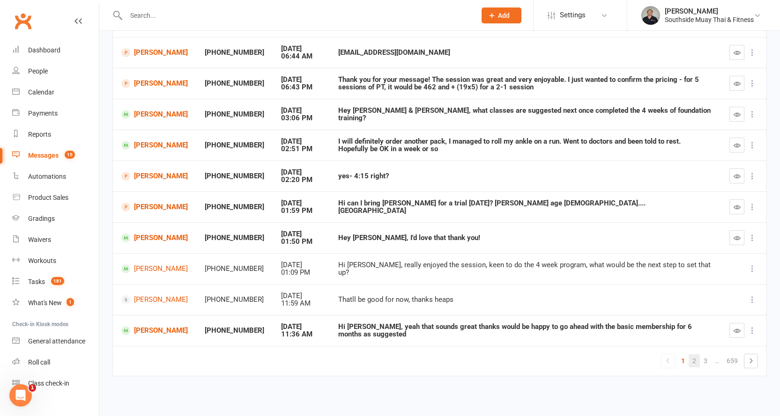
click at [694, 358] on link "2" at bounding box center [693, 360] width 11 height 13
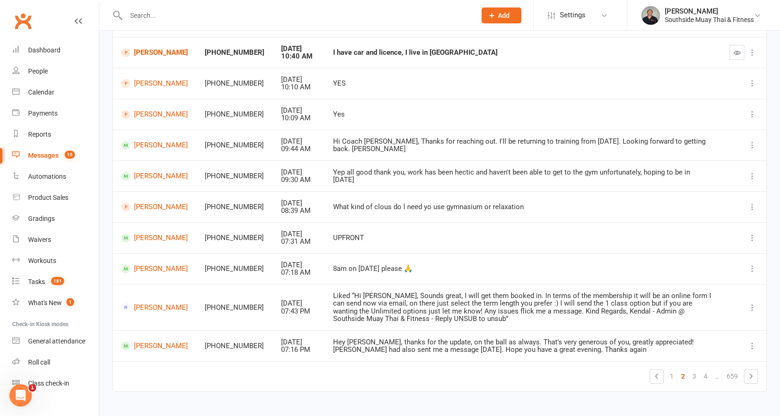
scroll to position [0, 0]
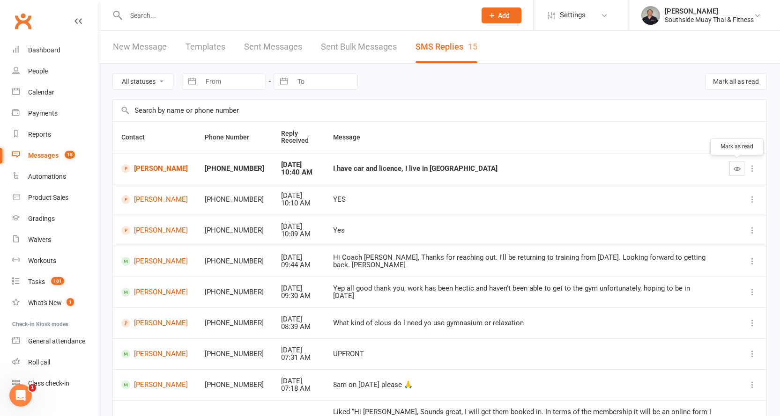
click at [736, 167] on icon "button" at bounding box center [736, 168] width 7 height 7
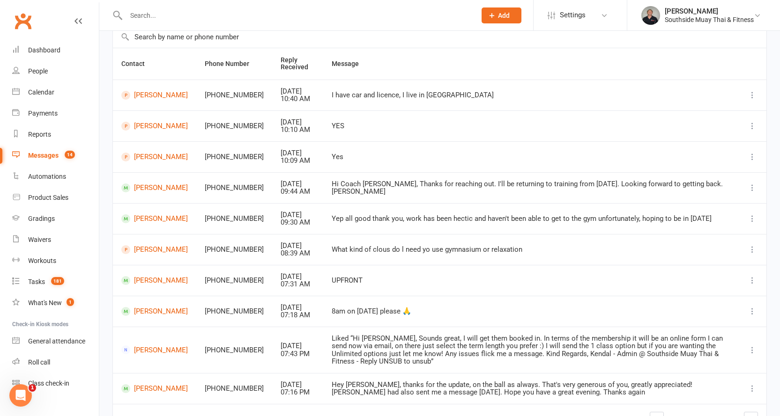
scroll to position [124, 0]
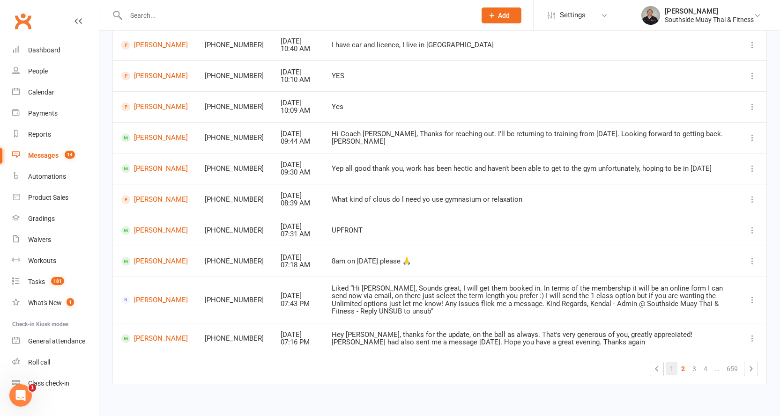
click at [672, 362] on link "1" at bounding box center [671, 368] width 11 height 13
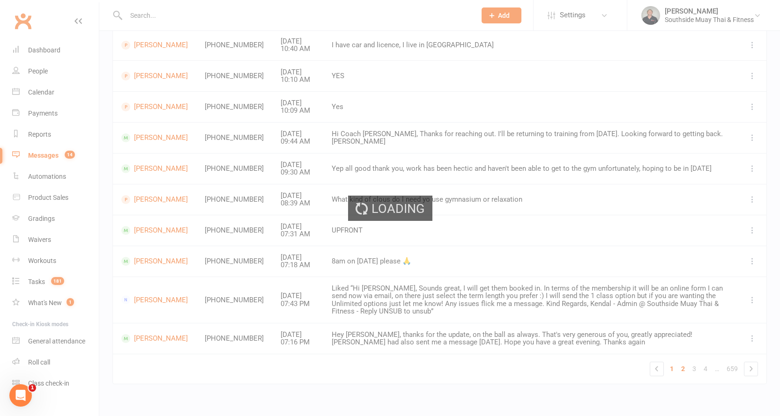
scroll to position [116, 0]
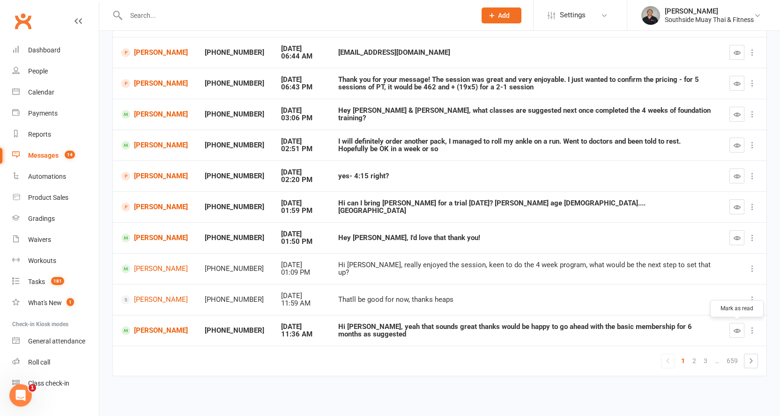
click at [733, 330] on icon "button" at bounding box center [736, 330] width 7 height 7
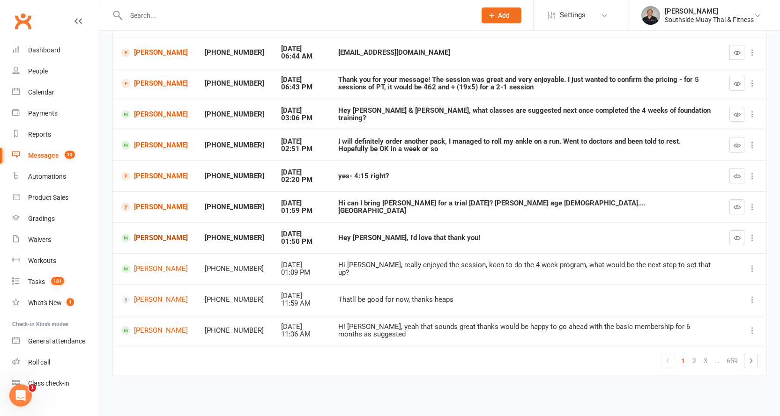
click at [151, 234] on link "Lilly Baker-Wrightson" at bounding box center [154, 238] width 66 height 9
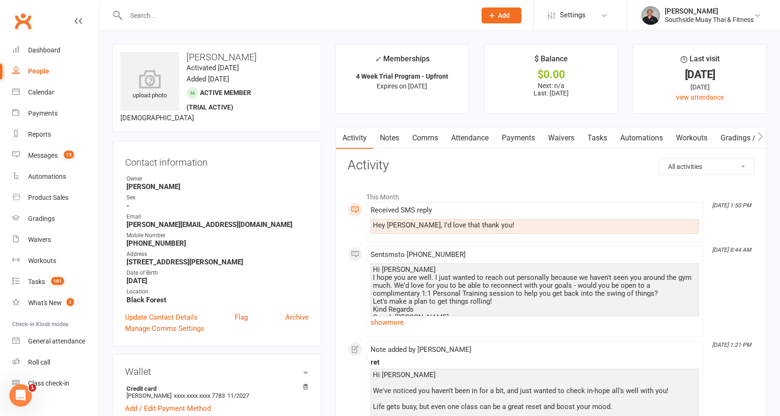
click at [425, 136] on link "Comms" at bounding box center [425, 138] width 39 height 22
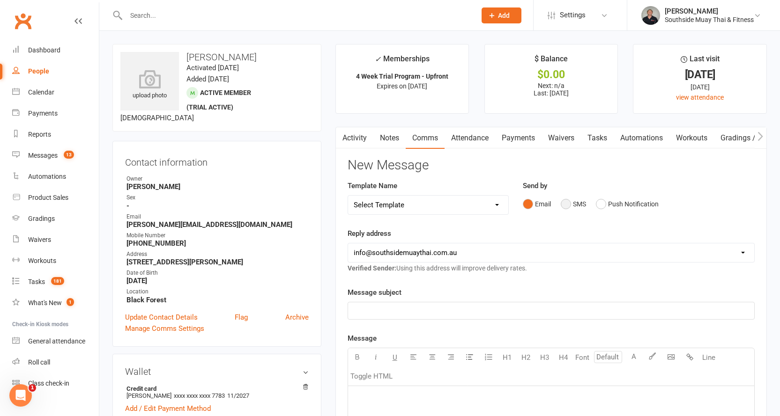
click at [580, 200] on button "SMS" at bounding box center [573, 204] width 25 height 18
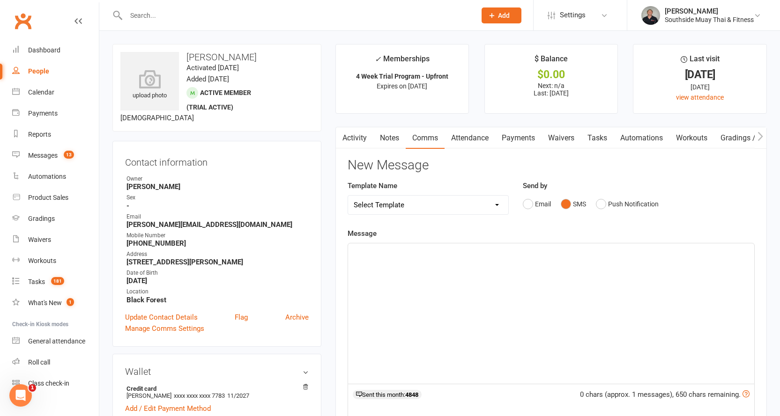
click at [488, 252] on p "﻿" at bounding box center [551, 251] width 395 height 11
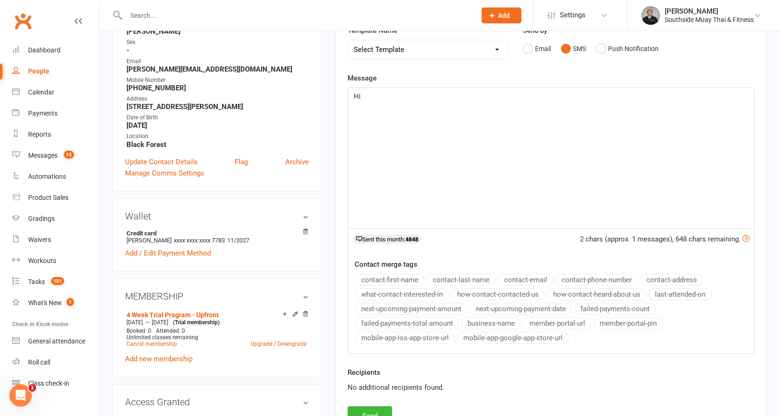
scroll to position [187, 0]
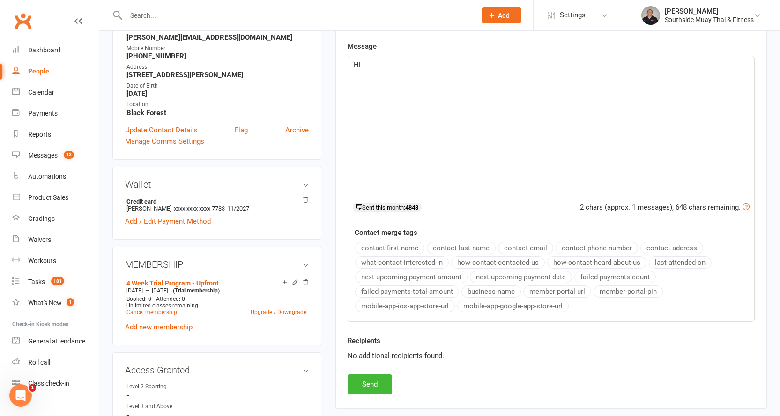
click at [401, 246] on button "contact-first-name" at bounding box center [389, 248] width 69 height 12
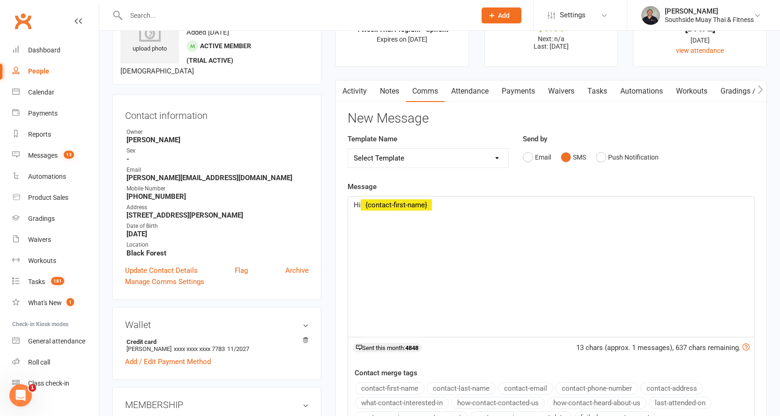
scroll to position [0, 0]
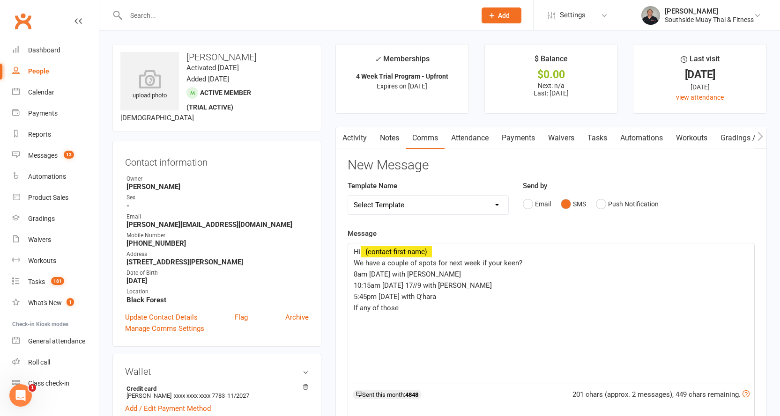
click at [462, 299] on p "5:45pm Thursday 18/9 with Q'hara" at bounding box center [551, 296] width 395 height 11
click at [412, 340] on div "Hi ﻿ {contact-first-name} We have a couple of spots for next week if your keen?…" at bounding box center [551, 313] width 406 height 140
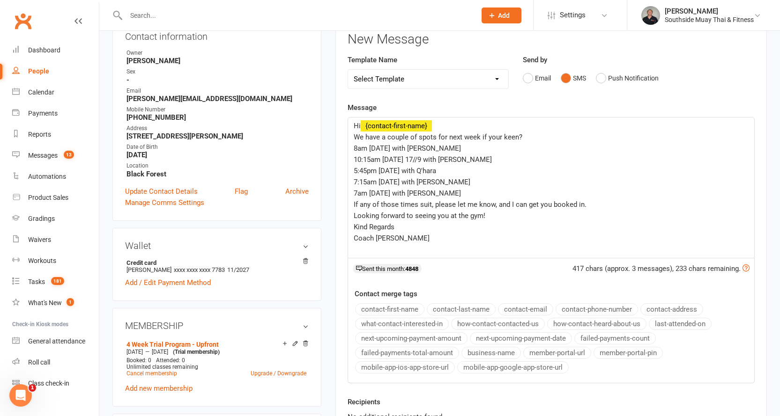
scroll to position [140, 0]
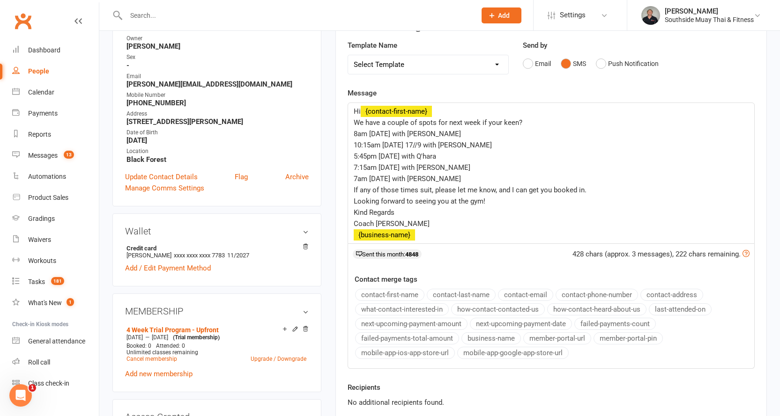
click at [470, 334] on button "business-name" at bounding box center [490, 338] width 59 height 12
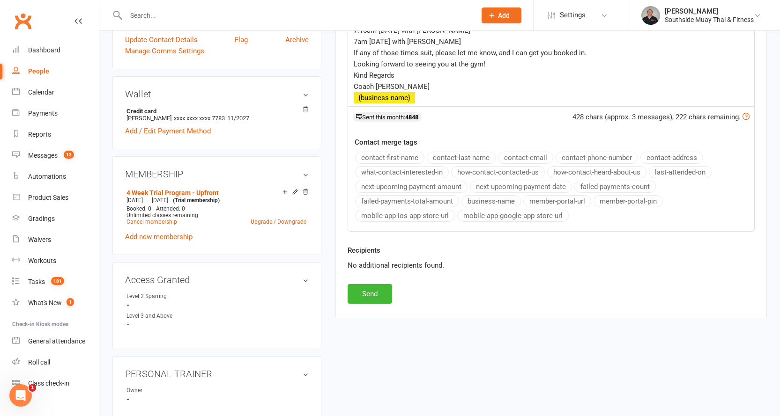
scroll to position [328, 0]
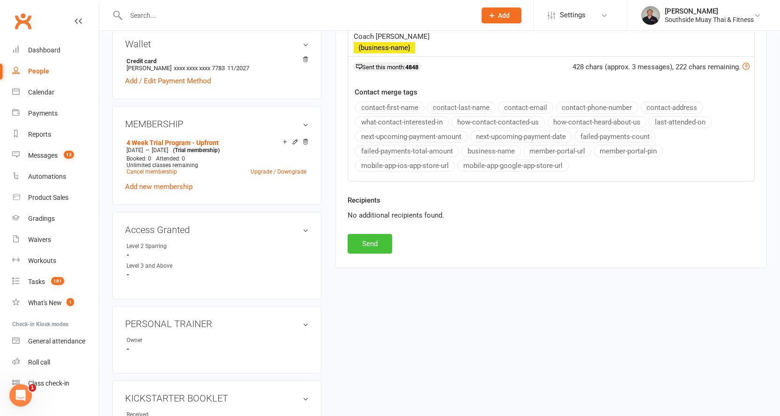
click at [356, 236] on button "Send" at bounding box center [369, 244] width 44 height 20
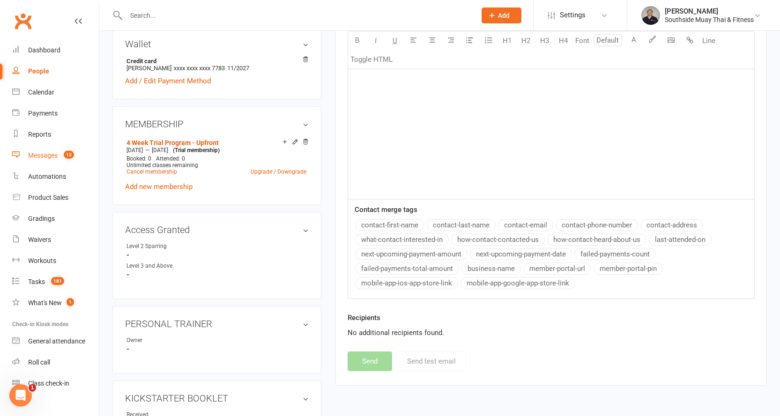
click at [48, 153] on div "Messages" at bounding box center [43, 155] width 30 height 7
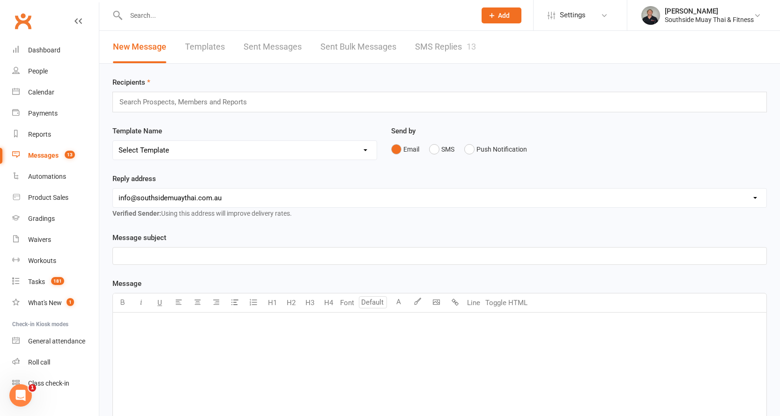
click at [452, 43] on link "SMS Replies 13" at bounding box center [445, 47] width 61 height 32
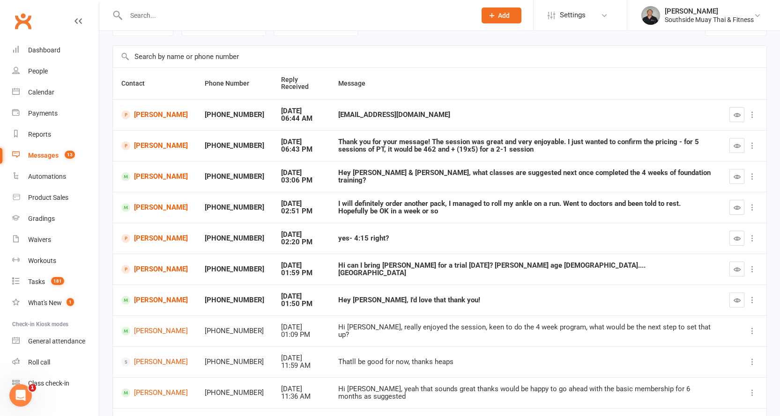
scroll to position [116, 0]
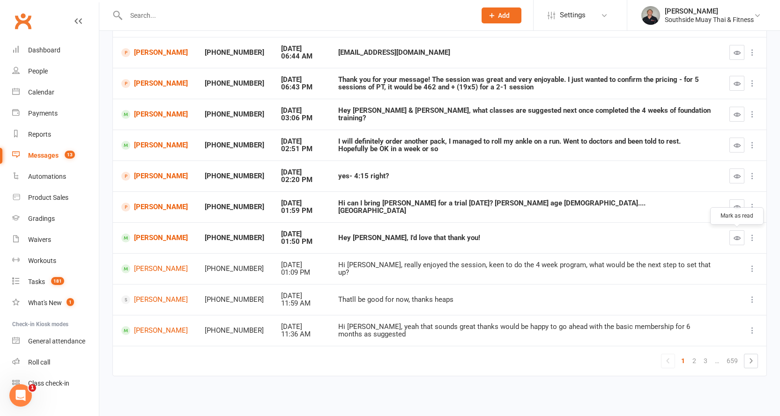
click at [733, 236] on icon "button" at bounding box center [736, 238] width 7 height 7
click at [170, 206] on link "[PERSON_NAME]" at bounding box center [154, 207] width 66 height 9
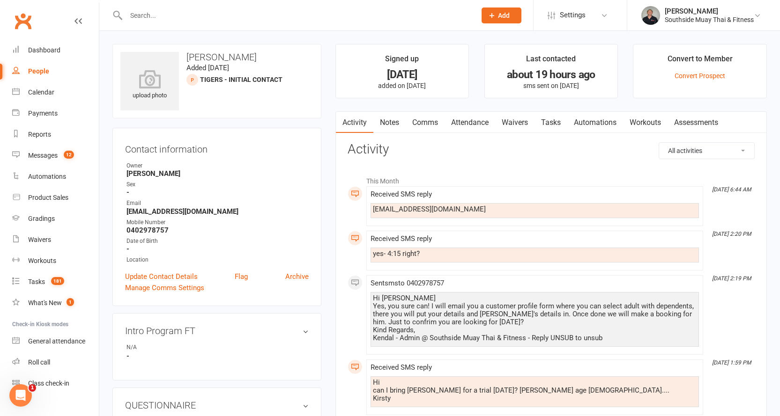
click at [517, 124] on link "Waivers" at bounding box center [514, 123] width 39 height 22
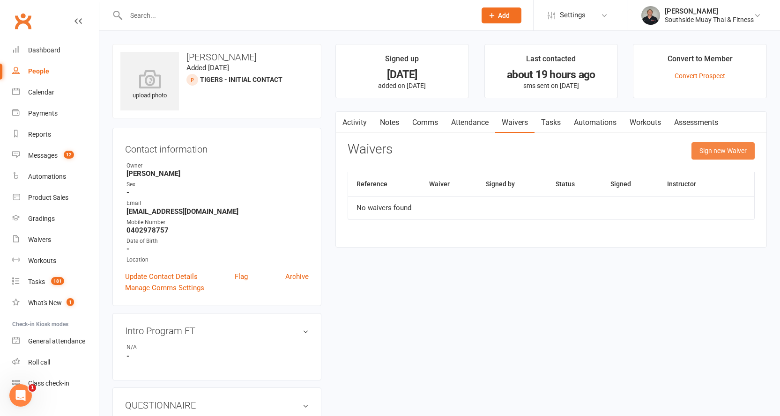
click at [702, 148] on button "Sign new Waiver" at bounding box center [722, 150] width 63 height 17
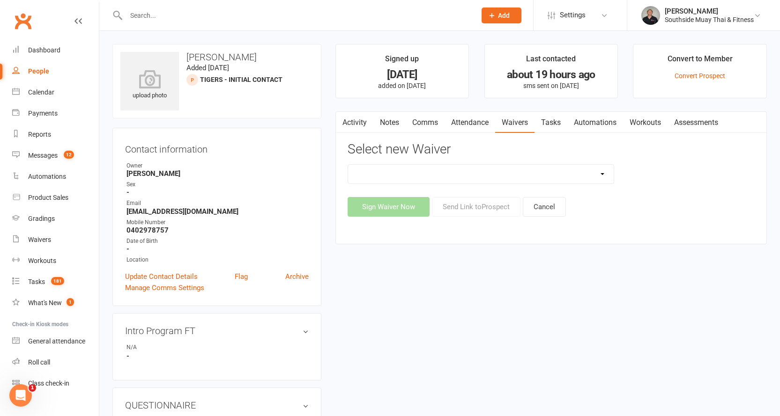
click at [559, 177] on select "10 or 5 Session Pass | Upfront (former member) 10 Session Pass | Upfront (DD Pa…" at bounding box center [481, 174] width 266 height 19
select select "175"
click at [348, 165] on select "10 or 5 Session Pass | Upfront (former member) 10 Session Pass | Upfront (DD Pa…" at bounding box center [481, 174] width 266 height 19
click at [460, 207] on button "Send Link to Prospect" at bounding box center [476, 207] width 89 height 20
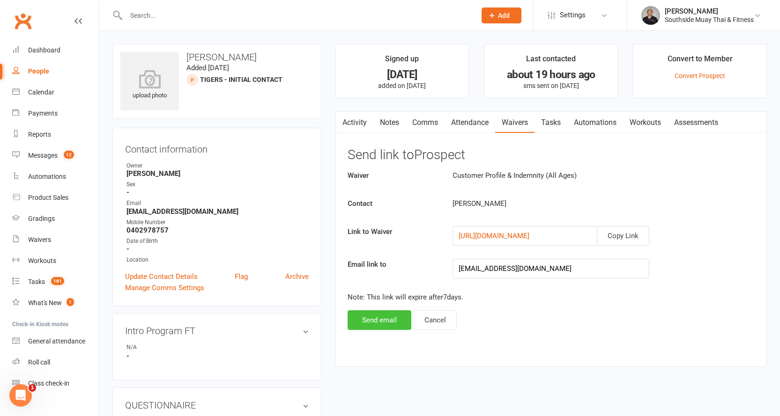
click at [369, 320] on button "Send email" at bounding box center [379, 320] width 64 height 20
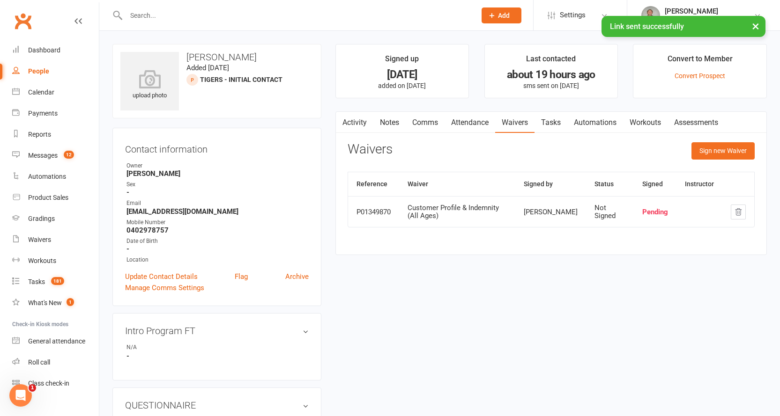
click at [424, 119] on link "Comms" at bounding box center [425, 123] width 39 height 22
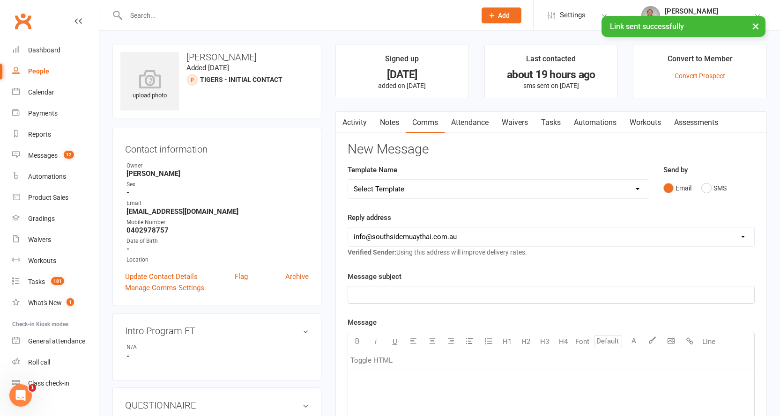
click at [351, 118] on link "Activity" at bounding box center [354, 123] width 37 height 22
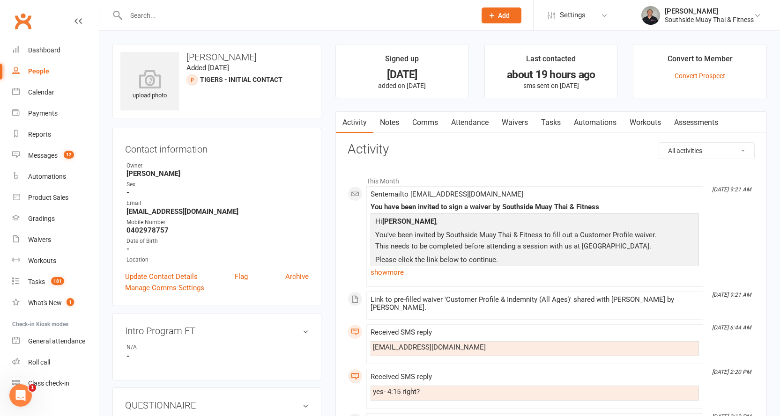
click at [435, 119] on link "Comms" at bounding box center [425, 123] width 39 height 22
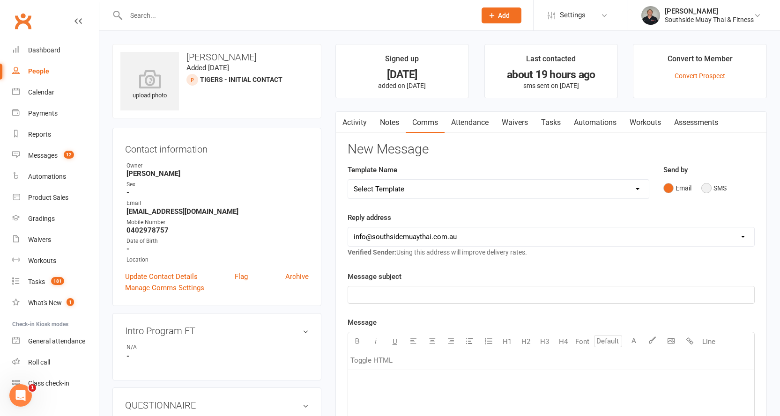
click at [703, 188] on button "SMS" at bounding box center [713, 188] width 25 height 18
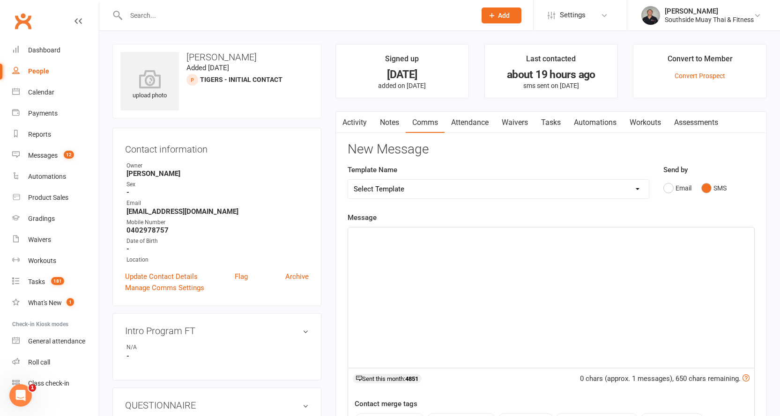
click at [465, 247] on div "﻿" at bounding box center [551, 298] width 406 height 140
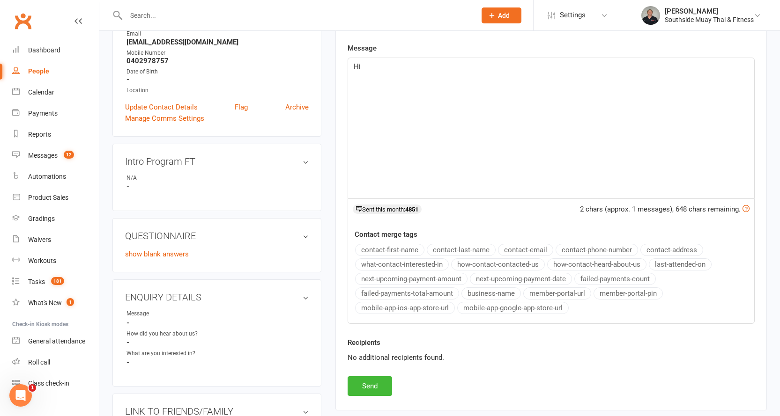
scroll to position [187, 0]
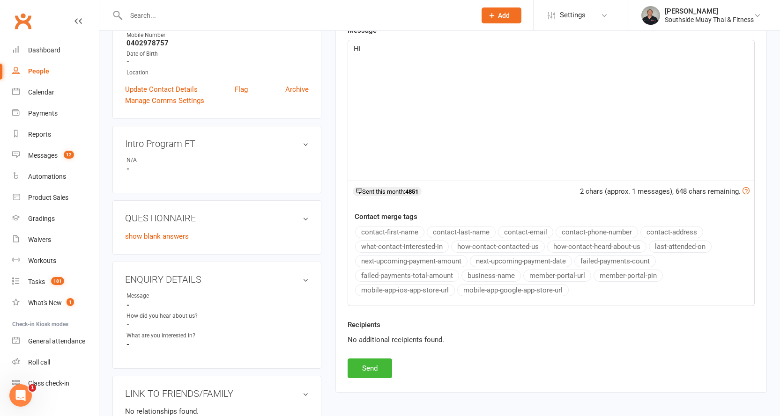
click at [388, 231] on button "contact-first-name" at bounding box center [389, 232] width 69 height 12
click at [465, 60] on span "I have just emailed you our custome profile form" at bounding box center [430, 60] width 152 height 8
click at [522, 62] on p "I have just emailed you our customer profile form" at bounding box center [551, 59] width 395 height 11
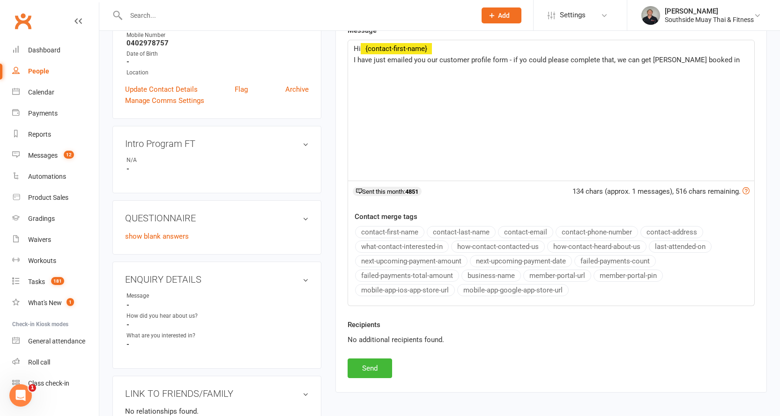
click at [524, 60] on span "I have just emailed you our customer profile form - if yo could please complete…" at bounding box center [547, 60] width 386 height 8
click at [716, 54] on p "I have just emailed you our customer profile form - if you could please complet…" at bounding box center [551, 59] width 395 height 11
click at [492, 278] on button "business-name" at bounding box center [490, 276] width 59 height 12
click at [373, 84] on span "Kind Rgards" at bounding box center [372, 82] width 37 height 8
click at [366, 371] on button "Send" at bounding box center [369, 369] width 44 height 20
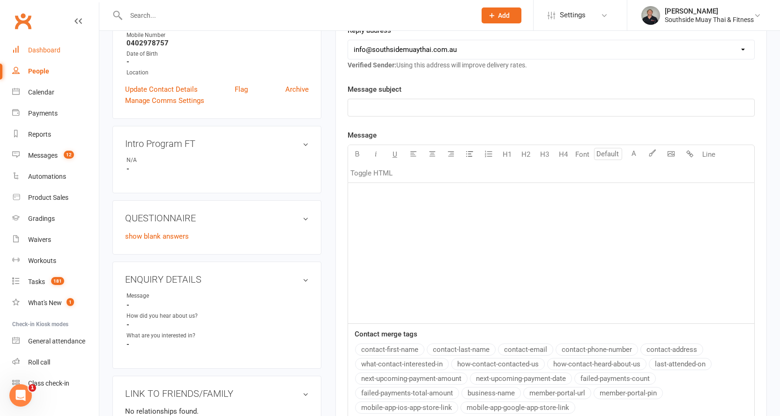
click at [44, 51] on div "Dashboard" at bounding box center [44, 49] width 32 height 7
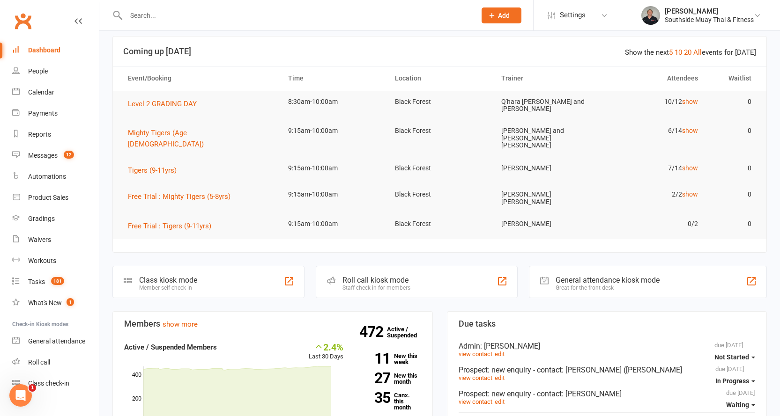
scroll to position [140, 0]
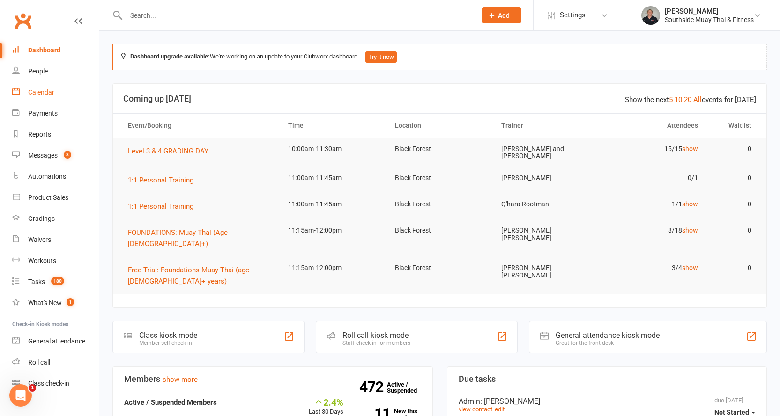
click at [48, 86] on link "Calendar" at bounding box center [55, 92] width 87 height 21
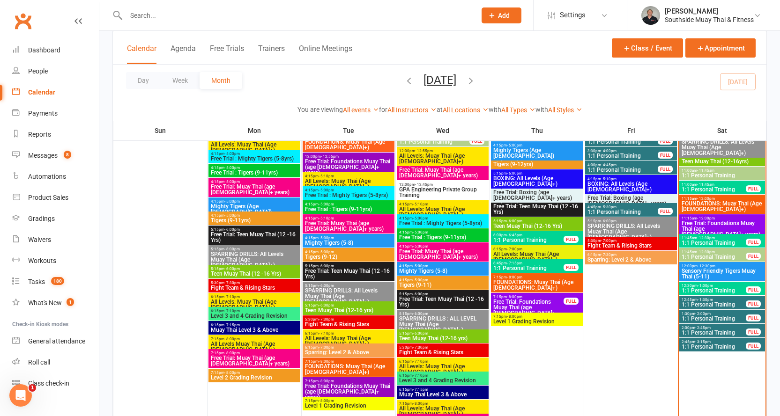
scroll to position [702, 0]
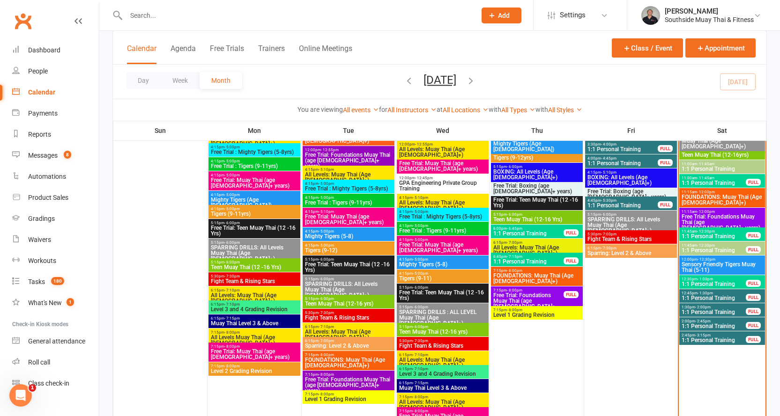
click at [701, 210] on span "- 12:00pm" at bounding box center [706, 212] width 18 height 4
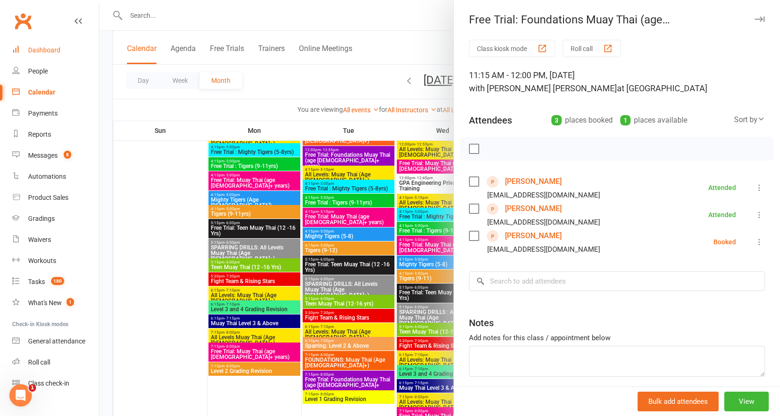
click at [46, 45] on link "Dashboard" at bounding box center [55, 50] width 87 height 21
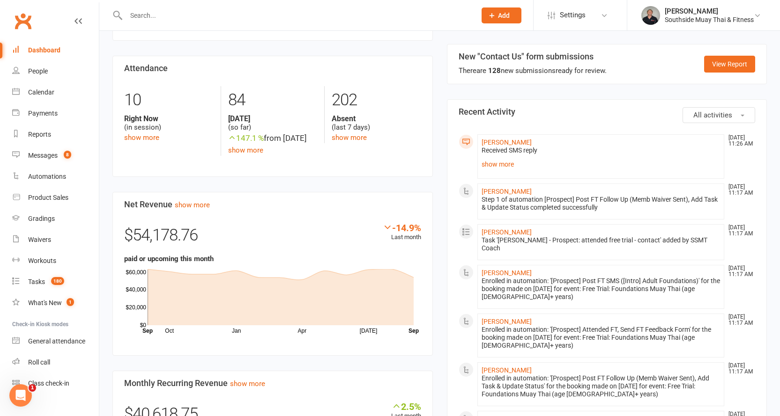
scroll to position [468, 0]
click at [486, 157] on link "show more" at bounding box center [600, 163] width 239 height 13
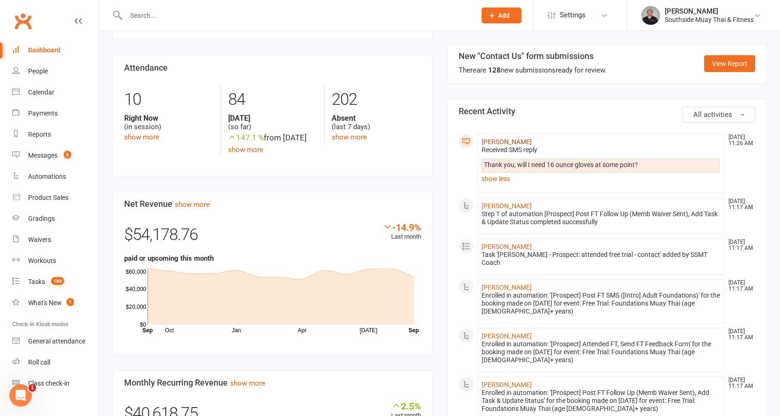
click at [493, 138] on link "[PERSON_NAME]" at bounding box center [506, 141] width 50 height 7
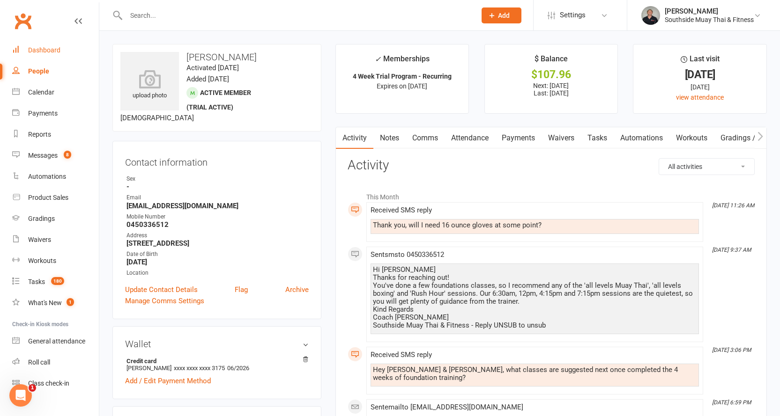
click at [34, 47] on div "Dashboard" at bounding box center [44, 49] width 32 height 7
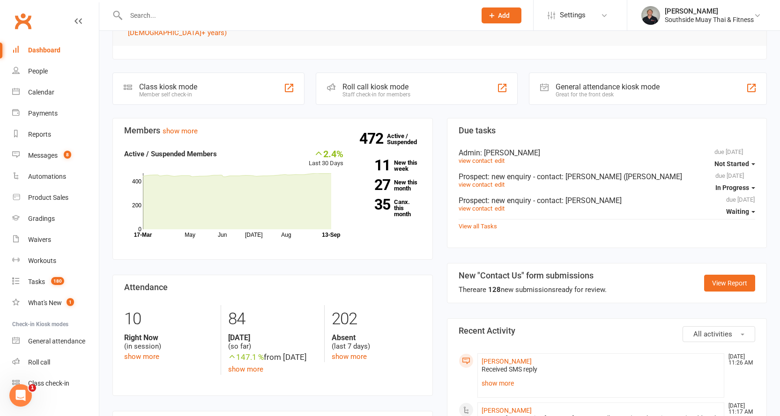
scroll to position [328, 0]
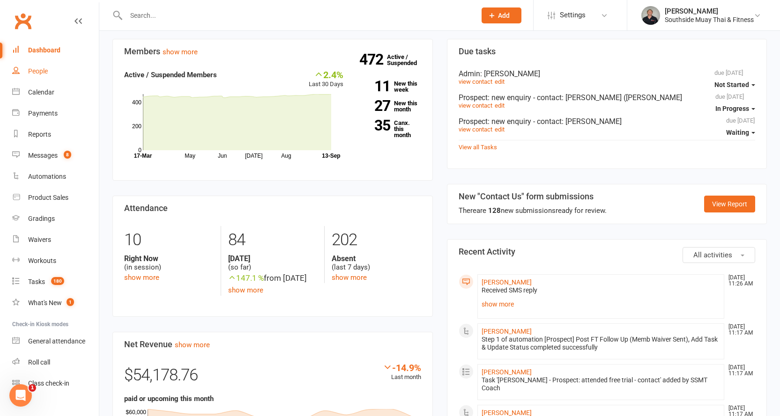
click at [33, 70] on div "People" at bounding box center [38, 70] width 20 height 7
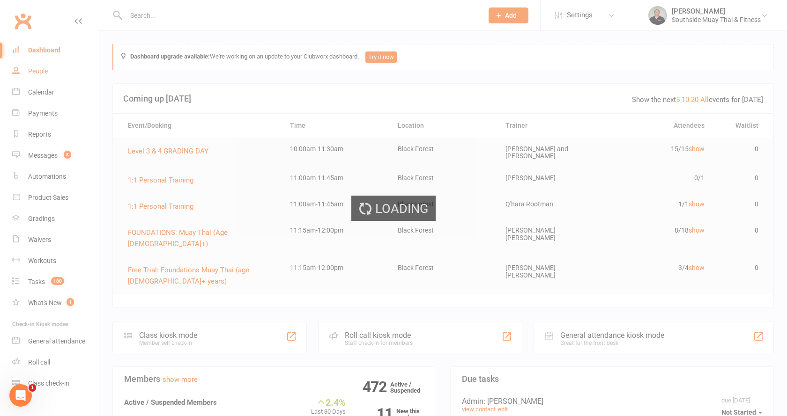
select select "100"
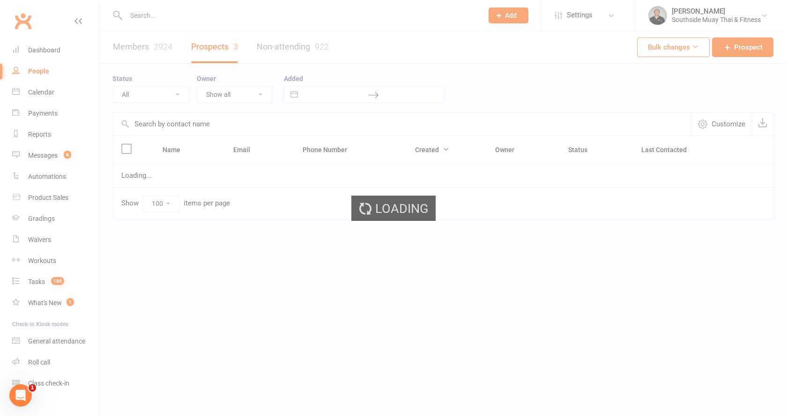
select select "SMS Blast YES"
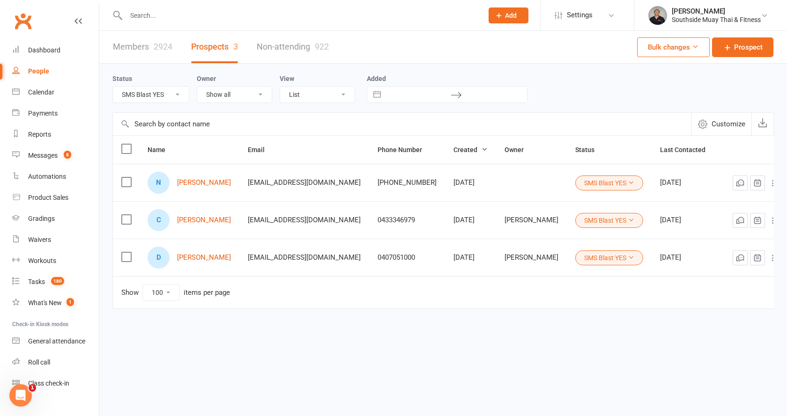
click at [138, 94] on select "All (No status set) (Invalid status) Initial Contact 28 Day LBE - Contact Neede…" at bounding box center [151, 95] width 76 height 16
click at [113, 87] on select "All (No status set) (Invalid status) Initial Contact 28 Day LBE - Contact Neede…" at bounding box center [151, 95] width 76 height 16
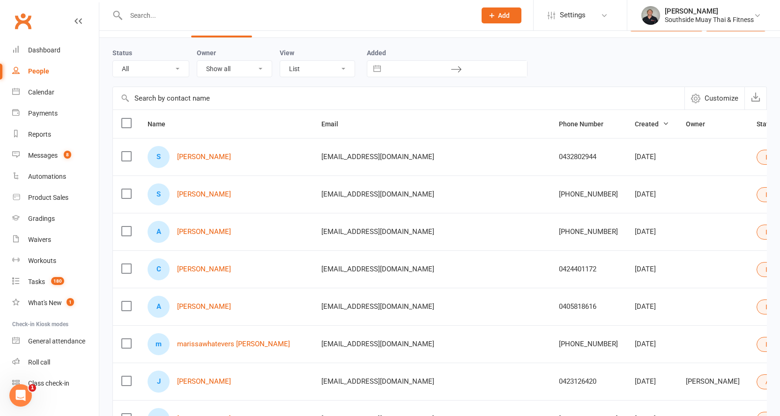
scroll to position [47, 0]
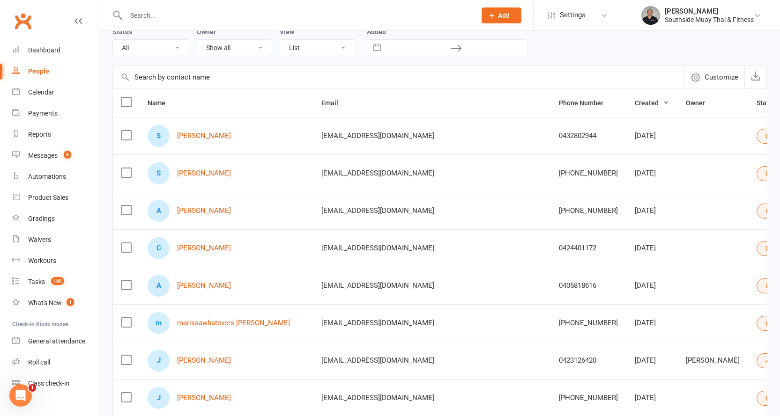
click at [125, 212] on label at bounding box center [125, 210] width 9 height 9
click at [125, 206] on input "checkbox" at bounding box center [125, 206] width 9 height 0
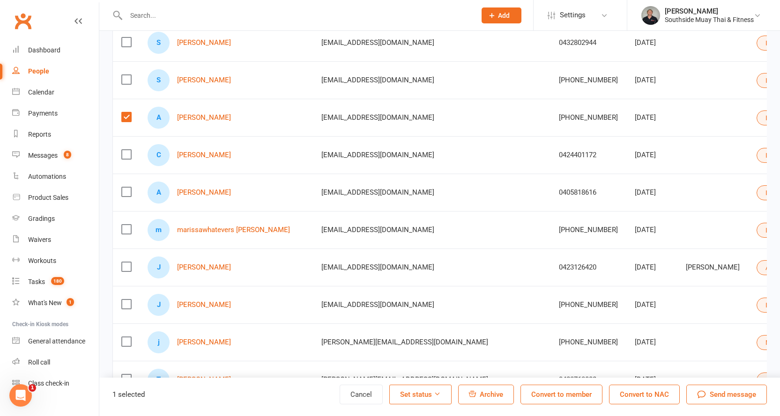
scroll to position [140, 0]
click at [482, 398] on span "Archive" at bounding box center [491, 395] width 23 height 8
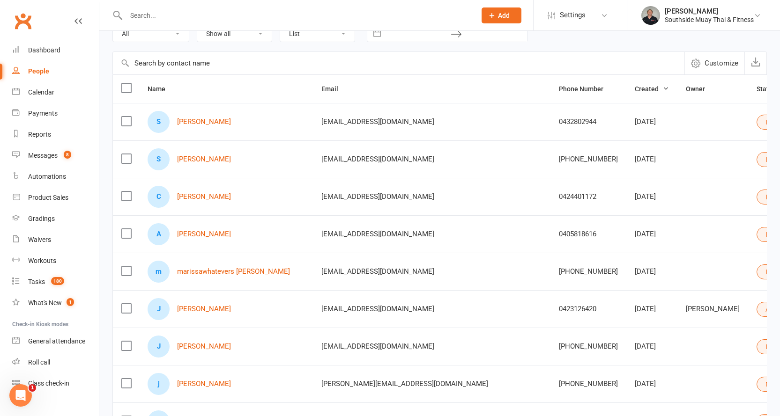
scroll to position [0, 0]
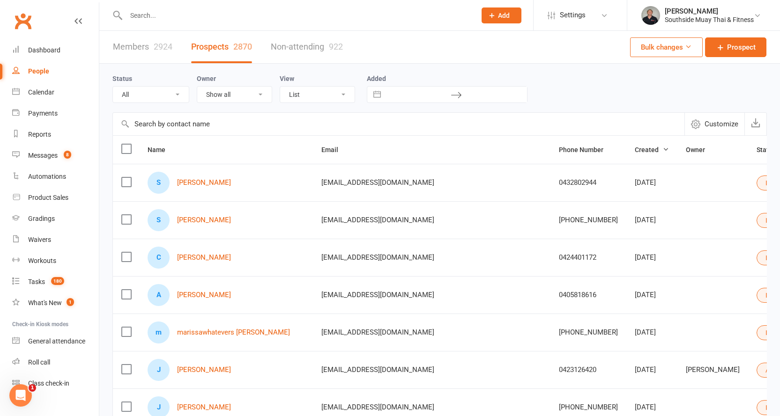
click at [157, 95] on select "All (No status set) (Invalid status) Initial Contact 28 Day LBE - Contact Neede…" at bounding box center [151, 95] width 76 height 16
select select "Intro Month"
click at [113, 87] on select "All (No status set) (Invalid status) Initial Contact 28 Day LBE - Contact Neede…" at bounding box center [151, 95] width 76 height 16
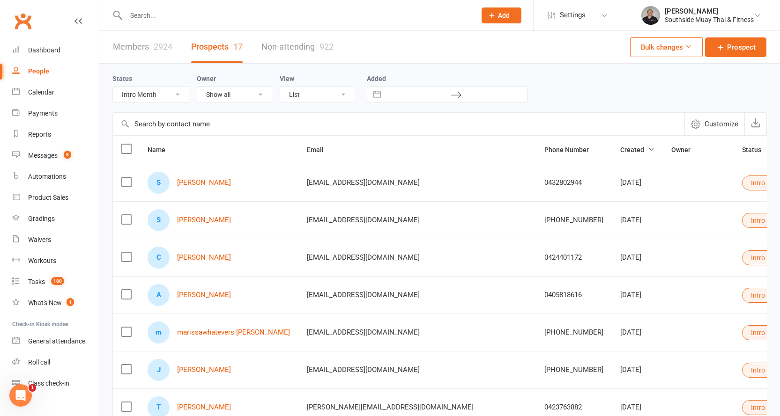
click at [185, 225] on div "S [PERSON_NAME]" at bounding box center [219, 220] width 142 height 22
click at [185, 222] on link "[PERSON_NAME]" at bounding box center [204, 220] width 54 height 8
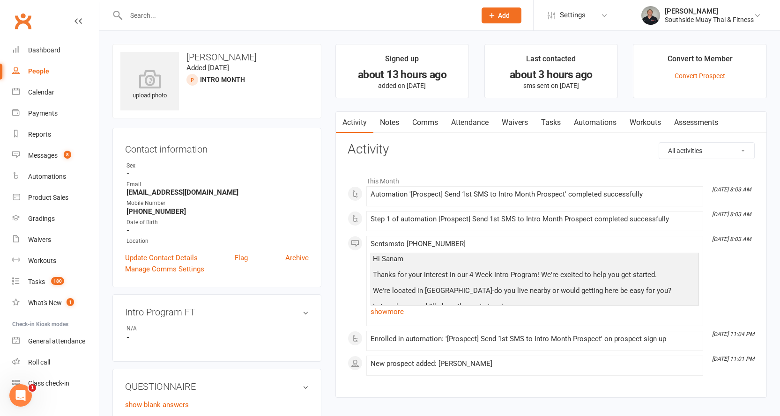
click at [427, 124] on link "Comms" at bounding box center [425, 123] width 39 height 22
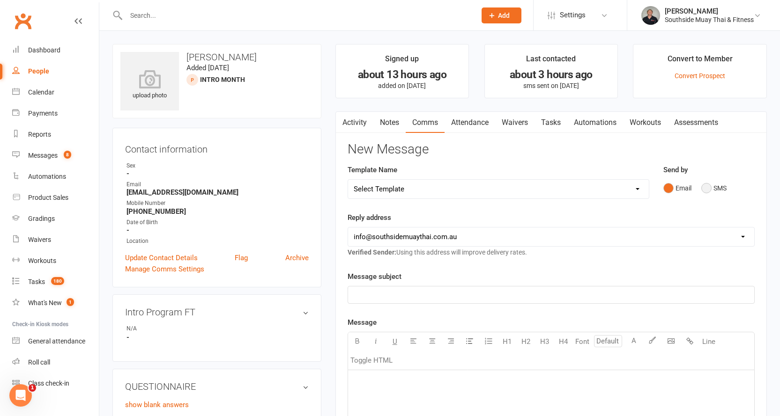
click at [702, 188] on button "SMS" at bounding box center [713, 188] width 25 height 18
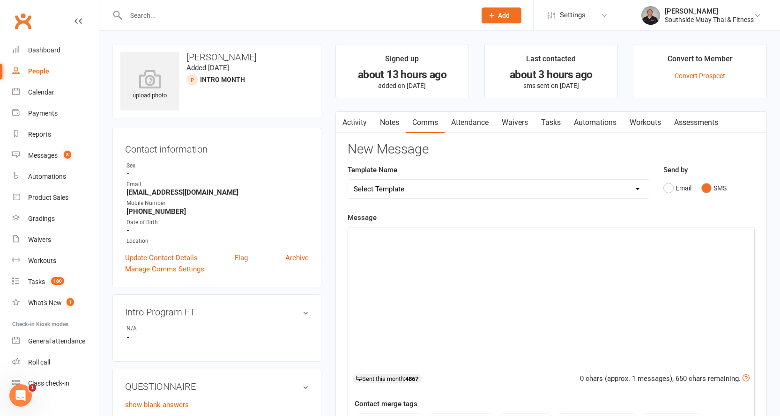
click at [432, 190] on select "Select Template [SMS] Outreach Message: High Risk – Personal From Trainer + Ree…" at bounding box center [498, 189] width 301 height 19
select select "32"
click at [348, 180] on select "Select Template [SMS] Outreach Message: High Risk – Personal From Trainer + Ree…" at bounding box center [498, 189] width 301 height 19
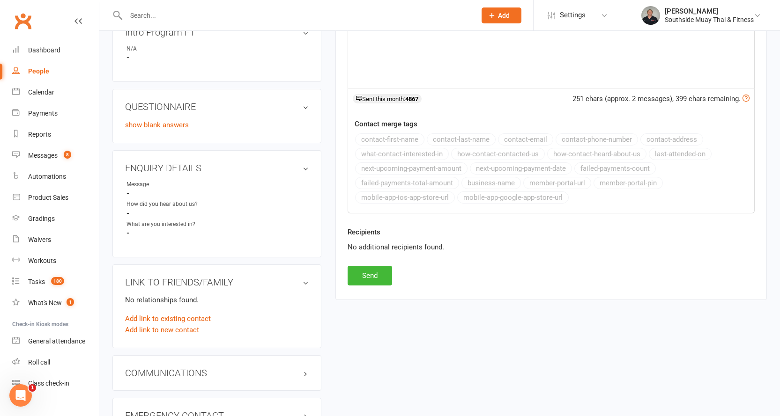
scroll to position [364, 0]
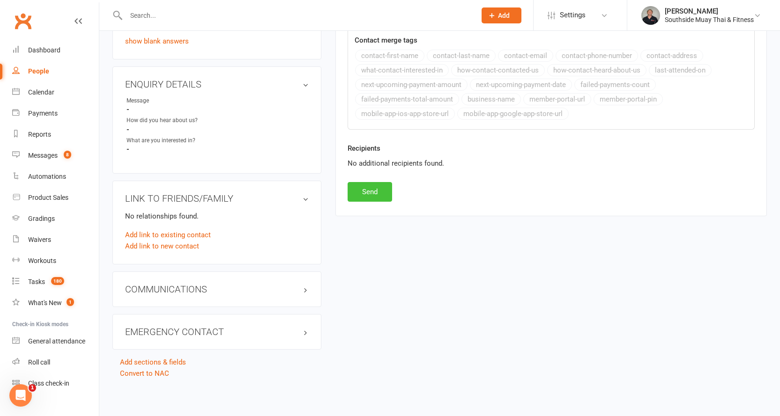
click at [359, 191] on button "Send" at bounding box center [369, 192] width 44 height 20
select select
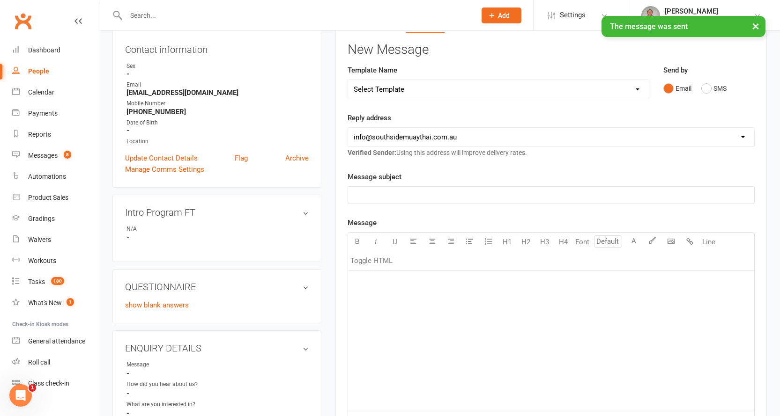
scroll to position [0, 0]
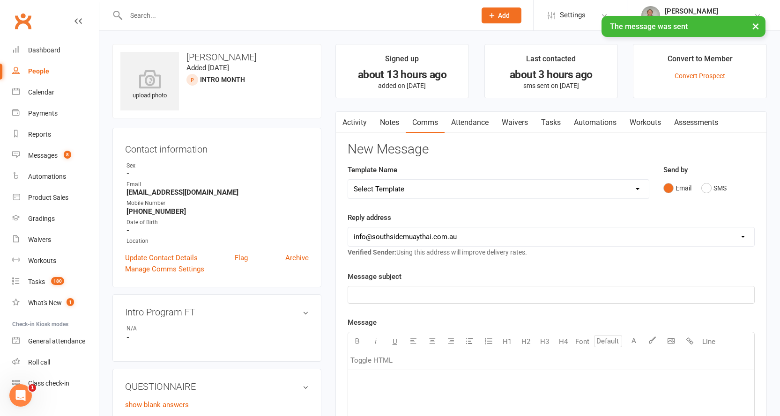
click at [40, 72] on div "People" at bounding box center [38, 70] width 21 height 7
select select "100"
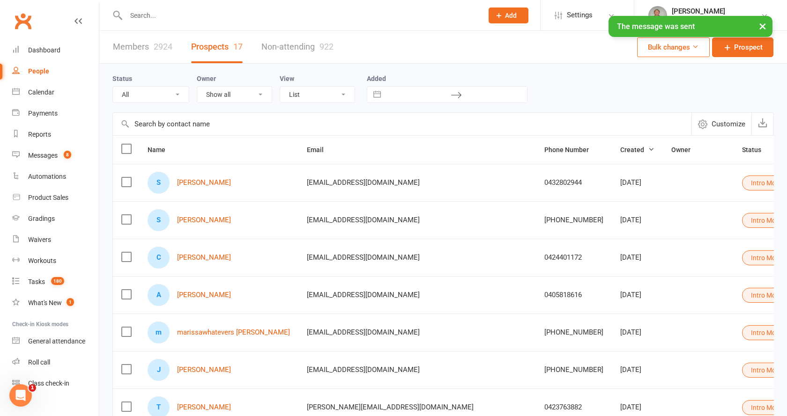
select select "Intro Month"
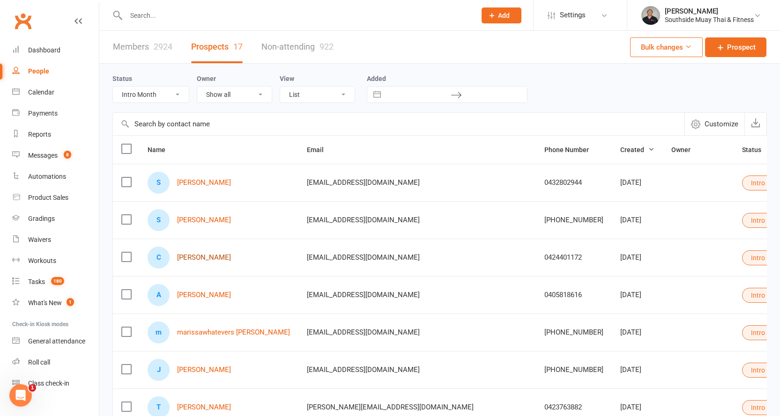
click at [189, 255] on link "[PERSON_NAME]" at bounding box center [204, 258] width 54 height 8
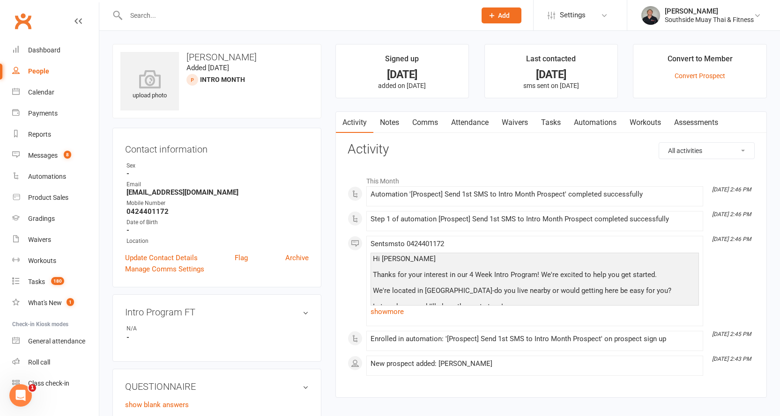
click at [424, 123] on link "Comms" at bounding box center [425, 123] width 39 height 22
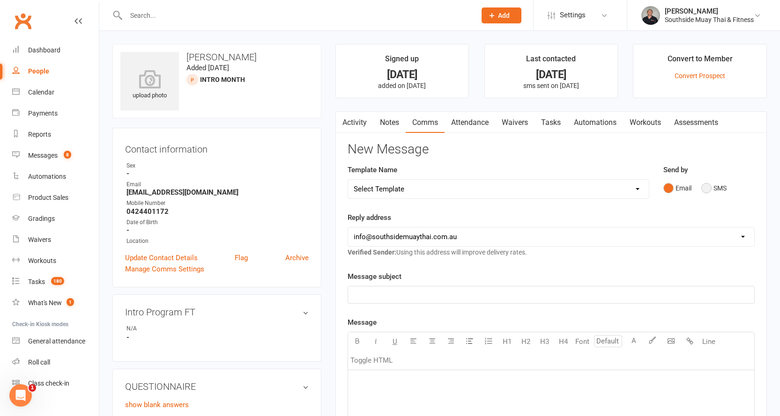
drag, startPoint x: 713, startPoint y: 187, endPoint x: 704, endPoint y: 187, distance: 8.9
click at [713, 187] on button "SMS" at bounding box center [713, 188] width 25 height 18
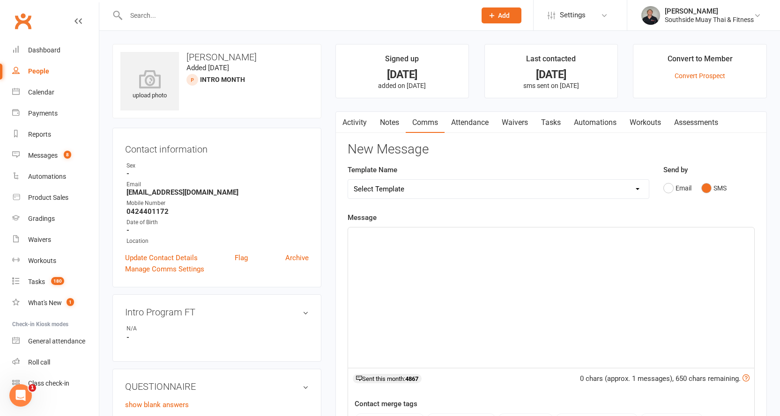
click at [559, 184] on select "Select Template [SMS] Outreach Message: High Risk – Personal From Trainer + Ree…" at bounding box center [498, 189] width 301 height 19
select select "32"
click at [348, 180] on select "Select Template [SMS] Outreach Message: High Risk – Personal From Trainer + Ree…" at bounding box center [498, 189] width 301 height 19
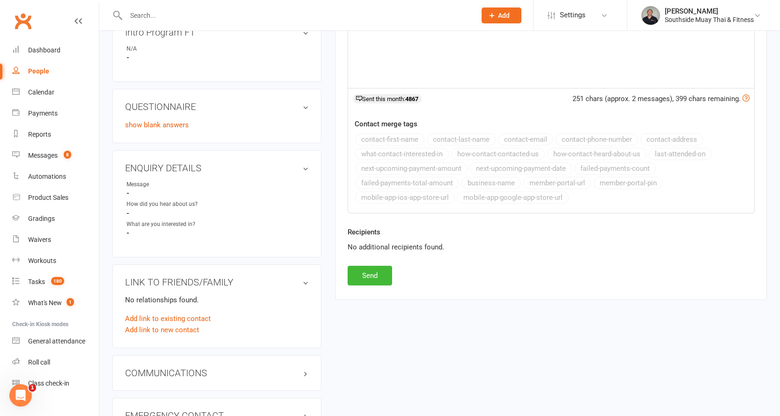
scroll to position [281, 0]
click at [362, 272] on button "Send" at bounding box center [369, 275] width 44 height 20
select select
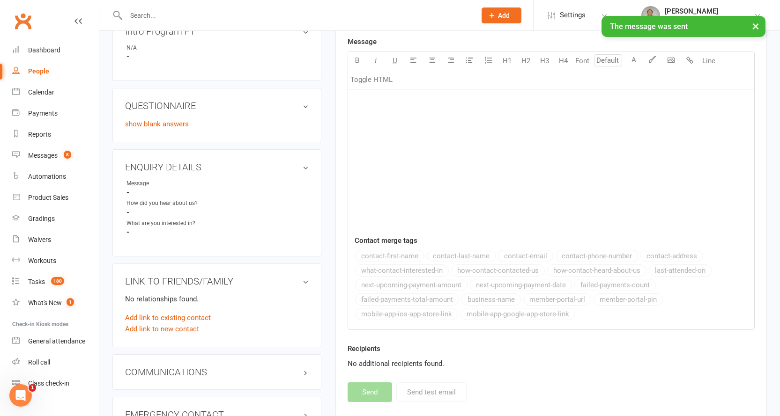
click at [40, 73] on div "People" at bounding box center [38, 70] width 21 height 7
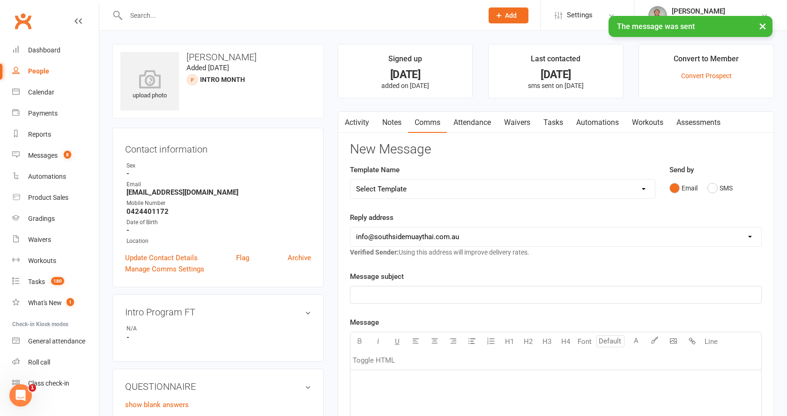
select select "100"
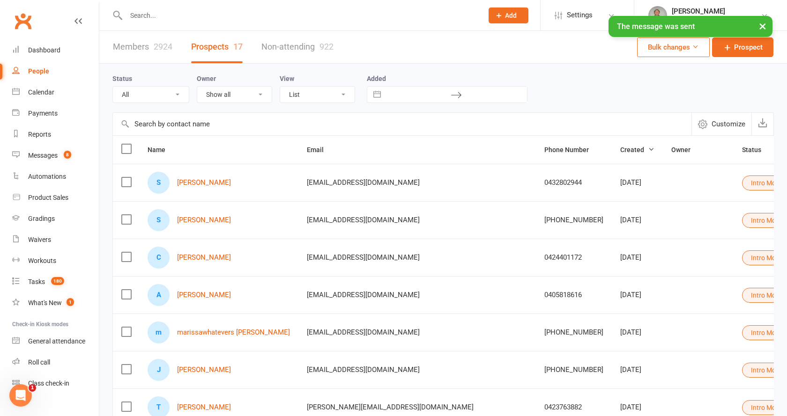
select select "Intro Month"
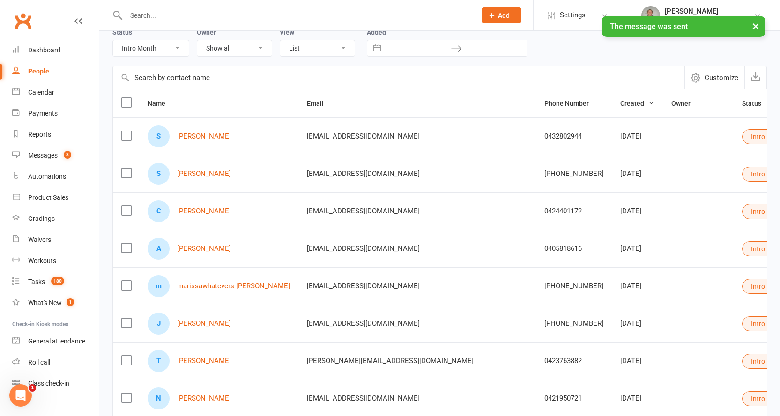
scroll to position [140, 0]
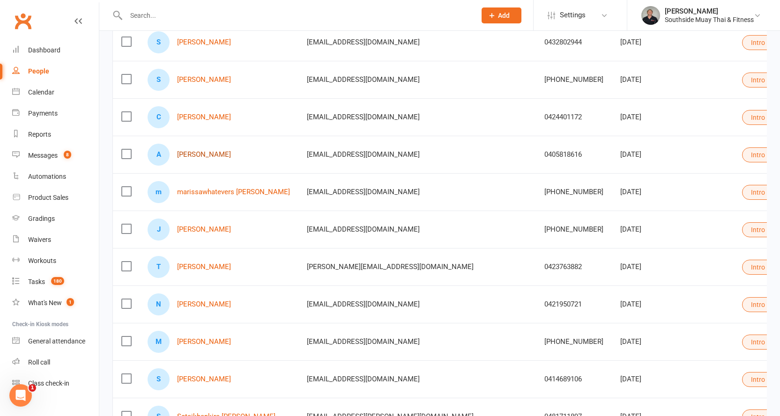
click at [198, 154] on link "[PERSON_NAME]" at bounding box center [204, 155] width 54 height 8
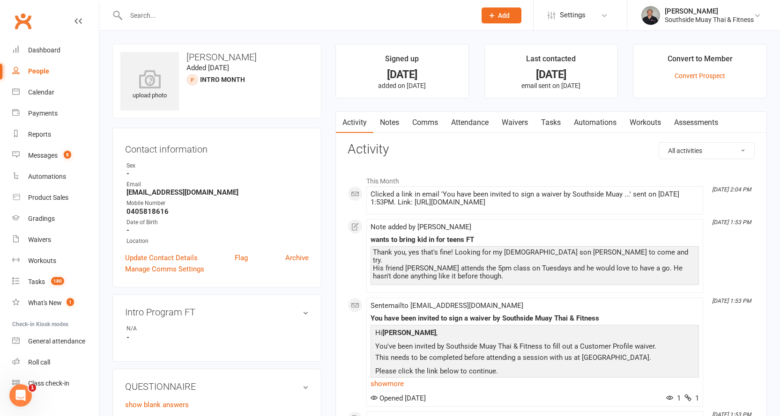
drag, startPoint x: 393, startPoint y: 123, endPoint x: 401, endPoint y: 123, distance: 8.0
click at [394, 123] on link "Notes" at bounding box center [389, 123] width 32 height 22
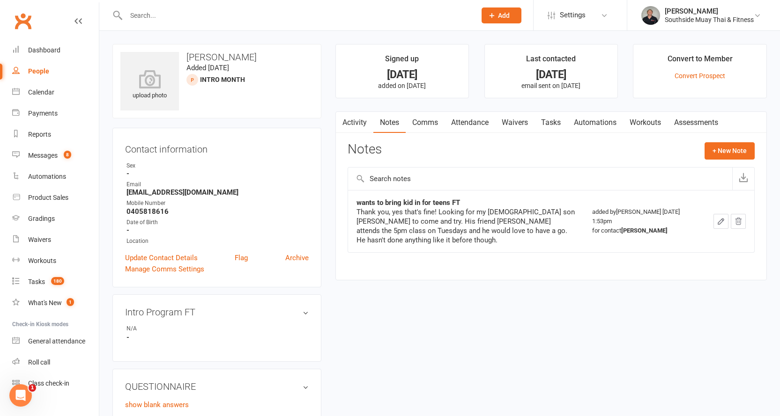
click at [516, 123] on link "Waivers" at bounding box center [514, 123] width 39 height 22
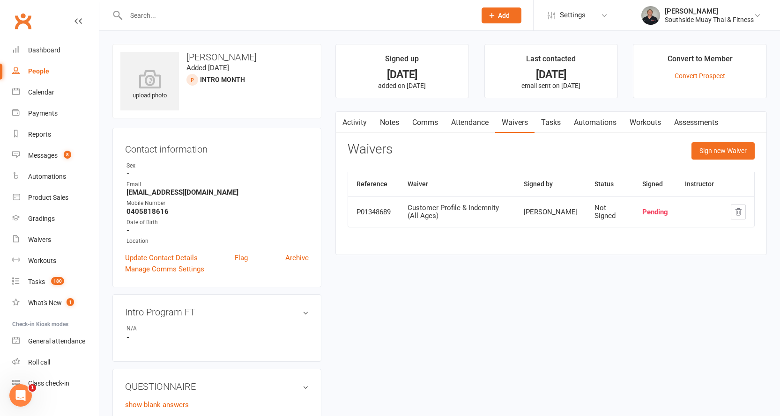
click at [352, 117] on link "Activity" at bounding box center [354, 123] width 37 height 22
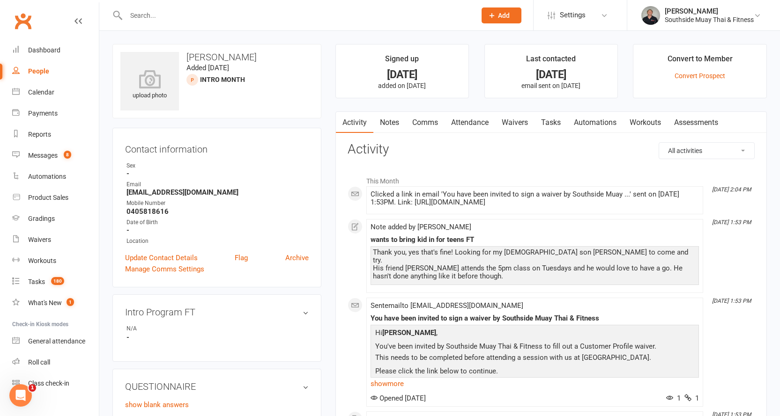
click at [33, 72] on div "People" at bounding box center [38, 70] width 21 height 7
select select "100"
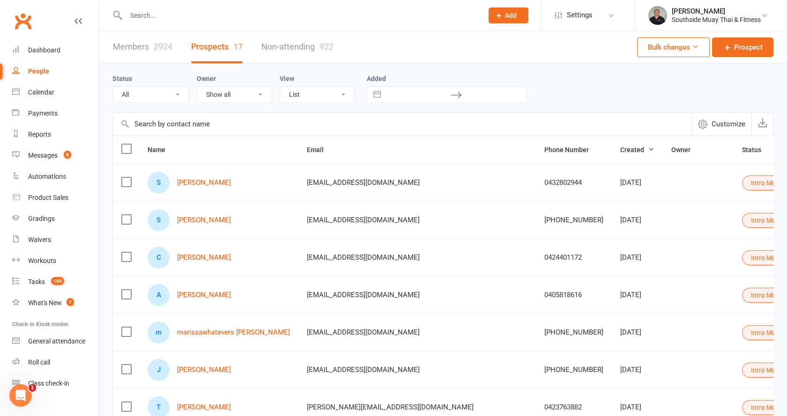
select select "Intro Month"
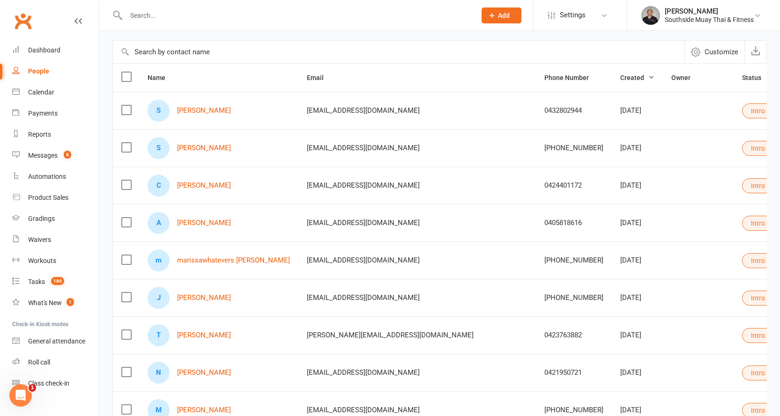
scroll to position [94, 0]
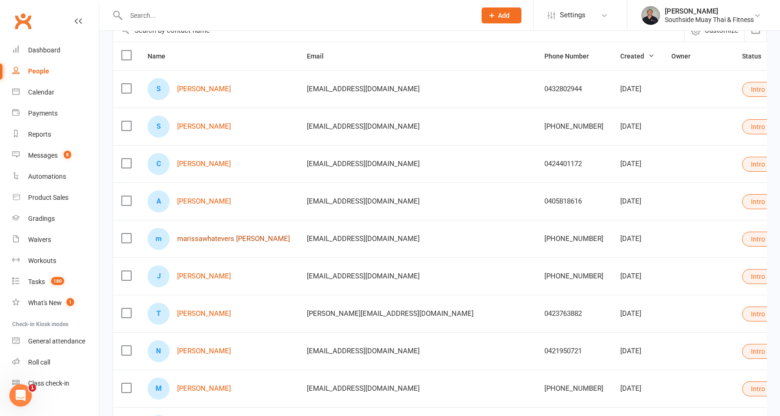
click at [219, 236] on link "marissawhatevers [PERSON_NAME]" at bounding box center [233, 239] width 113 height 8
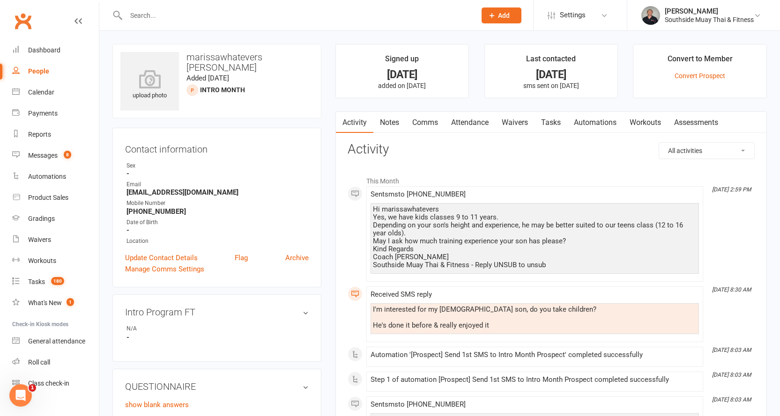
click at [34, 69] on div "People" at bounding box center [38, 70] width 21 height 7
select select "100"
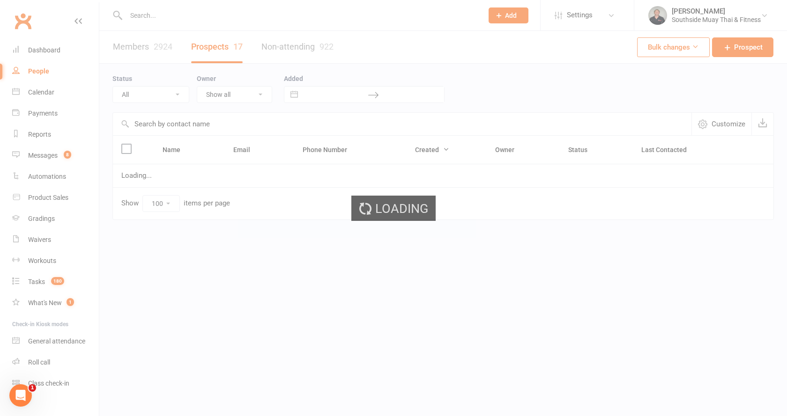
select select "Intro Month"
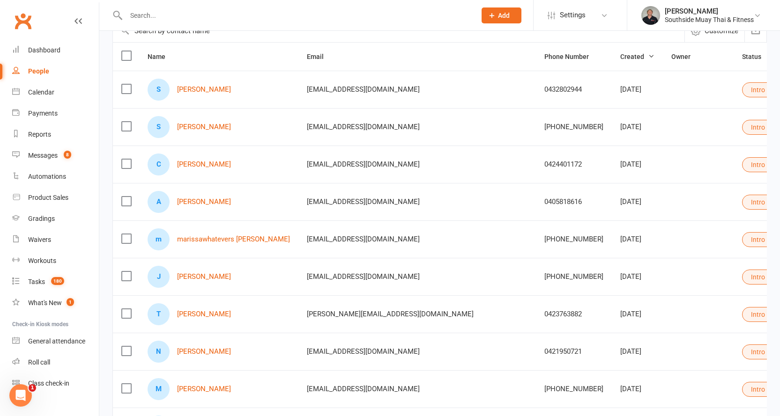
scroll to position [94, 0]
click at [206, 274] on link "[PERSON_NAME]" at bounding box center [204, 277] width 54 height 8
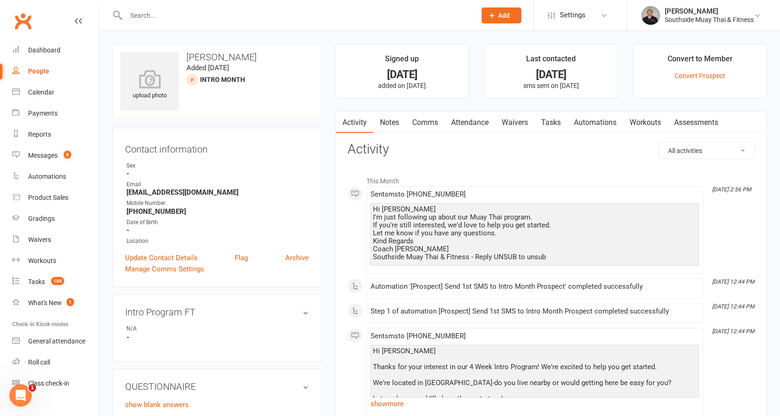
click at [418, 118] on link "Comms" at bounding box center [425, 123] width 39 height 22
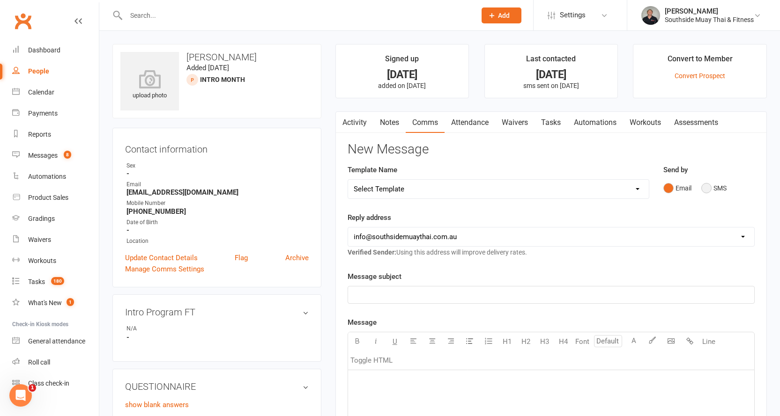
click at [710, 190] on button "SMS" at bounding box center [713, 188] width 25 height 18
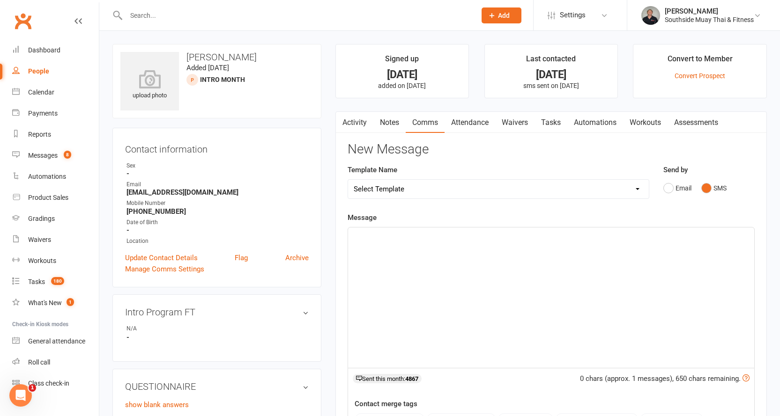
click at [533, 191] on select "Select Template [SMS] Outreach Message: High Risk – Personal From Trainer + Ree…" at bounding box center [498, 189] width 301 height 19
select select "33"
click at [348, 180] on select "Select Template [SMS] Outreach Message: High Risk – Personal From Trainer + Ree…" at bounding box center [498, 189] width 301 height 19
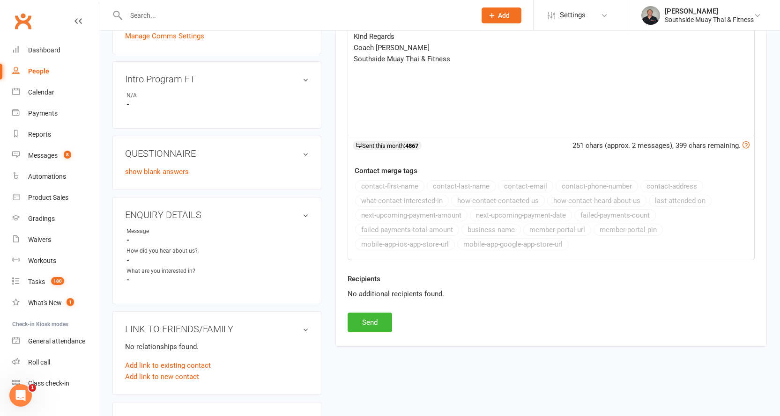
scroll to position [328, 0]
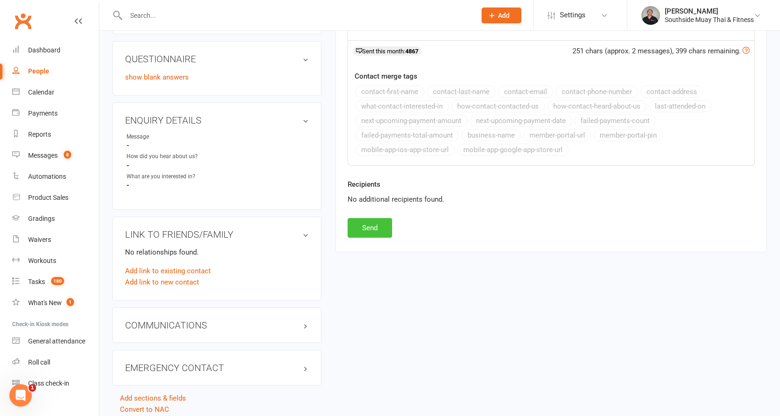
click at [361, 222] on button "Send" at bounding box center [369, 228] width 44 height 20
select select
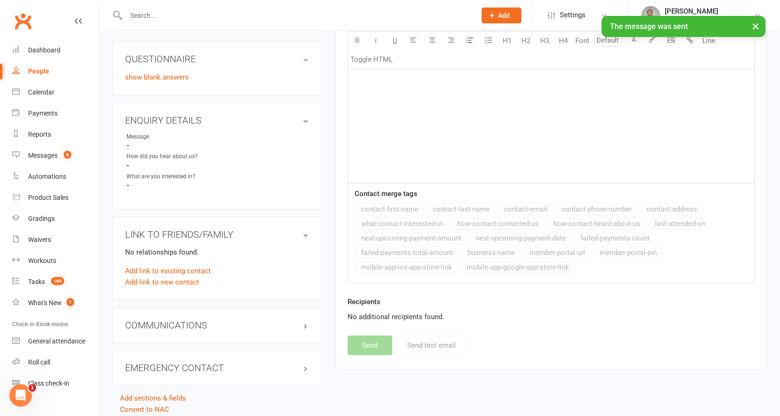
click at [37, 71] on div "People" at bounding box center [38, 70] width 21 height 7
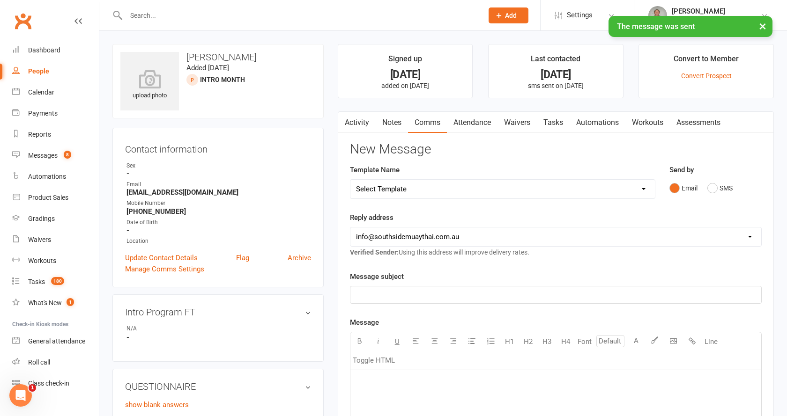
select select "100"
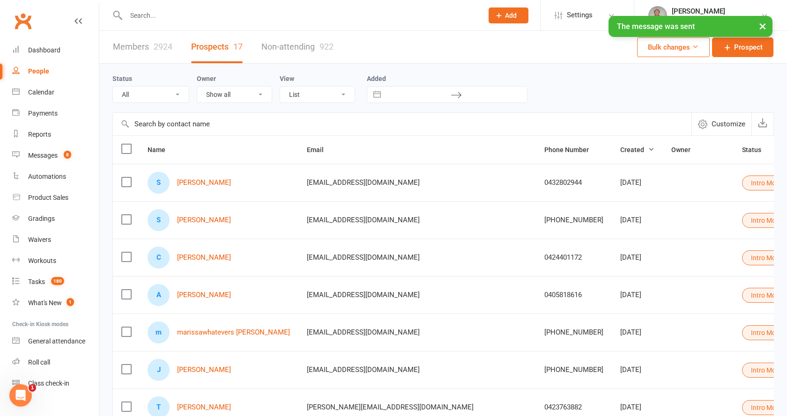
select select "Intro Month"
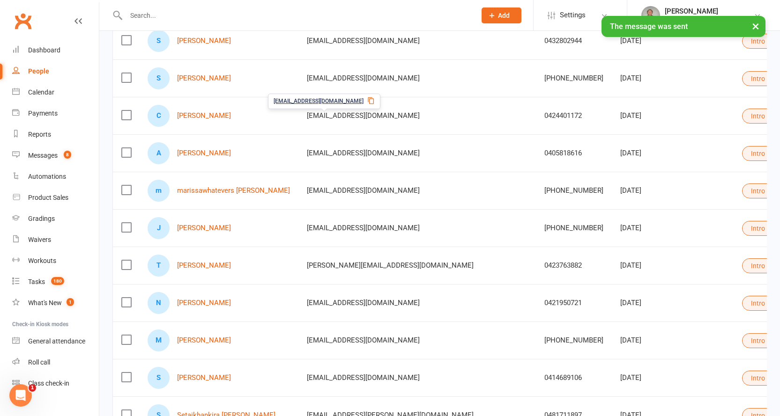
scroll to position [187, 0]
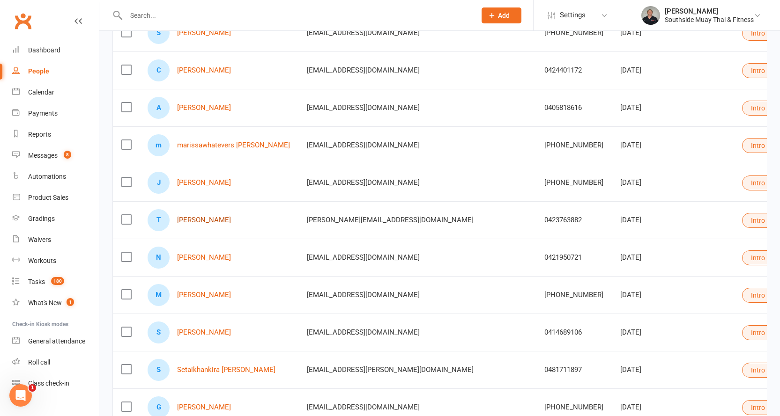
click at [197, 222] on link "[PERSON_NAME]" at bounding box center [204, 220] width 54 height 8
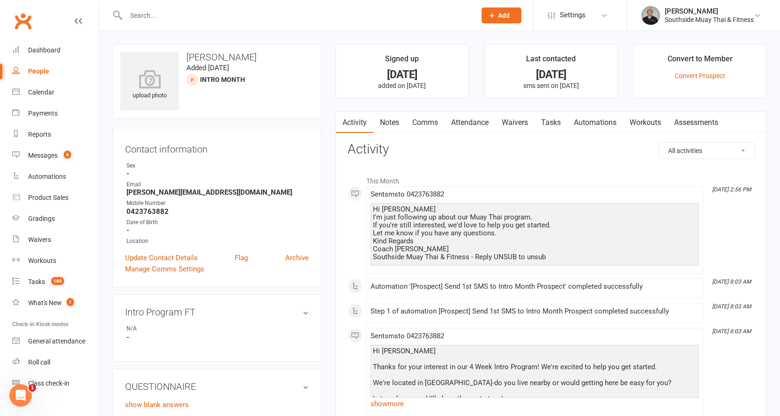
click at [433, 122] on link "Comms" at bounding box center [425, 123] width 39 height 22
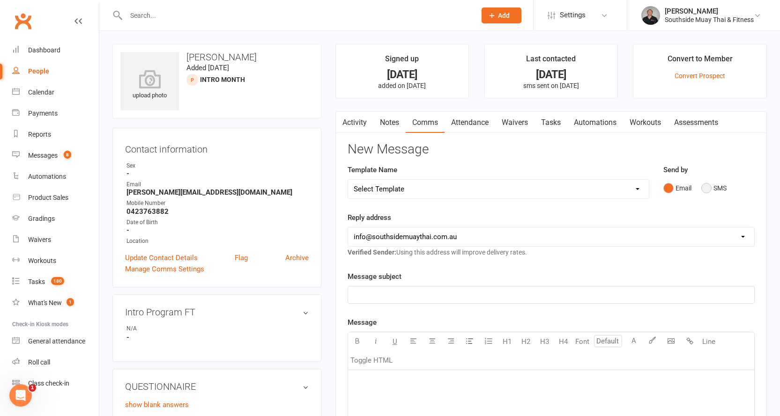
click at [714, 188] on button "SMS" at bounding box center [713, 188] width 25 height 18
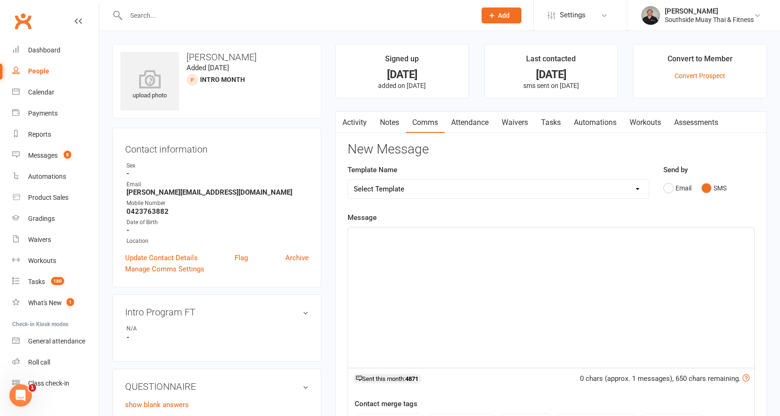
click at [546, 191] on select "Select Template [SMS] Outreach Message: High Risk – Personal From Trainer + Ree…" at bounding box center [498, 189] width 301 height 19
select select "33"
click at [348, 180] on select "Select Template [SMS] Outreach Message: High Risk – Personal From Trainer + Ree…" at bounding box center [498, 189] width 301 height 19
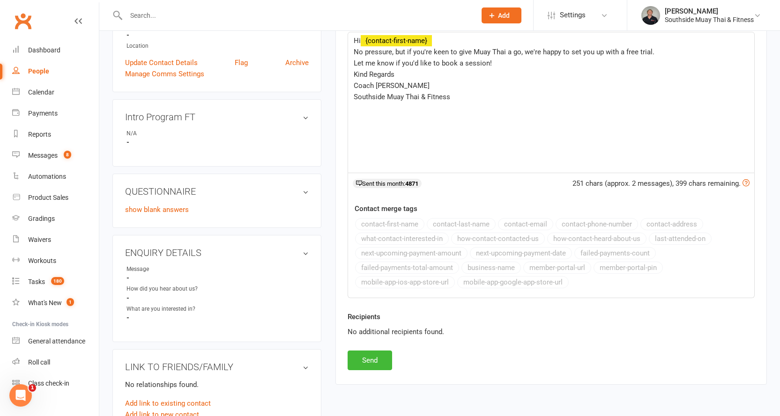
scroll to position [281, 0]
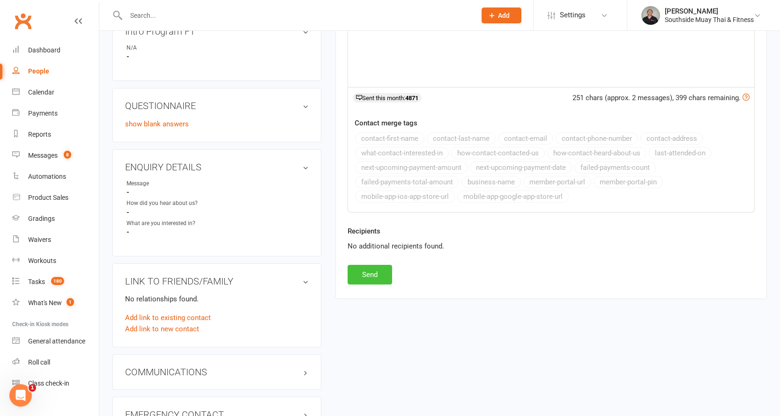
click at [354, 274] on button "Send" at bounding box center [369, 275] width 44 height 20
select select
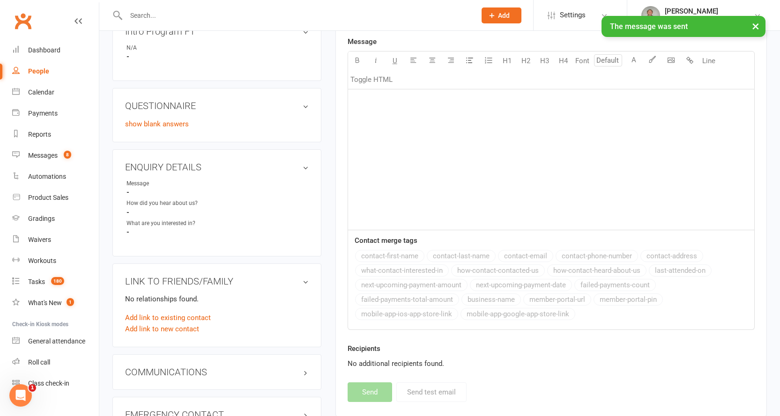
click at [39, 70] on div "People" at bounding box center [38, 70] width 21 height 7
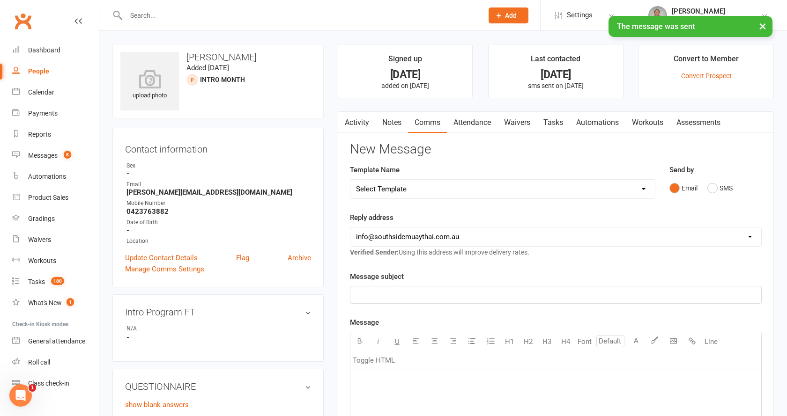
select select "100"
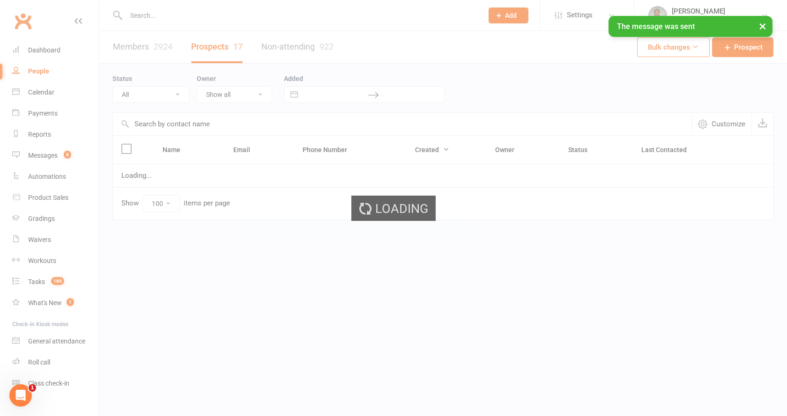
select select "Intro Month"
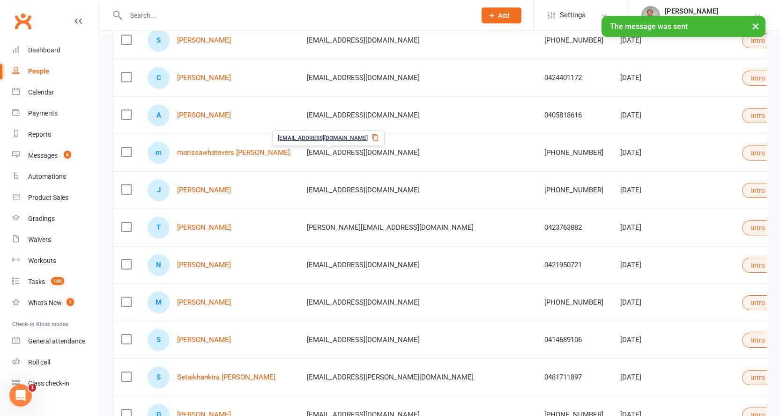
scroll to position [187, 0]
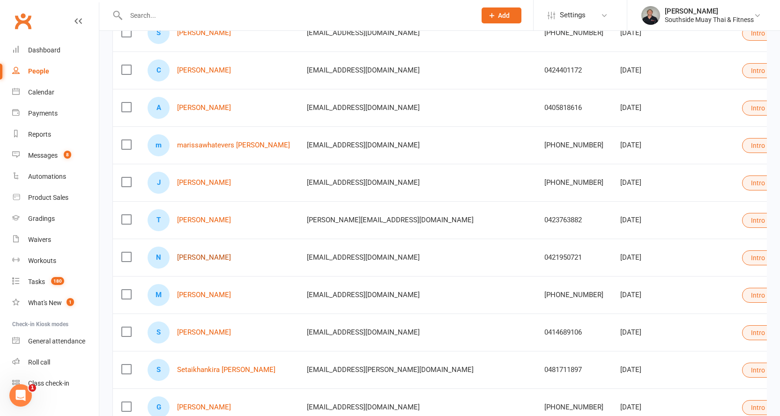
click at [198, 259] on link "[PERSON_NAME]" at bounding box center [204, 258] width 54 height 8
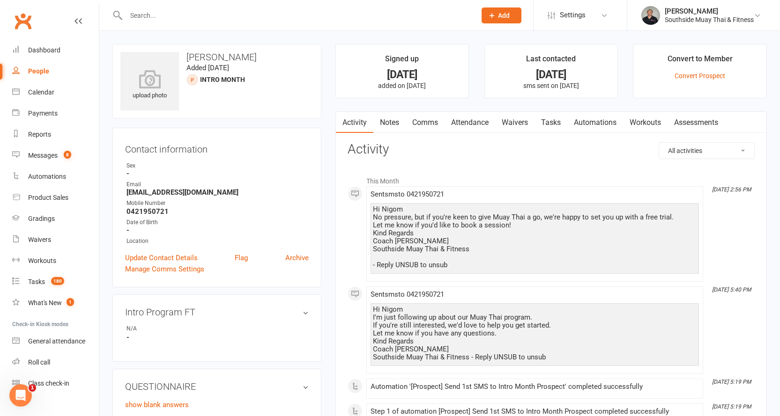
click at [432, 117] on link "Comms" at bounding box center [425, 123] width 39 height 22
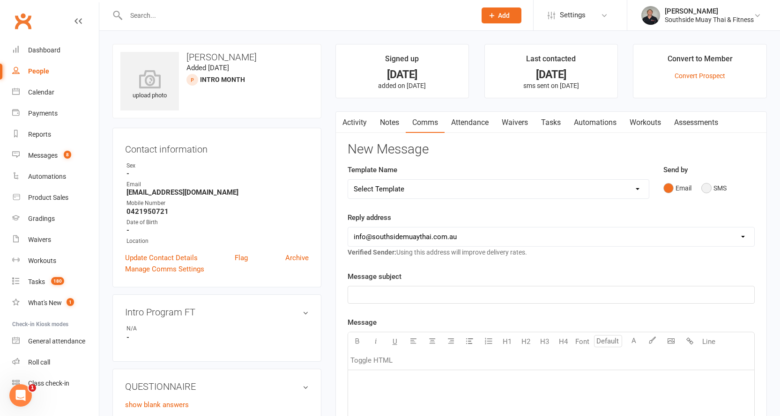
click at [723, 190] on button "SMS" at bounding box center [713, 188] width 25 height 18
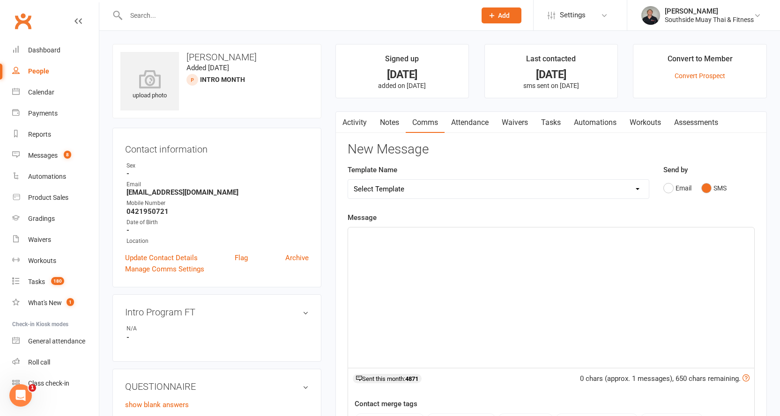
click at [546, 192] on select "Select Template [SMS] Outreach Message: High Risk – Personal From Trainer + Ree…" at bounding box center [498, 189] width 301 height 19
select select "26"
click at [348, 180] on select "Select Template [SMS] Outreach Message: High Risk – Personal From Trainer + Ree…" at bounding box center [498, 189] width 301 height 19
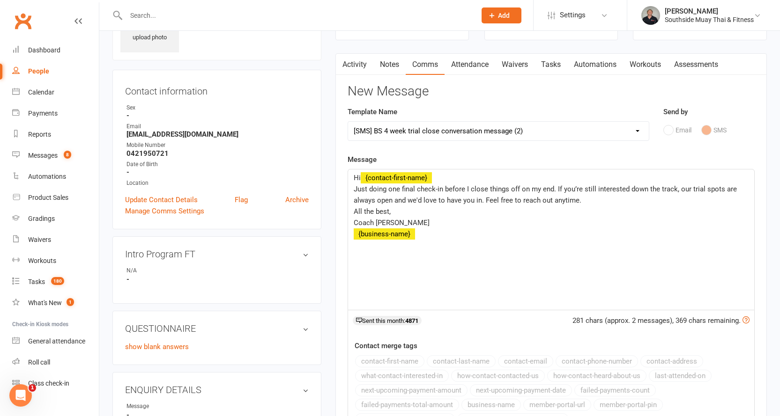
scroll to position [140, 0]
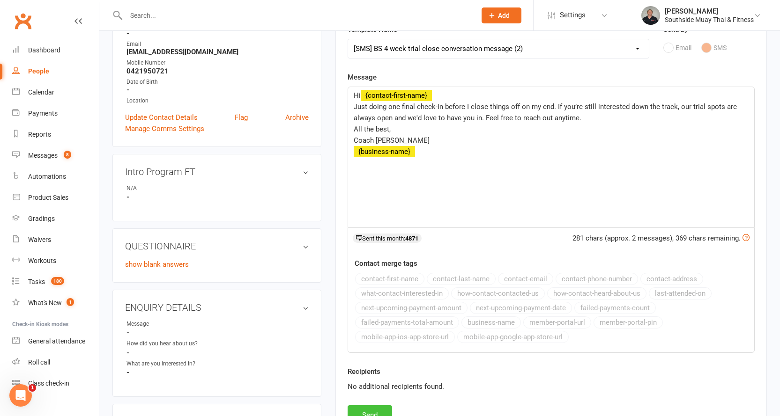
click at [364, 412] on button "Send" at bounding box center [369, 416] width 44 height 20
select select
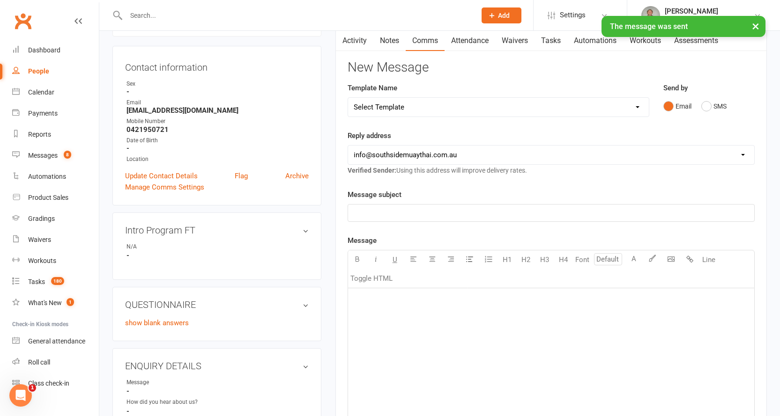
scroll to position [0, 0]
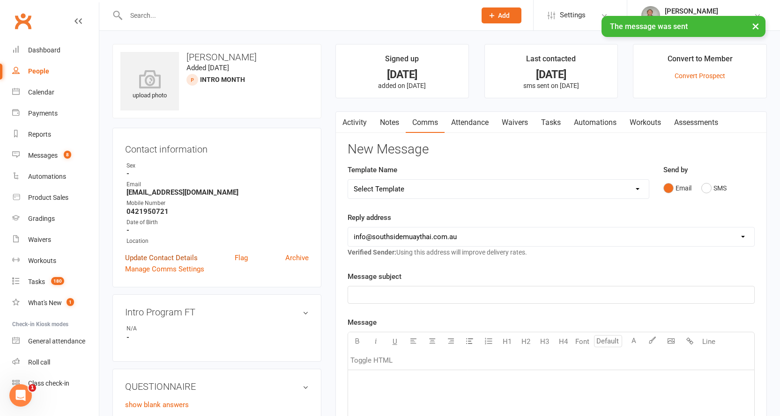
click at [152, 255] on link "Update Contact Details" at bounding box center [161, 257] width 73 height 11
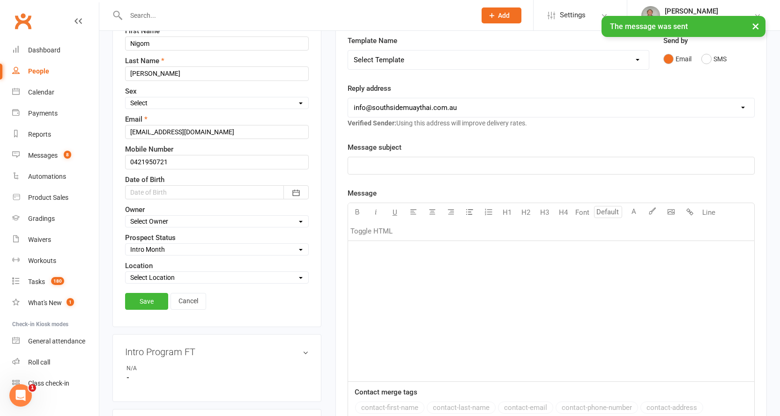
scroll to position [138, 0]
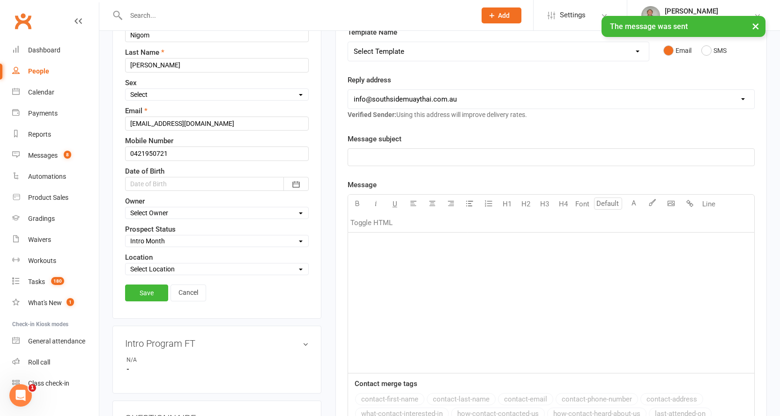
click at [145, 240] on select "Select Initial Contact 28 Day LBE - Contact Needed 28 Day LBE - Intro Class Boo…" at bounding box center [216, 241] width 183 height 10
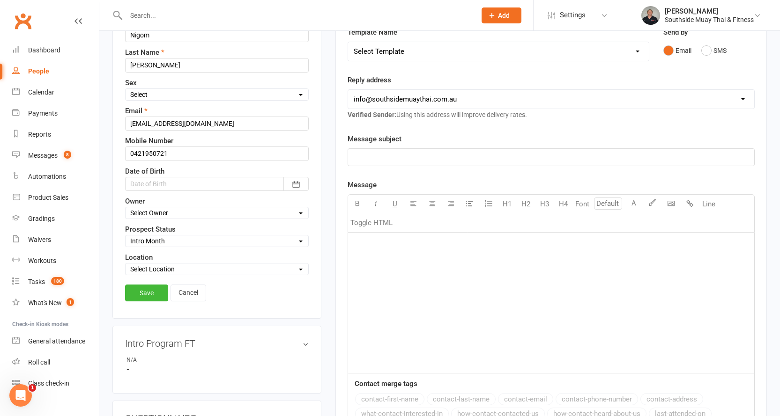
select select "4 Week Trial - Re-engage Later"
click at [125, 236] on select "Select Initial Contact 28 Day LBE - Contact Needed 28 Day LBE - Intro Class Boo…" at bounding box center [216, 241] width 183 height 10
click at [146, 294] on link "Save" at bounding box center [146, 293] width 43 height 17
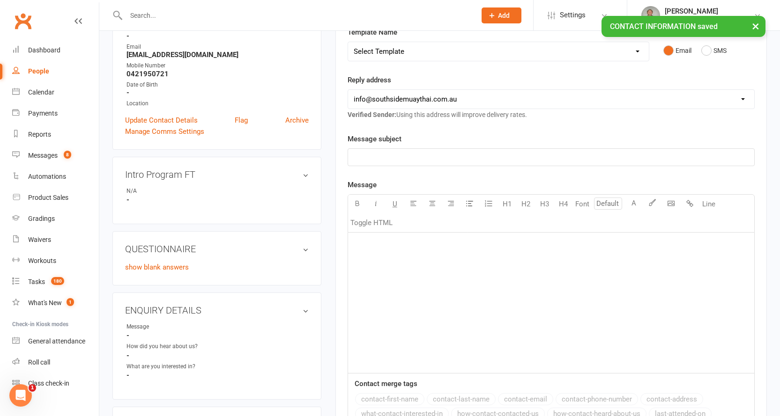
click at [37, 70] on div "People" at bounding box center [38, 70] width 21 height 7
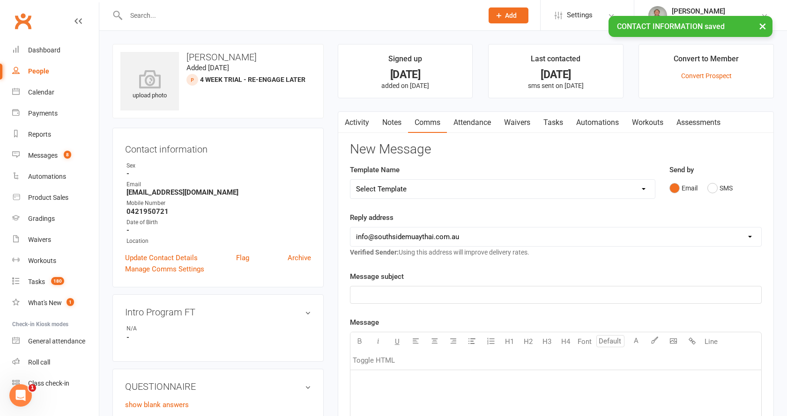
select select "100"
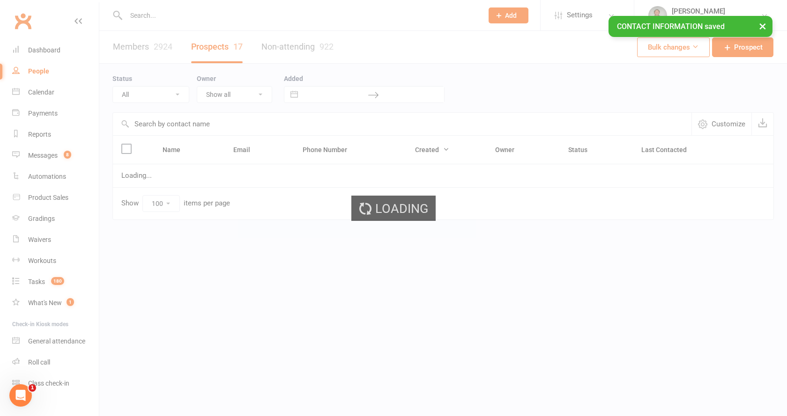
select select "Intro Month"
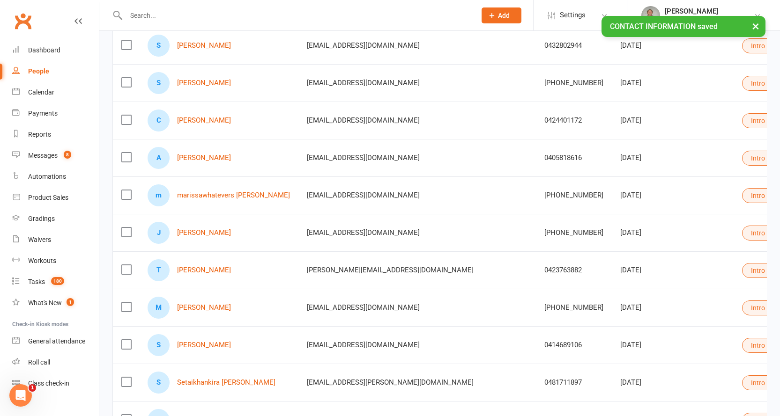
scroll to position [140, 0]
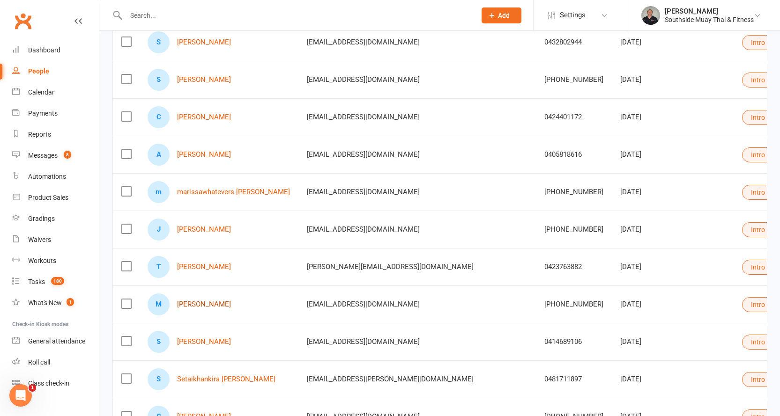
click at [221, 305] on link "[PERSON_NAME]" at bounding box center [204, 305] width 54 height 8
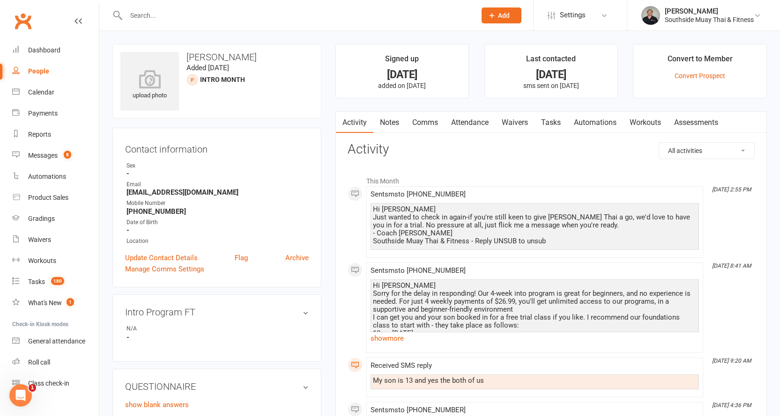
click at [428, 125] on link "Comms" at bounding box center [425, 123] width 39 height 22
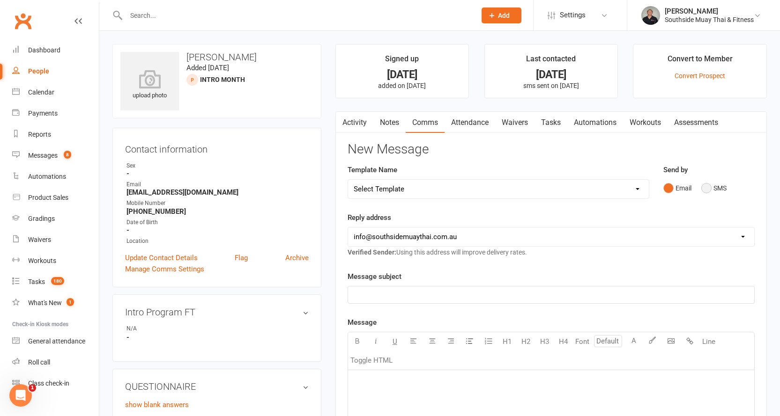
click at [708, 191] on button "SMS" at bounding box center [713, 188] width 25 height 18
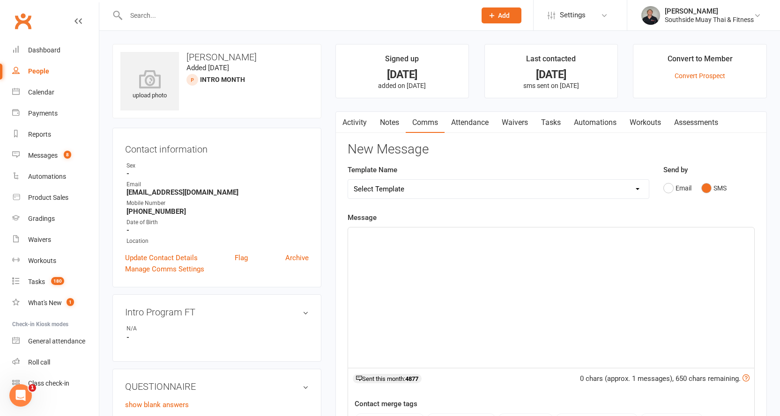
click at [539, 190] on select "Select Template [SMS] Outreach Message: High Risk – Personal From Trainer + Ree…" at bounding box center [498, 189] width 301 height 19
select select "26"
click at [348, 180] on select "Select Template [SMS] Outreach Message: High Risk – Personal From Trainer + Ree…" at bounding box center [498, 189] width 301 height 19
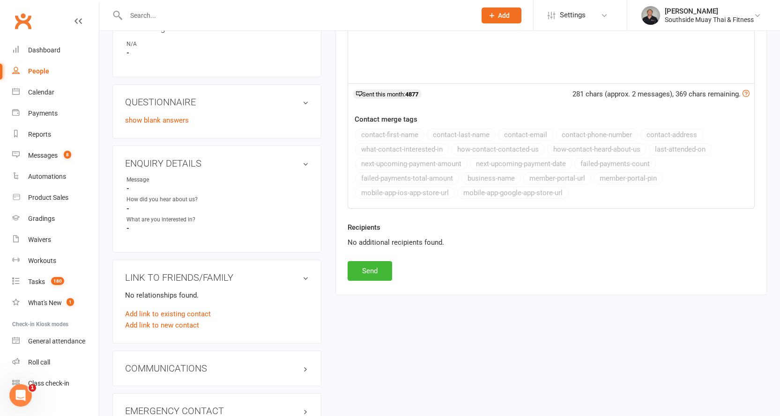
scroll to position [328, 0]
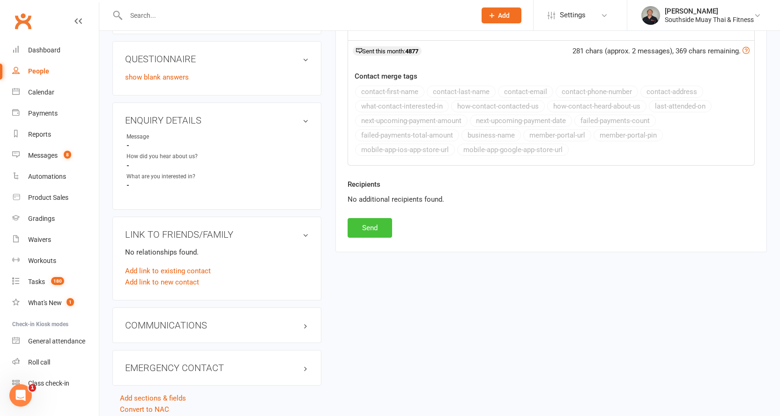
click at [366, 230] on button "Send" at bounding box center [369, 228] width 44 height 20
select select
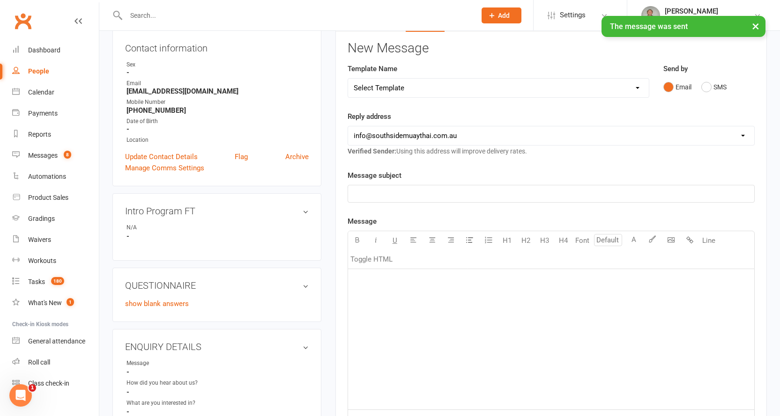
scroll to position [94, 0]
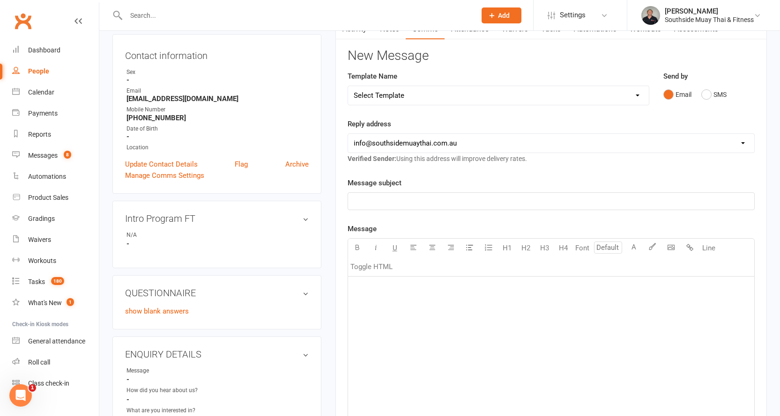
click at [41, 71] on div "People" at bounding box center [38, 70] width 21 height 7
select select "100"
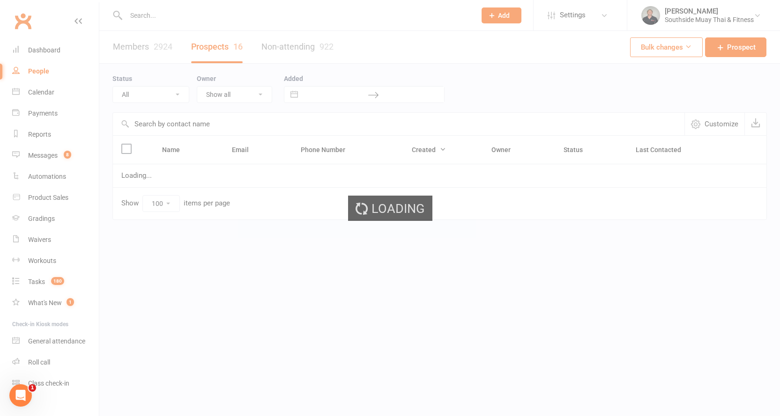
select select "Intro Month"
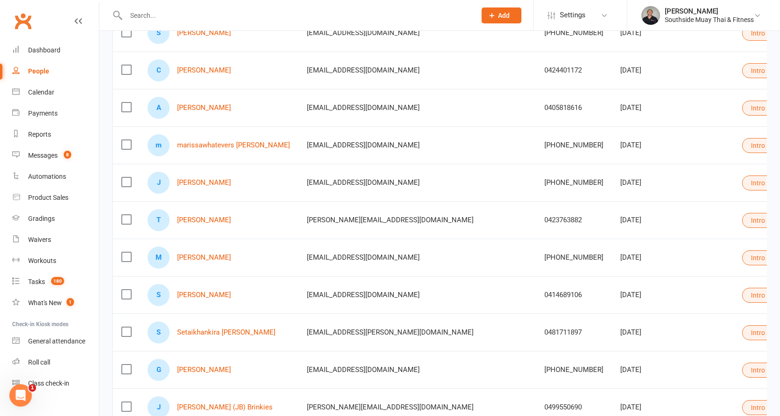
scroll to position [234, 0]
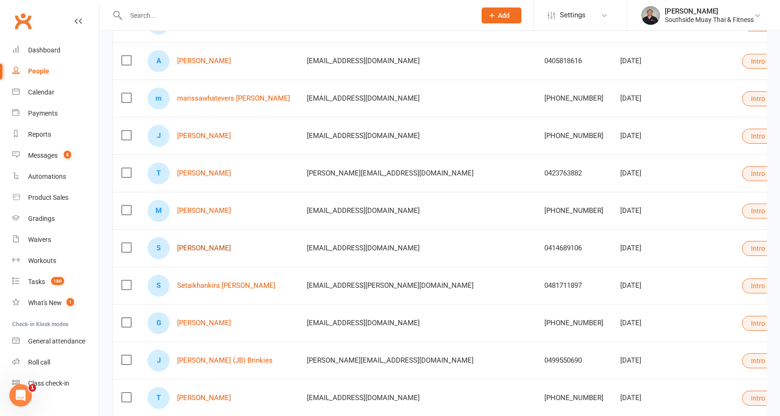
click at [199, 246] on link "[PERSON_NAME]" at bounding box center [204, 248] width 54 height 8
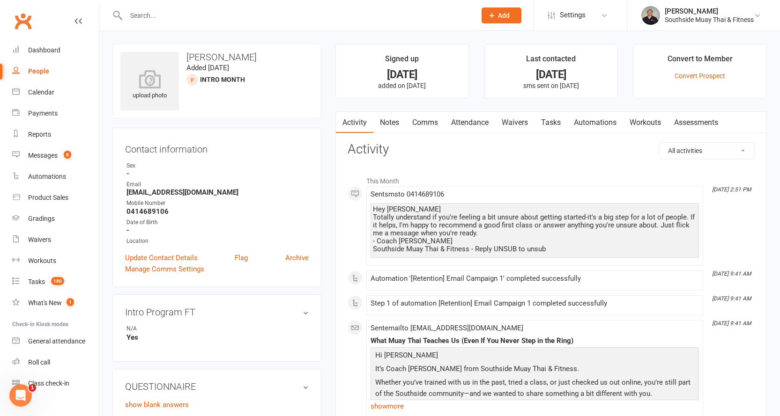
click at [32, 70] on div "People" at bounding box center [38, 70] width 21 height 7
select select "100"
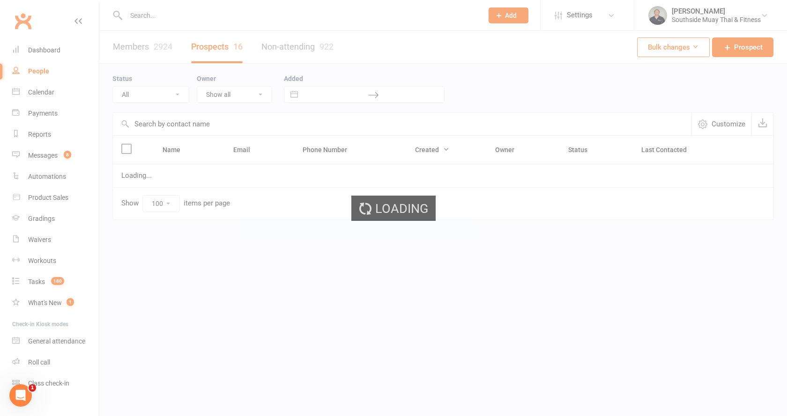
select select "Intro Month"
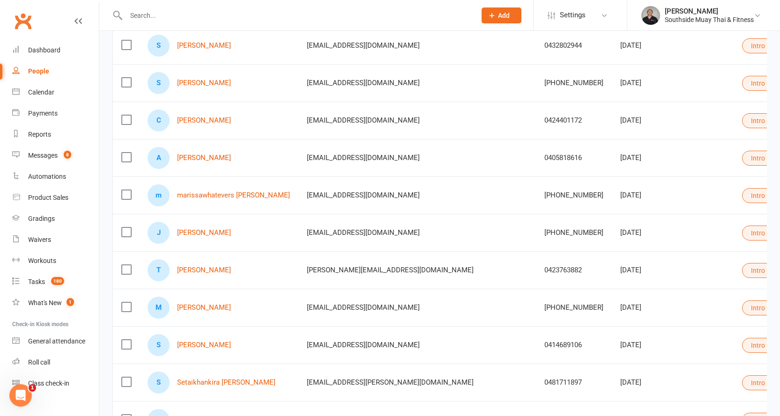
scroll to position [140, 0]
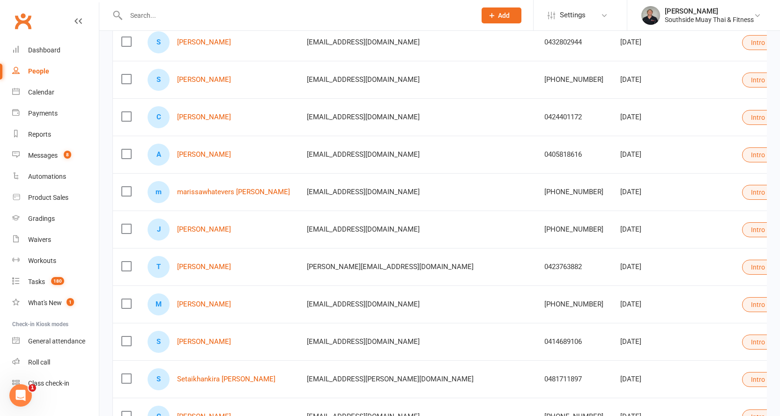
click at [33, 66] on link "People" at bounding box center [55, 71] width 87 height 21
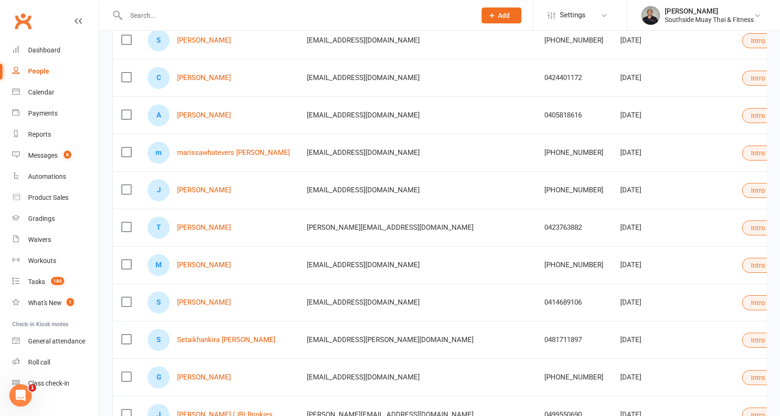
scroll to position [234, 0]
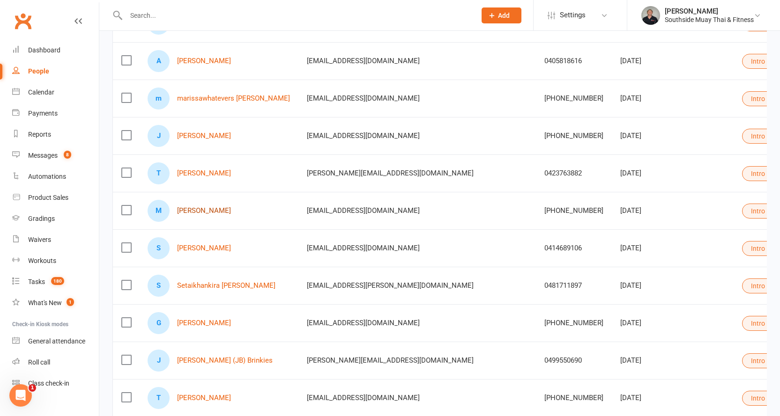
click at [207, 208] on link "[PERSON_NAME]" at bounding box center [204, 211] width 54 height 8
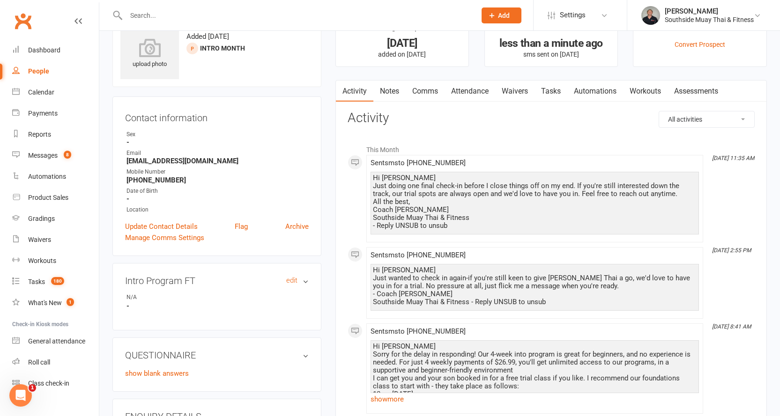
scroll to position [94, 0]
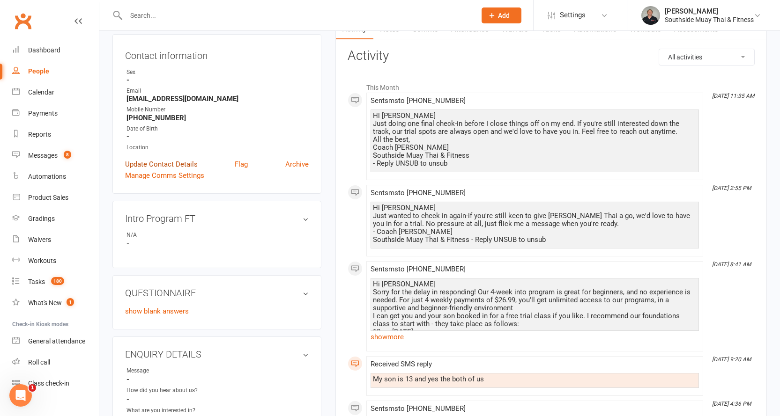
click at [134, 165] on link "Update Contact Details" at bounding box center [161, 164] width 73 height 11
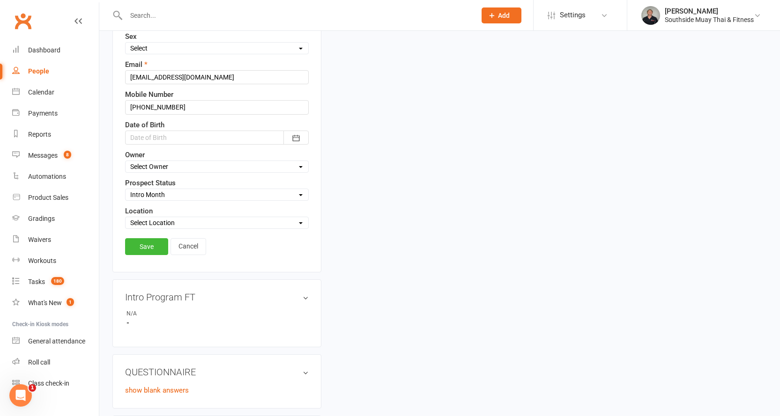
scroll to position [184, 0]
click at [148, 194] on select "Select Initial Contact 28 Day LBE - Contact Needed 28 Day LBE - Intro Class Boo…" at bounding box center [216, 194] width 183 height 10
select select "4 Week Trial - Re-engage Later"
click at [125, 190] on select "Select Initial Contact 28 Day LBE - Contact Needed 28 Day LBE - Intro Class Boo…" at bounding box center [216, 194] width 183 height 10
click at [137, 244] on link "Save" at bounding box center [146, 246] width 43 height 17
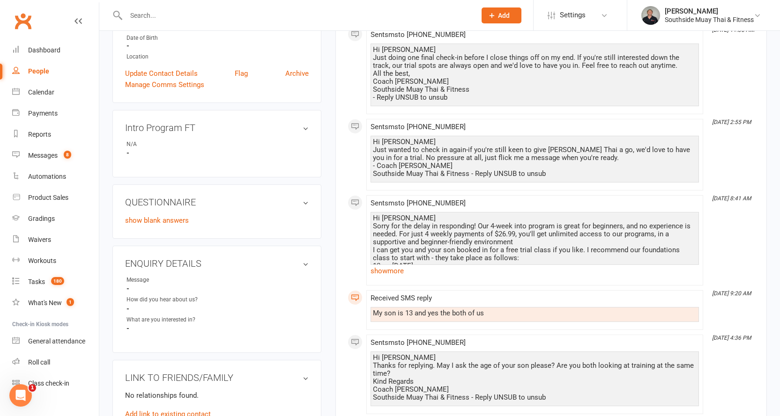
click at [30, 69] on div "People" at bounding box center [38, 70] width 21 height 7
select select "100"
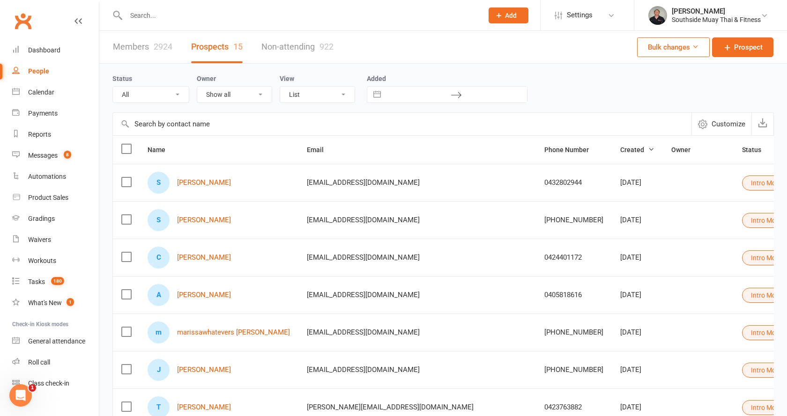
select select "Intro Month"
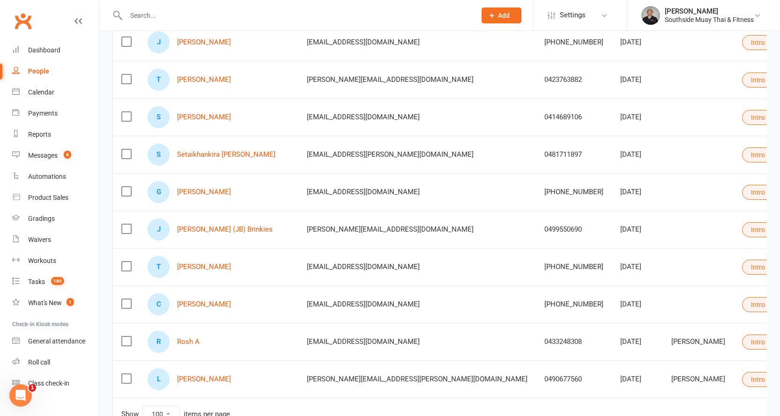
scroll to position [281, 0]
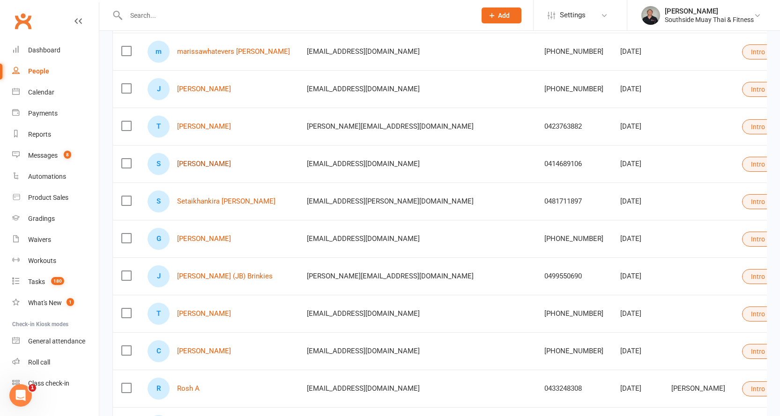
click at [196, 162] on link "[PERSON_NAME]" at bounding box center [204, 164] width 54 height 8
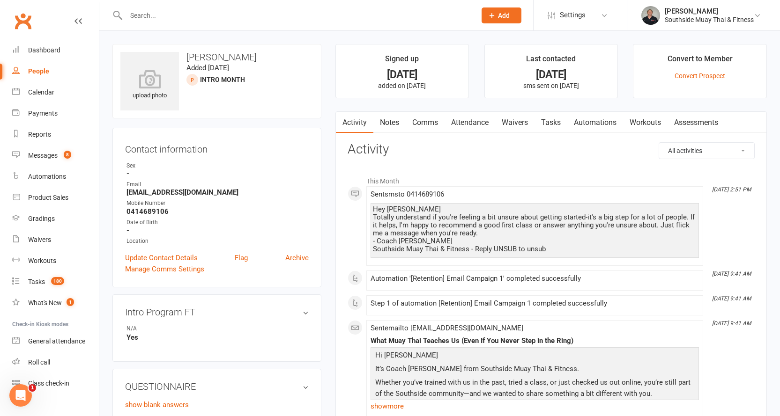
click at [428, 120] on link "Comms" at bounding box center [425, 123] width 39 height 22
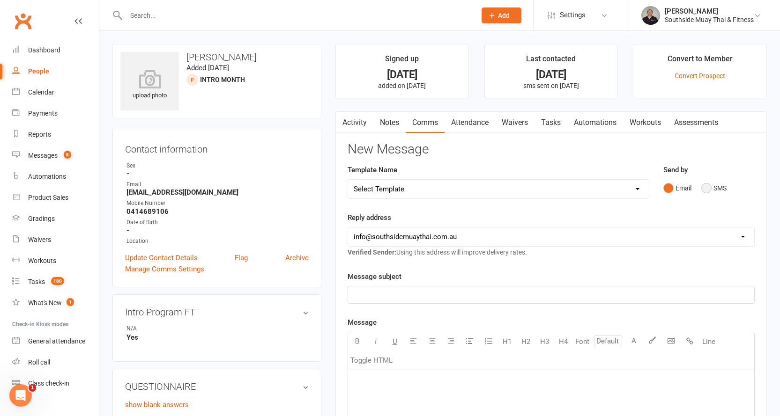
click at [710, 186] on button "SMS" at bounding box center [713, 188] width 25 height 18
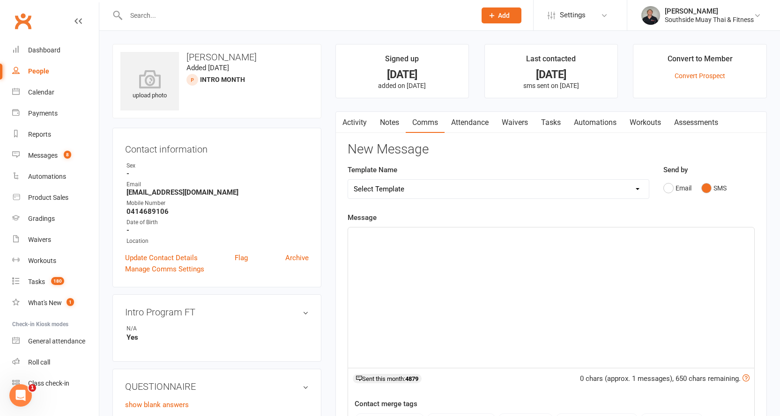
click at [547, 185] on select "Select Template [SMS] Outreach Message: High Risk – Personal From Trainer + Ree…" at bounding box center [498, 189] width 301 height 19
click at [348, 180] on select "Select Template [SMS] Outreach Message: High Risk – Personal From Trainer + Ree…" at bounding box center [498, 189] width 301 height 19
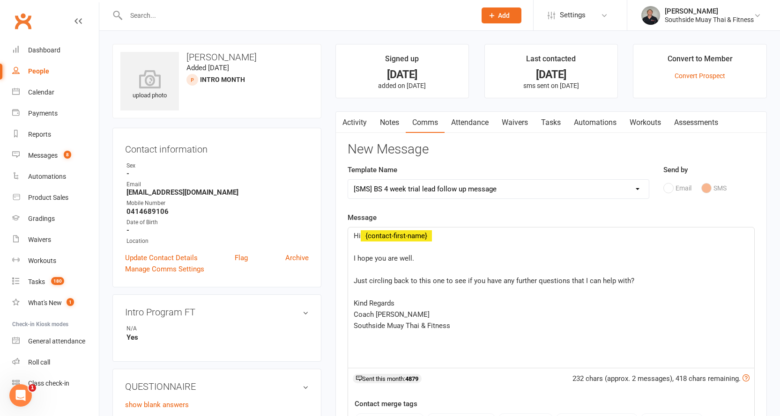
click at [432, 187] on select "Select Template [SMS] Outreach Message: High Risk – Personal From Trainer + Ree…" at bounding box center [498, 189] width 301 height 19
select select "29"
click at [348, 180] on select "Select Template [SMS] Outreach Message: High Risk – Personal From Trainer + Ree…" at bounding box center [498, 189] width 301 height 19
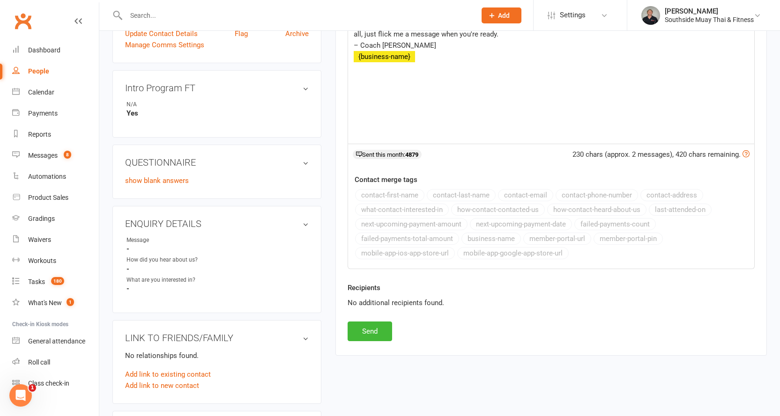
scroll to position [234, 0]
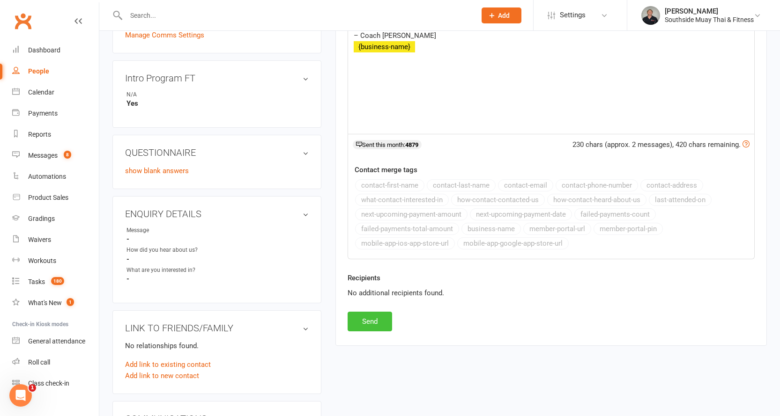
click at [362, 321] on button "Send" at bounding box center [369, 322] width 44 height 20
select select
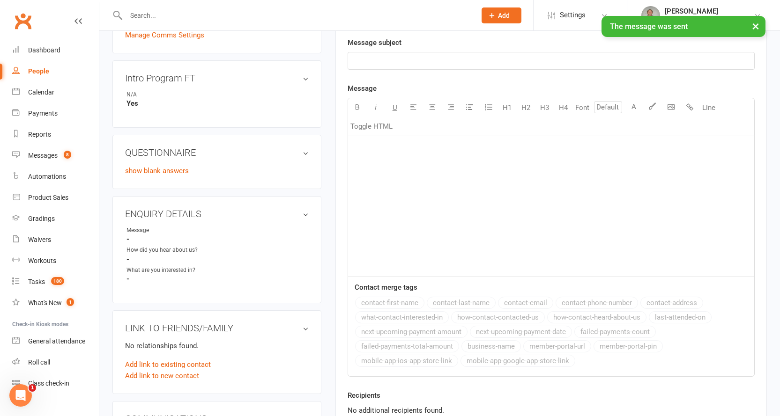
click at [31, 68] on div "People" at bounding box center [38, 70] width 21 height 7
select select "100"
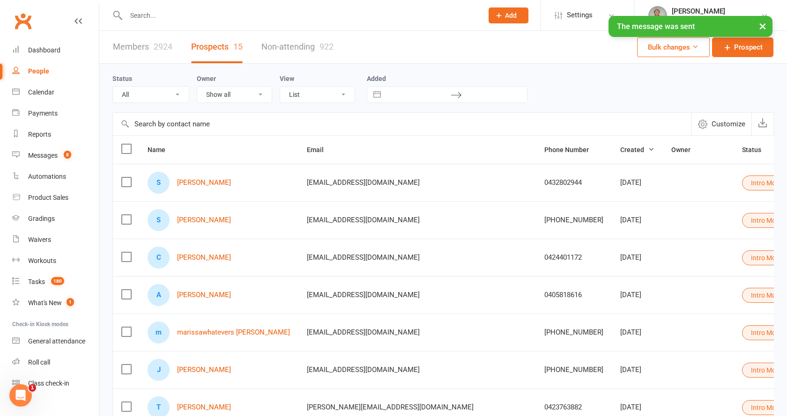
select select "Intro Month"
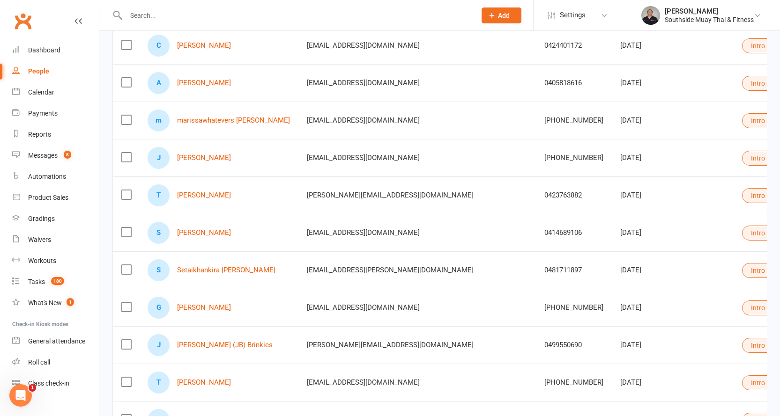
scroll to position [234, 0]
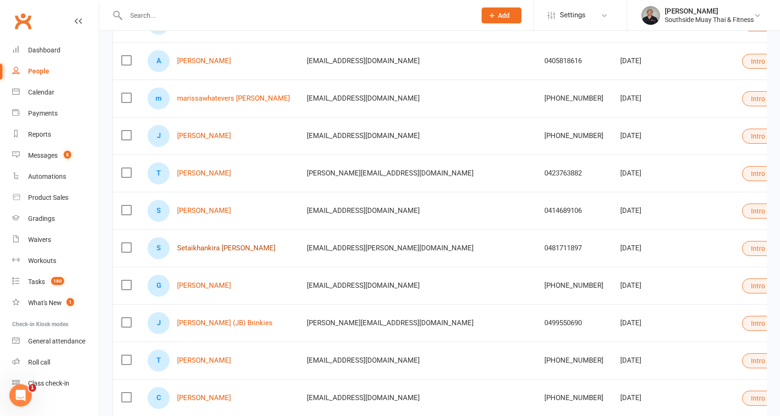
click at [187, 247] on link "Setaikhankira Signoriello" at bounding box center [226, 248] width 98 height 8
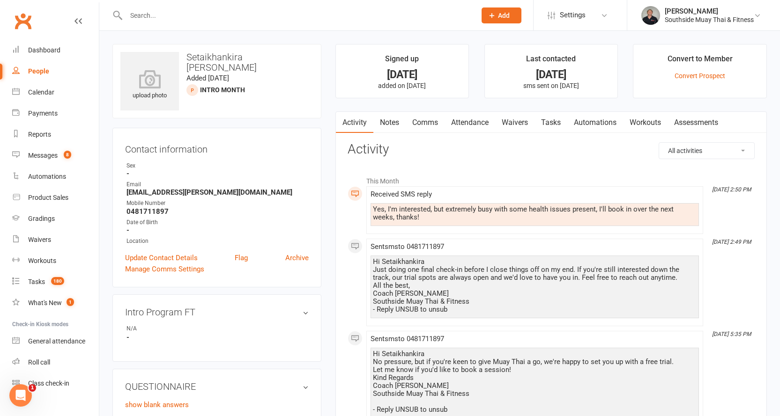
click at [32, 70] on div "People" at bounding box center [38, 70] width 21 height 7
select select "100"
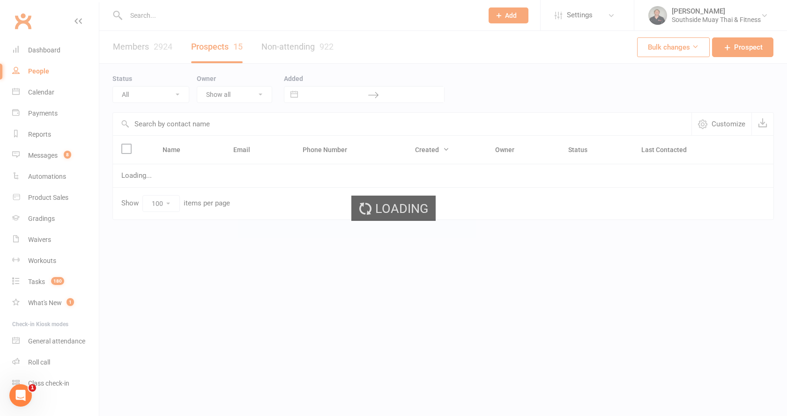
select select "Intro Month"
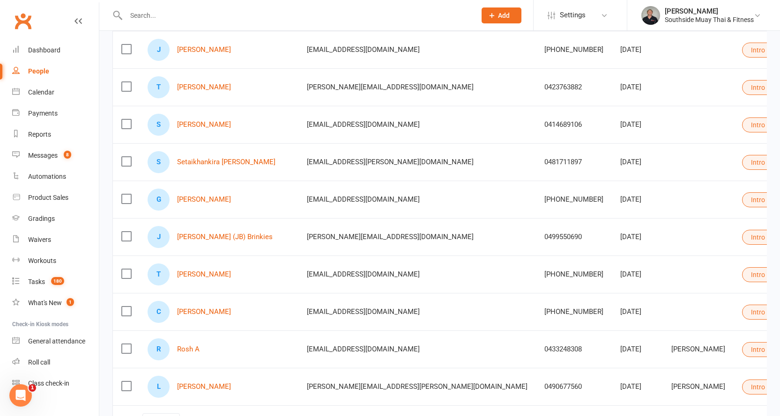
scroll to position [375, 0]
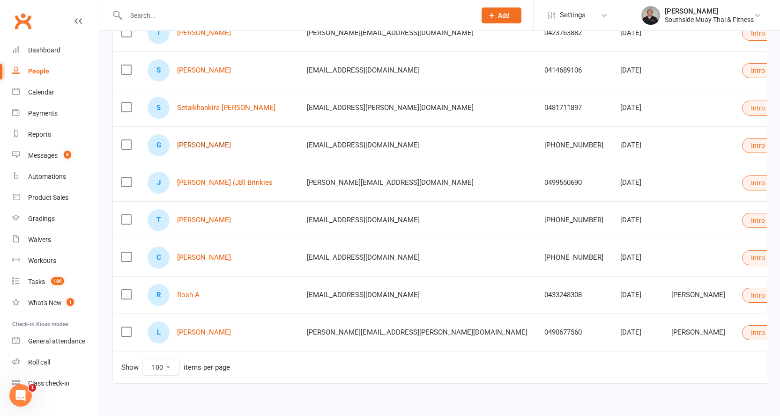
click at [206, 147] on link "Gray Limbu" at bounding box center [204, 145] width 54 height 8
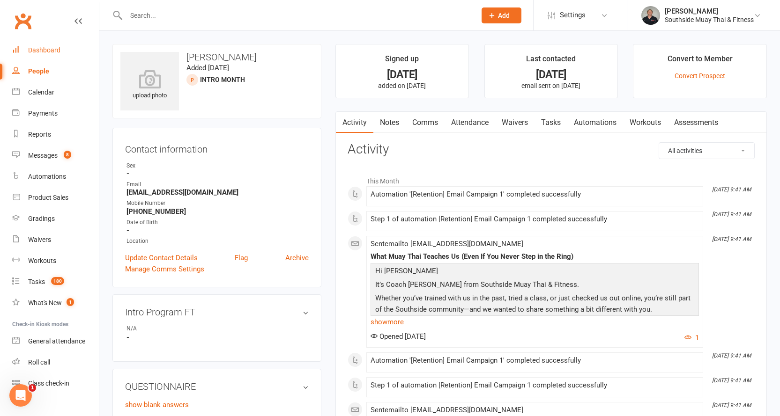
click at [46, 49] on div "Dashboard" at bounding box center [44, 49] width 32 height 7
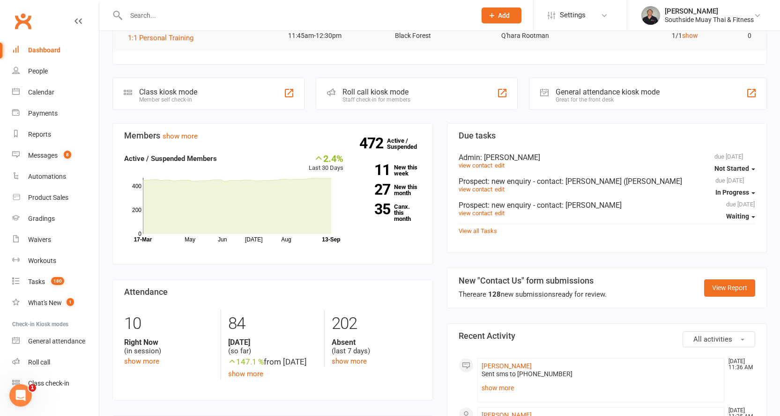
scroll to position [281, 0]
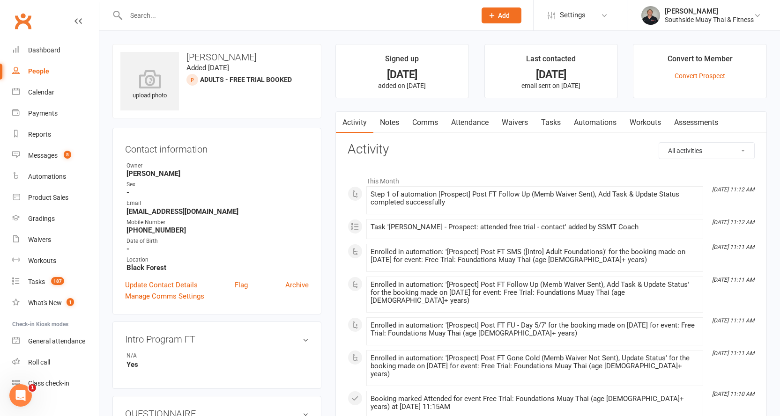
click at [519, 118] on link "Waivers" at bounding box center [514, 123] width 39 height 22
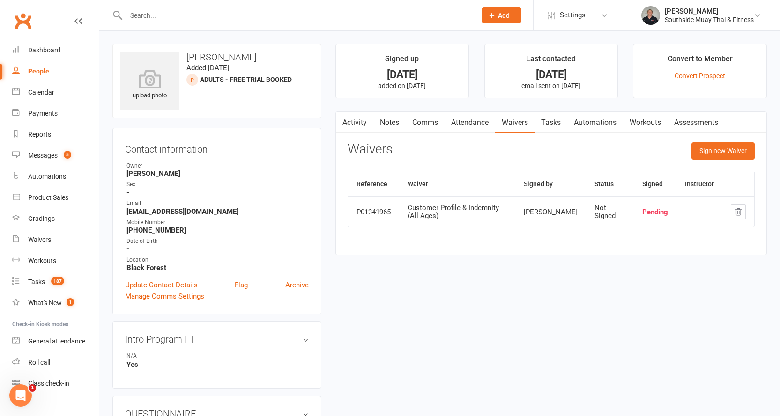
click at [349, 119] on link "Activity" at bounding box center [354, 123] width 37 height 22
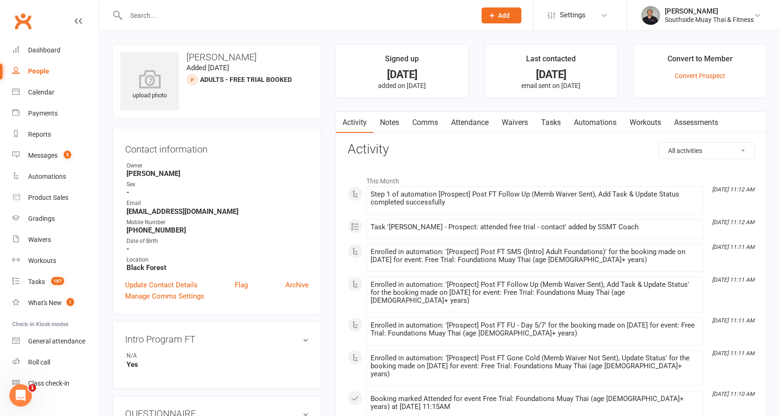
click at [521, 117] on link "Waivers" at bounding box center [514, 123] width 39 height 22
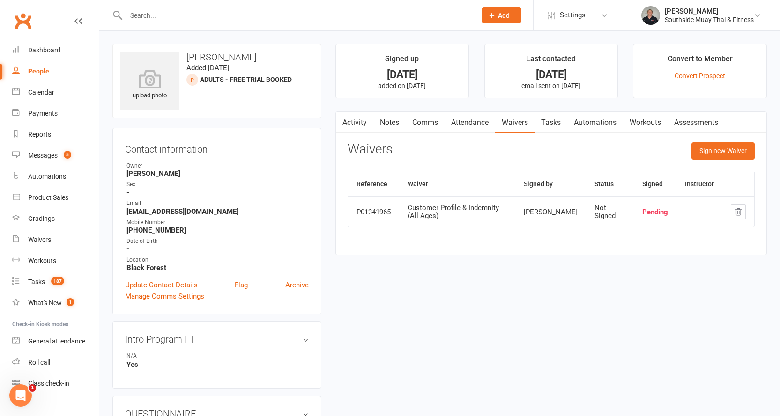
click at [346, 118] on button "button" at bounding box center [342, 122] width 12 height 21
click at [348, 126] on link "Activity" at bounding box center [354, 123] width 37 height 22
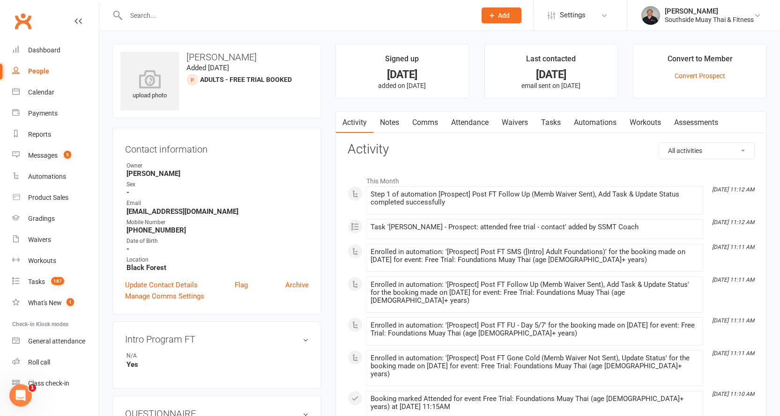
click at [393, 120] on link "Notes" at bounding box center [389, 123] width 32 height 22
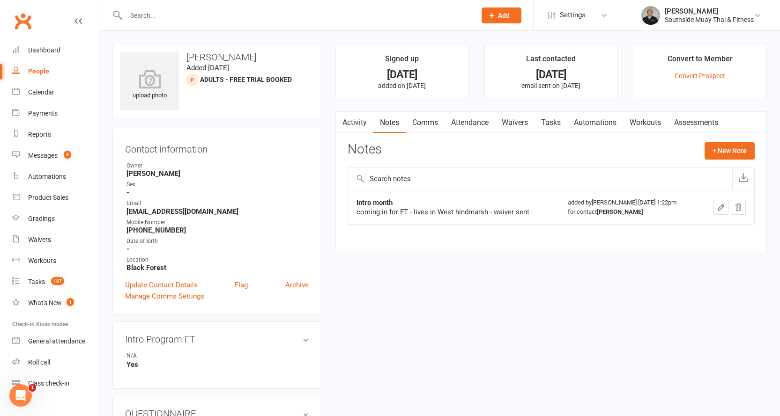
click at [424, 122] on link "Comms" at bounding box center [425, 123] width 39 height 22
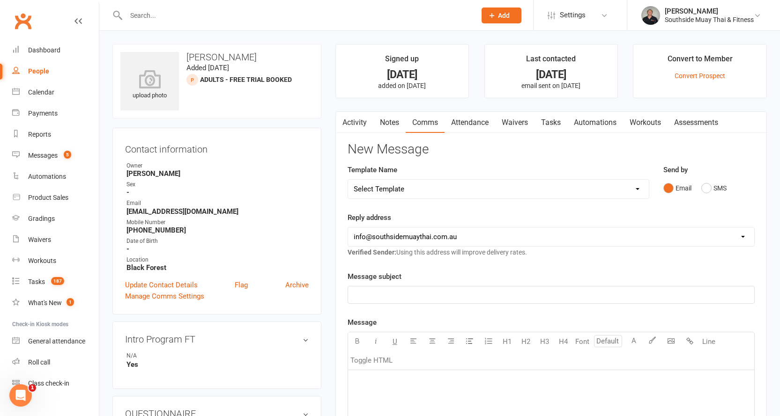
click at [358, 121] on link "Activity" at bounding box center [354, 123] width 37 height 22
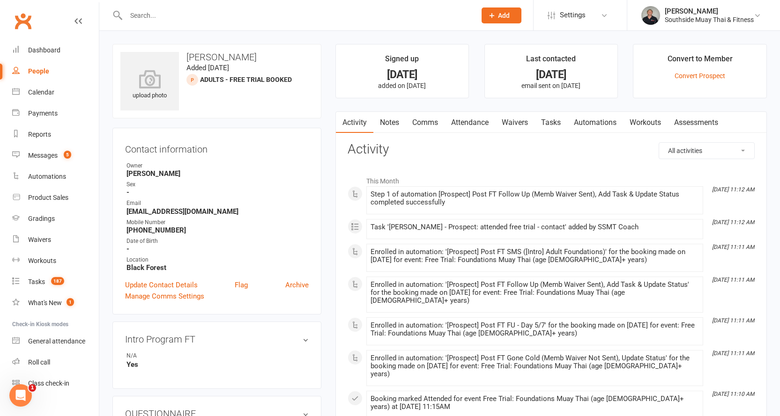
click at [414, 125] on link "Comms" at bounding box center [425, 123] width 39 height 22
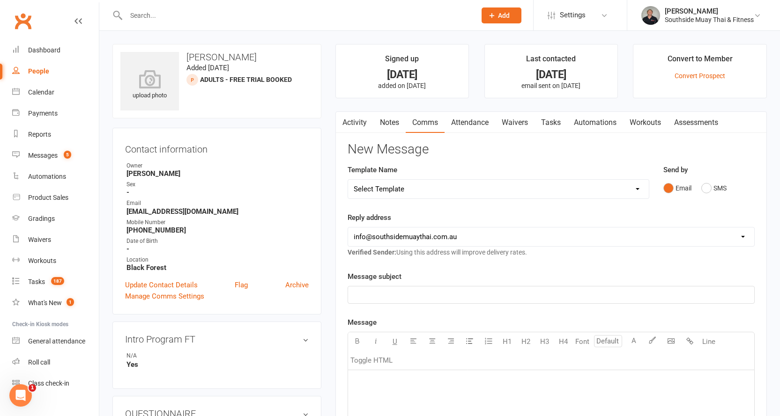
click at [531, 120] on link "Waivers" at bounding box center [514, 123] width 39 height 22
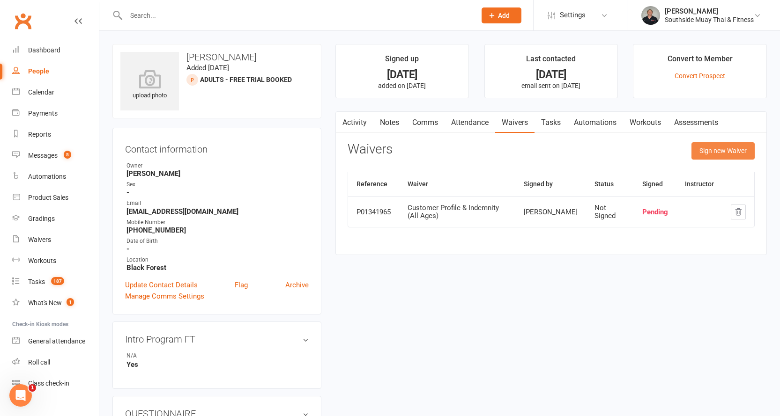
click at [710, 148] on button "Sign new Waiver" at bounding box center [722, 150] width 63 height 17
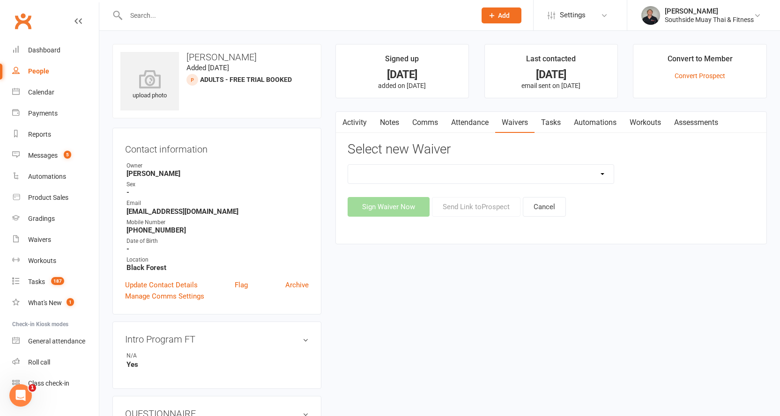
click at [575, 177] on select "10 or 5 Session Pass | Upfront (former member) 10 Session Pass | Upfront (DD Pa…" at bounding box center [481, 174] width 266 height 19
select select "175"
click at [348, 165] on select "10 or 5 Session Pass | Upfront (former member) 10 Session Pass | Upfront (DD Pa…" at bounding box center [481, 174] width 266 height 19
click at [443, 211] on button "Send Link to [GEOGRAPHIC_DATA]" at bounding box center [476, 207] width 89 height 20
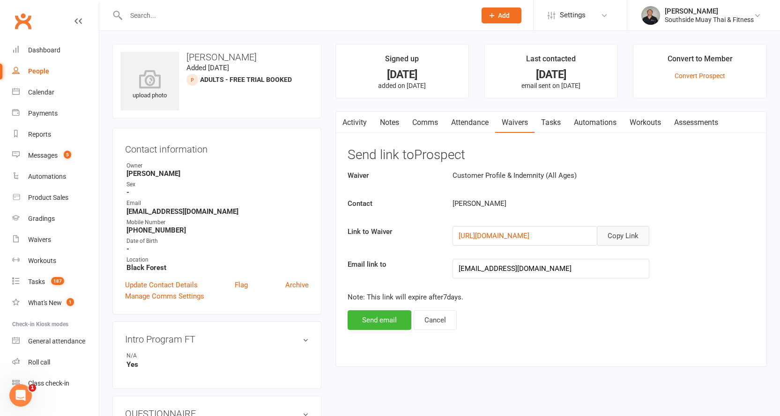
click at [622, 233] on button "Copy Link" at bounding box center [623, 236] width 52 height 20
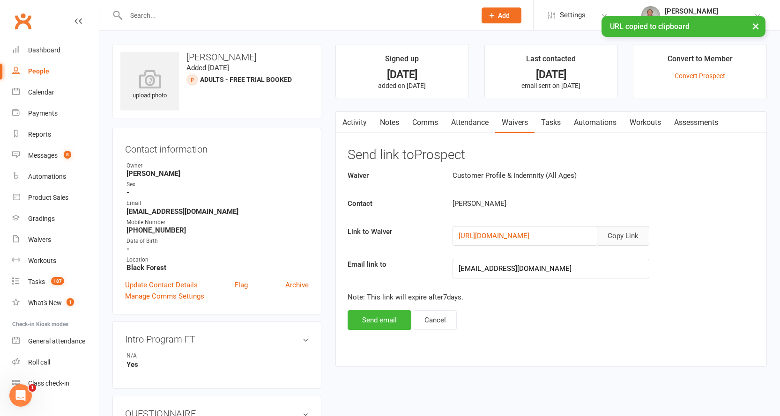
click at [428, 124] on link "Comms" at bounding box center [425, 123] width 39 height 22
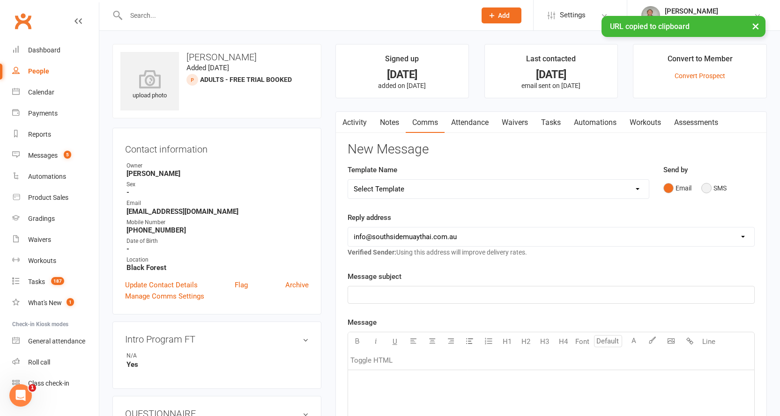
click at [701, 191] on button "SMS" at bounding box center [713, 188] width 25 height 18
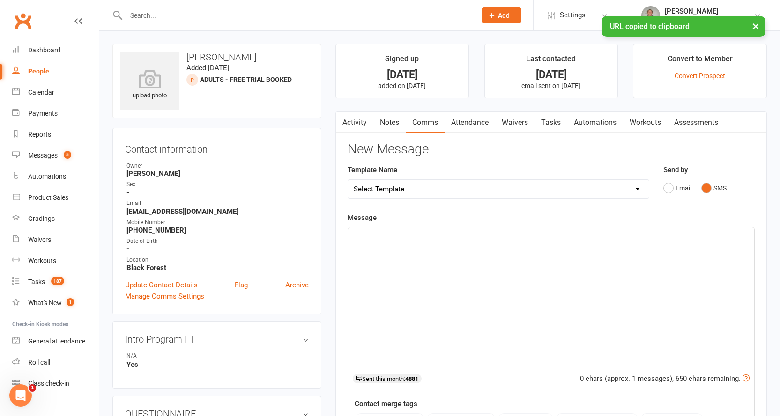
click at [392, 250] on div "﻿" at bounding box center [551, 298] width 406 height 140
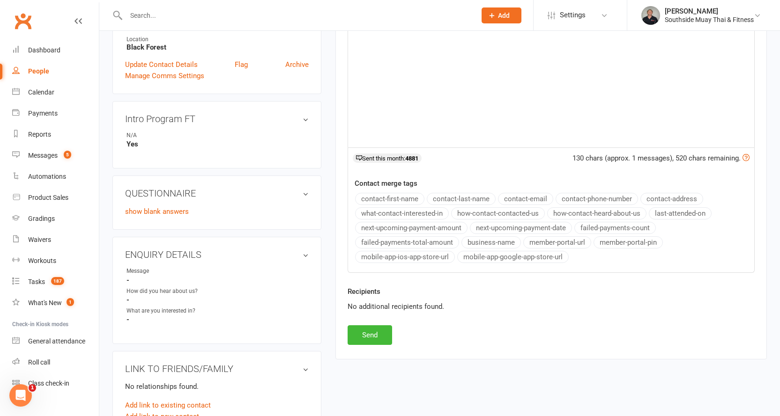
scroll to position [234, 0]
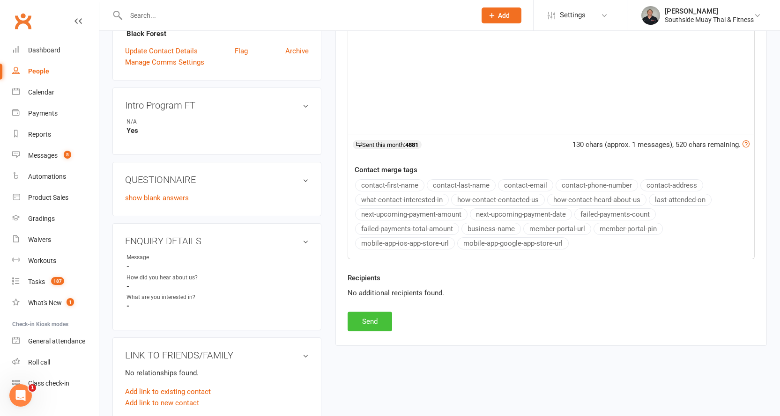
click at [358, 318] on button "Send" at bounding box center [369, 322] width 44 height 20
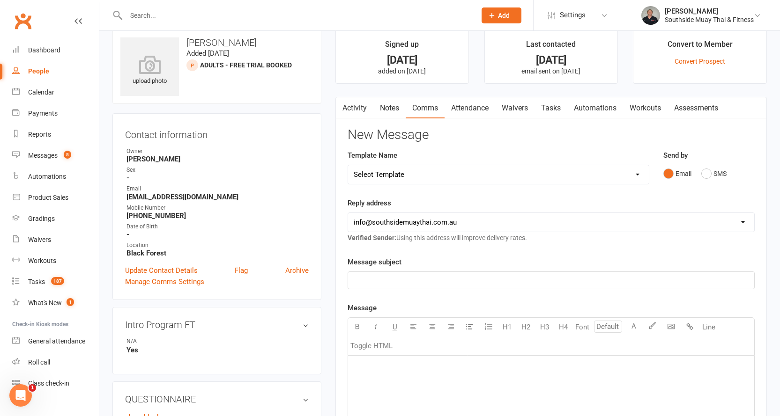
scroll to position [0, 0]
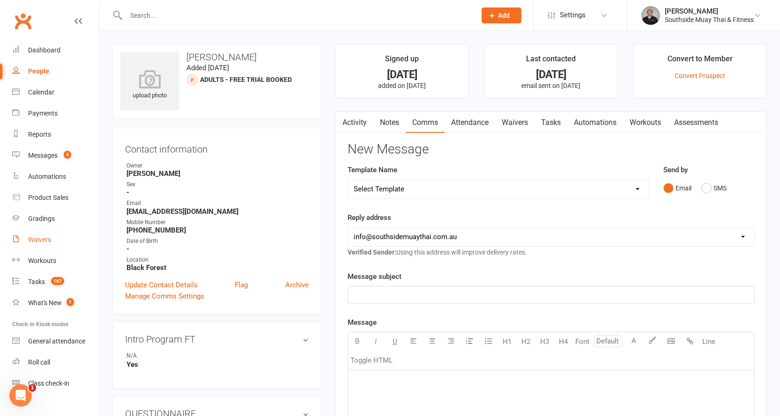
click at [39, 239] on div "Waivers" at bounding box center [39, 239] width 23 height 7
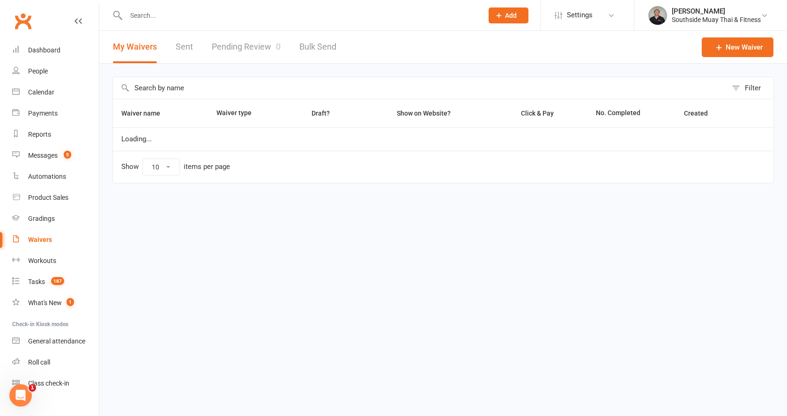
select select "100"
click at [248, 45] on link "Pending Review 0" at bounding box center [246, 47] width 69 height 32
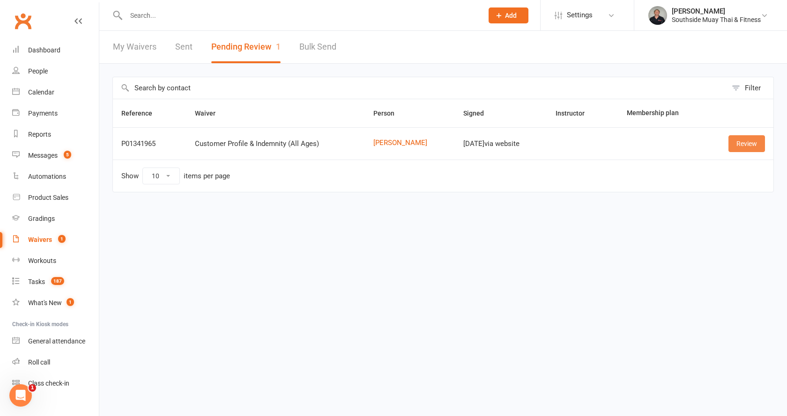
click at [750, 148] on link "Review" at bounding box center [746, 143] width 37 height 17
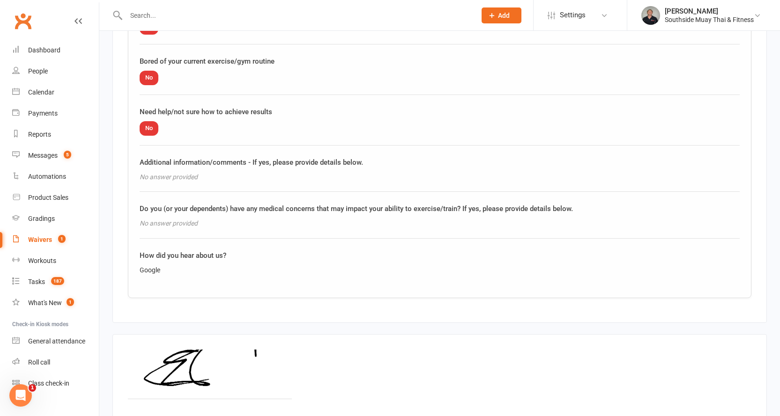
scroll to position [1207, 0]
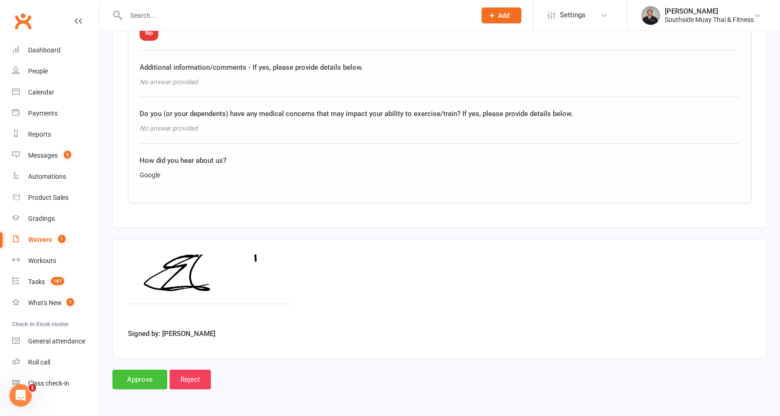
click at [127, 375] on input "Approve" at bounding box center [139, 380] width 55 height 20
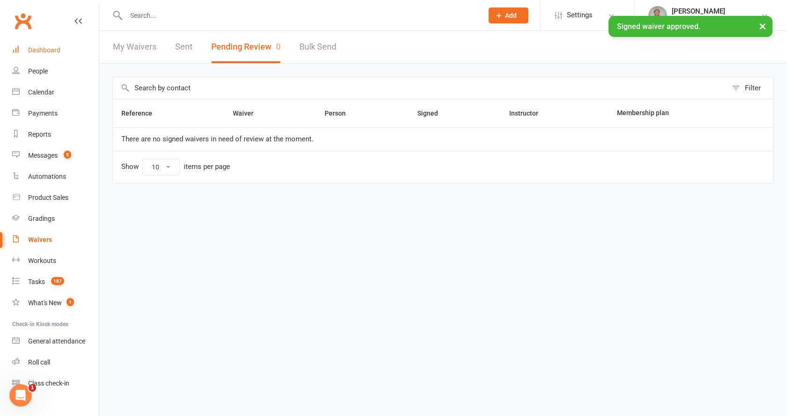
click at [37, 49] on div "Dashboard" at bounding box center [44, 49] width 32 height 7
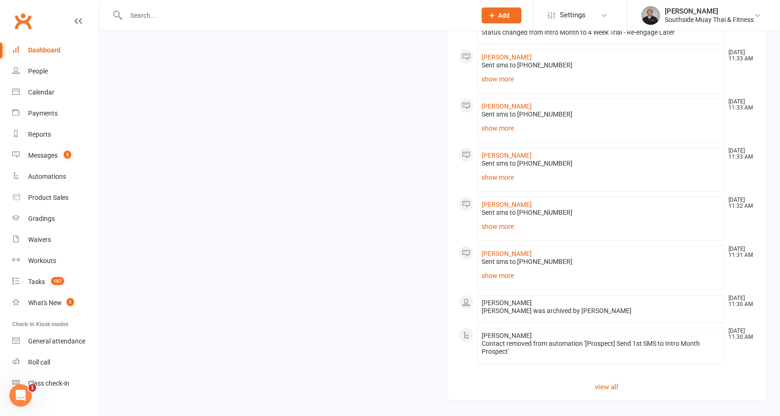
scroll to position [1148, 0]
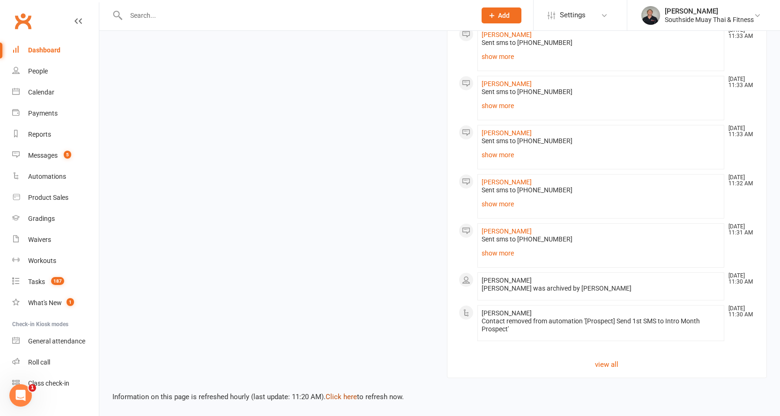
click at [346, 395] on link "Click here" at bounding box center [340, 397] width 31 height 8
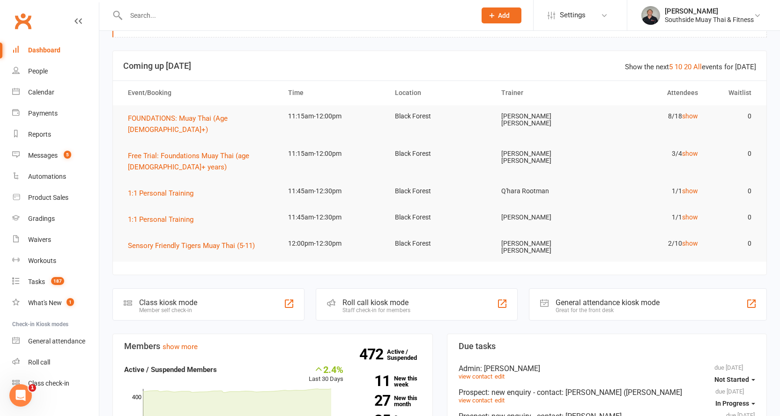
scroll to position [0, 0]
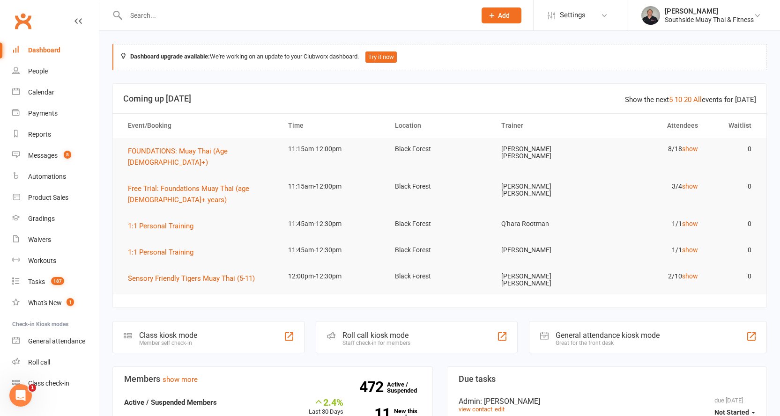
click at [43, 48] on div "Dashboard" at bounding box center [44, 49] width 32 height 7
click at [36, 91] on div "Calendar" at bounding box center [41, 92] width 26 height 7
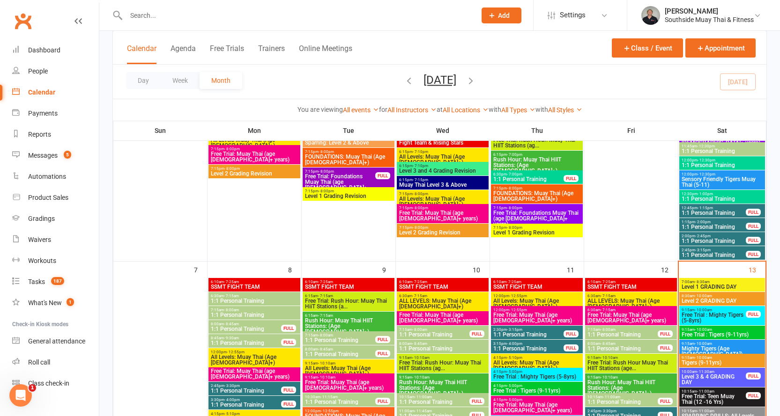
scroll to position [609, 0]
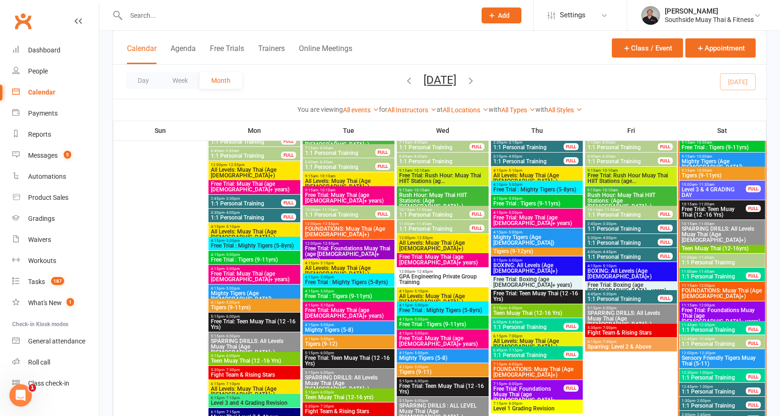
click at [703, 311] on span "Free Trial: Foundations Muay Thai (age [DEMOGRAPHIC_DATA]+ years)" at bounding box center [722, 316] width 82 height 17
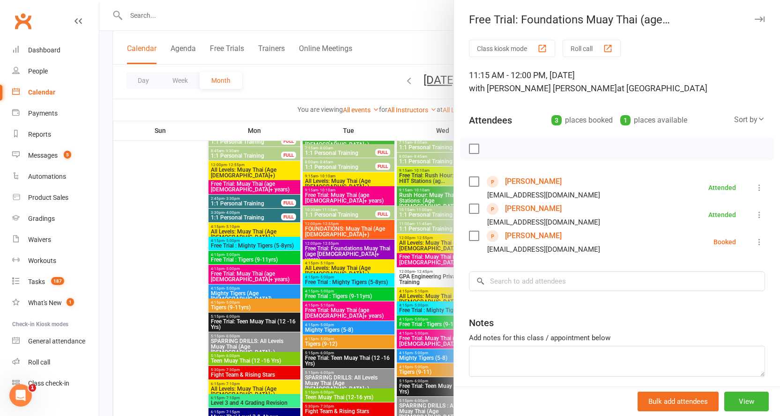
click at [512, 208] on link "[PERSON_NAME]" at bounding box center [533, 208] width 57 height 15
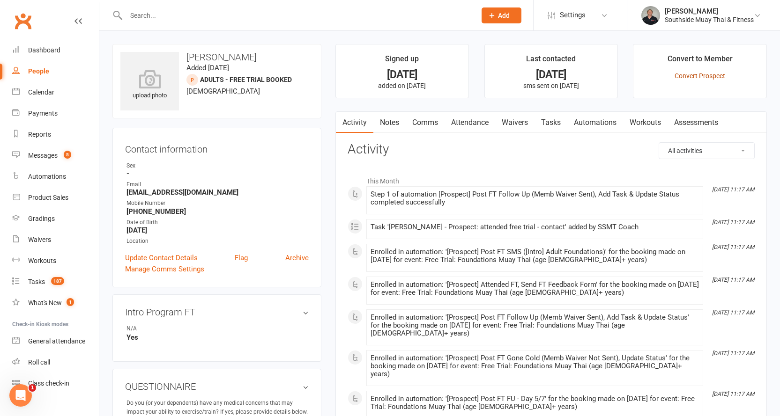
click at [681, 72] on link "Convert Prospect" at bounding box center [699, 75] width 51 height 7
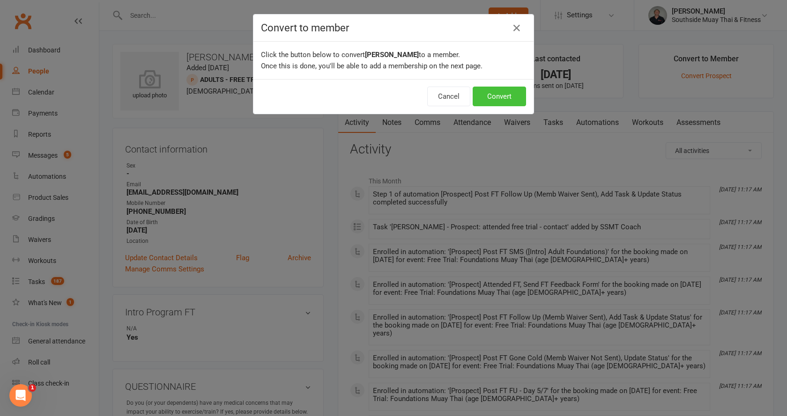
click at [510, 90] on button "Convert" at bounding box center [498, 97] width 53 height 20
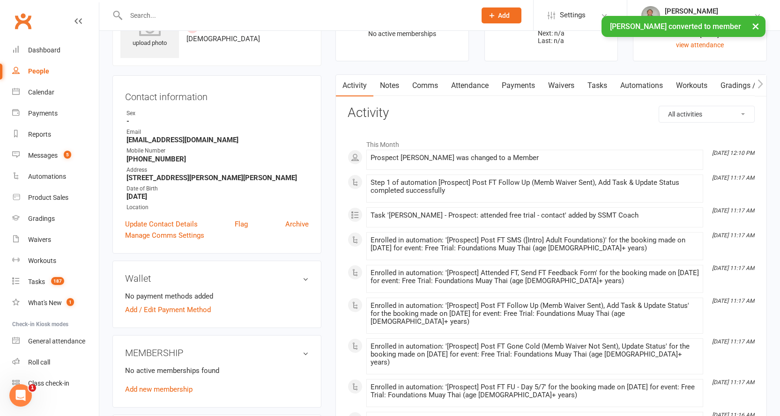
scroll to position [140, 0]
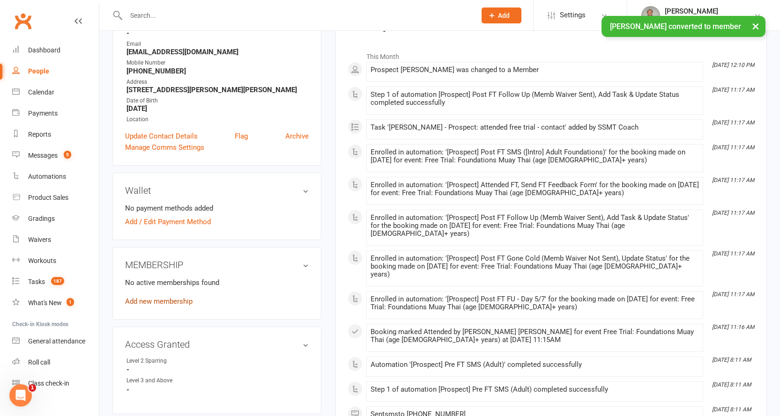
click at [151, 306] on link "Add new membership" at bounding box center [158, 301] width 67 height 8
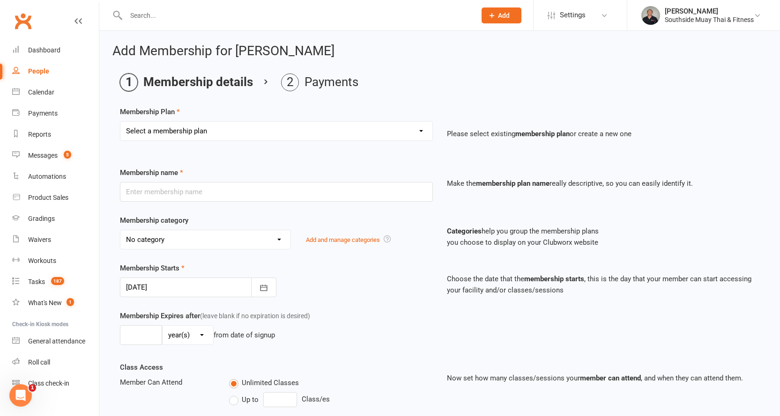
click at [217, 129] on select "Select a membership plan Create new Membership Plan 1 Class/Week | 6 Mth Memb -…" at bounding box center [276, 131] width 312 height 19
select select "188"
click at [120, 122] on select "Select a membership plan Create new Membership Plan 1 Class/Week | 6 Mth Memb -…" at bounding box center [276, 131] width 312 height 19
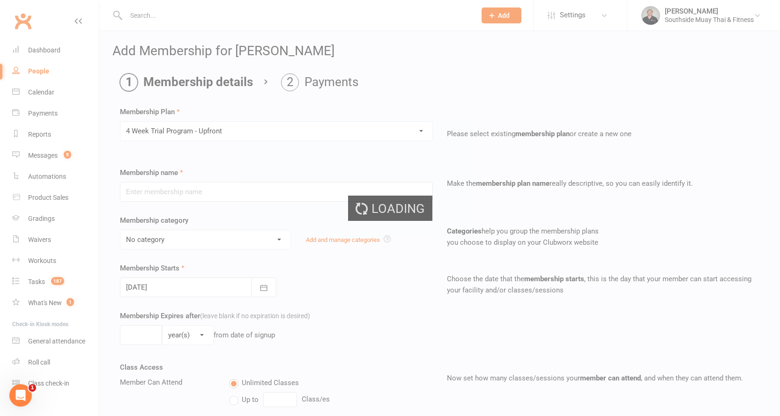
type input "4 Week Trial Program - Upfront"
select select "6"
type input "1"
select select "2"
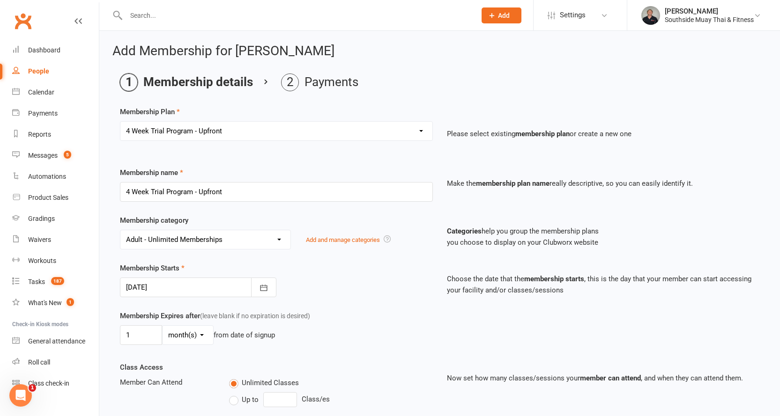
click at [174, 291] on div at bounding box center [198, 288] width 156 height 20
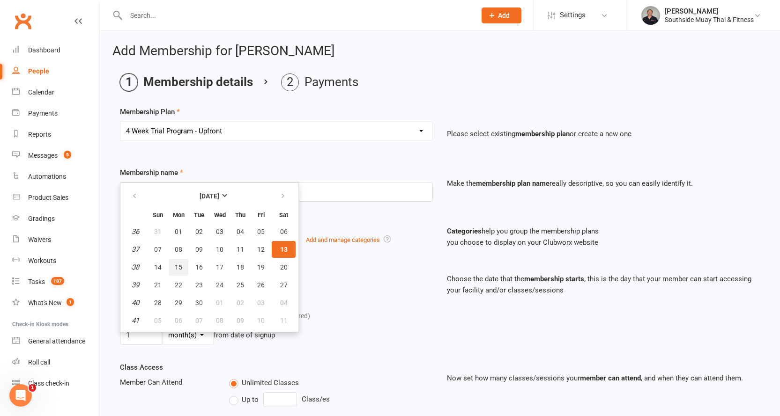
click at [181, 264] on span "15" at bounding box center [178, 267] width 7 height 7
type input "[DATE]"
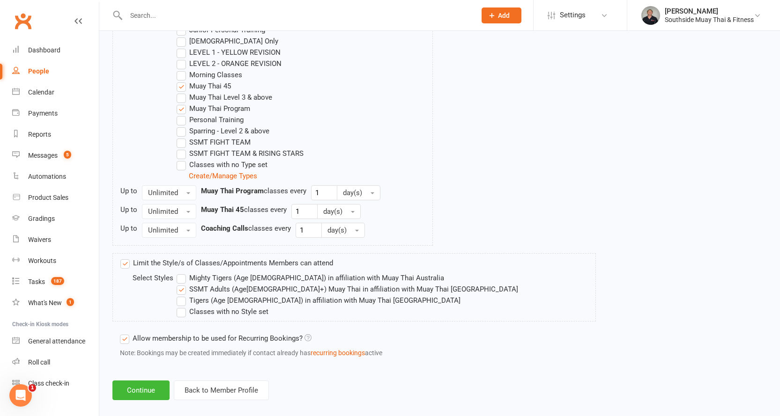
scroll to position [633, 0]
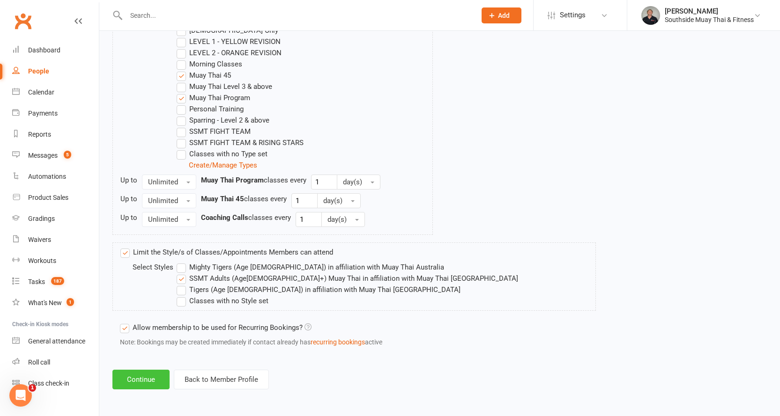
click at [146, 380] on button "Continue" at bounding box center [140, 380] width 57 height 20
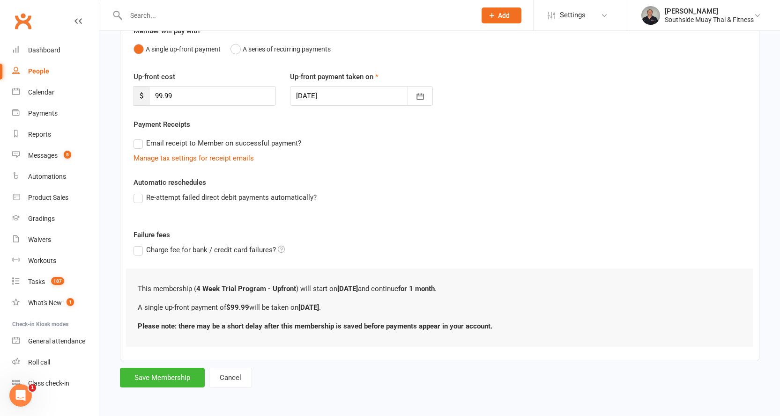
scroll to position [0, 0]
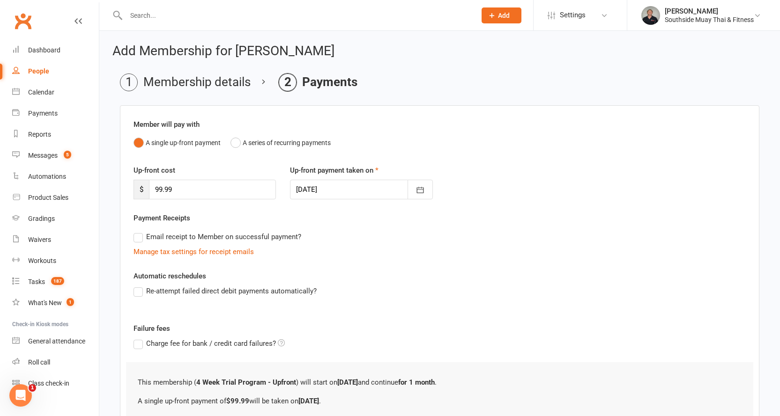
click at [337, 192] on div at bounding box center [361, 190] width 142 height 20
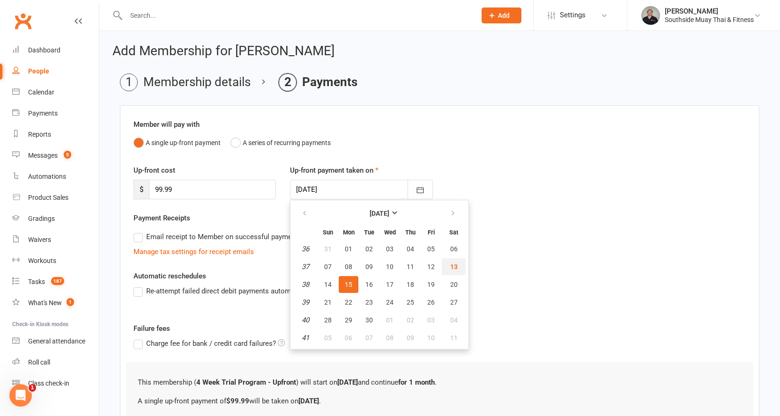
click at [453, 267] on span "13" at bounding box center [453, 266] width 7 height 7
type input "[DATE]"
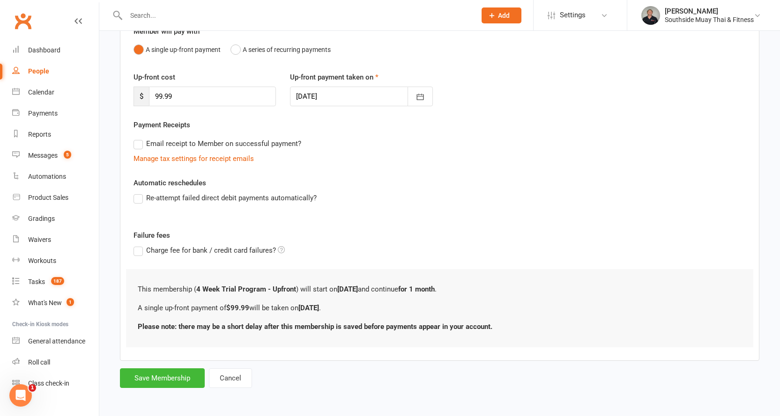
scroll to position [94, 0]
click at [184, 374] on button "Save Membership" at bounding box center [162, 378] width 85 height 20
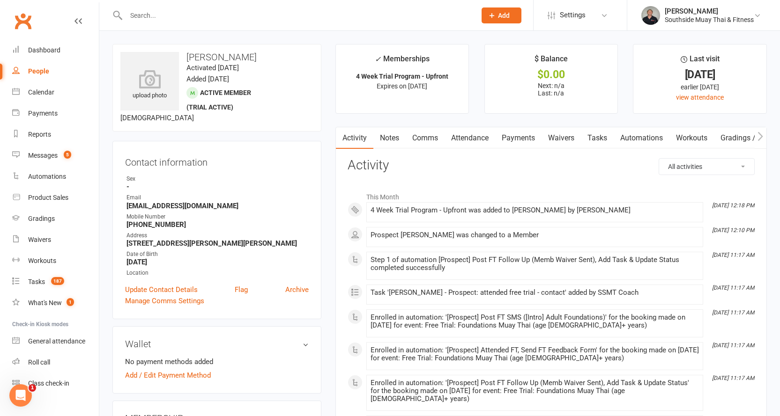
click at [760, 136] on icon "button" at bounding box center [760, 137] width 6 height 10
click at [746, 136] on link "Mobile App" at bounding box center [757, 138] width 51 height 22
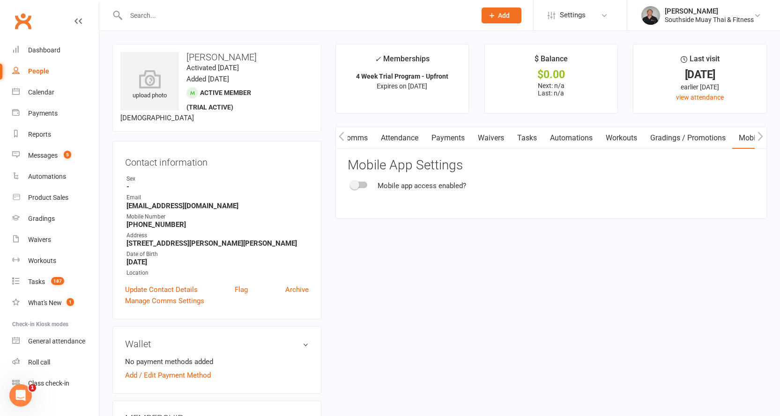
click at [361, 184] on div at bounding box center [359, 185] width 16 height 7
click at [351, 184] on input "checkbox" at bounding box center [351, 184] width 0 height 0
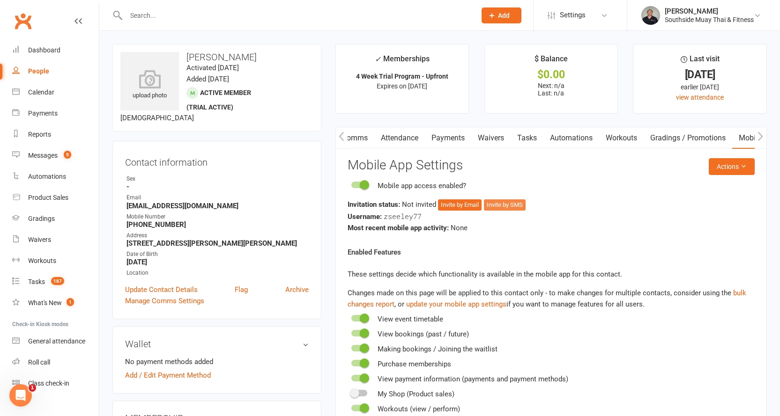
click at [508, 200] on button "Invite by SMS" at bounding box center [505, 204] width 42 height 11
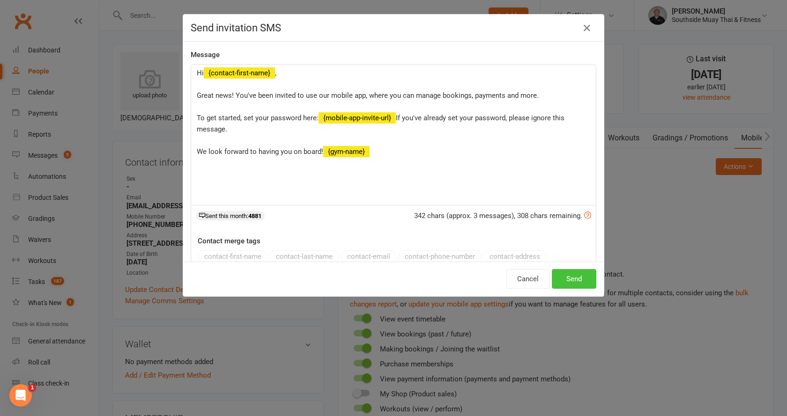
click at [569, 278] on button "Send" at bounding box center [574, 279] width 44 height 20
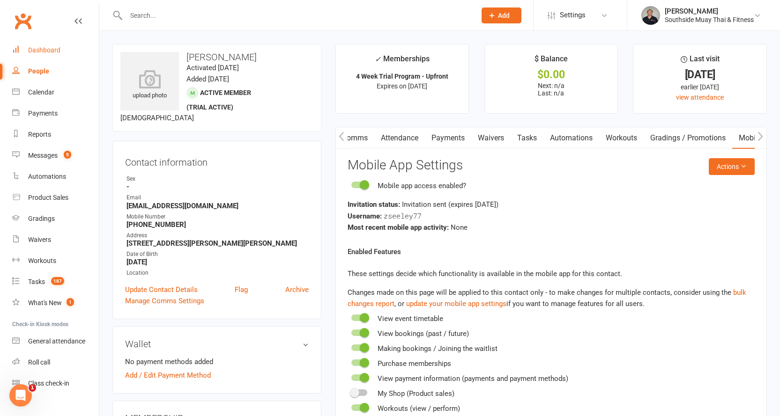
click at [29, 46] on link "Dashboard" at bounding box center [55, 50] width 87 height 21
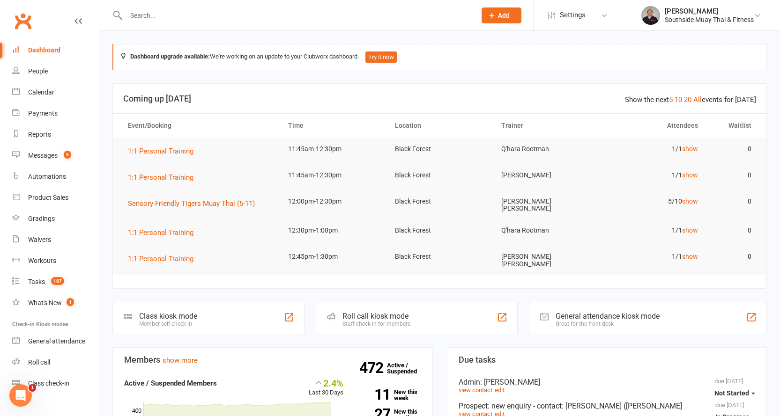
click at [167, 14] on input "text" at bounding box center [296, 15] width 346 height 13
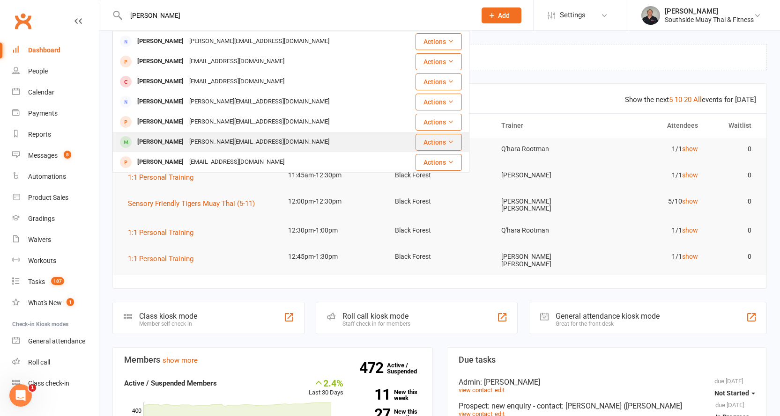
type input "[PERSON_NAME]"
click at [165, 137] on div "[PERSON_NAME]" at bounding box center [160, 142] width 52 height 14
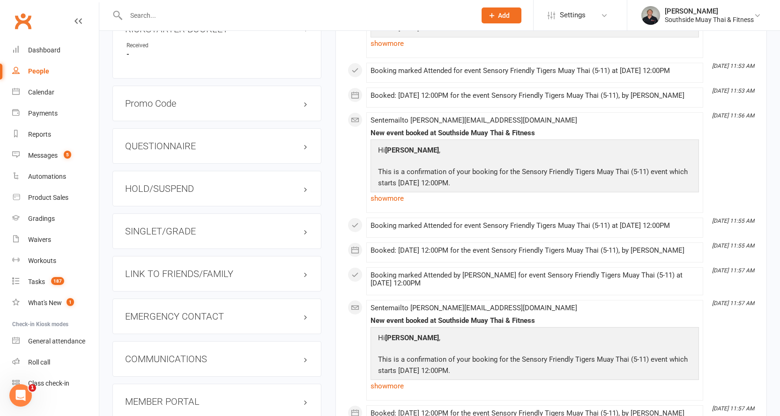
scroll to position [890, 0]
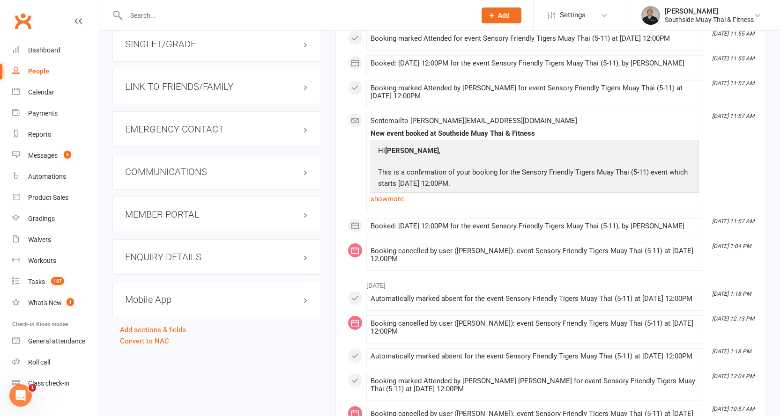
click at [155, 85] on h3 "LINK TO FRIENDS/FAMILY" at bounding box center [217, 86] width 184 height 10
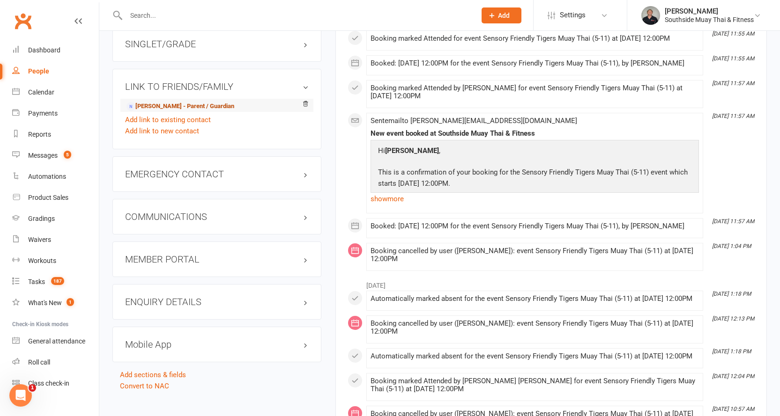
click at [151, 103] on link "[PERSON_NAME] - Parent / Guardian" at bounding box center [180, 107] width 108 height 10
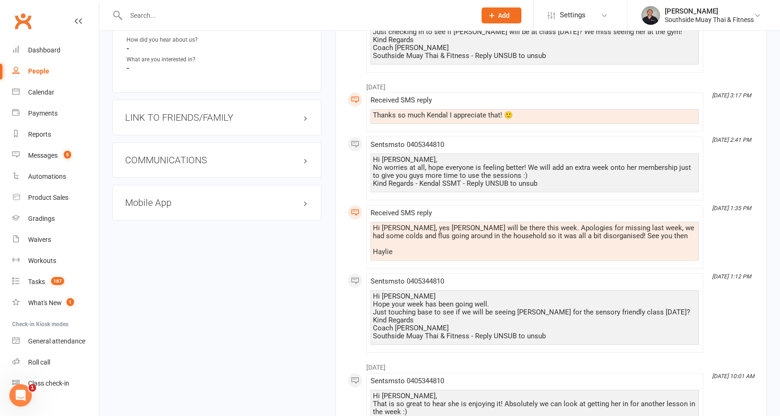
scroll to position [796, 0]
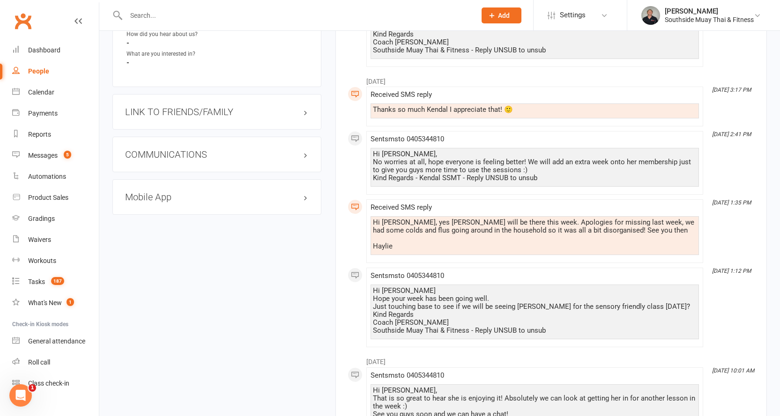
click at [147, 109] on h3 "LINK TO FRIENDS/FAMILY" at bounding box center [217, 112] width 184 height 10
click at [146, 125] on li "[PERSON_NAME] - Child" at bounding box center [217, 130] width 184 height 13
click at [146, 129] on link "[PERSON_NAME] - Child" at bounding box center [163, 131] width 74 height 10
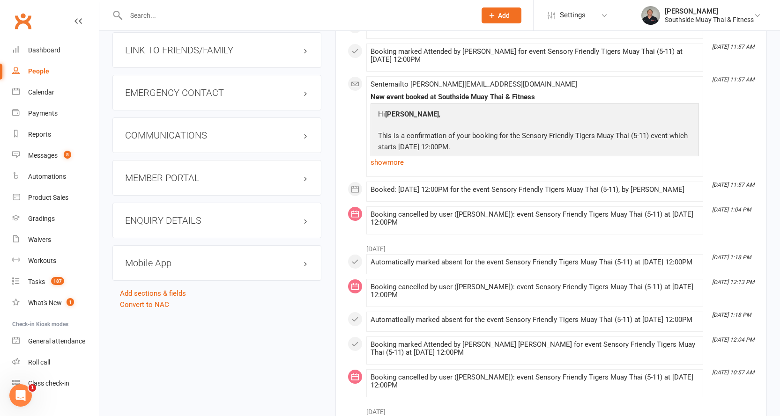
scroll to position [937, 0]
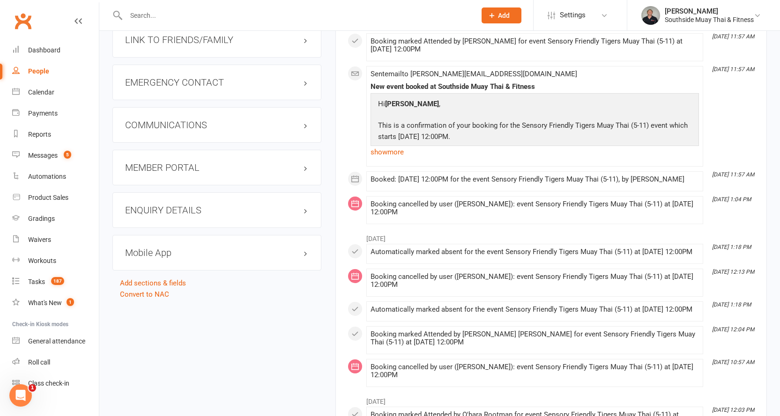
click at [177, 40] on h3 "LINK TO FRIENDS/FAMILY" at bounding box center [217, 40] width 184 height 10
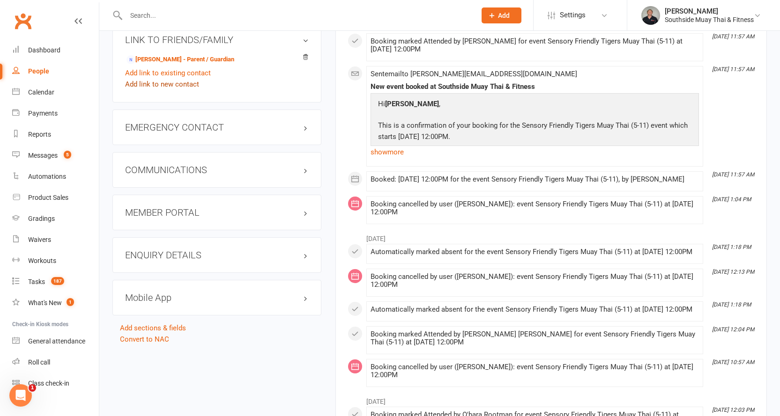
click at [148, 84] on link "Add link to new contact" at bounding box center [162, 84] width 74 height 11
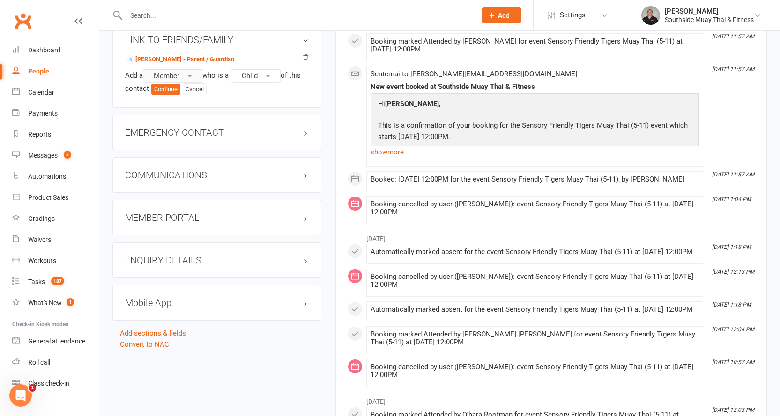
click at [166, 71] on button "Member" at bounding box center [172, 76] width 59 height 14
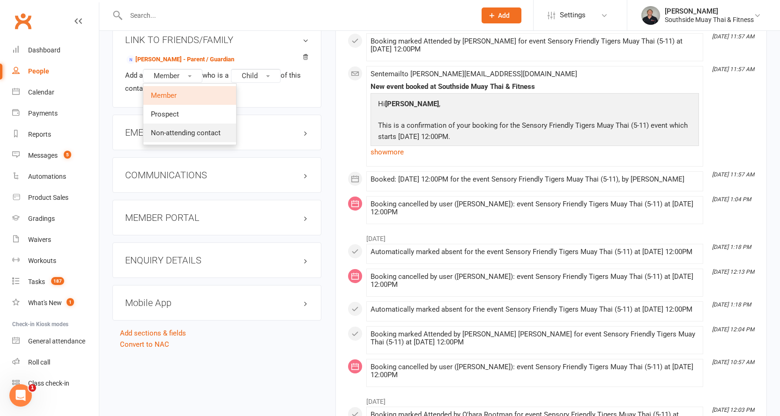
click at [163, 129] on span "Non-attending contact" at bounding box center [186, 133] width 70 height 8
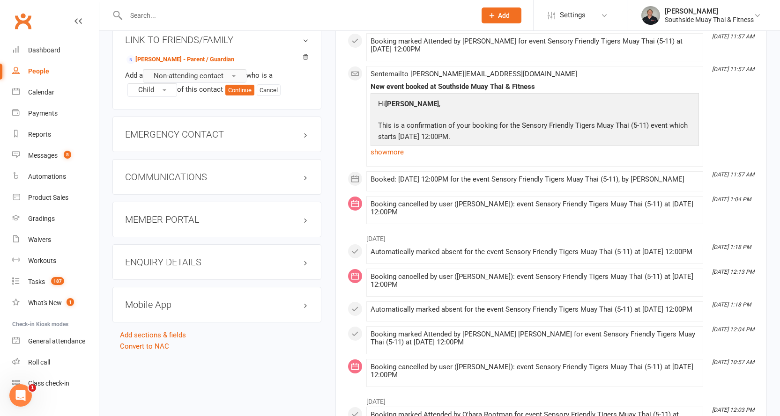
click at [170, 74] on span "Non-attending contact" at bounding box center [189, 76] width 70 height 8
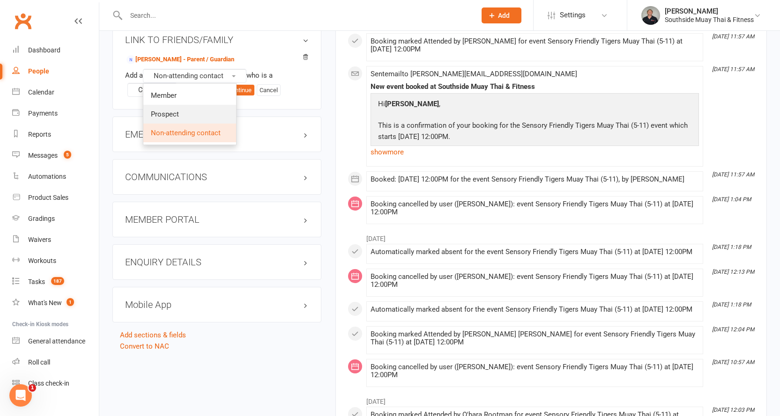
click at [163, 111] on span "Prospect" at bounding box center [165, 114] width 28 height 8
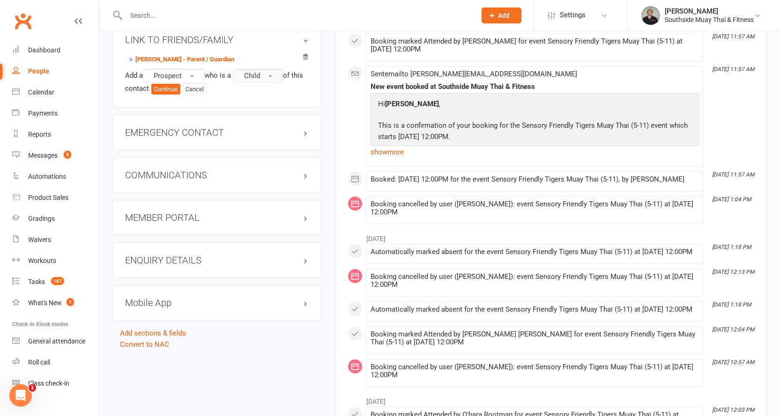
click at [260, 74] on span "Child" at bounding box center [252, 76] width 16 height 8
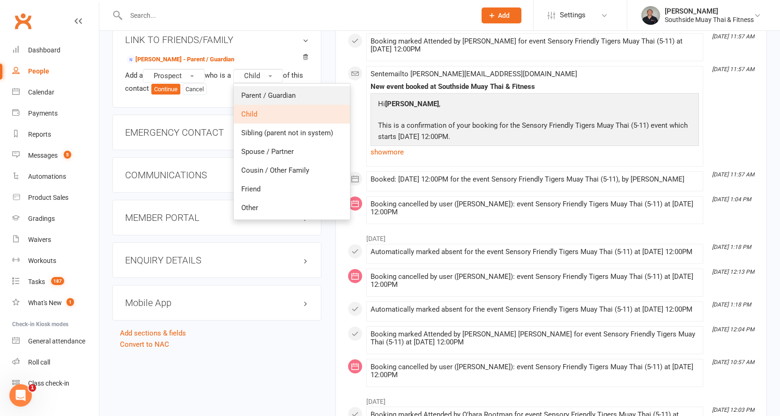
click at [259, 93] on span "Parent / Guardian" at bounding box center [268, 95] width 54 height 8
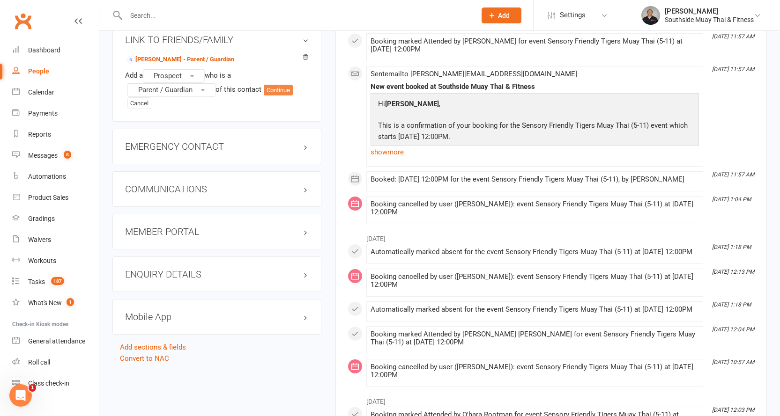
click at [279, 88] on button "Continue" at bounding box center [278, 90] width 29 height 11
